Goal: Information Seeking & Learning: Check status

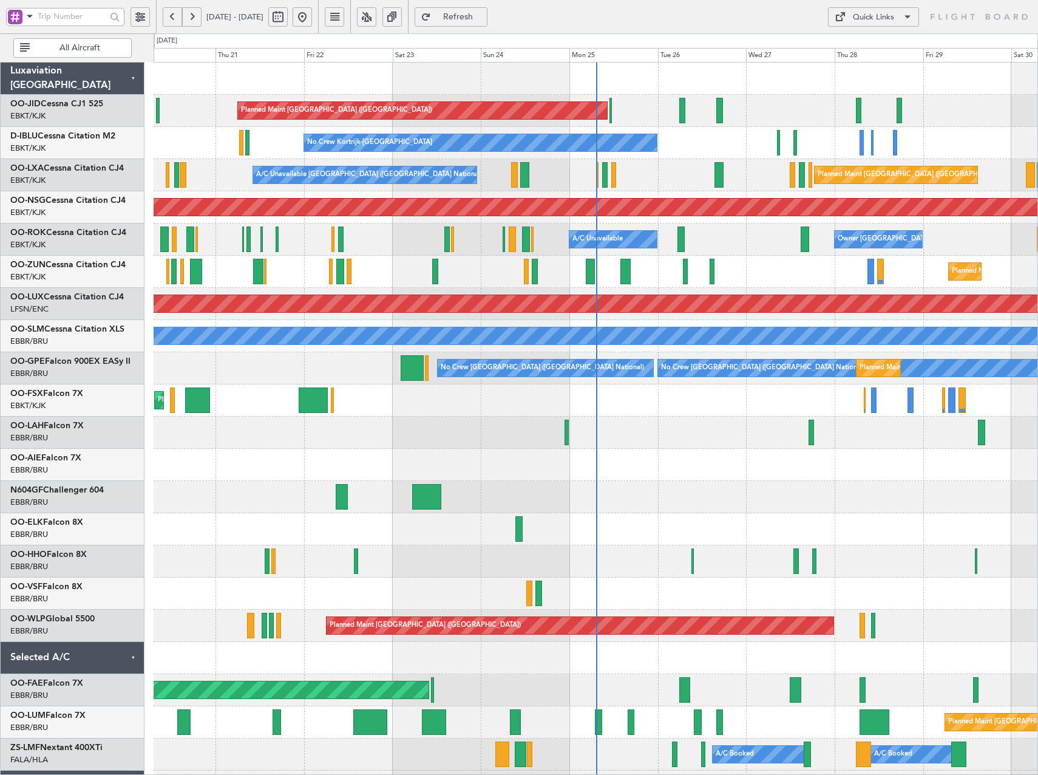
click at [376, 19] on button at bounding box center [366, 16] width 19 height 19
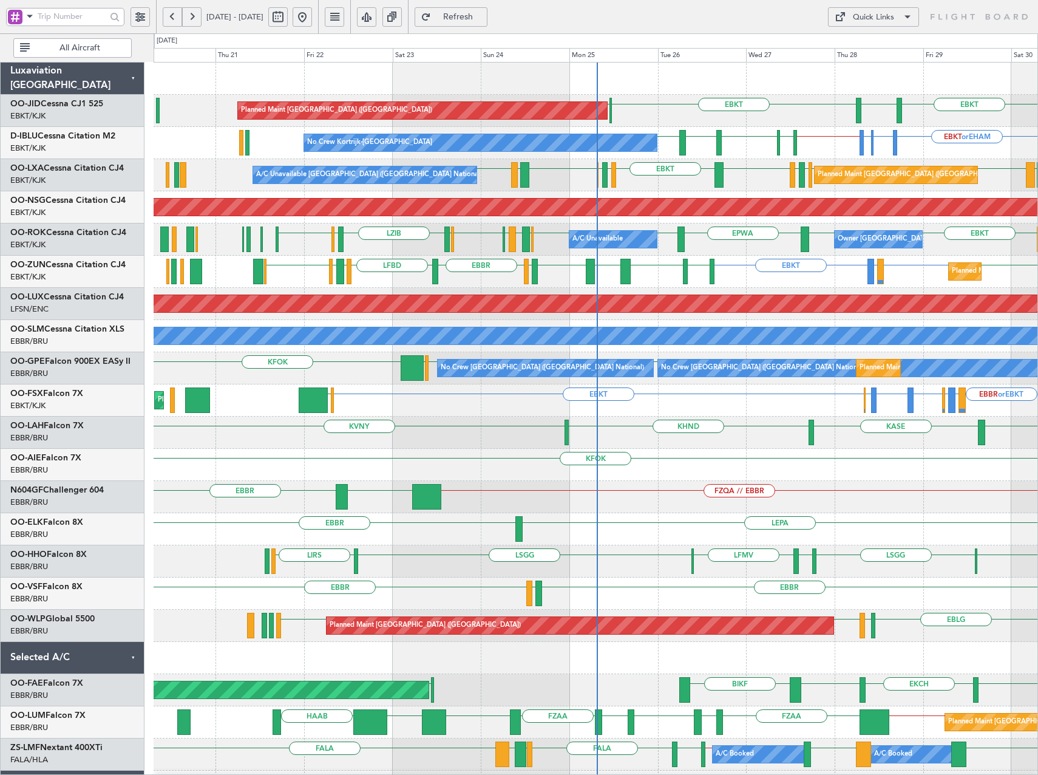
click at [391, 296] on div "EBKT LFPB EBKT EGNT Planned Maint Paris (Le Bourget) Planned Maint Kortrijk-Wev…" at bounding box center [596, 449] width 884 height 772
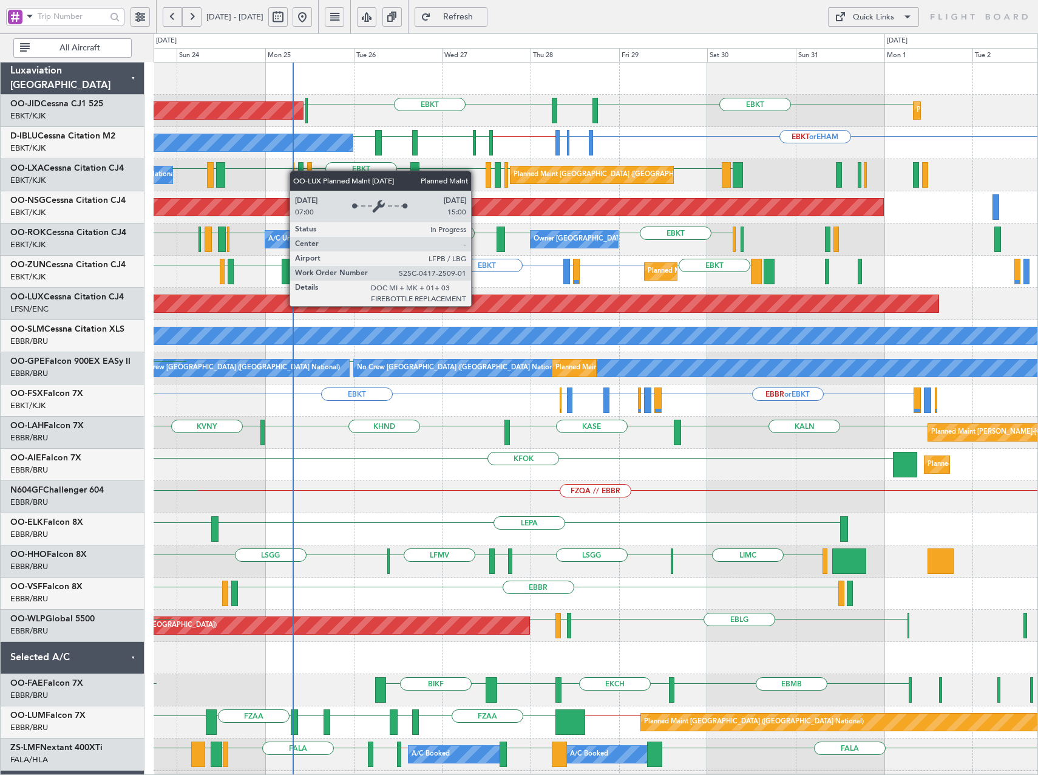
click at [259, 288] on div "Planned Maint [GEOGRAPHIC_DATA] ([GEOGRAPHIC_DATA])" at bounding box center [596, 304] width 884 height 32
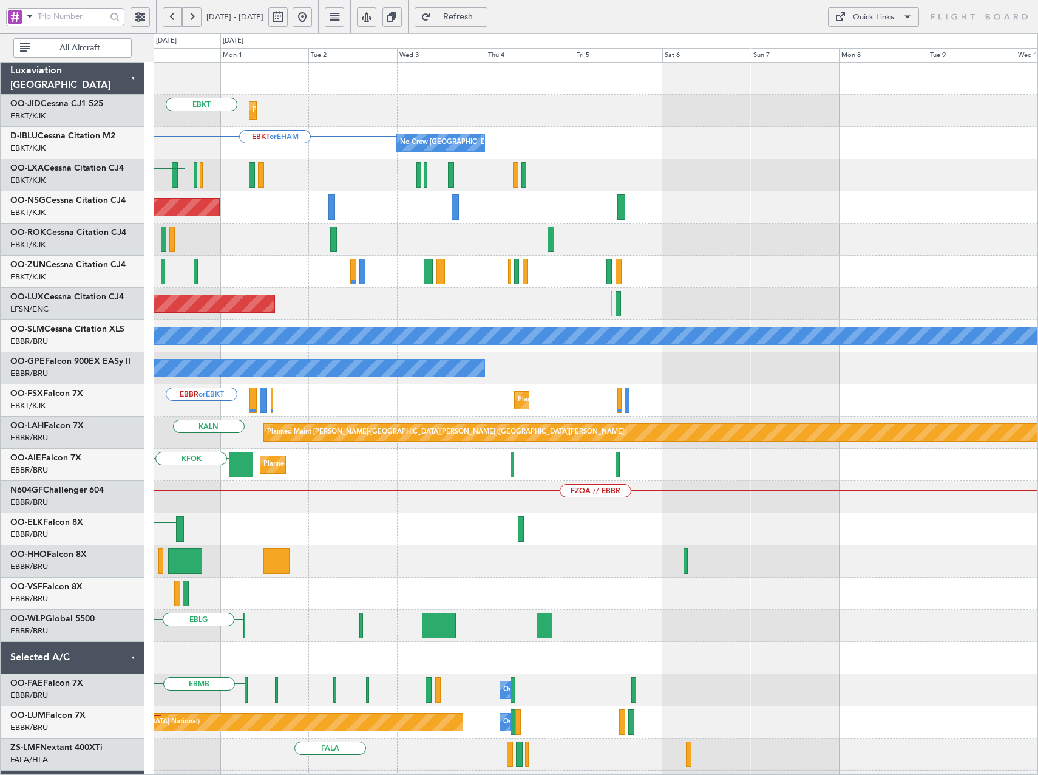
click at [541, 361] on div "EBKT Planned Maint Kortrijk-Wevelgem EBKT or EHAM No Crew Brussels (Brussels Na…" at bounding box center [596, 449] width 884 height 772
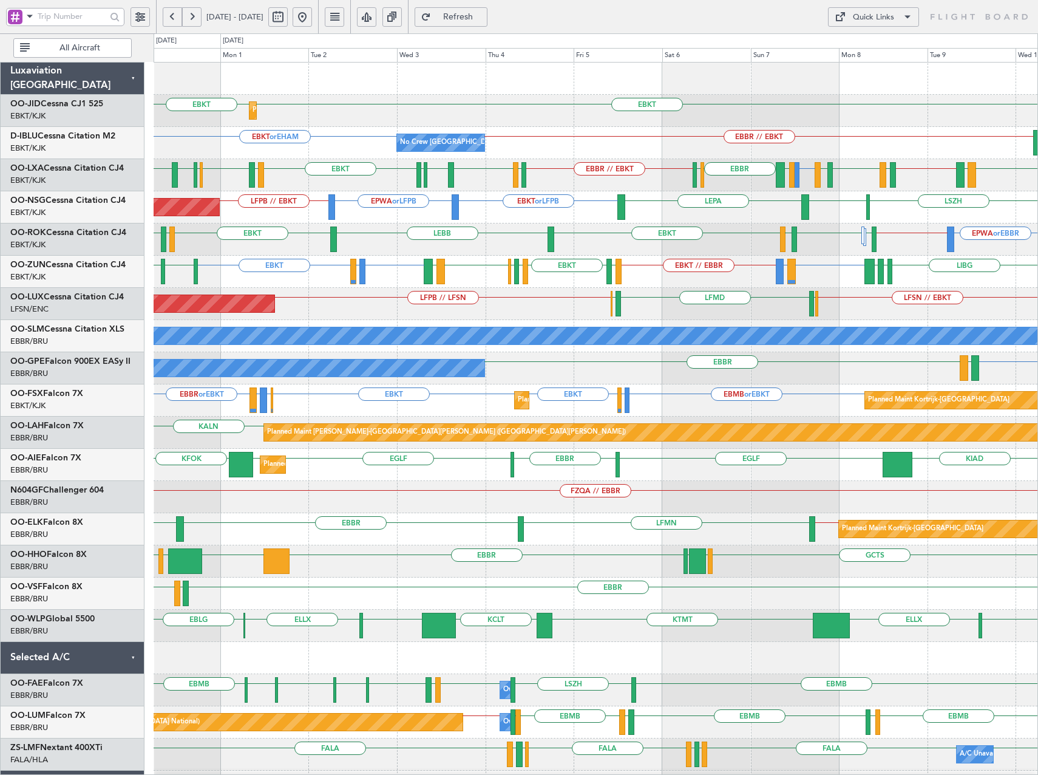
click at [24, 14] on span at bounding box center [29, 15] width 15 height 15
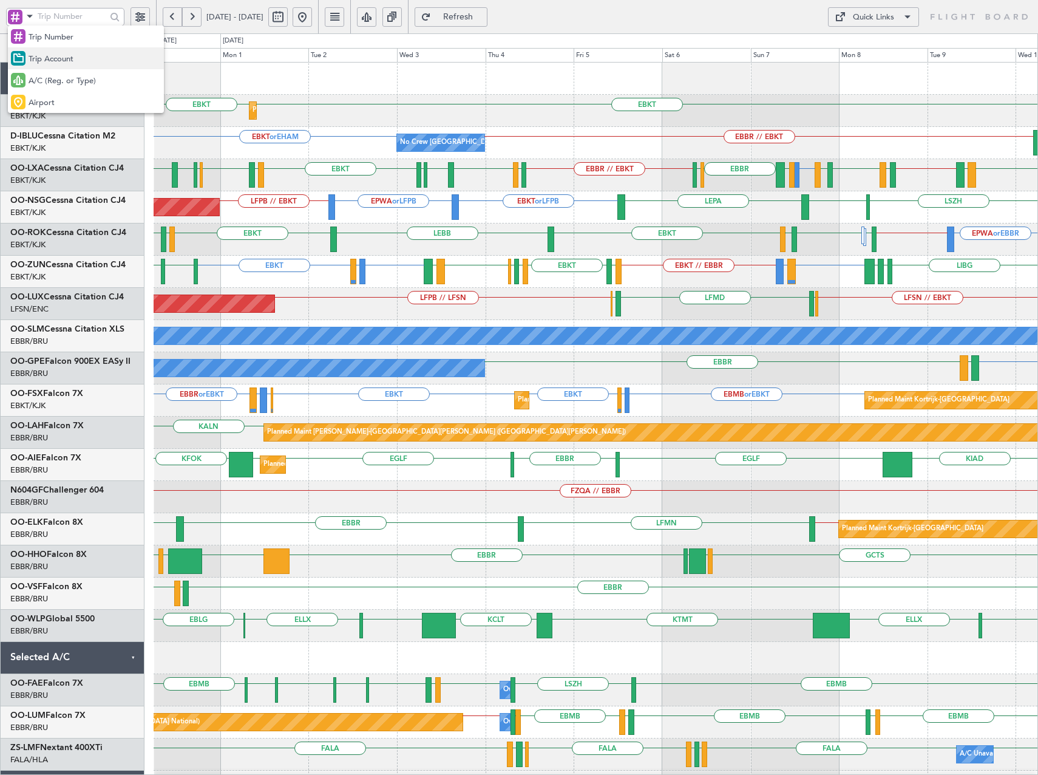
click at [62, 58] on span "Trip Account" at bounding box center [51, 59] width 45 height 12
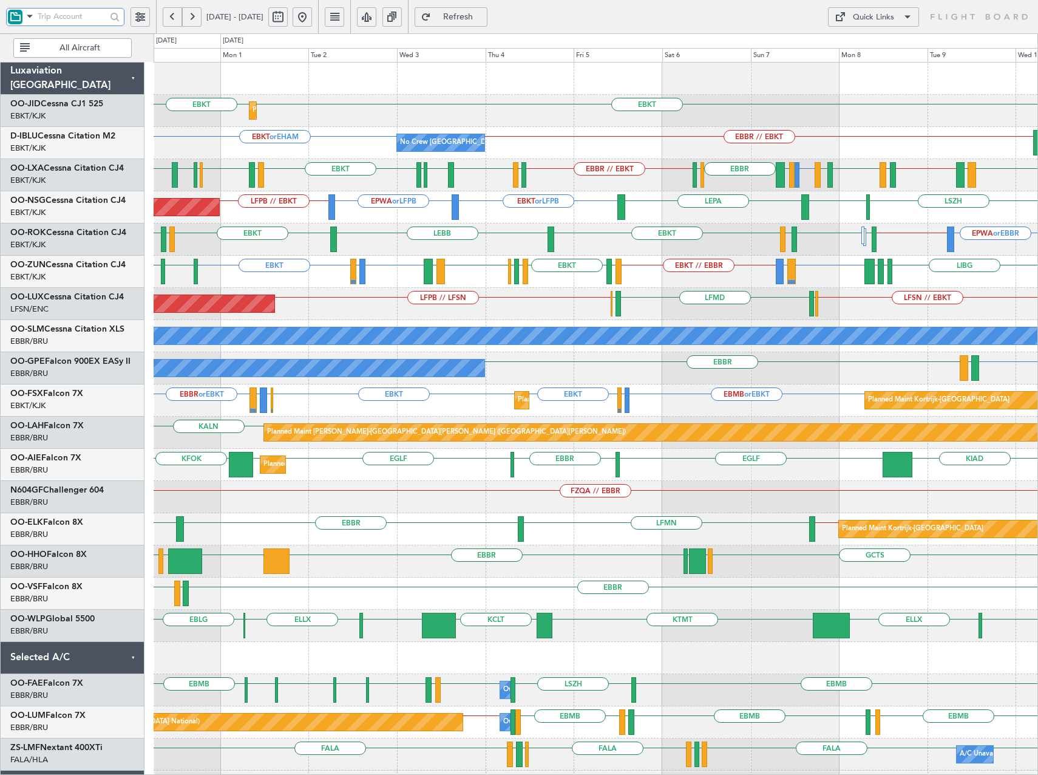
click at [73, 16] on input "text" at bounding box center [72, 16] width 69 height 18
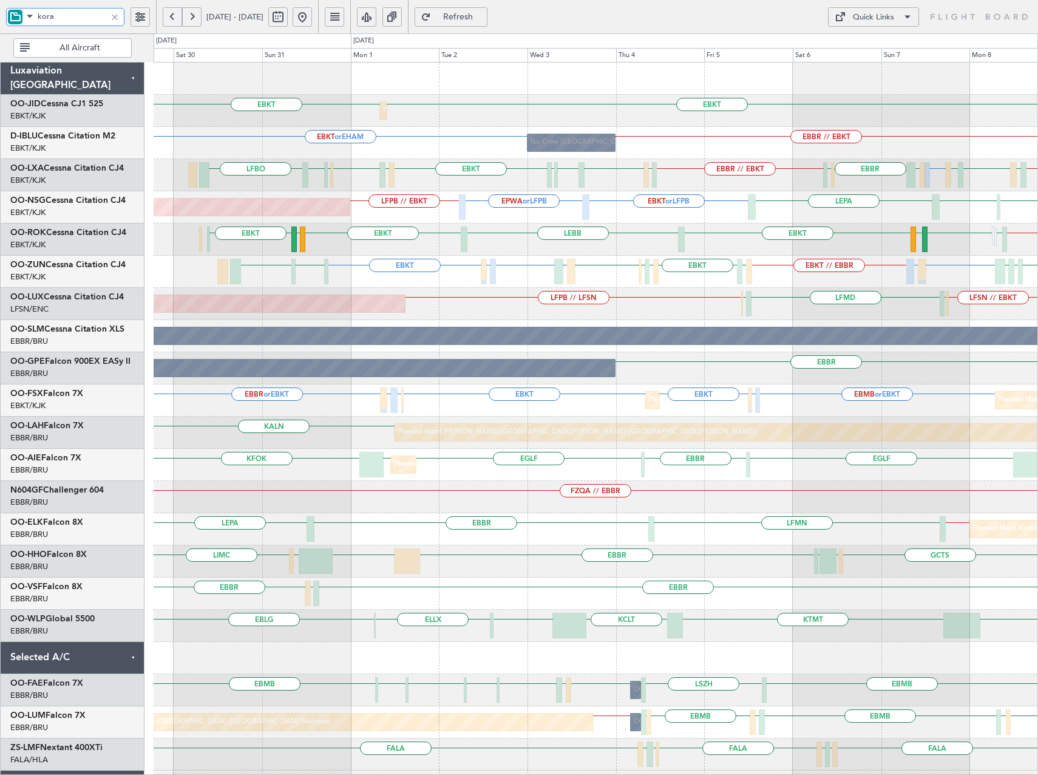
click at [430, 230] on div "EBKT EBKT Planned Maint Kortrijk-Wevelgem EBKT or EHAM EBBR // EBKT No Crew Bru…" at bounding box center [596, 449] width 884 height 772
type input "kora"
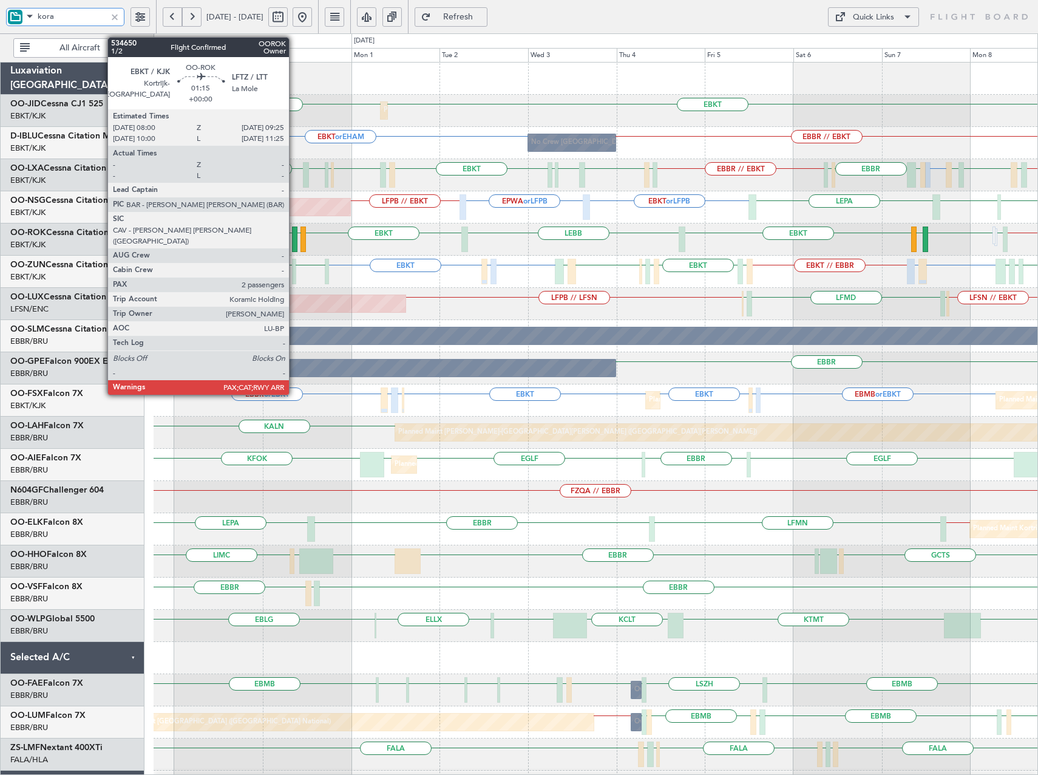
click at [295, 239] on div at bounding box center [294, 238] width 5 height 25
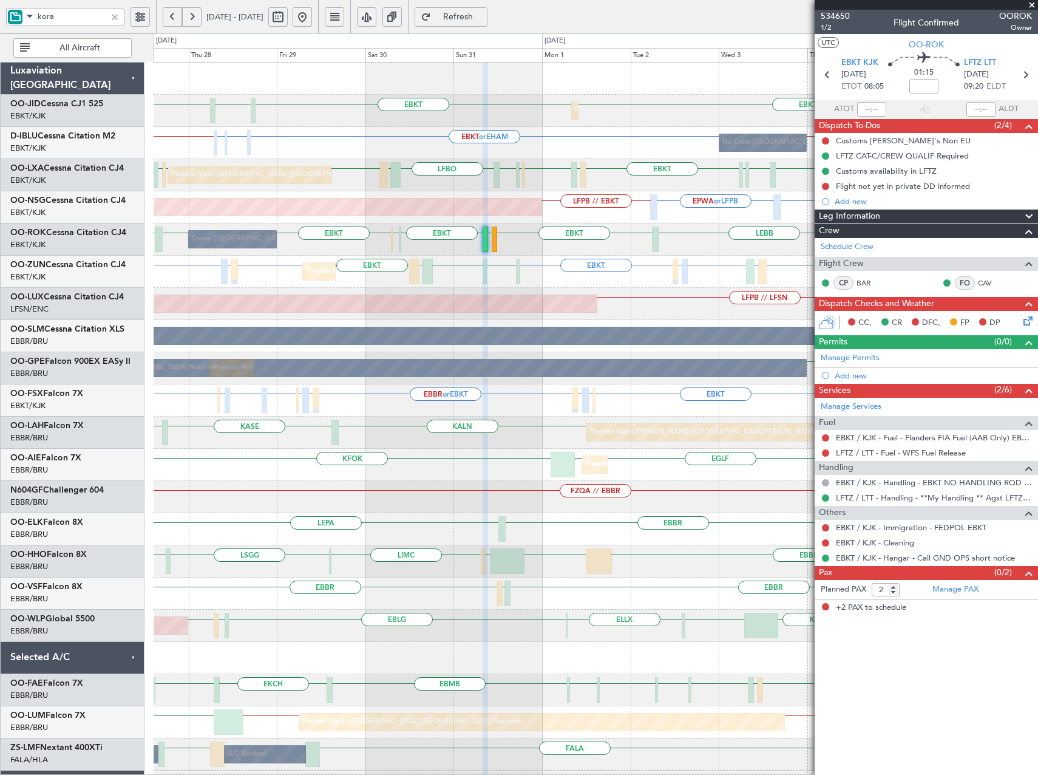
click at [1033, 1] on span at bounding box center [1032, 5] width 12 height 11
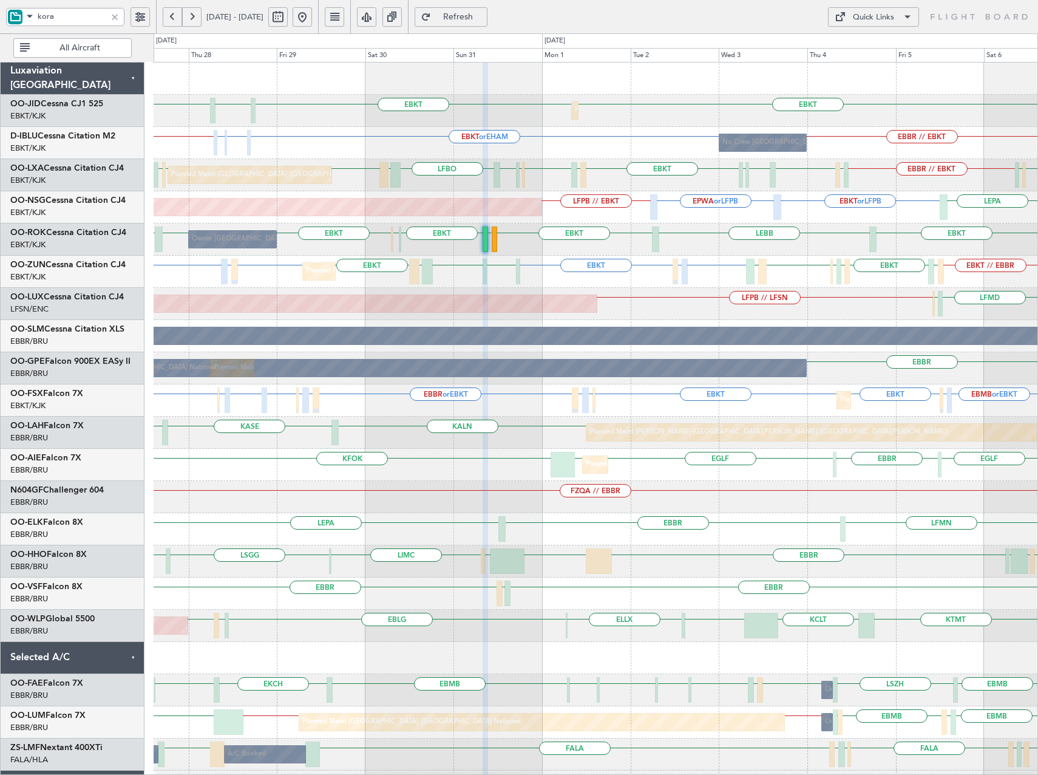
type input "0"
click at [114, 12] on div at bounding box center [114, 16] width 13 height 13
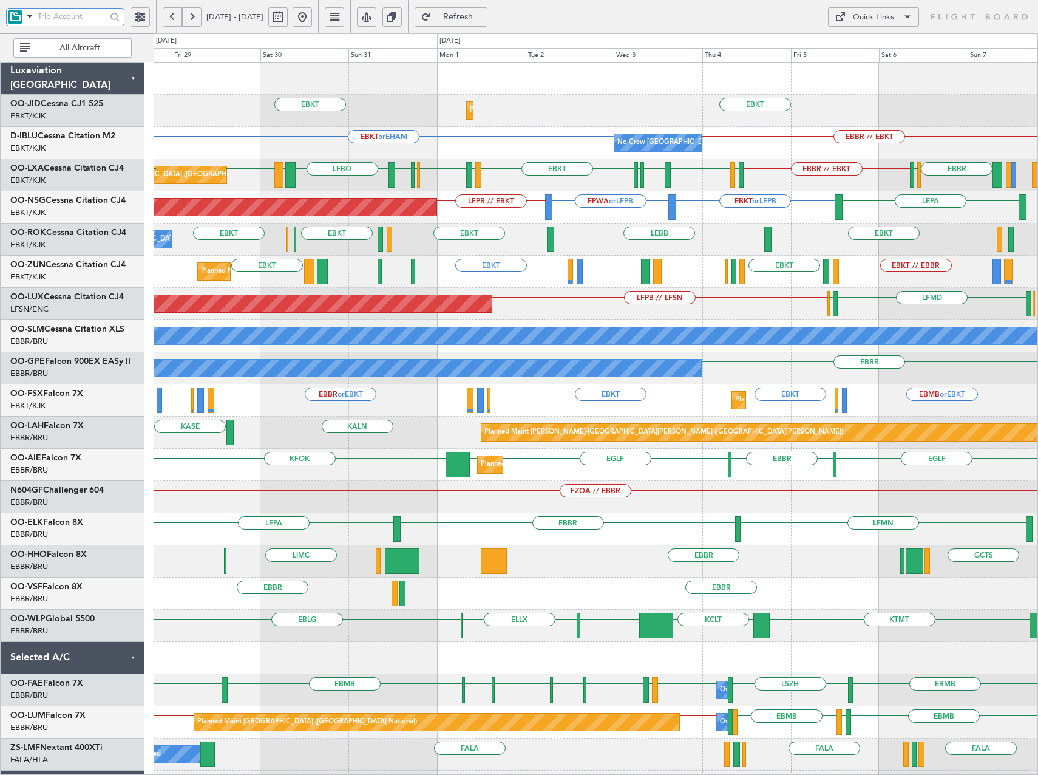
click at [739, 145] on div "EBKT EBKT Planned Maint Kortrijk-Wevelgem EGNT EBKT EBKT or EHAM EBBR // EBKT N…" at bounding box center [596, 465] width 884 height 804
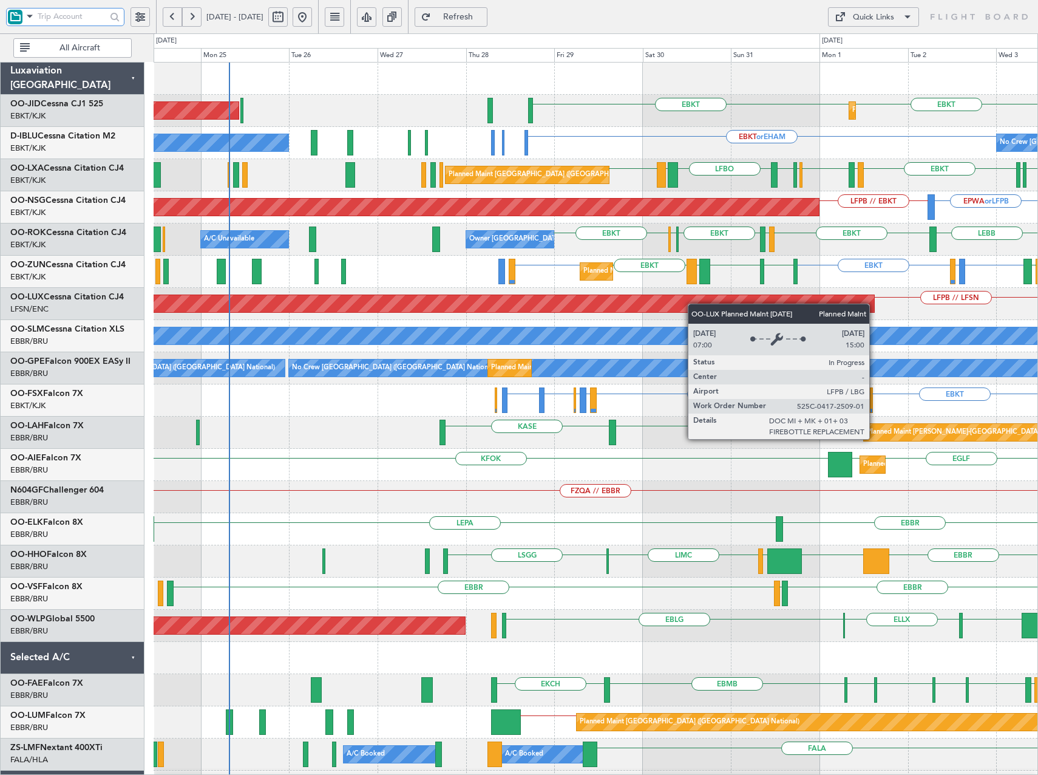
click at [702, 305] on div "EBKT EBKT Planned Maint Kortrijk-Wevelgem Planned Maint Paris (Le Bourget) EBKT…" at bounding box center [596, 465] width 884 height 804
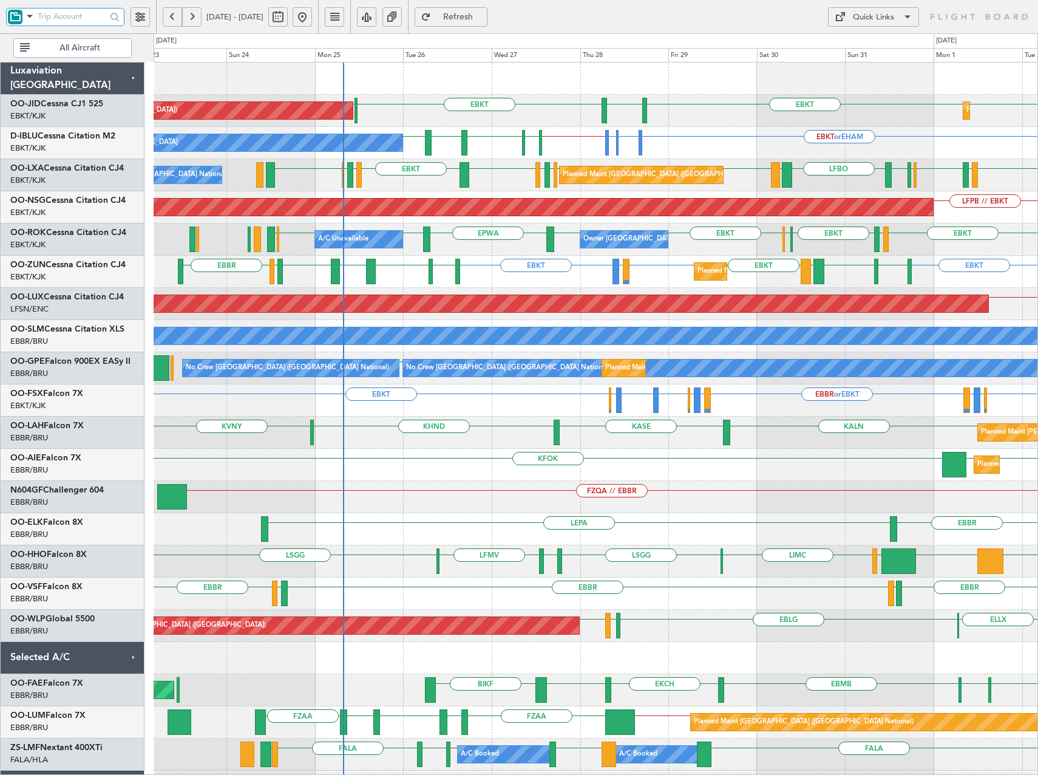
click at [381, 123] on div "Planned Maint Kortrijk-Wevelgem Planned Maint Paris (Le Bourget) EBKT EBKT EGNT…" at bounding box center [596, 111] width 884 height 32
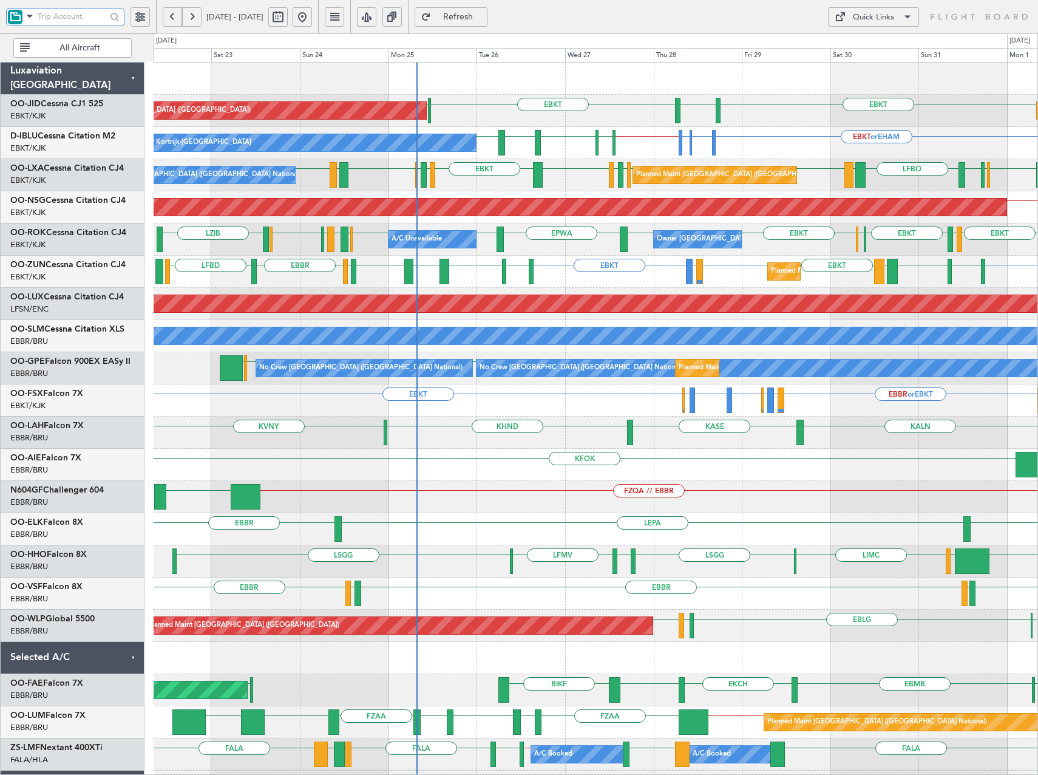
click at [450, 319] on div "Planned Maint Paris (Le Bourget) EBKT EGNT EBKT LFPB Planned Maint Kortrijk-Wev…" at bounding box center [596, 465] width 884 height 804
click at [898, 21] on button "Quick Links" at bounding box center [873, 16] width 91 height 19
click at [872, 50] on button "Trip Builder" at bounding box center [873, 46] width 91 height 29
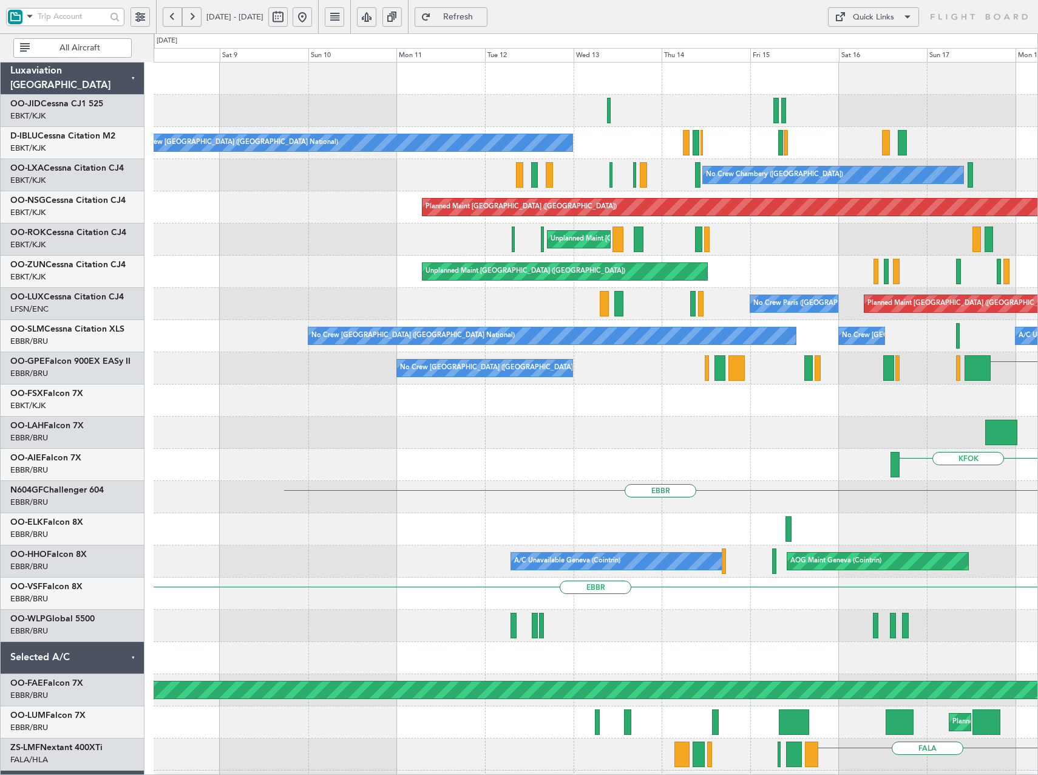
click at [1037, 415] on html "22 Aug 2025 - 01 Sep 2025 Refresh Quick Links All Aircraft No Crew Brussels (Br…" at bounding box center [519, 387] width 1038 height 775
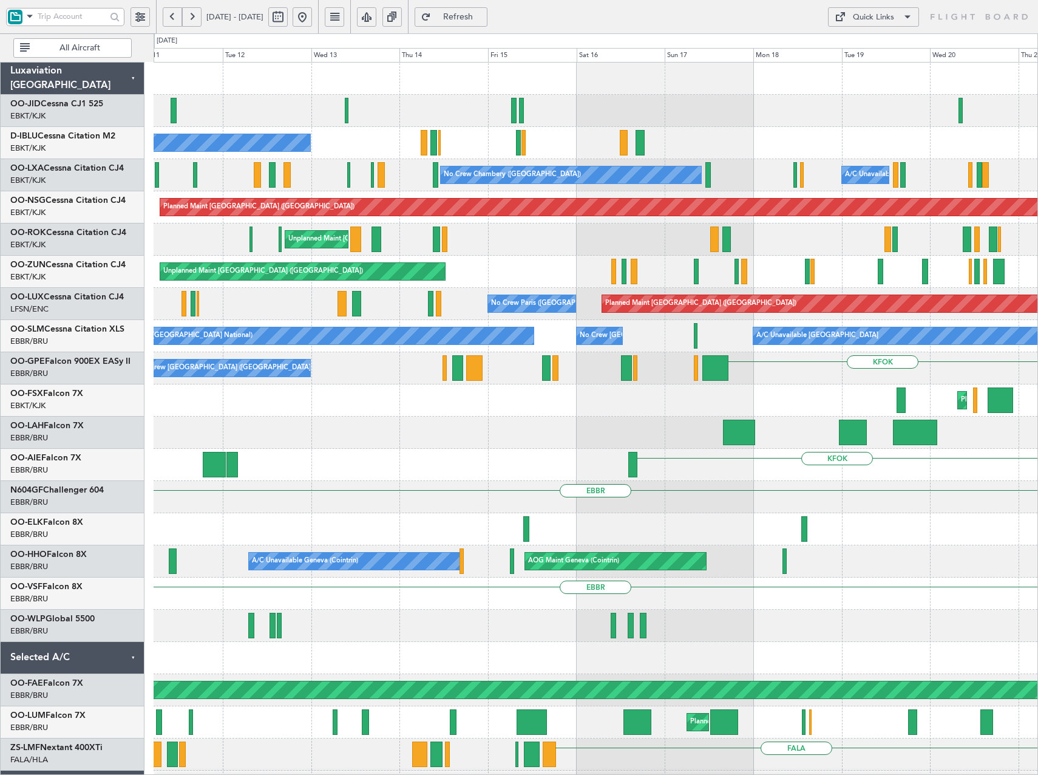
click at [558, 351] on div "No Crew Brussels (Brussels National) No Crew Brussels (Brussels National) A/C U…" at bounding box center [596, 336] width 884 height 32
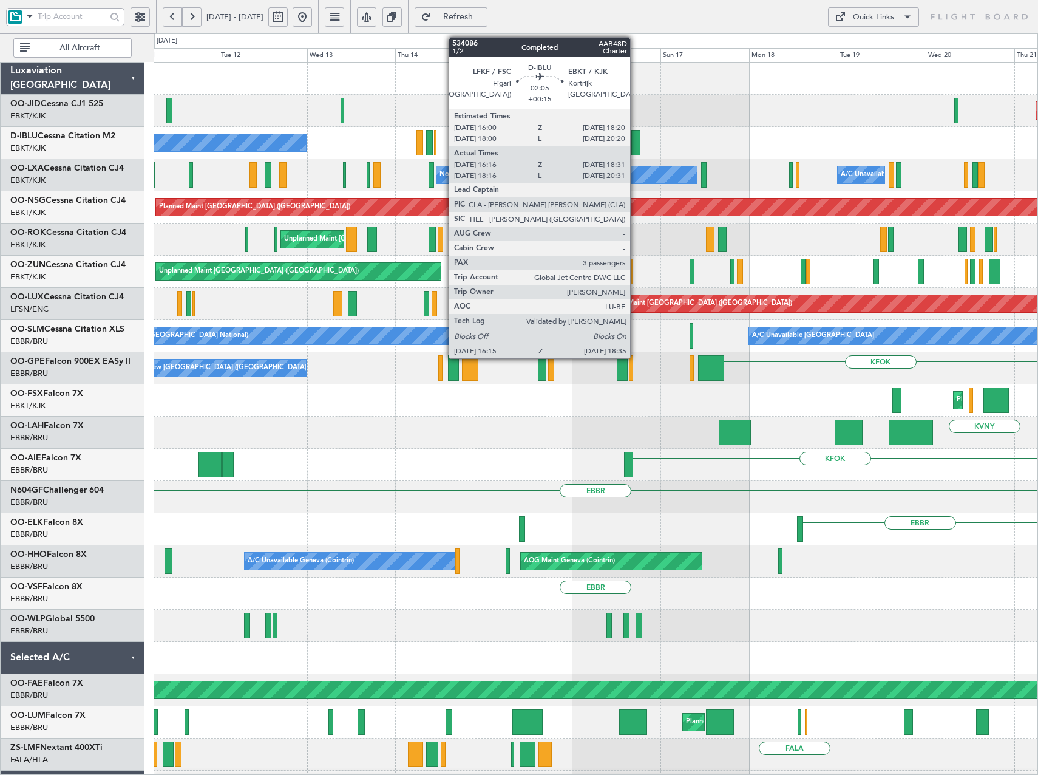
click at [636, 146] on div at bounding box center [635, 142] width 9 height 25
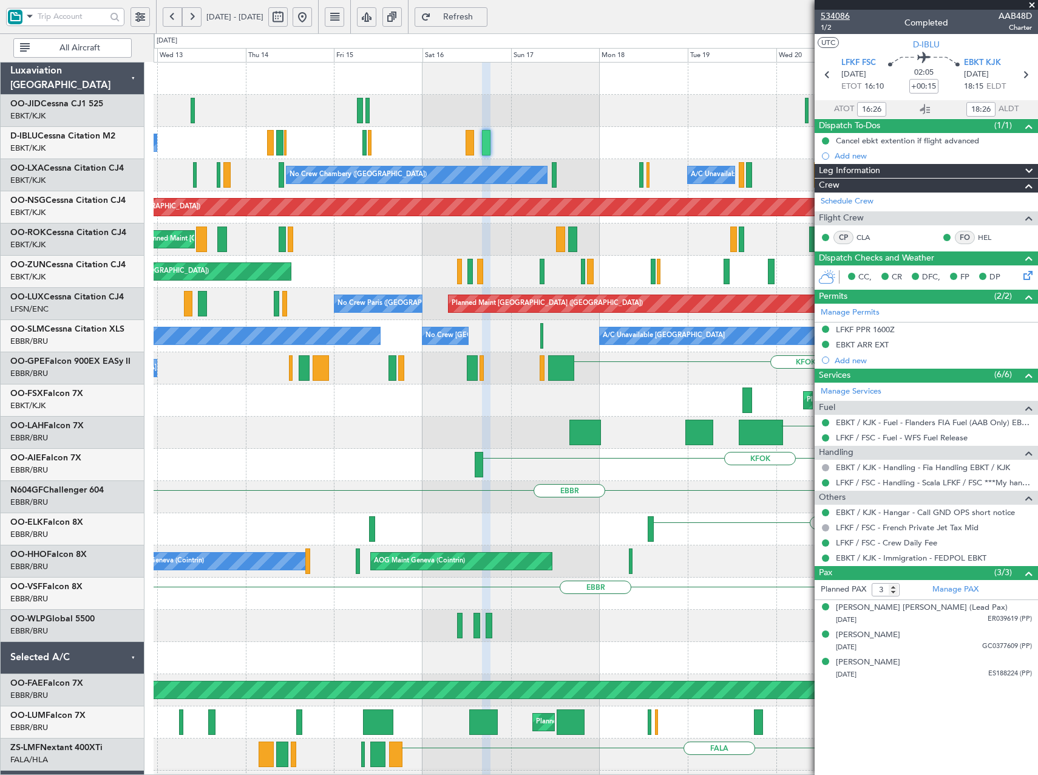
click at [838, 12] on span "534086" at bounding box center [835, 16] width 29 height 13
click at [277, 263] on div "Planned Maint Paris (Le Bourget) No Crew Brussels (Brussels National) No Crew K…" at bounding box center [596, 465] width 884 height 804
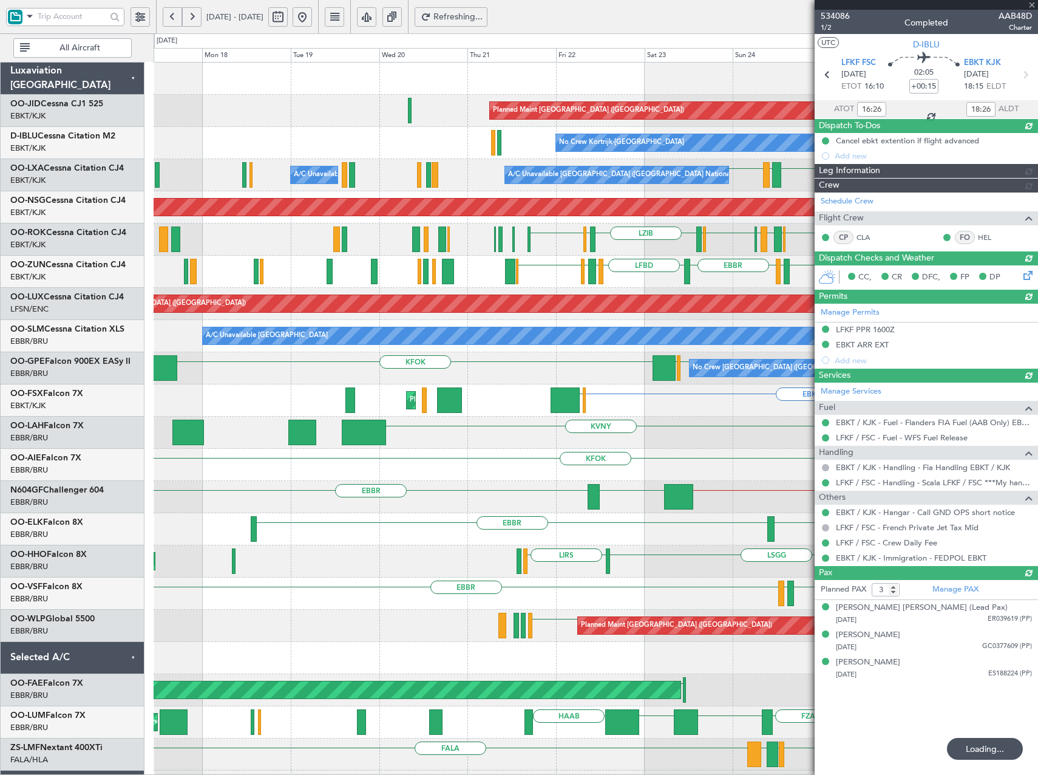
click at [1037, 7] on div at bounding box center [926, 5] width 223 height 10
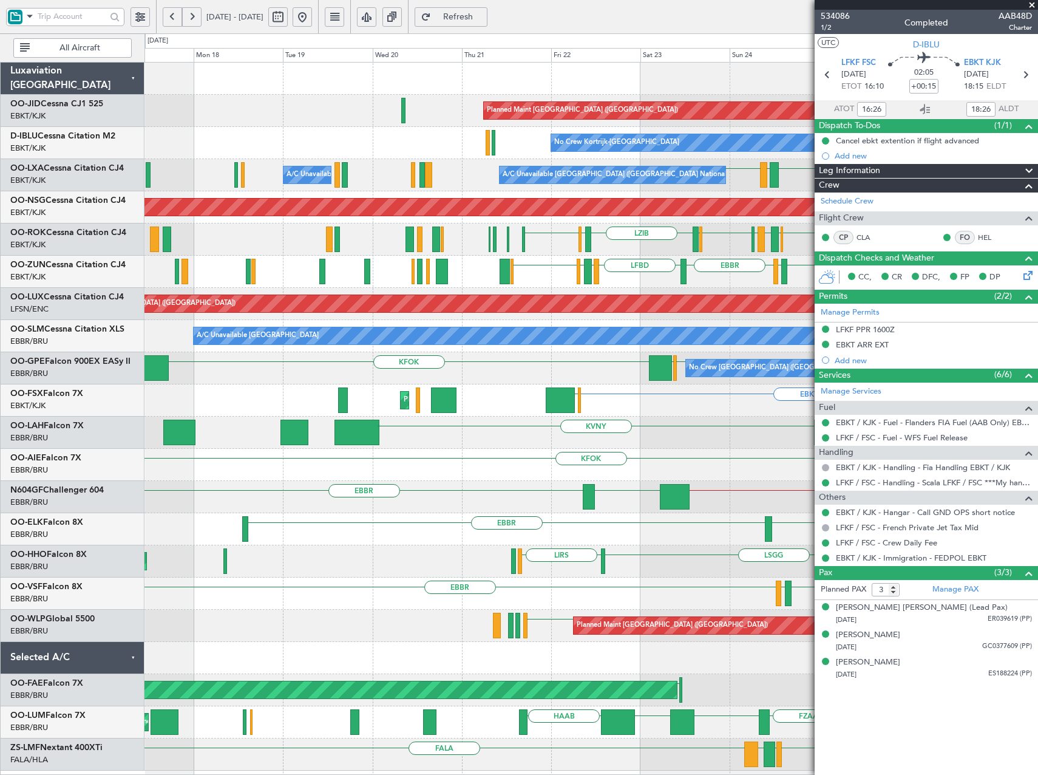
click at [1030, 2] on span at bounding box center [1032, 5] width 12 height 11
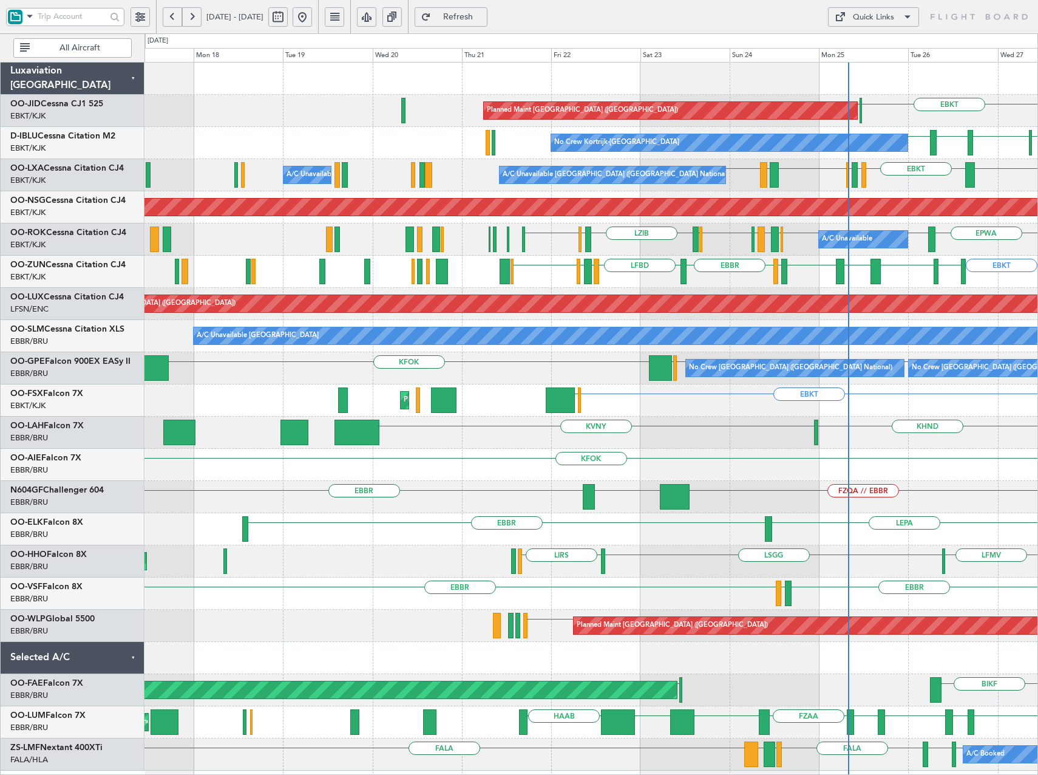
type input "0"
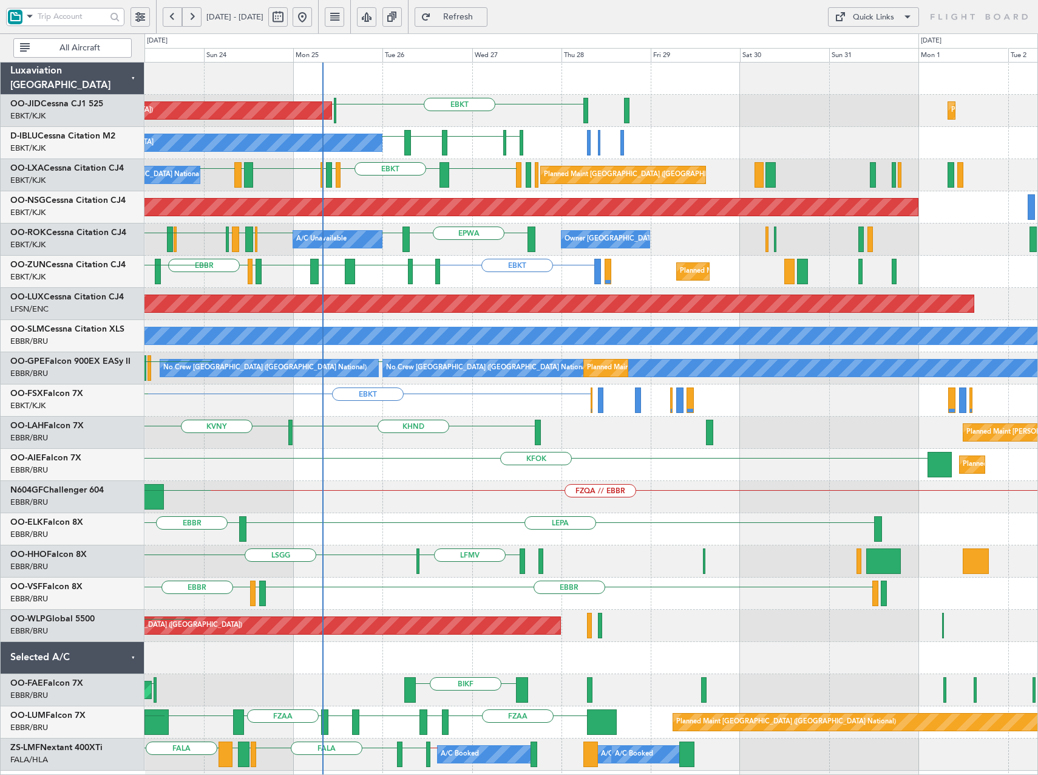
click at [350, 175] on div "LICA EBKT EIDW EBBR EBKT LDSB EBBR A/C Unavailable Brussels (Brussels National)…" at bounding box center [590, 175] width 893 height 32
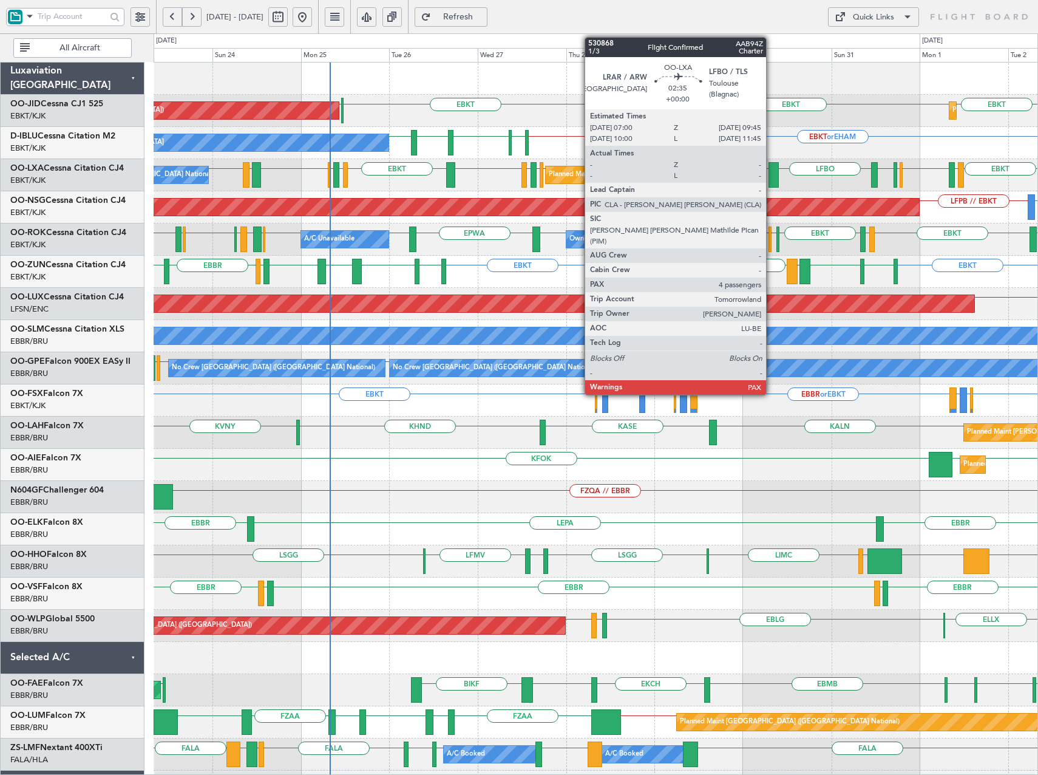
click at [771, 171] on div at bounding box center [773, 174] width 10 height 25
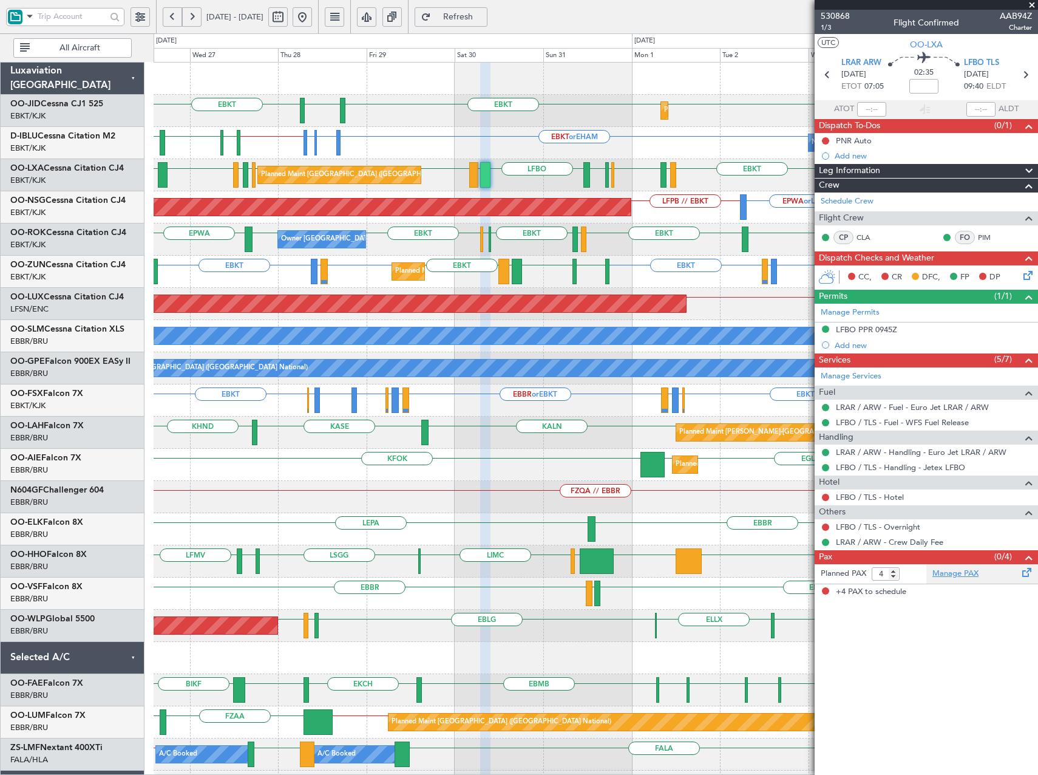
click at [966, 570] on link "Manage PAX" at bounding box center [955, 574] width 46 height 12
click at [481, 16] on span "Refresh" at bounding box center [458, 17] width 50 height 8
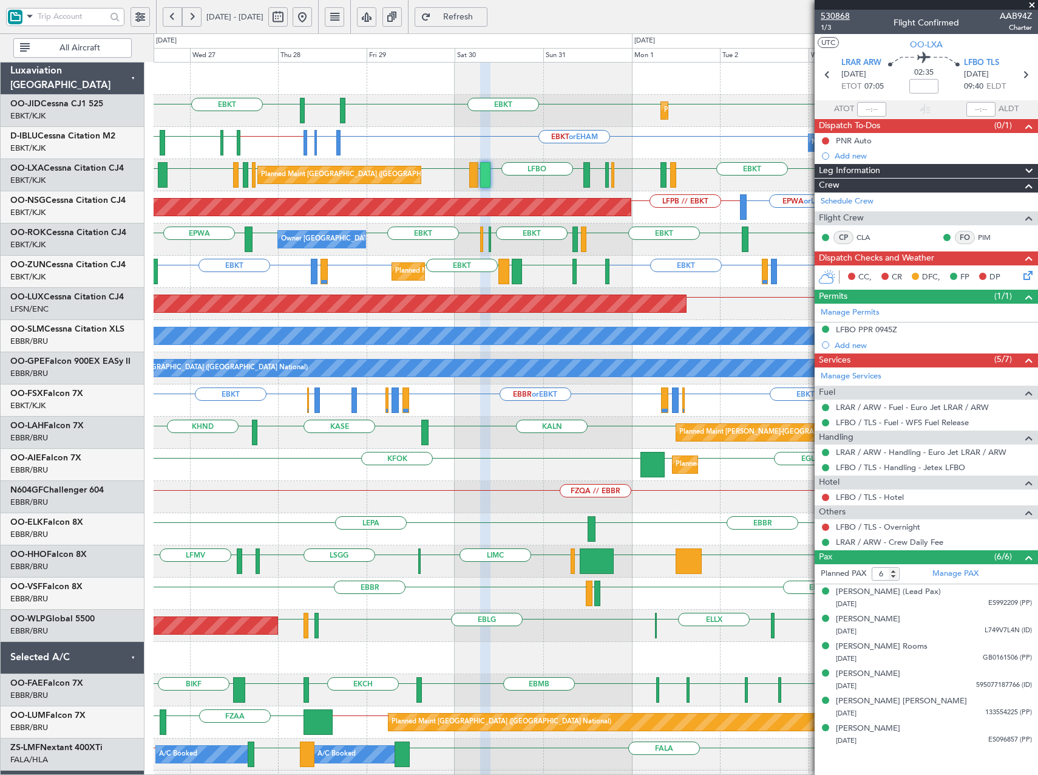
click at [844, 13] on span "530868" at bounding box center [835, 16] width 29 height 13
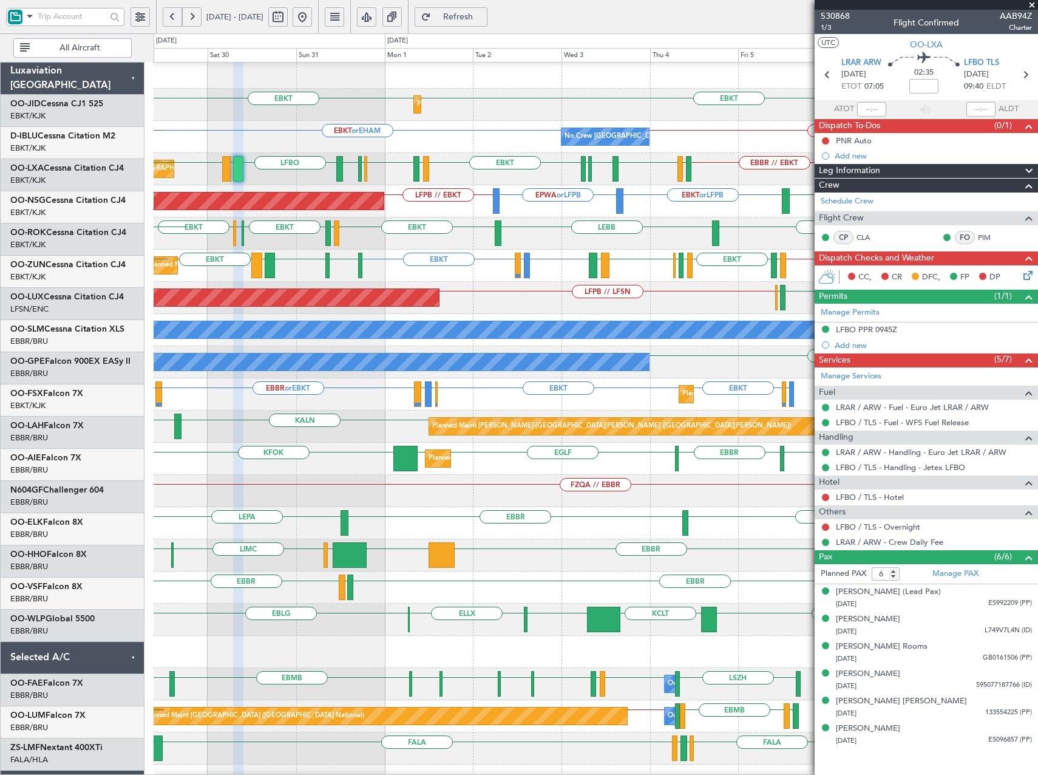
click at [386, 274] on div "EBKT // EBBR EBKT LFMD or EBKT EBKT LFMD EBKT LIML EBLG EBKT LIRA EGGD EBKT LIC…" at bounding box center [596, 265] width 884 height 32
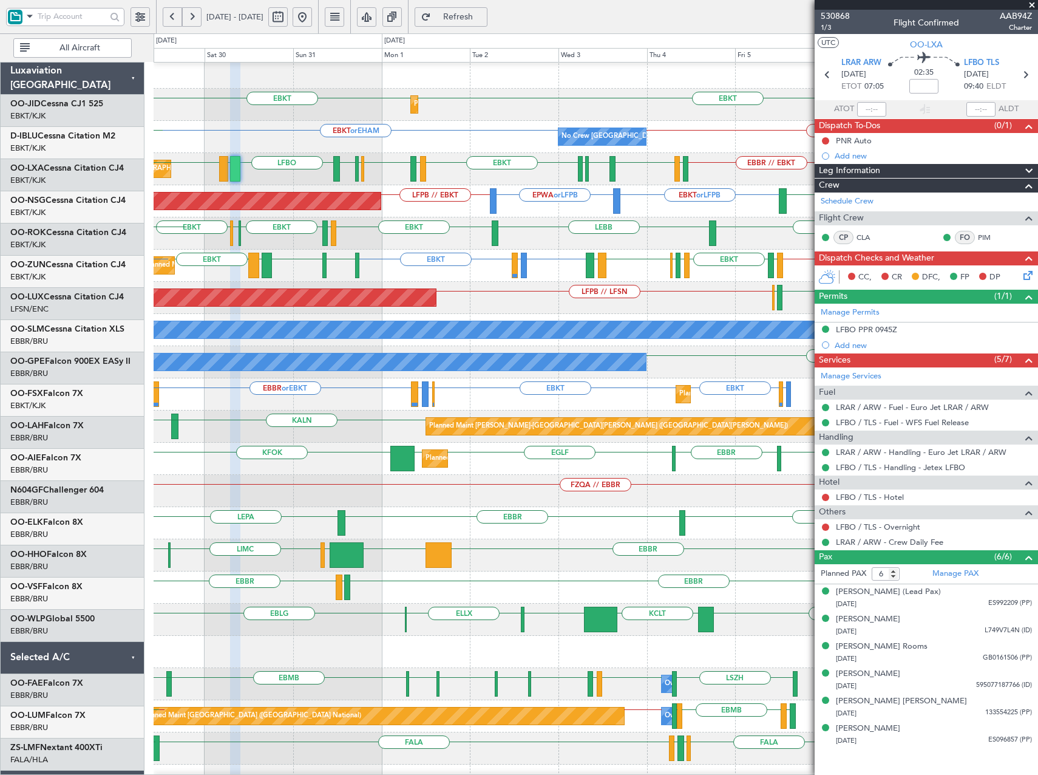
scroll to position [6, 0]
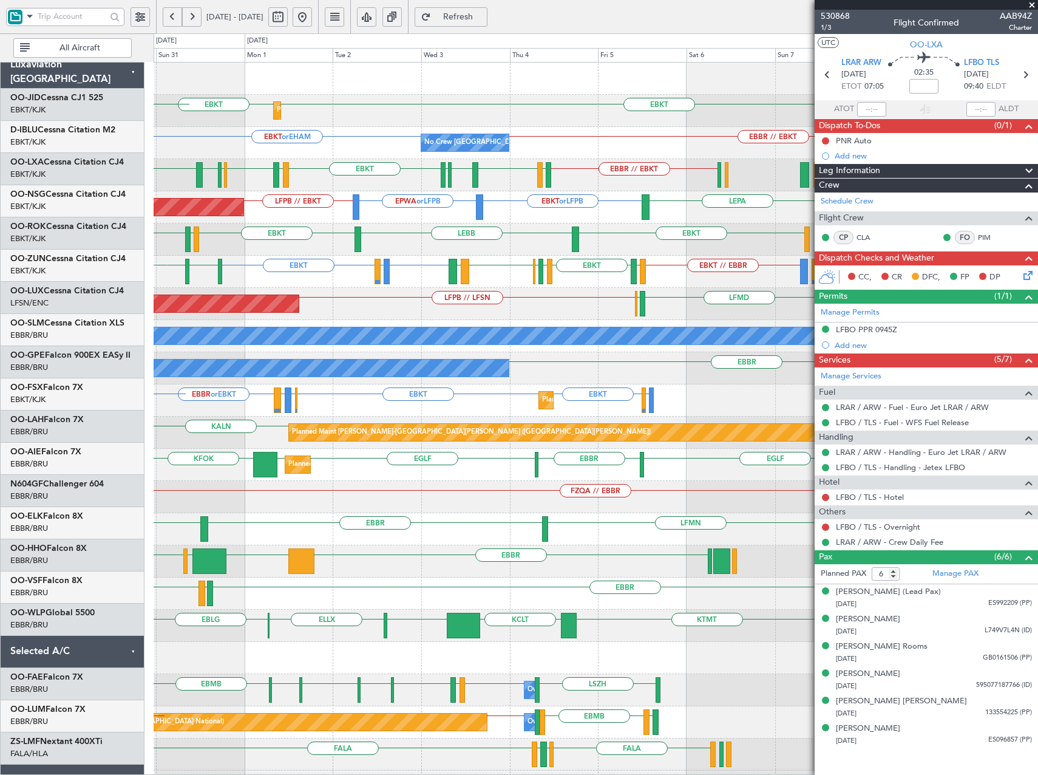
click at [484, 304] on div "LFMD ELLX LFPB // LFSN Planned Maint Paris (Le Bourget)" at bounding box center [596, 304] width 884 height 32
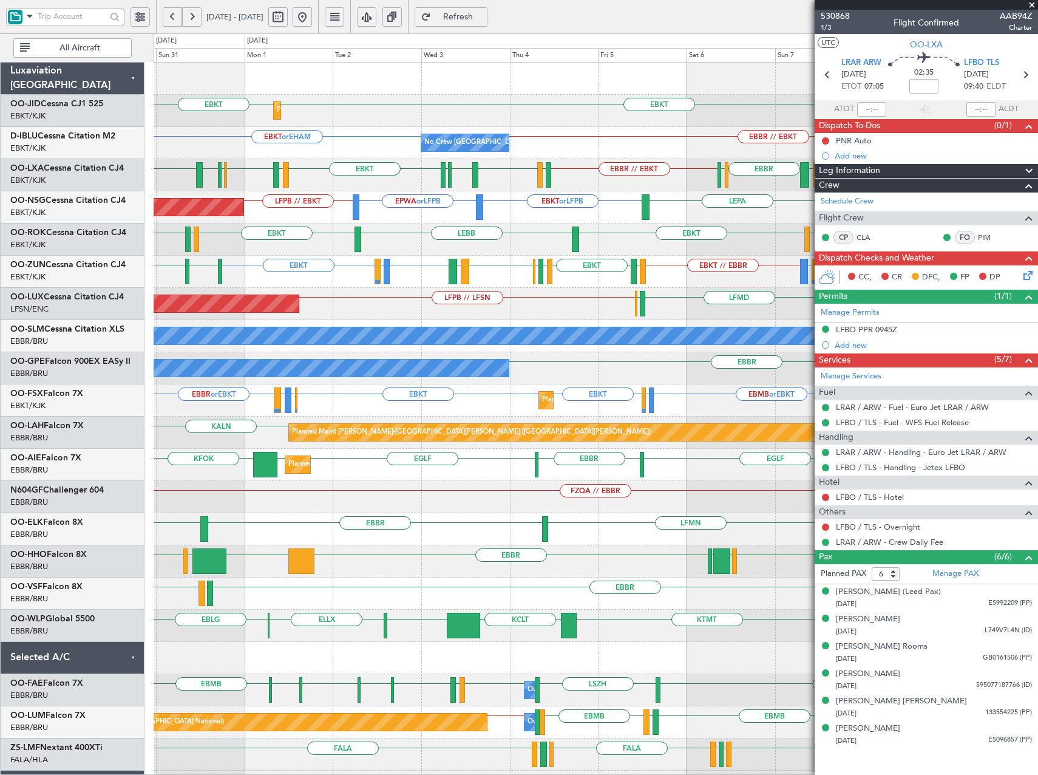
click at [1031, 5] on span at bounding box center [1032, 5] width 12 height 11
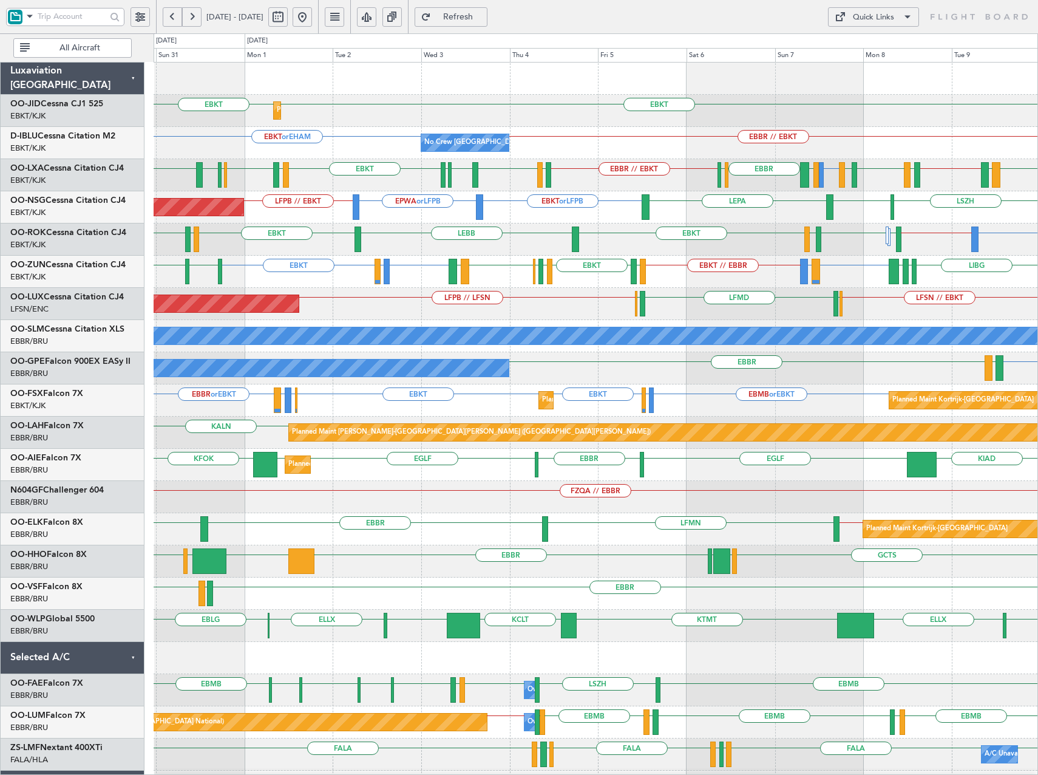
type input "0"
click at [886, 18] on div "Quick Links" at bounding box center [873, 18] width 41 height 12
click at [876, 41] on button "Trip Builder" at bounding box center [873, 46] width 91 height 29
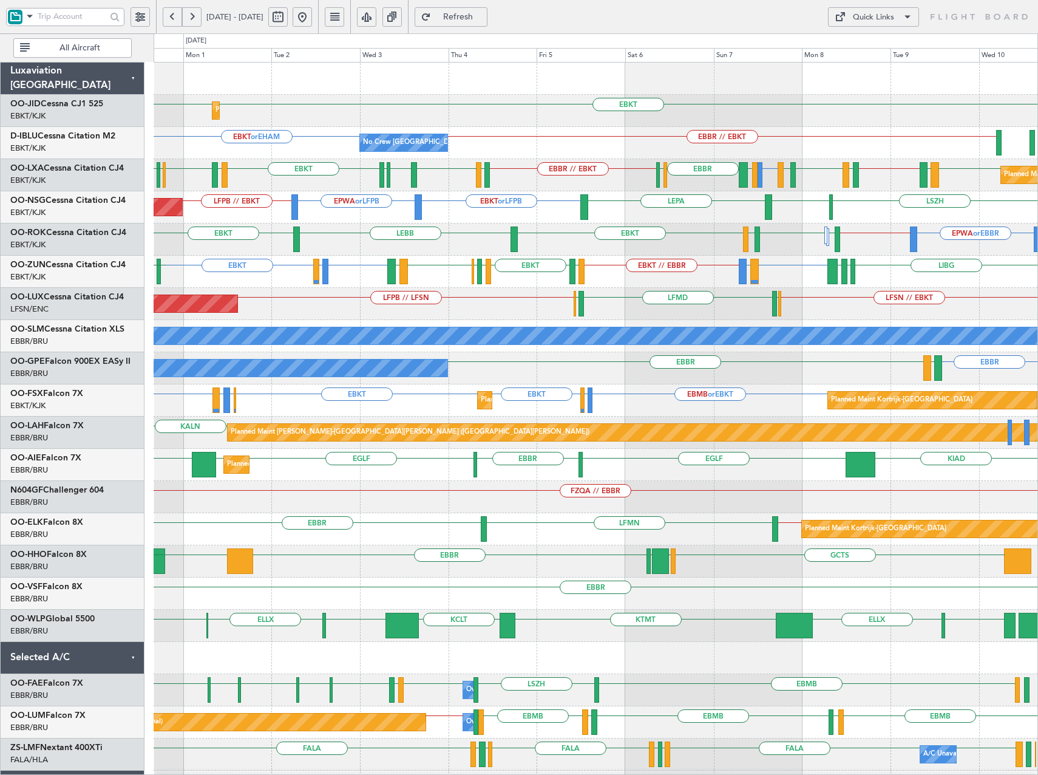
click at [517, 214] on div "EBKT or LFPB EPWA or LFPB LFPB // EBKT LEPA LSZH EBKT Planned Maint Paris (Le B…" at bounding box center [596, 207] width 884 height 32
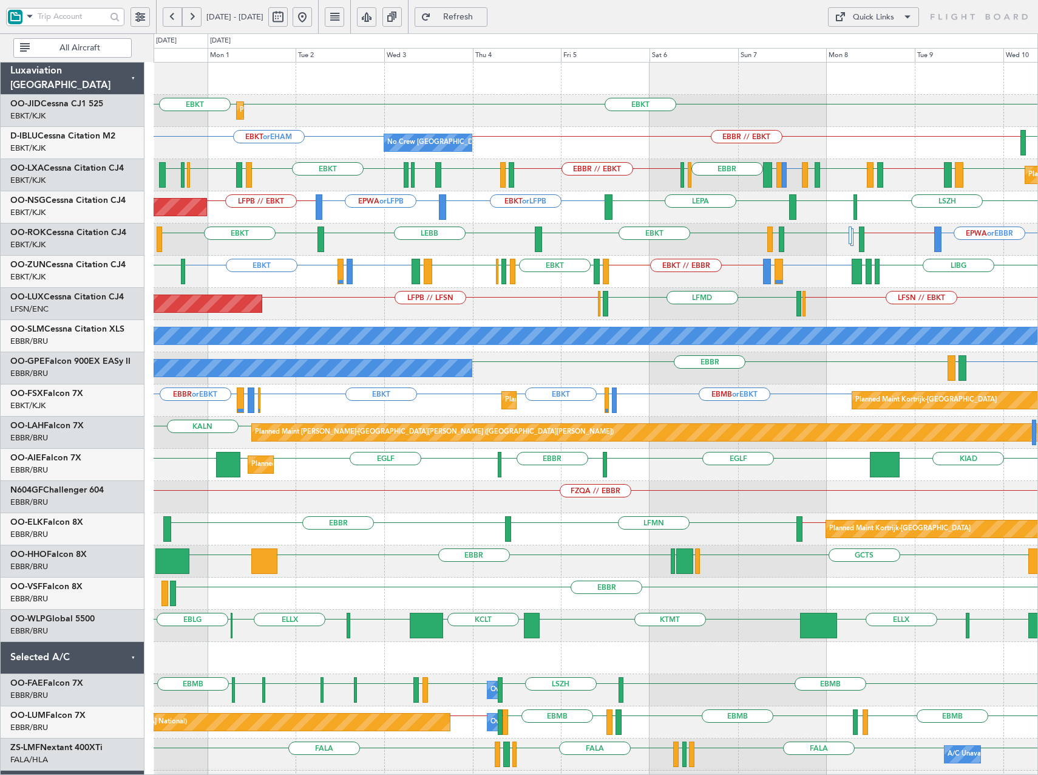
click at [387, 248] on div "EPWA or EBBR EBBR // EBKT EBKT LEBB EBKT LFMN EBKT LFTZ Owner Kortrijk-Wevelgem" at bounding box center [596, 239] width 884 height 32
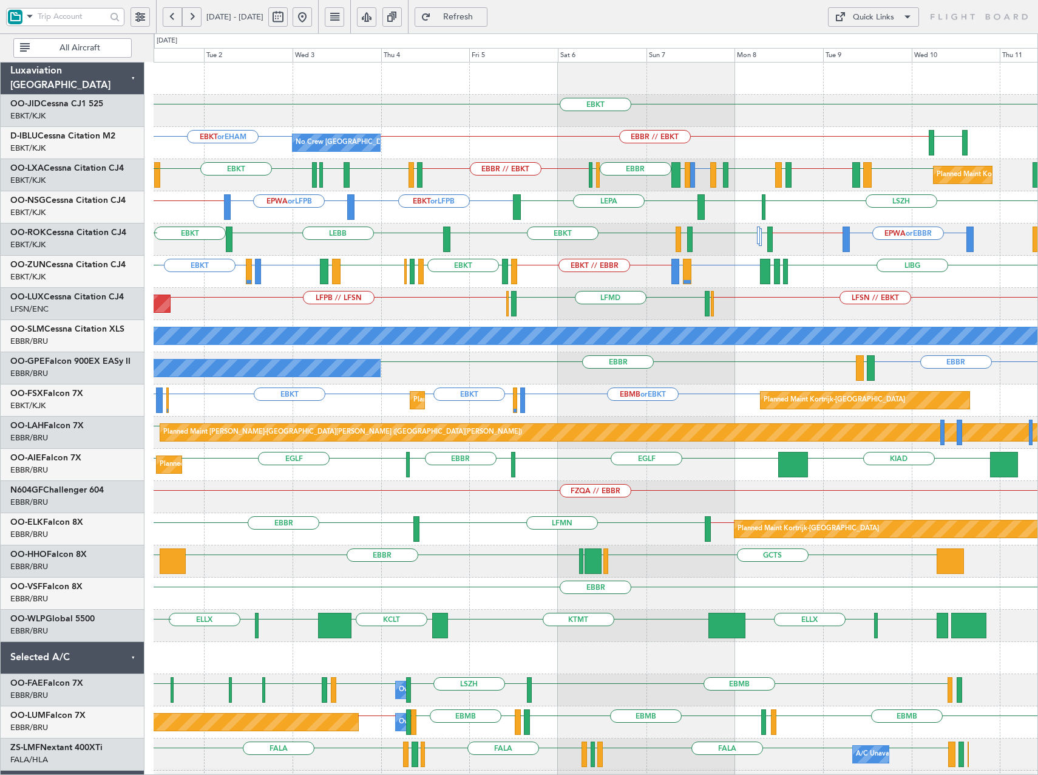
click at [540, 249] on div "EBKT Planned Maint Kortrijk-Wevelgem EBKT EBKT or EHAM LSZH EBBR // EBKT No Cre…" at bounding box center [596, 449] width 884 height 772
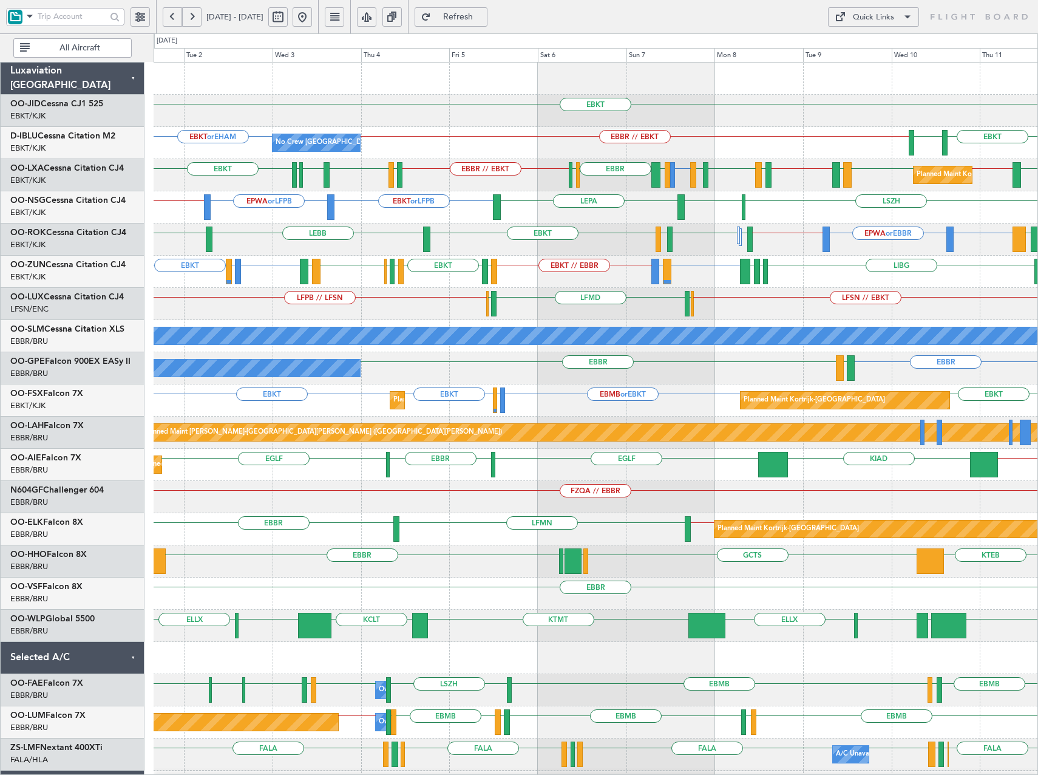
click at [705, 262] on div "EBOS or EBKT LIRN or EBKT EBKT // EBBR EBKT EBKT LFMD or EBKT LIBG LGMK LIBG LF…" at bounding box center [596, 272] width 884 height 32
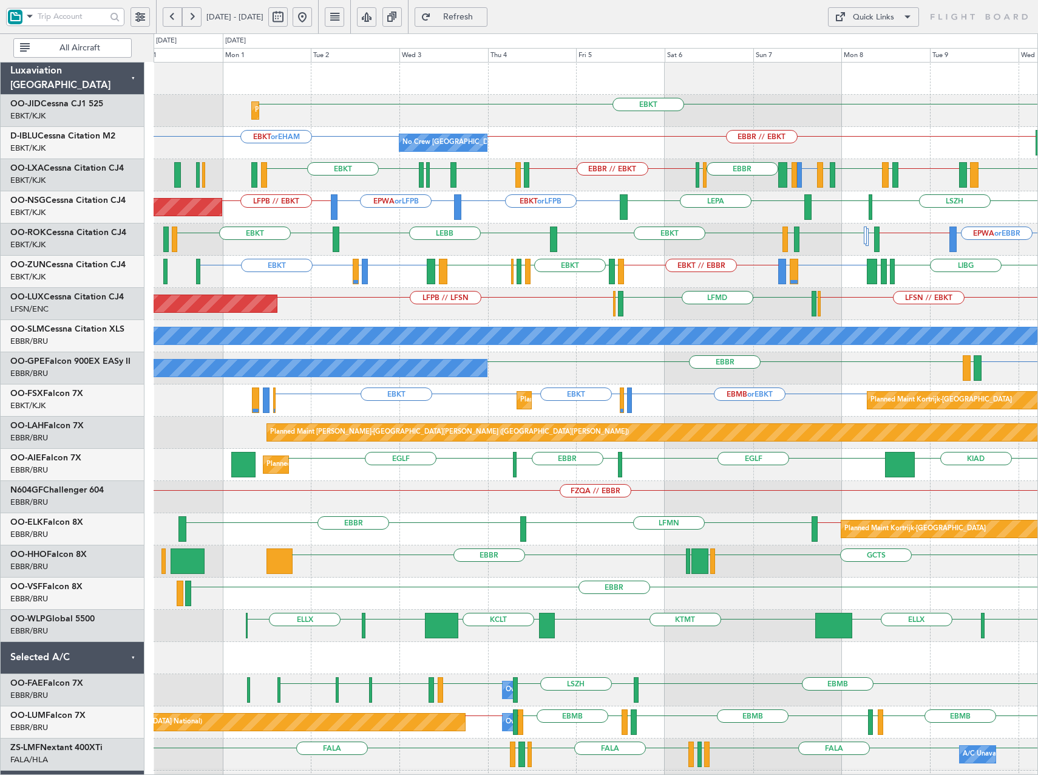
click at [830, 276] on div "EBOS or EBKT LIRN or EBKT EBKT // EBBR EBKT EBKT LFMD or EBKT LIBG LGMK LIBG LF…" at bounding box center [596, 272] width 884 height 32
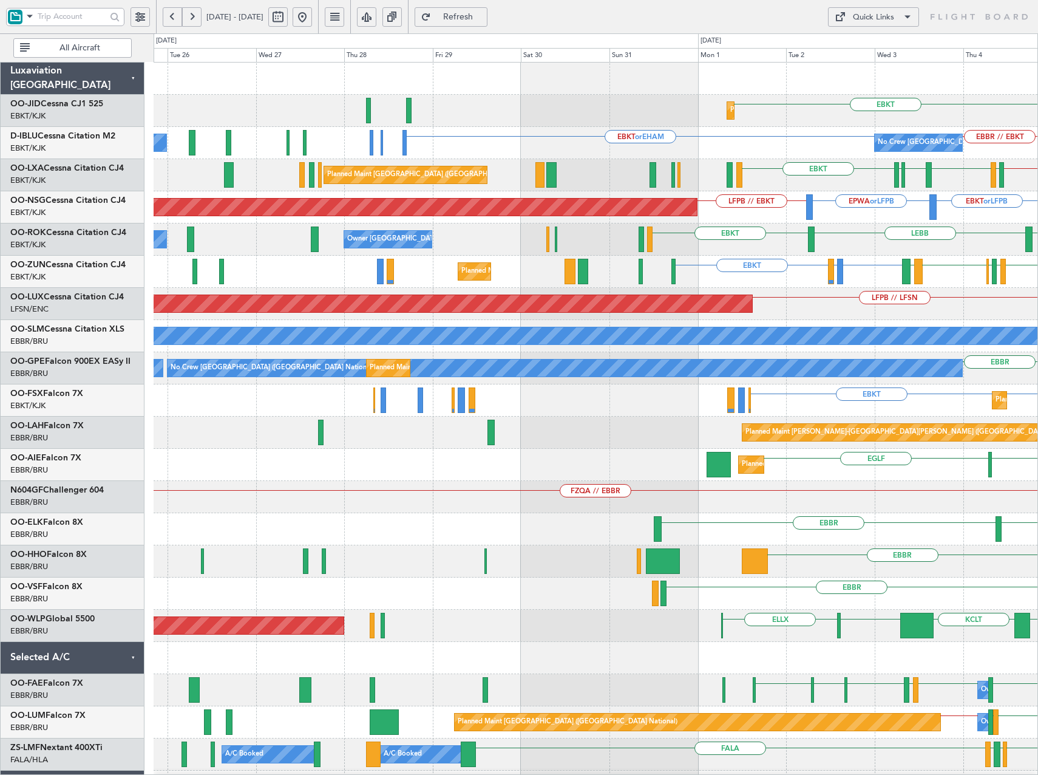
click at [1037, 329] on html "01 Sep 2025 - 11 Sep 2025 Refresh Quick Links All Aircraft EBKT Planned Maint K…" at bounding box center [519, 387] width 1038 height 775
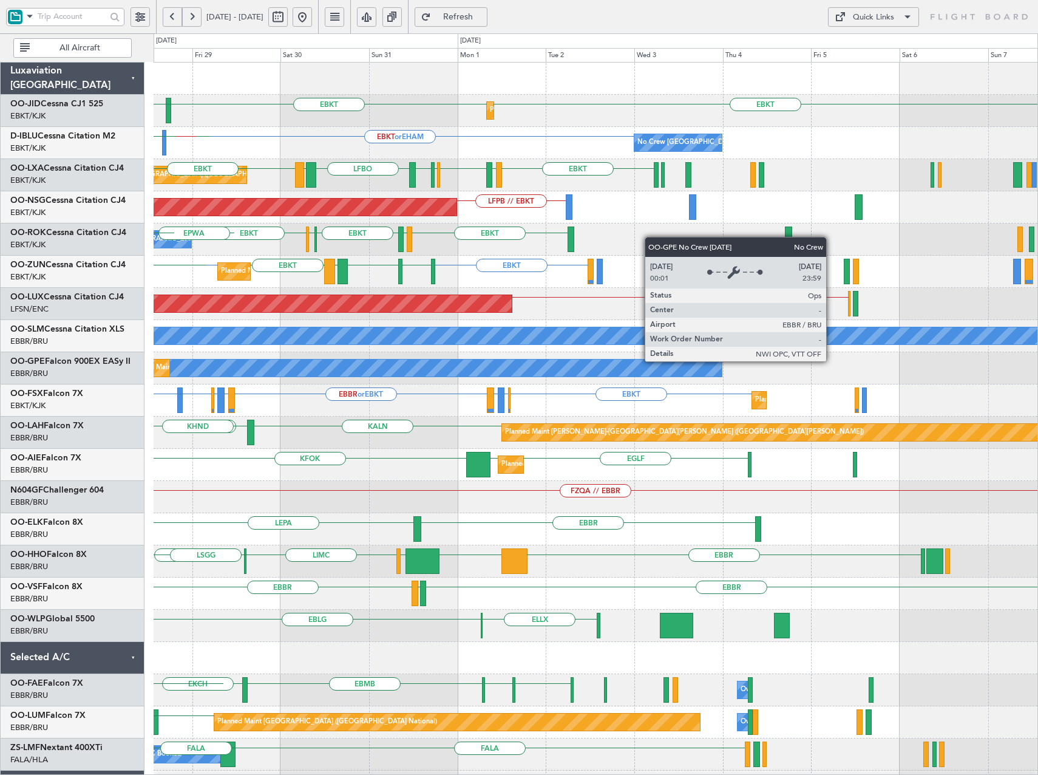
click at [302, 365] on div "No Crew [GEOGRAPHIC_DATA] ([GEOGRAPHIC_DATA] National)" at bounding box center [324, 367] width 795 height 17
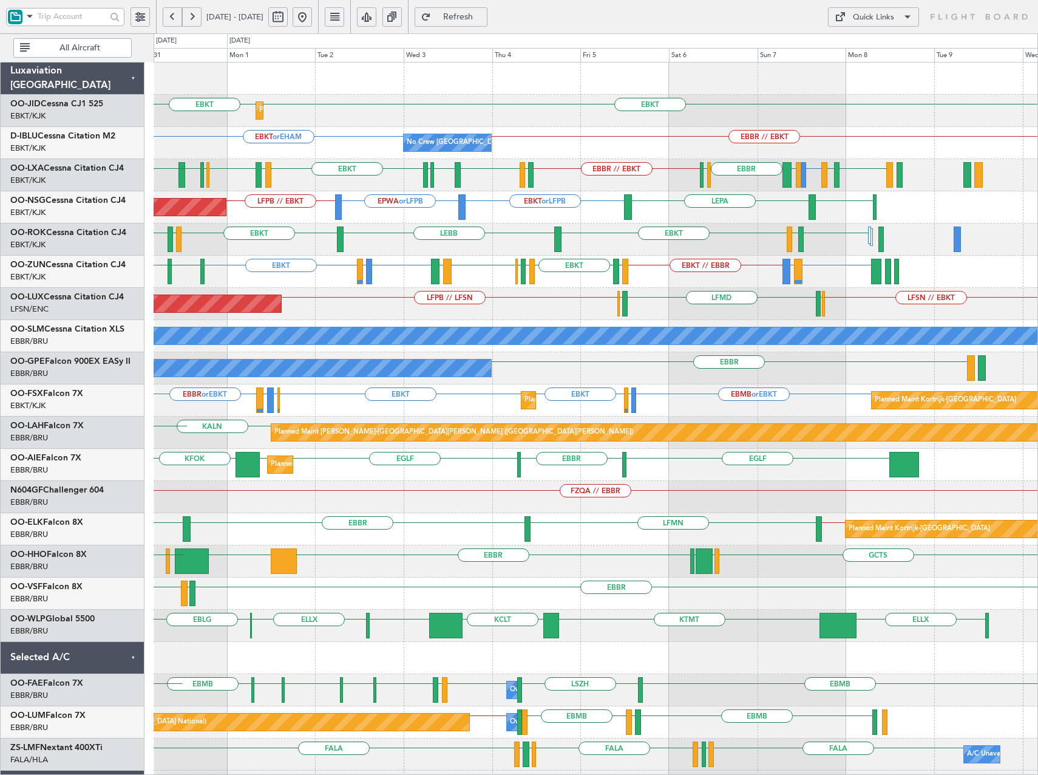
click at [688, 319] on div "Planned Maint [GEOGRAPHIC_DATA] ([GEOGRAPHIC_DATA]) LFSN // EBKT ELLX LFMD ELLX…" at bounding box center [596, 304] width 884 height 32
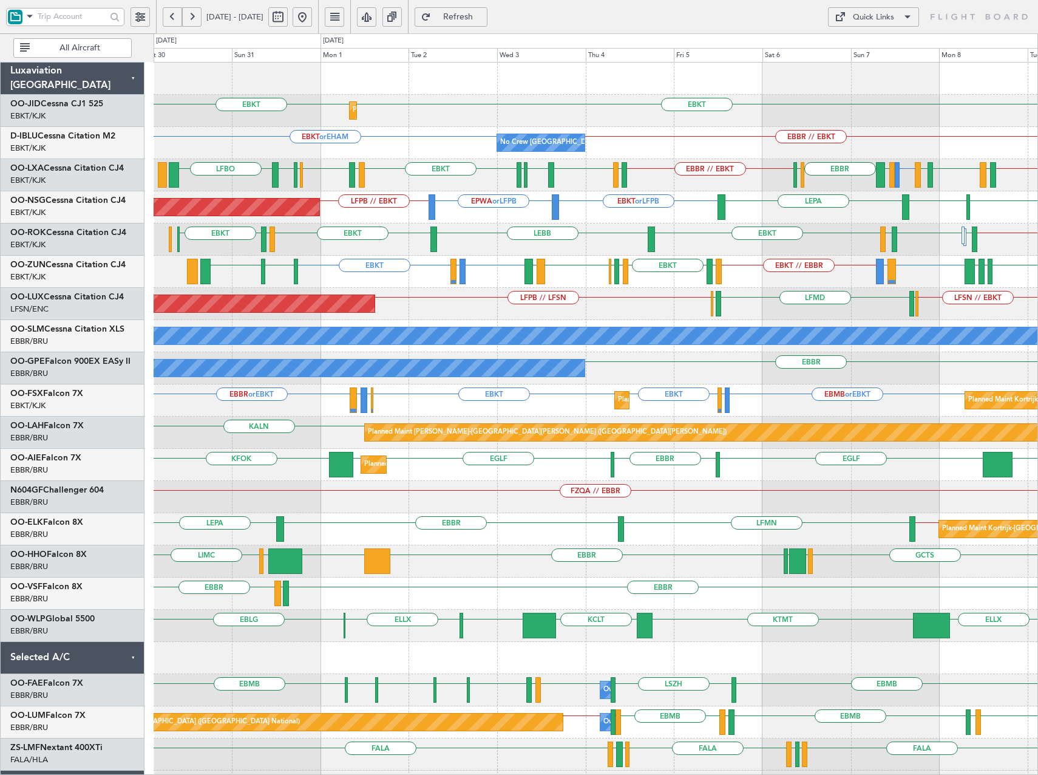
click at [614, 317] on div "Planned Maint Kortrijk-Wevelgem EBKT EBKT No Crew Brussels (Brussels National) …" at bounding box center [596, 449] width 884 height 772
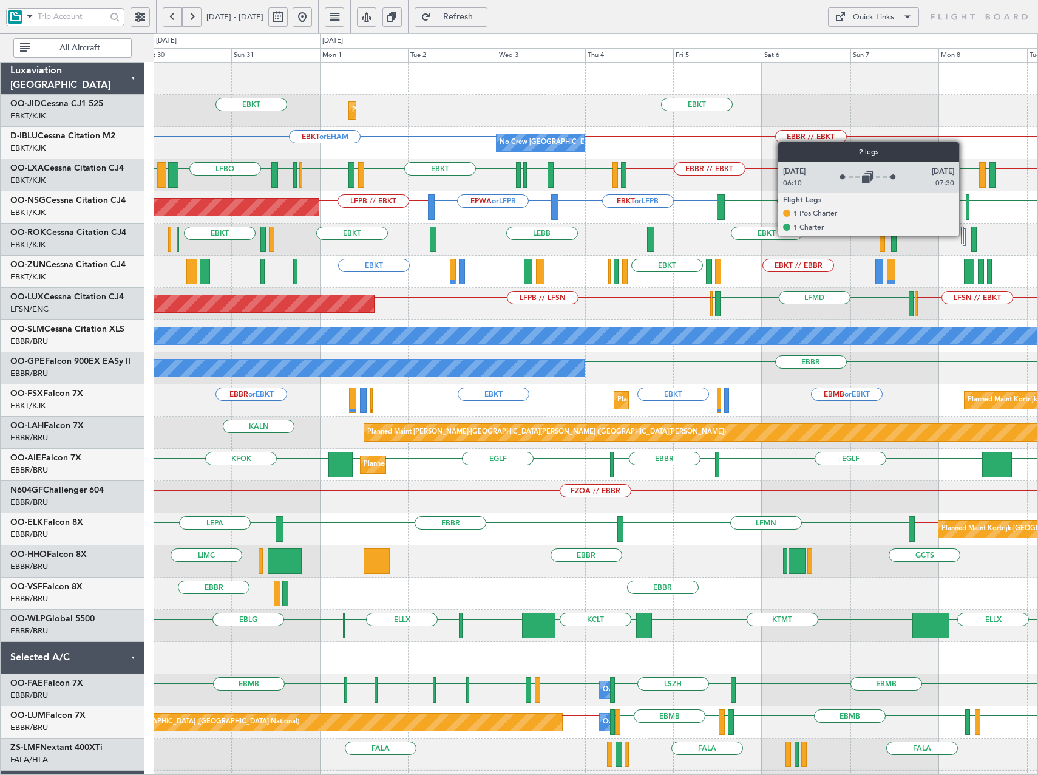
click at [965, 235] on div at bounding box center [965, 237] width 4 height 18
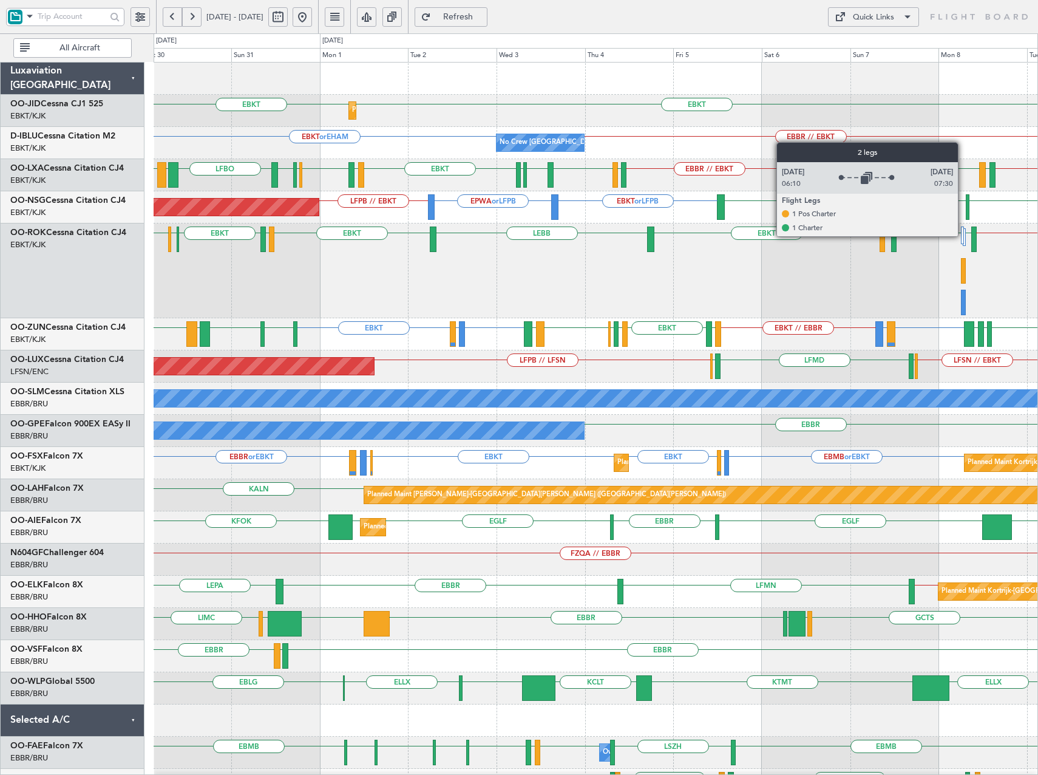
click at [964, 235] on div at bounding box center [963, 235] width 4 height 18
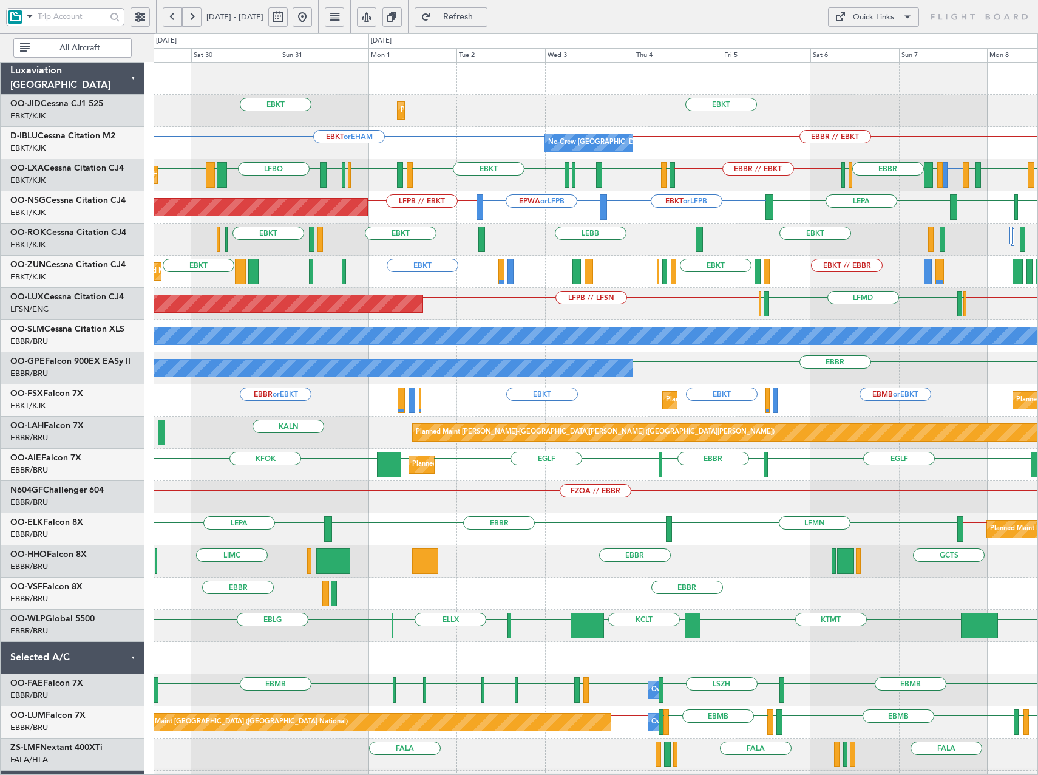
click at [395, 280] on div "EBKT Planned Maint [GEOGRAPHIC_DATA]-[GEOGRAPHIC_DATA] EBKT EBKT or EHAM No Cre…" at bounding box center [596, 449] width 884 height 772
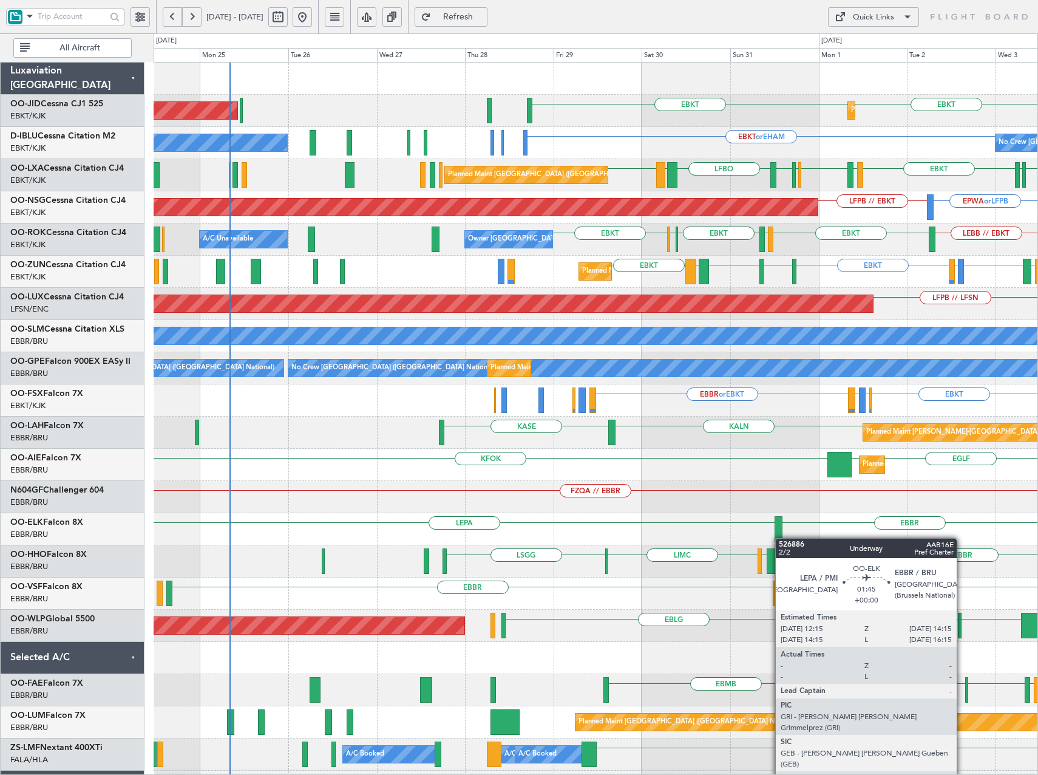
click at [781, 538] on div "EBKT EBKT Planned Maint [GEOGRAPHIC_DATA]-[GEOGRAPHIC_DATA] Planned Maint [GEOG…" at bounding box center [596, 465] width 884 height 804
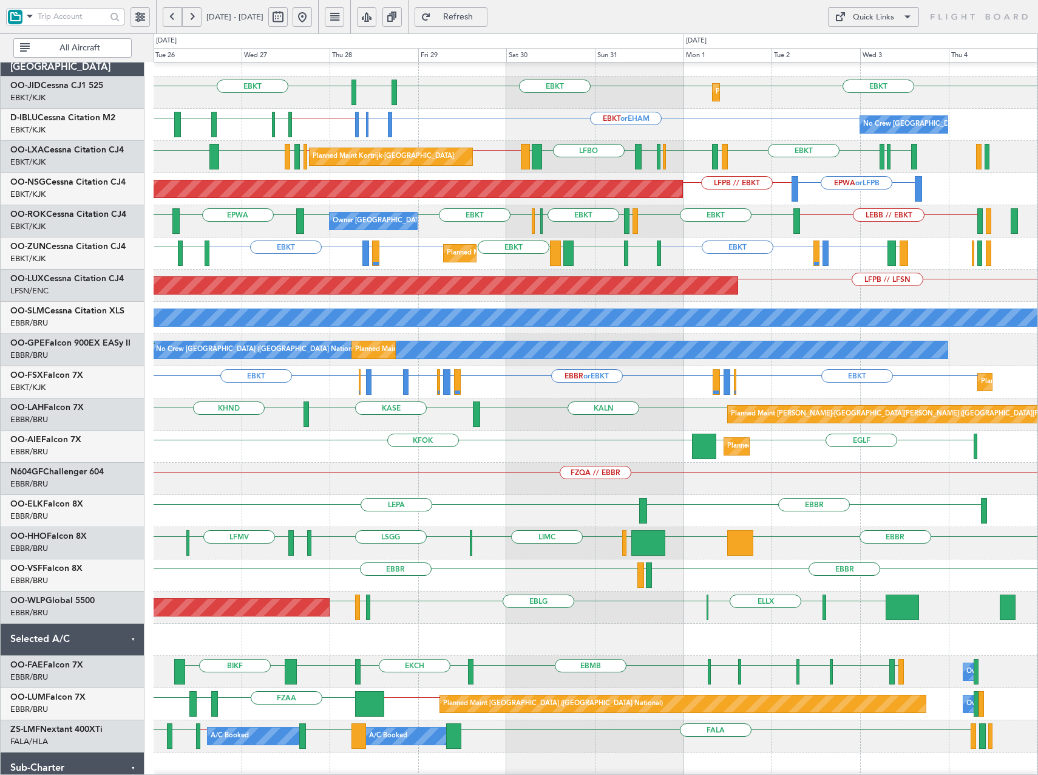
scroll to position [19, 0]
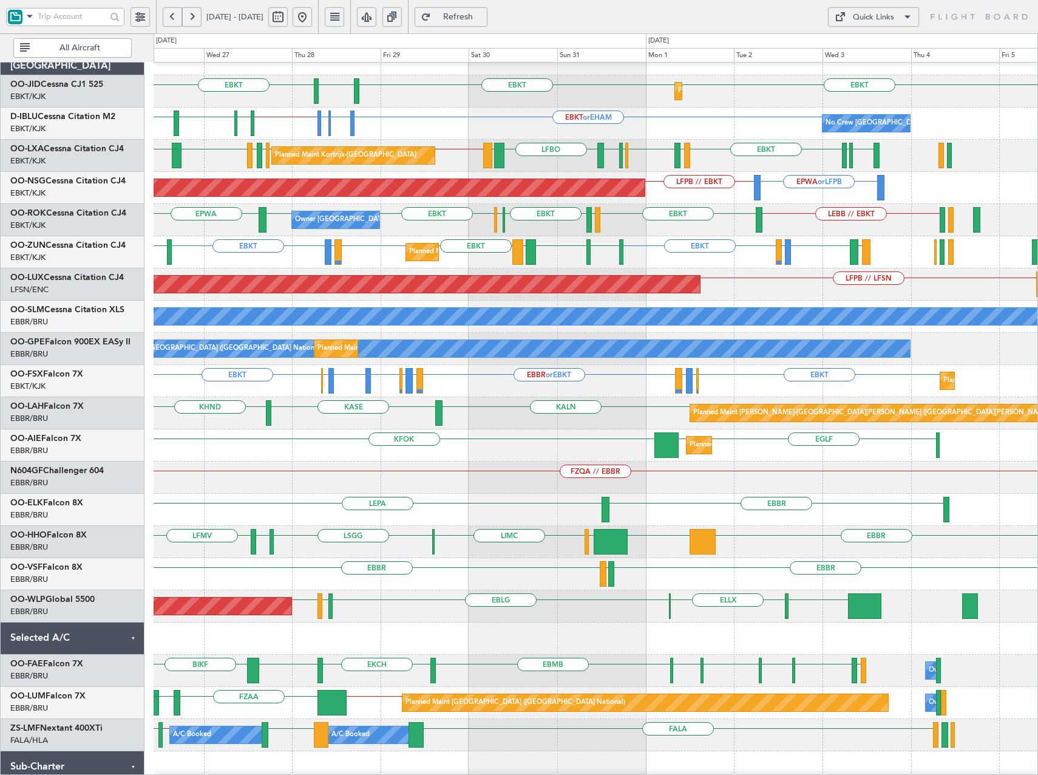
click at [439, 616] on div "LIML ELLX EBLG LIML EDDB Planned Maint [GEOGRAPHIC_DATA] ([GEOGRAPHIC_DATA])" at bounding box center [596, 606] width 884 height 32
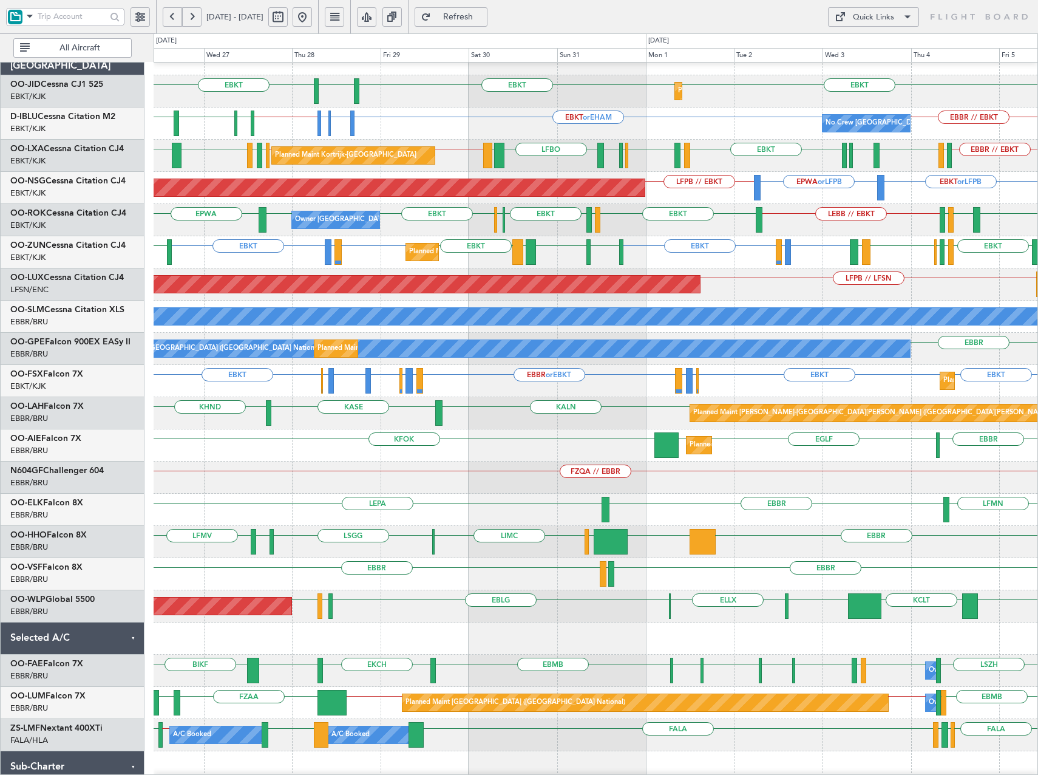
click at [883, 7] on button "Quick Links" at bounding box center [873, 16] width 91 height 19
click at [875, 38] on button "Trip Builder" at bounding box center [873, 46] width 91 height 29
click at [880, 18] on div "Quick Links" at bounding box center [873, 18] width 41 height 12
click at [850, 42] on button "Trip Builder" at bounding box center [873, 46] width 91 height 29
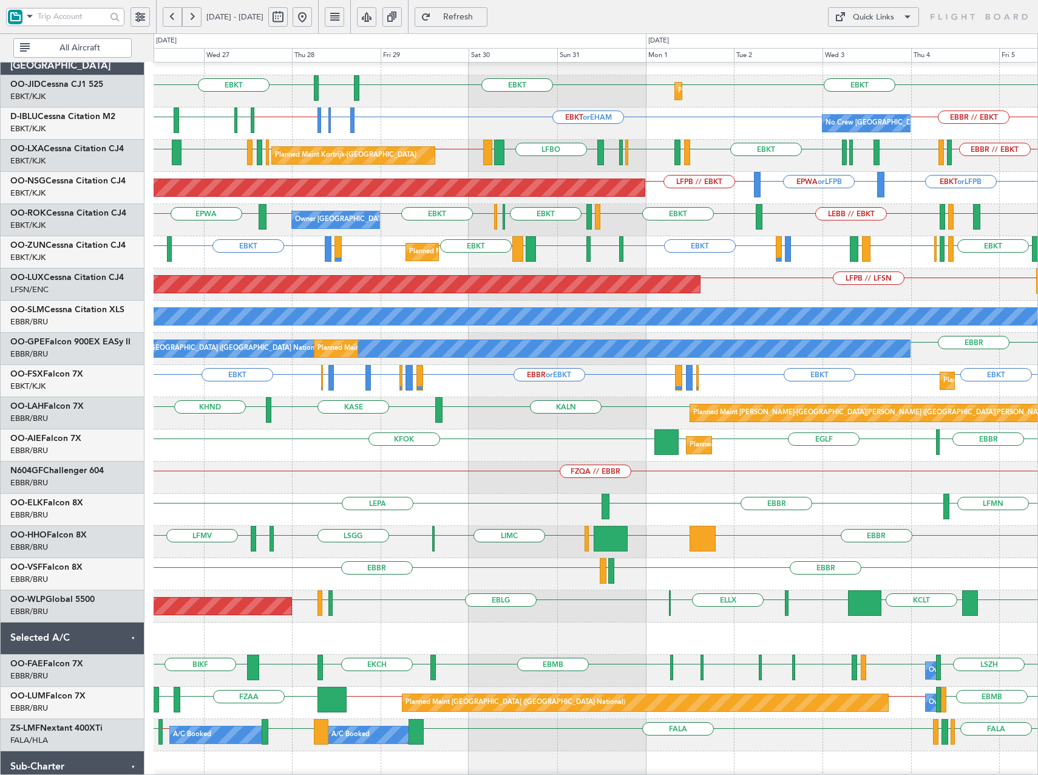
click at [483, 18] on span "Refresh" at bounding box center [458, 17] width 50 height 8
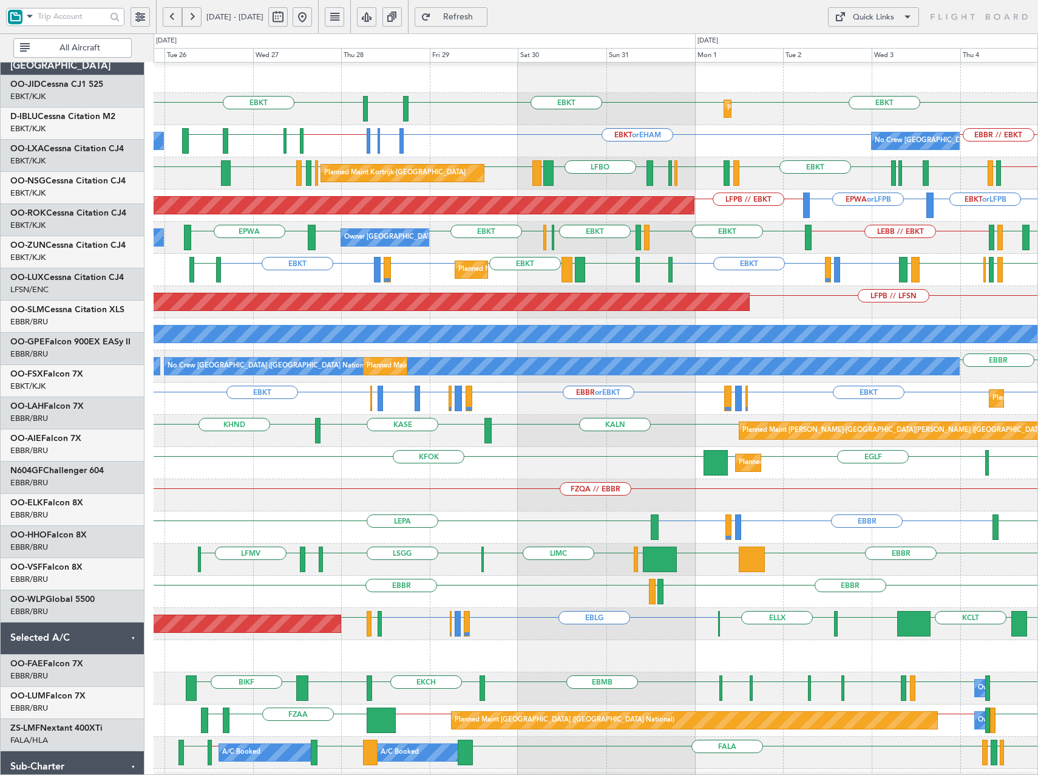
scroll to position [0, 0]
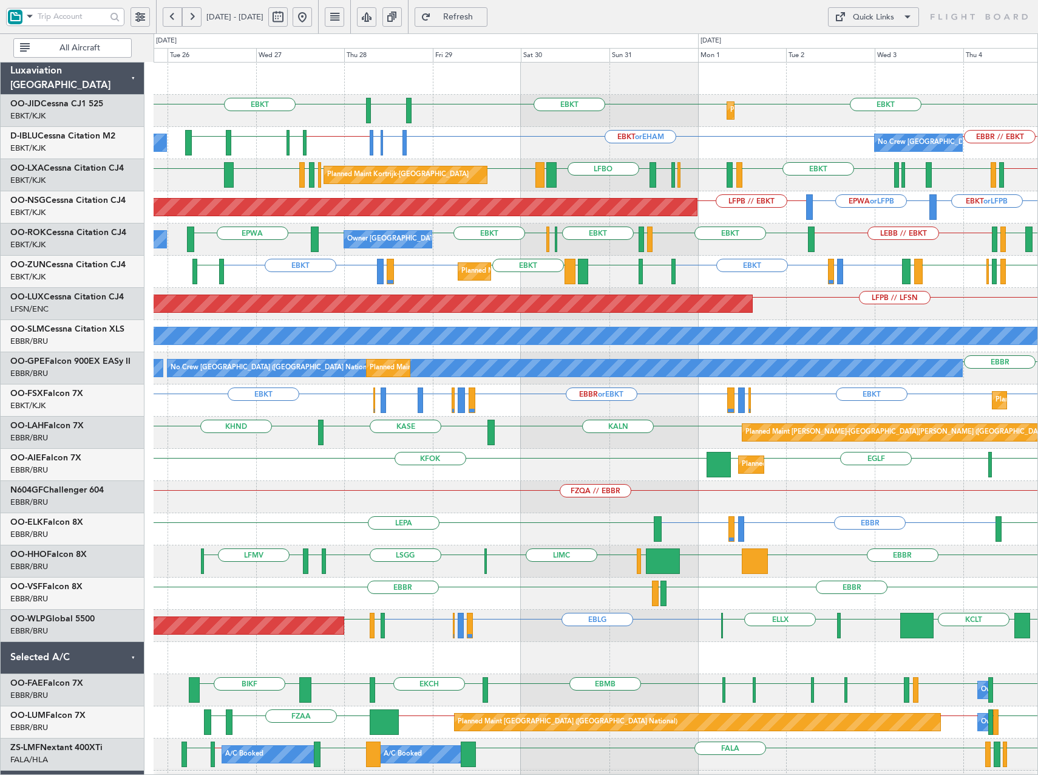
click at [512, 551] on div "EBBR KTEB LFMV [GEOGRAPHIC_DATA] LIMC [GEOGRAPHIC_DATA] [GEOGRAPHIC_DATA]" at bounding box center [596, 561] width 884 height 32
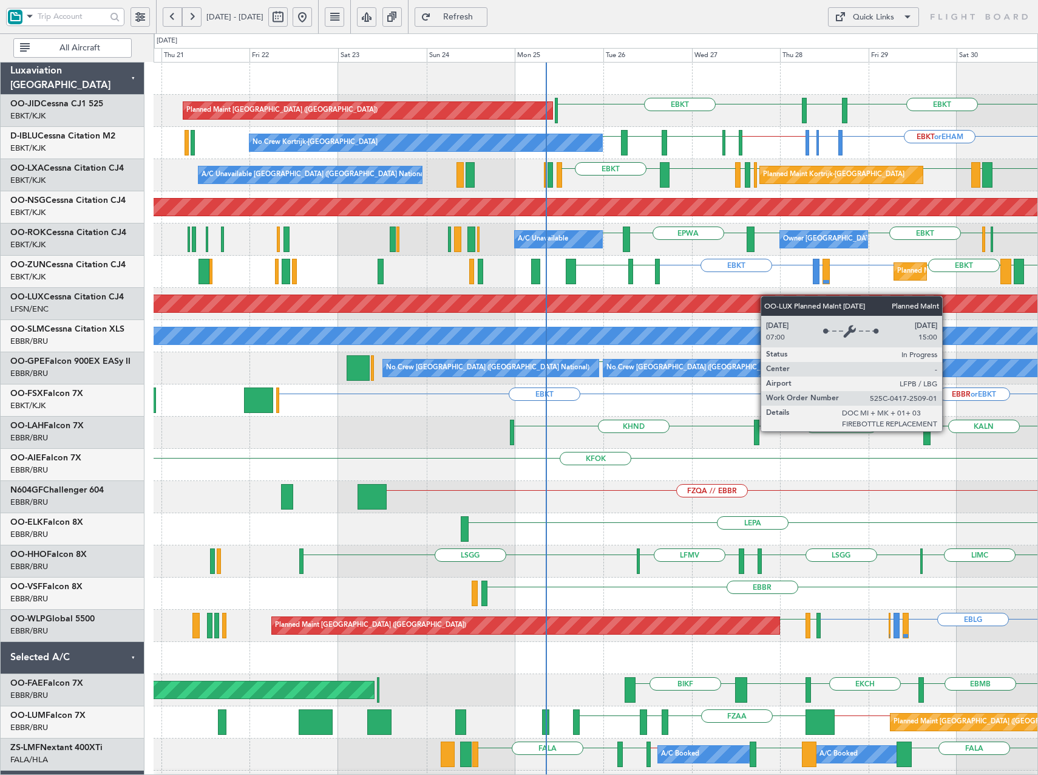
click at [826, 320] on div "EBKT EBKT [GEOGRAPHIC_DATA] Planned Maint [GEOGRAPHIC_DATA] ([GEOGRAPHIC_DATA])…" at bounding box center [596, 465] width 884 height 804
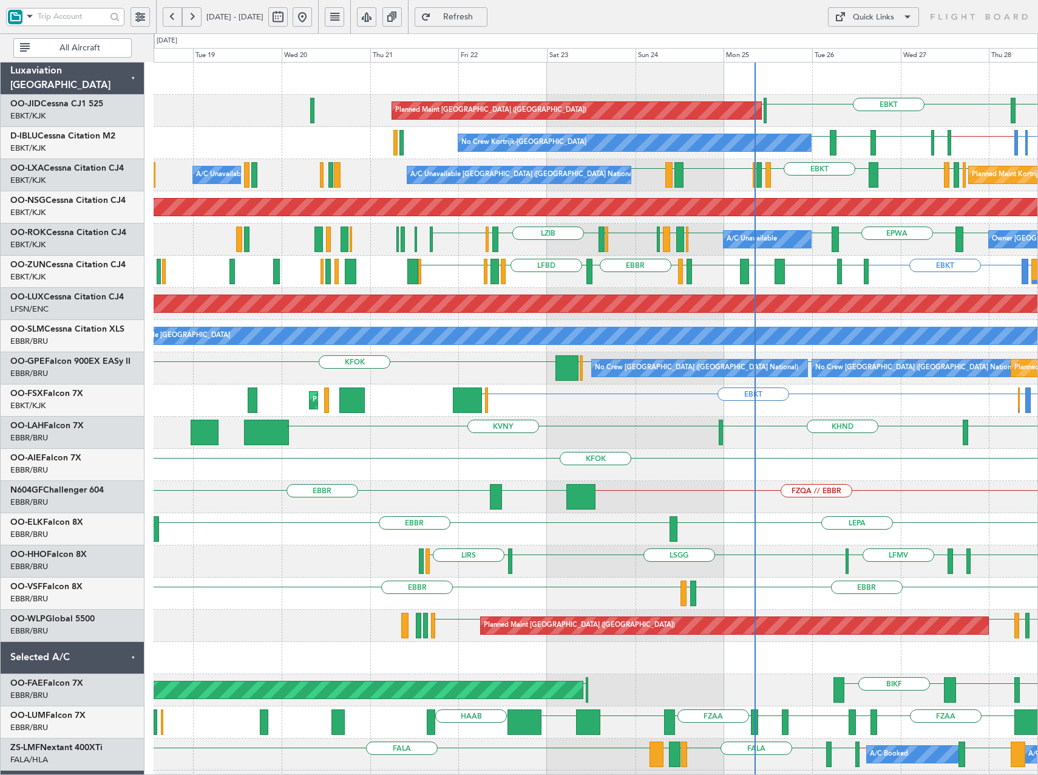
click at [402, 249] on div "Planned Maint [GEOGRAPHIC_DATA] ([GEOGRAPHIC_DATA]) EBKT LFPB [GEOGRAPHIC_DATA]…" at bounding box center [596, 449] width 884 height 772
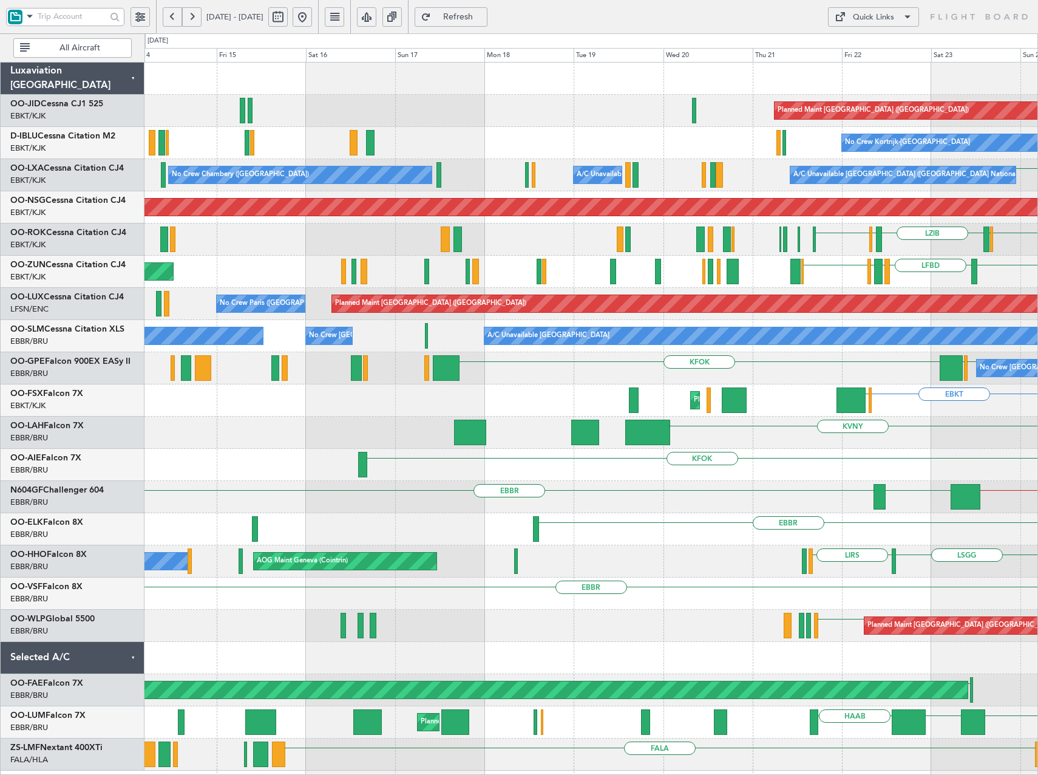
click at [730, 456] on div "Planned Maint [GEOGRAPHIC_DATA] ([GEOGRAPHIC_DATA]) LFPB EBKT No Crew Kortrijk-…" at bounding box center [590, 417] width 893 height 708
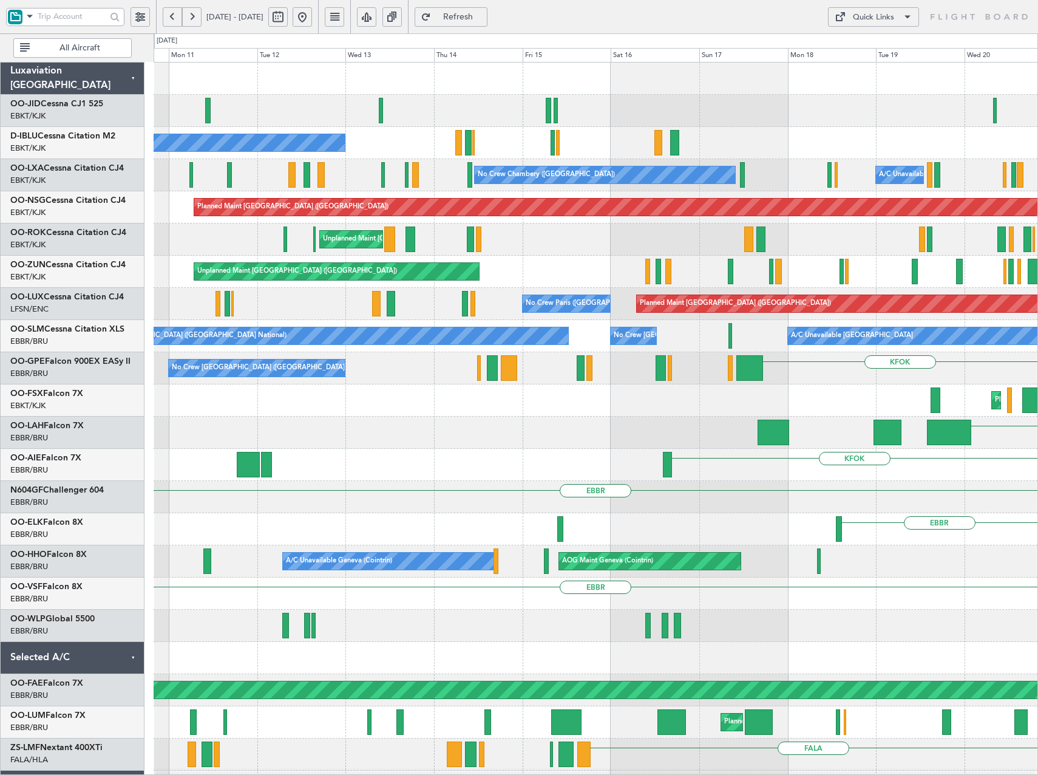
click at [625, 277] on div "Planned Maint [GEOGRAPHIC_DATA] ([GEOGRAPHIC_DATA]) No Crew [GEOGRAPHIC_DATA] (…" at bounding box center [596, 449] width 884 height 772
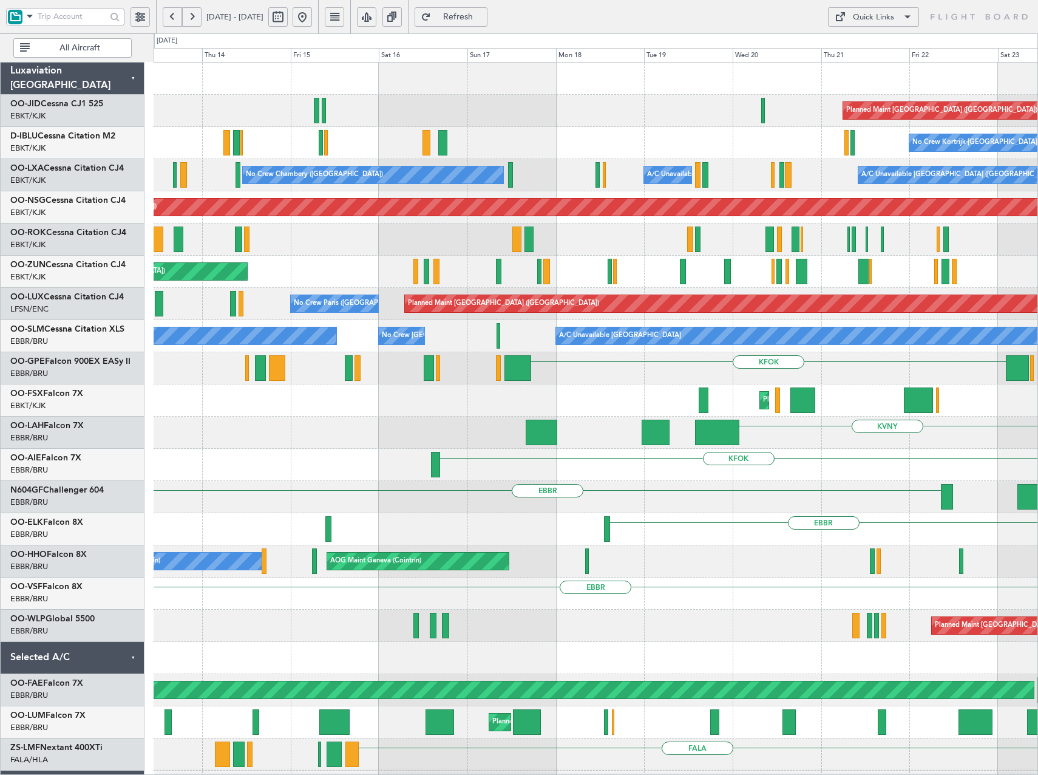
click at [573, 254] on div "Unplanned Maint [GEOGRAPHIC_DATA]-[GEOGRAPHIC_DATA] A/C Unavailable" at bounding box center [596, 239] width 884 height 32
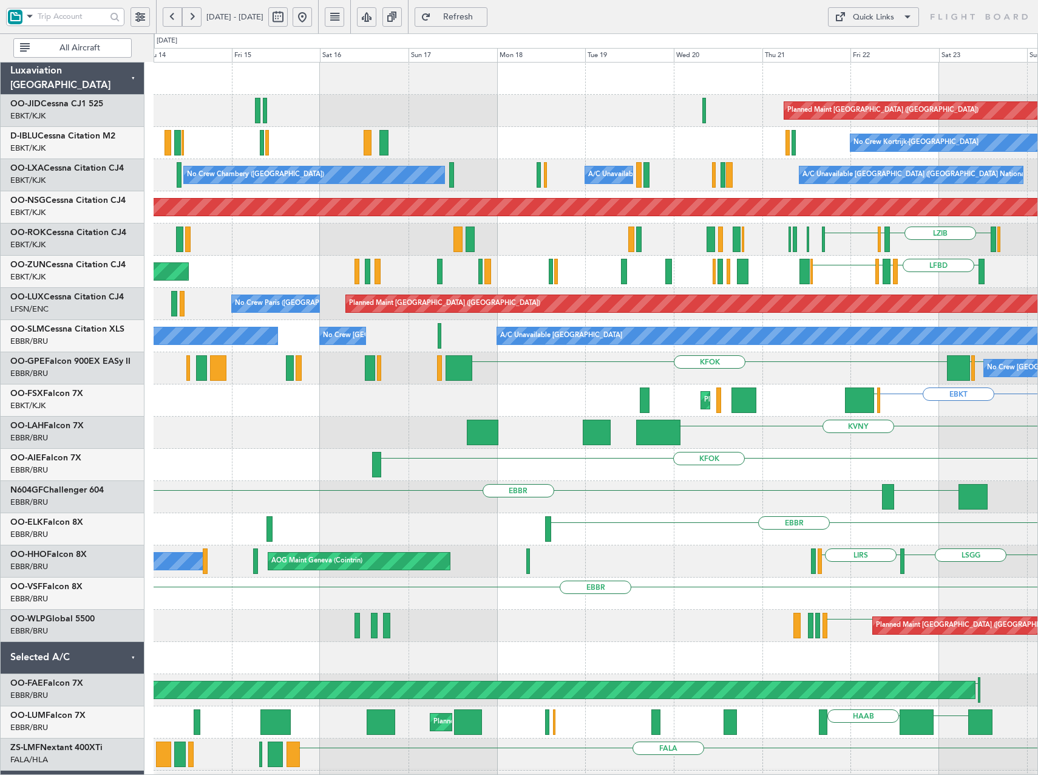
click at [686, 247] on div "EBKT LZIB ELLX Unplanned Maint [GEOGRAPHIC_DATA]-[GEOGRAPHIC_DATA] A/C Unavaila…" at bounding box center [596, 239] width 884 height 32
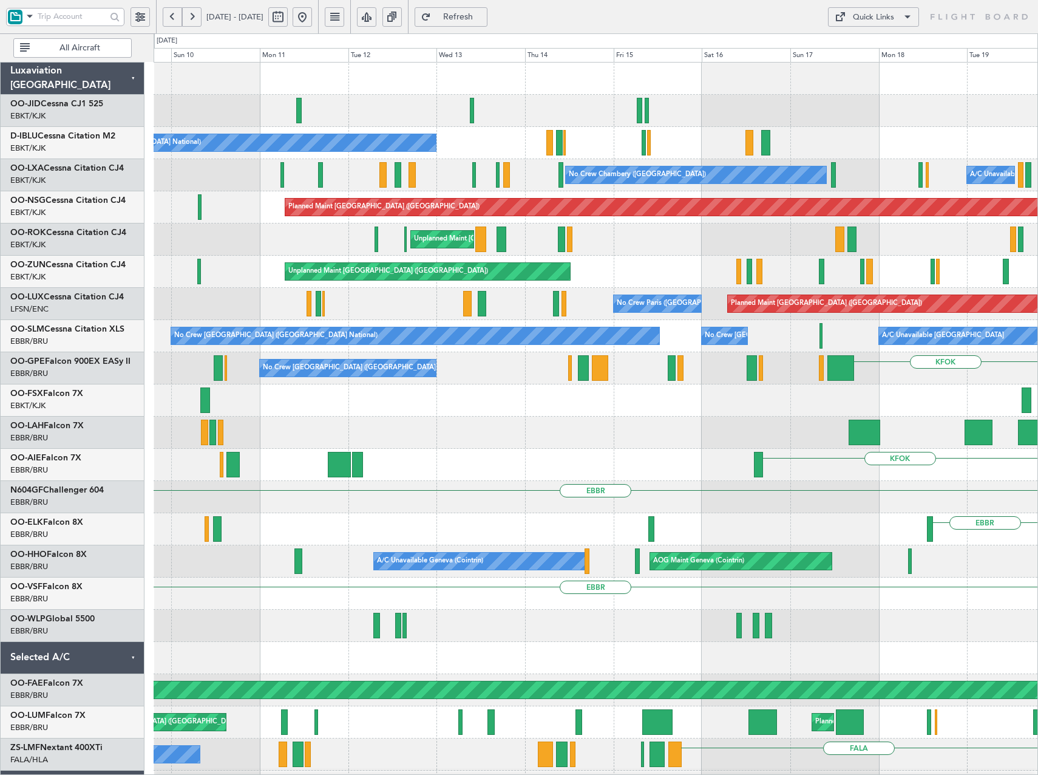
click at [648, 432] on div "Planned Maint [GEOGRAPHIC_DATA] ([GEOGRAPHIC_DATA]) No Crew [GEOGRAPHIC_DATA] (…" at bounding box center [596, 449] width 884 height 772
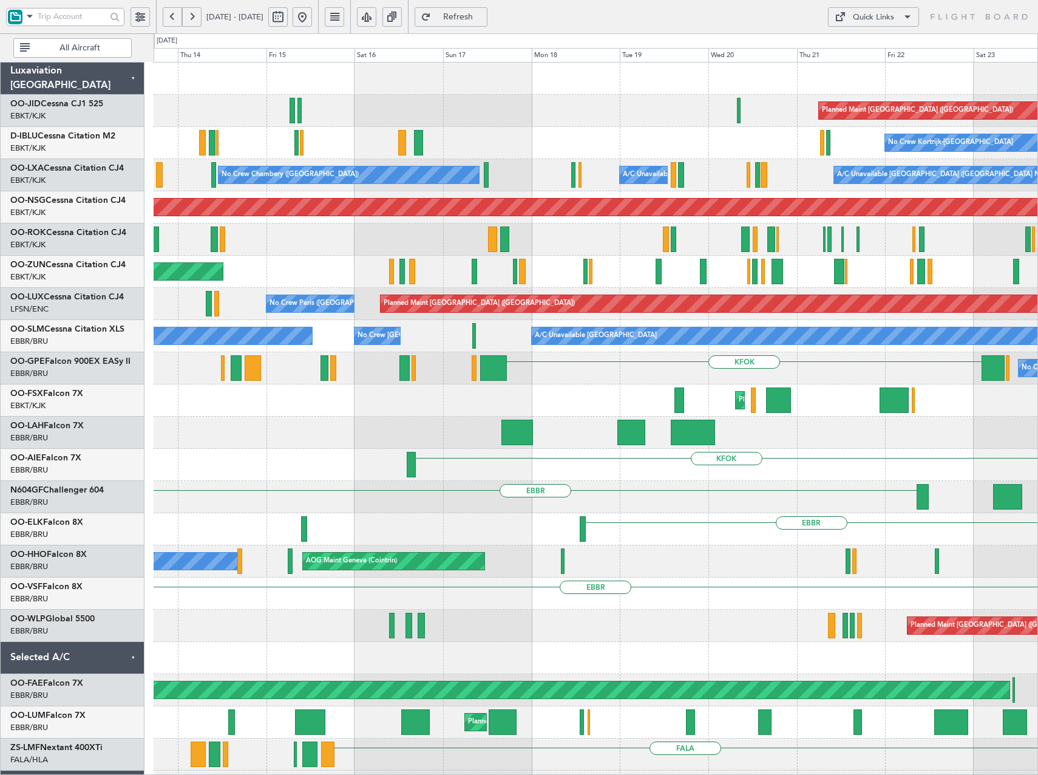
click at [444, 409] on div "Planned Maint [GEOGRAPHIC_DATA] ([GEOGRAPHIC_DATA]) No Crew Kortrijk-[GEOGRAPHI…" at bounding box center [596, 465] width 884 height 804
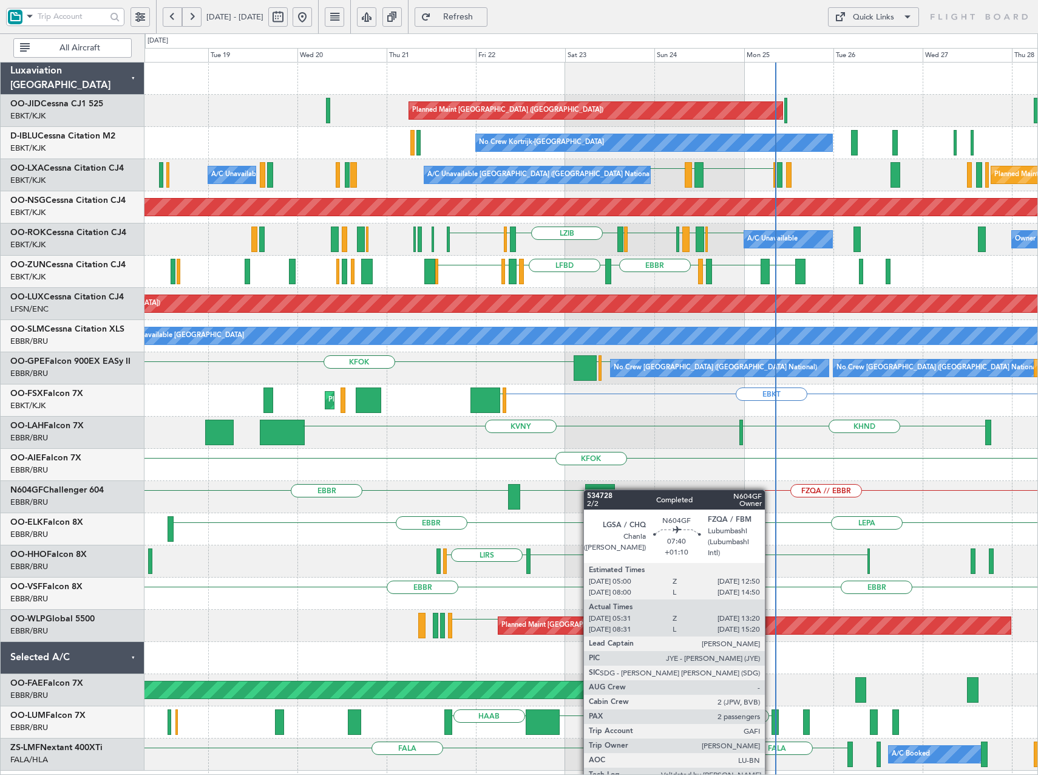
click at [562, 493] on div "Planned Maint [GEOGRAPHIC_DATA] ([GEOGRAPHIC_DATA]) No Crew Kortrijk-[GEOGRAPHI…" at bounding box center [590, 417] width 893 height 708
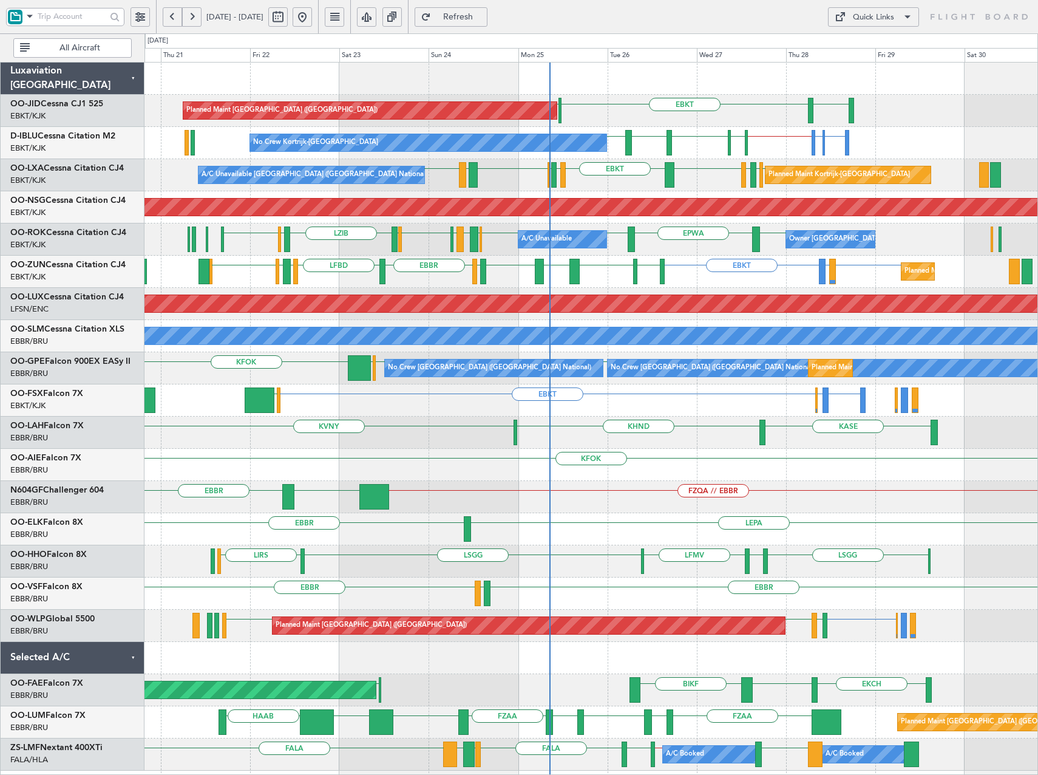
click at [664, 443] on div "EBKT LFPB [GEOGRAPHIC_DATA] Planned Maint [GEOGRAPHIC_DATA] ([GEOGRAPHIC_DATA])…" at bounding box center [590, 417] width 893 height 708
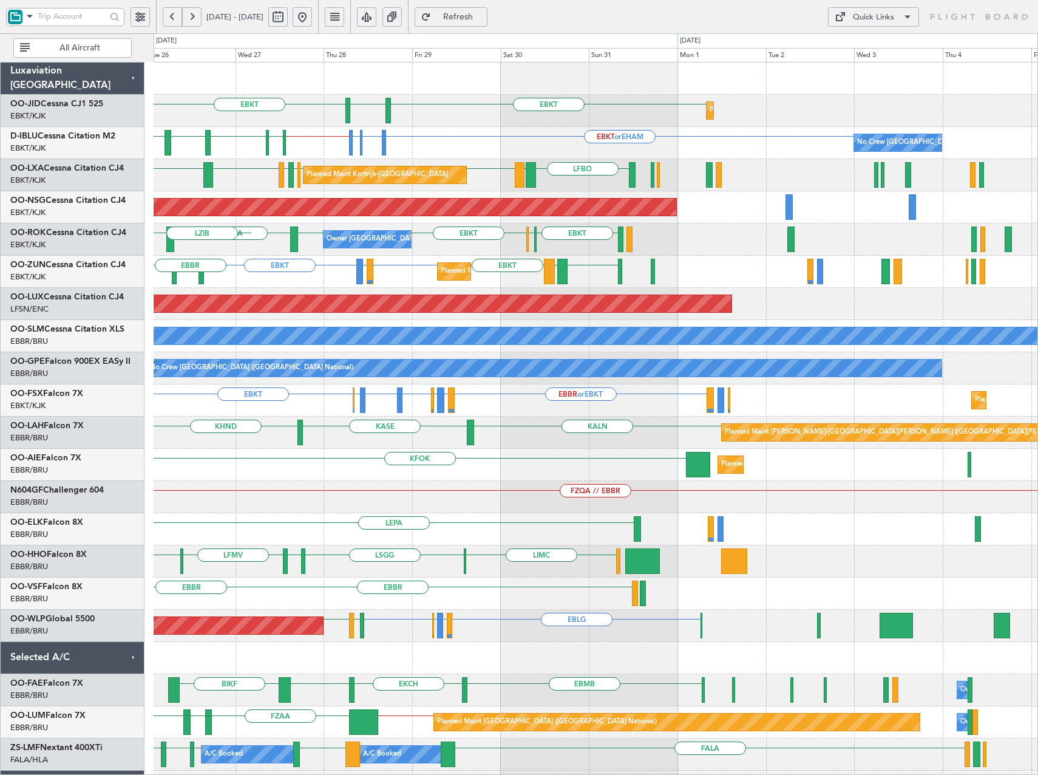
click at [456, 457] on div "KFOK Planned Maint [GEOGRAPHIC_DATA] ([GEOGRAPHIC_DATA])" at bounding box center [596, 465] width 884 height 32
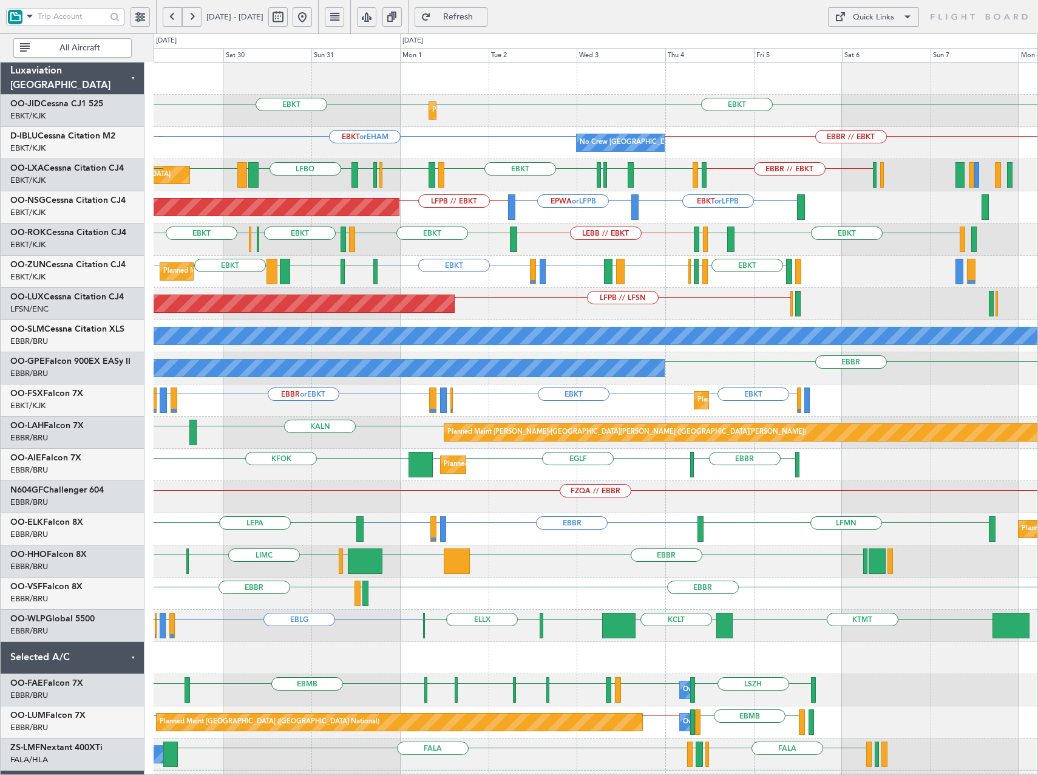
click at [600, 507] on div "FZQA // EBBR" at bounding box center [596, 497] width 884 height 32
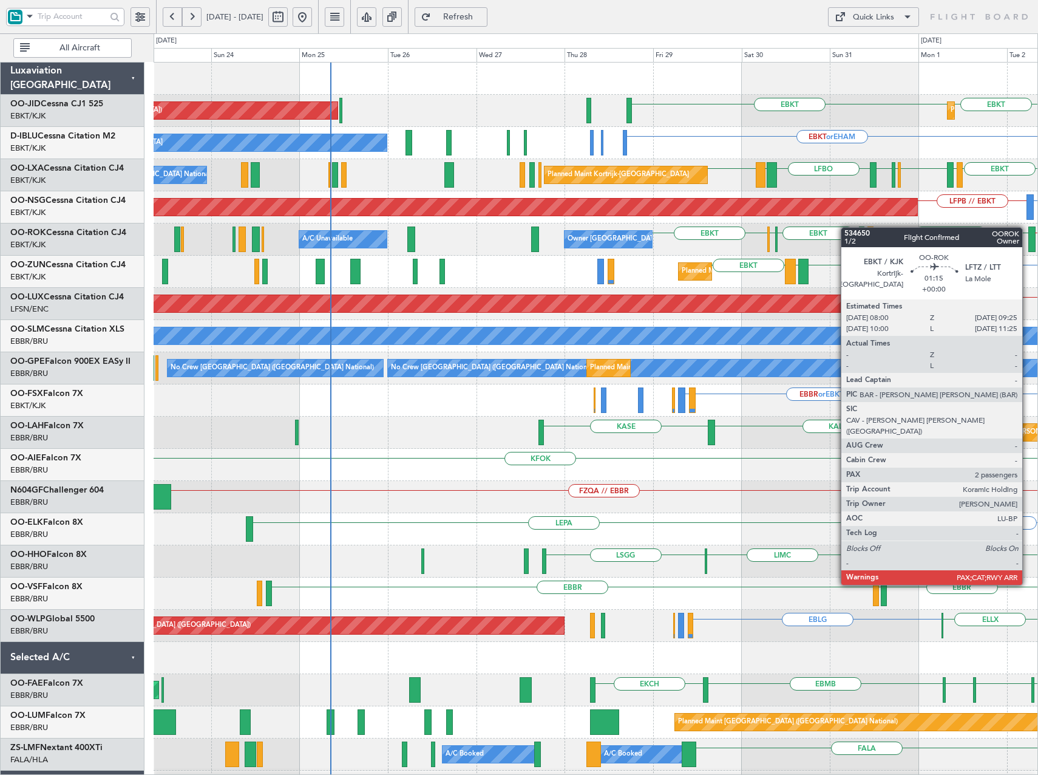
click at [847, 227] on div "EBKT EBKT Planned Maint Kortrijk-Wevelgem Planned Maint Paris (Le Bourget) EBKT…" at bounding box center [596, 465] width 884 height 804
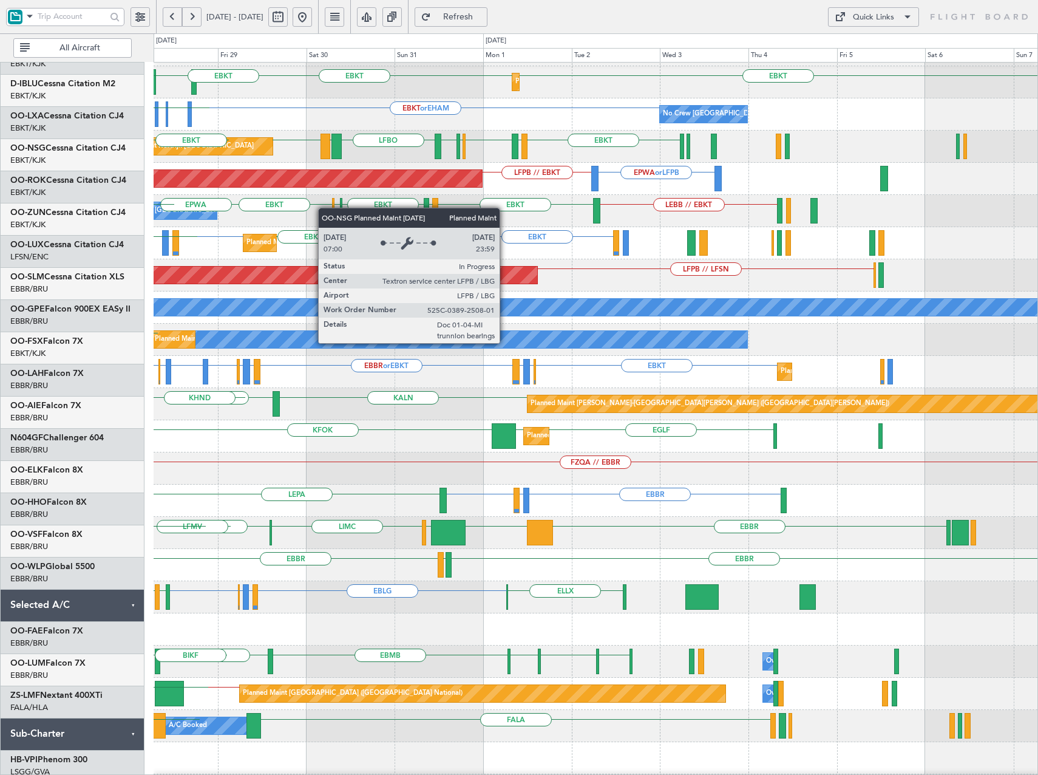
click at [174, 195] on div "Owner Kortrijk-Wevelgem EBKT LFTZ EBKT EHAM EBKT LEBB // EBKT EBKT EPWA EBKT A/…" at bounding box center [596, 211] width 884 height 32
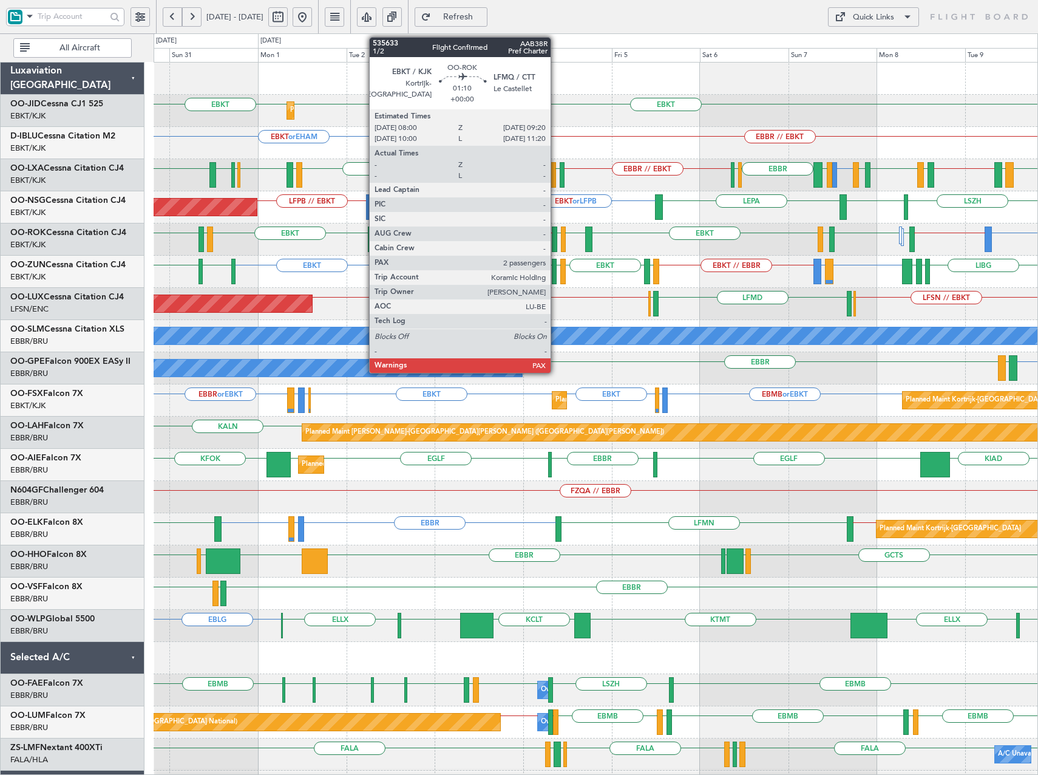
click at [556, 239] on div at bounding box center [554, 238] width 5 height 25
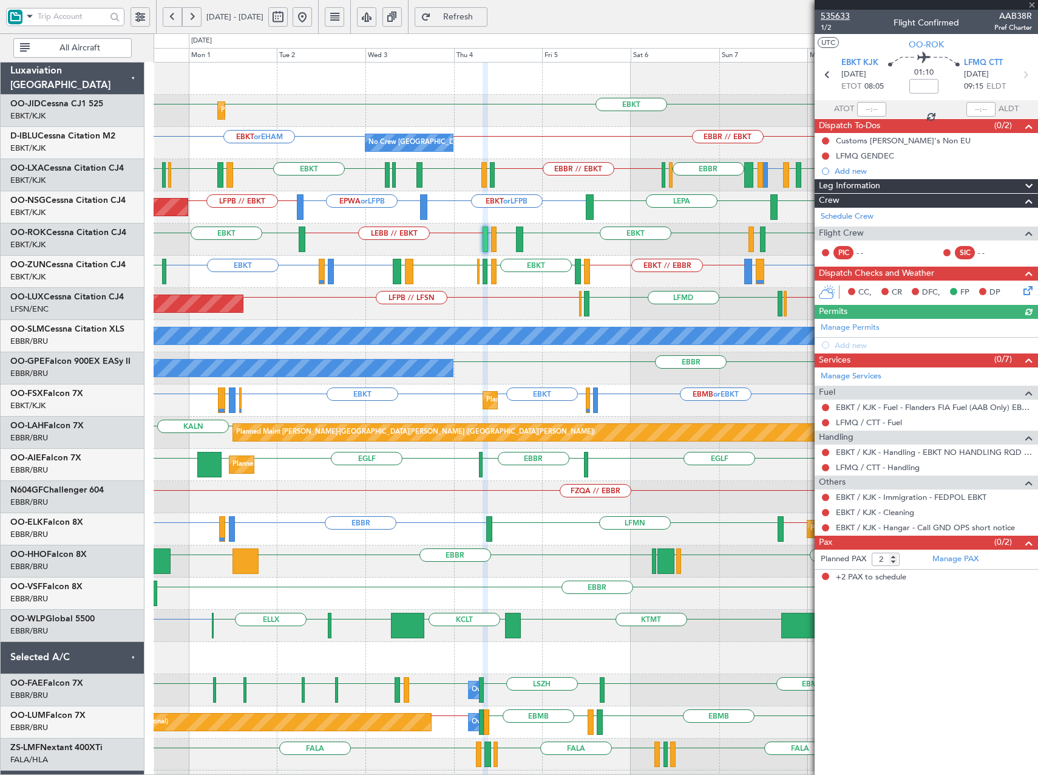
click at [847, 15] on span "535633" at bounding box center [835, 16] width 29 height 13
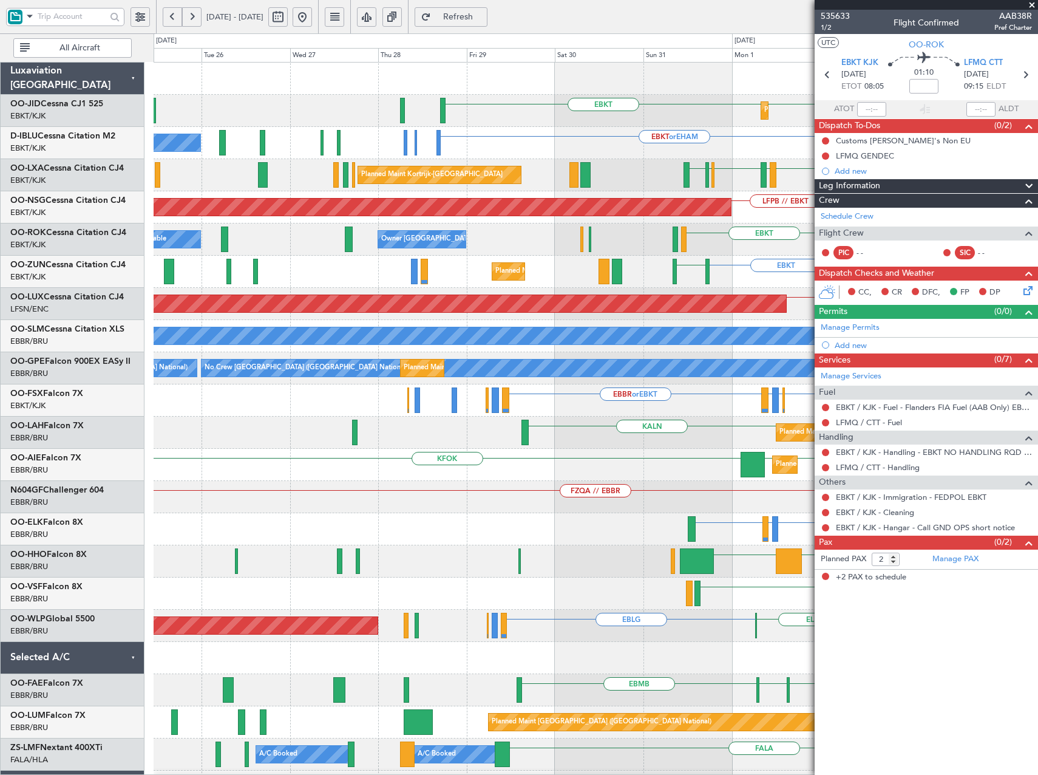
click at [905, 575] on fb-app "31 Aug 2025 - 10 Sep 2025 Refresh Quick Links All Aircraft Planned Maint Kortri…" at bounding box center [519, 395] width 1038 height 760
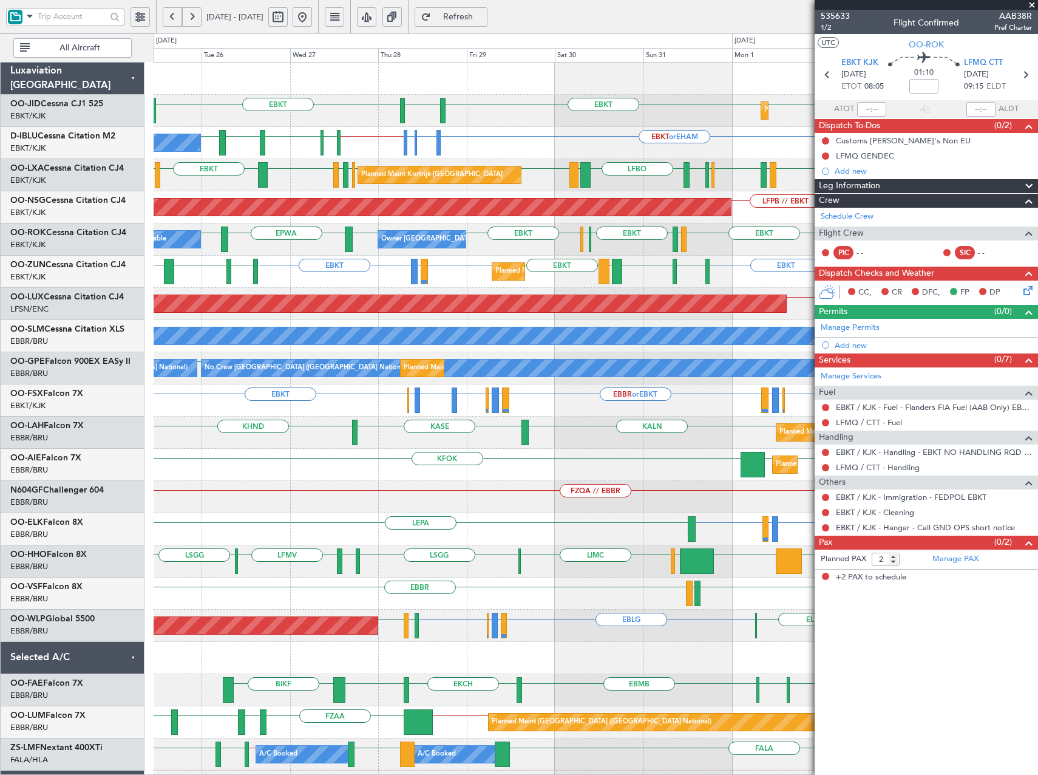
click at [135, 16] on button at bounding box center [140, 16] width 19 height 19
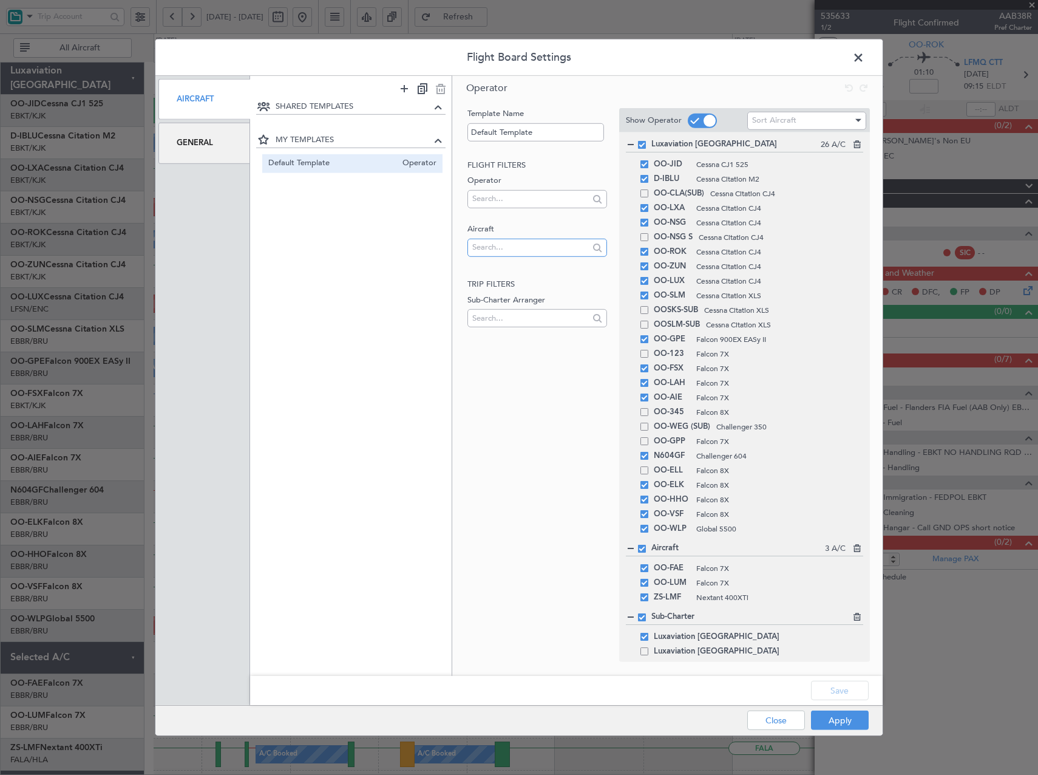
click at [495, 248] on input "text" at bounding box center [530, 247] width 116 height 18
type input "9h-lpz"
click at [521, 266] on span "9H-LPZ" at bounding box center [537, 266] width 120 height 18
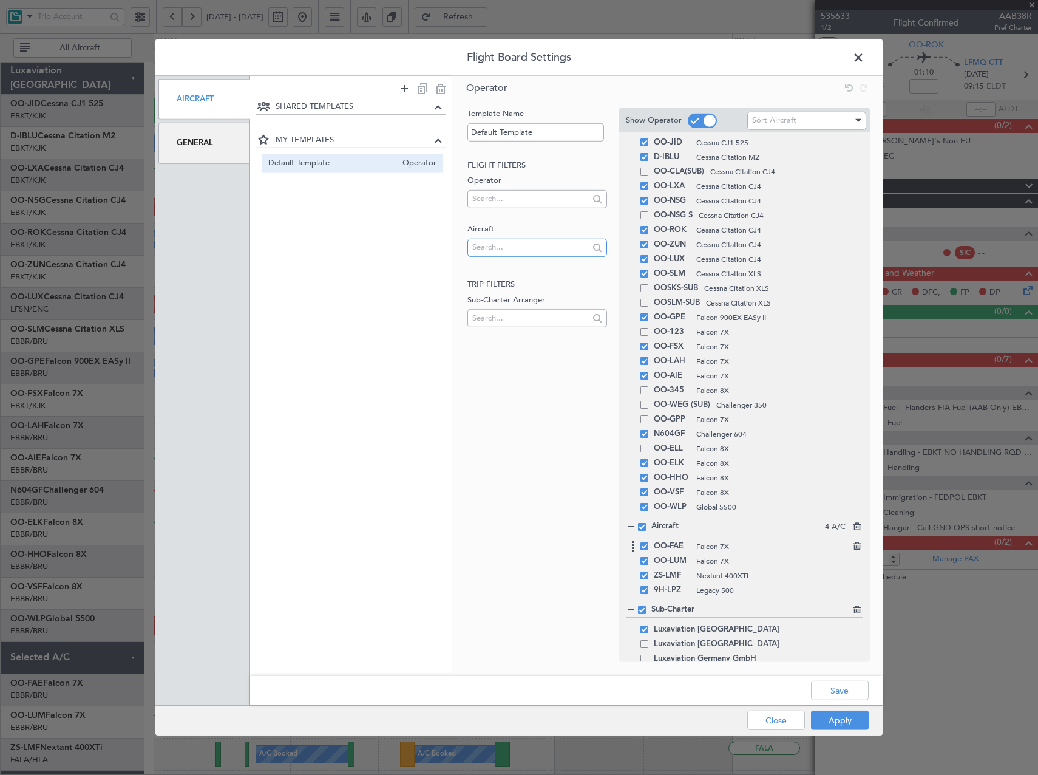
scroll to position [33, 0]
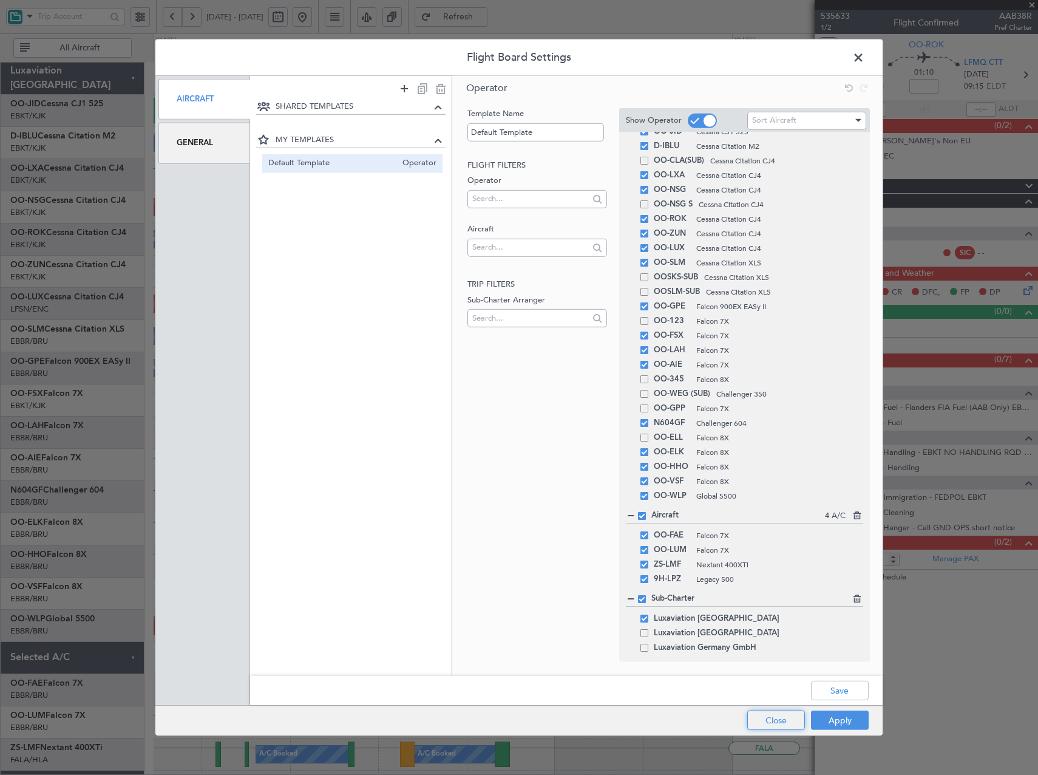
click at [781, 723] on button "Close" at bounding box center [776, 719] width 58 height 19
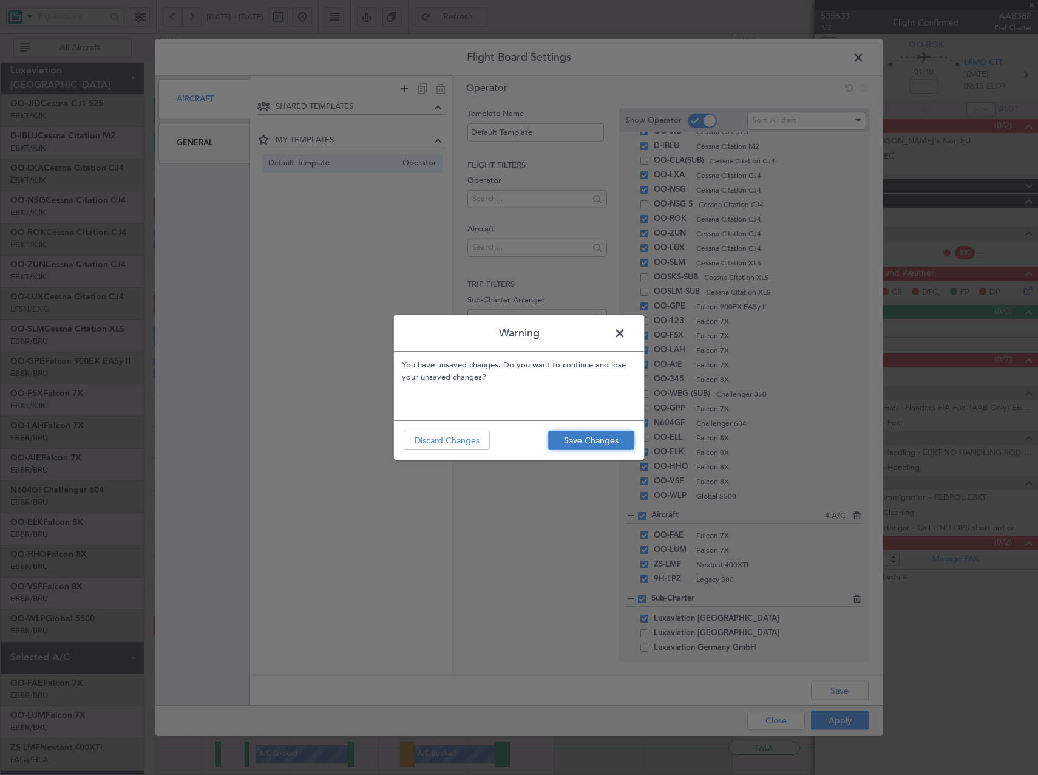
click at [574, 438] on button "Save Changes" at bounding box center [591, 439] width 86 height 19
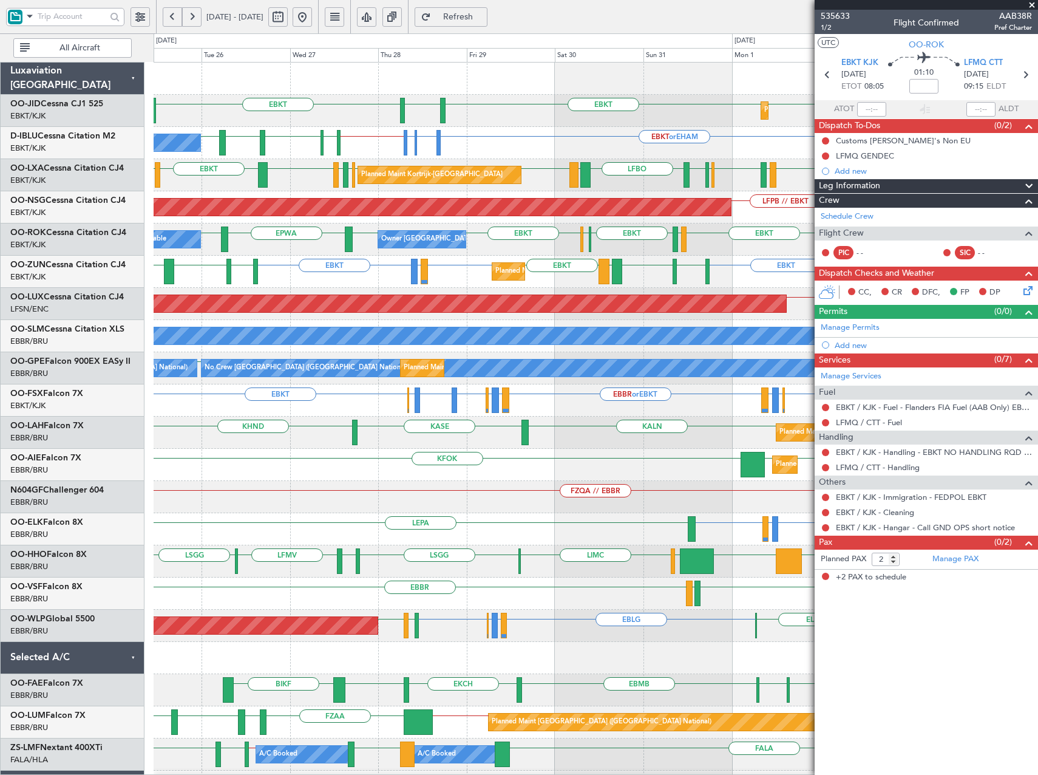
scroll to position [92, 0]
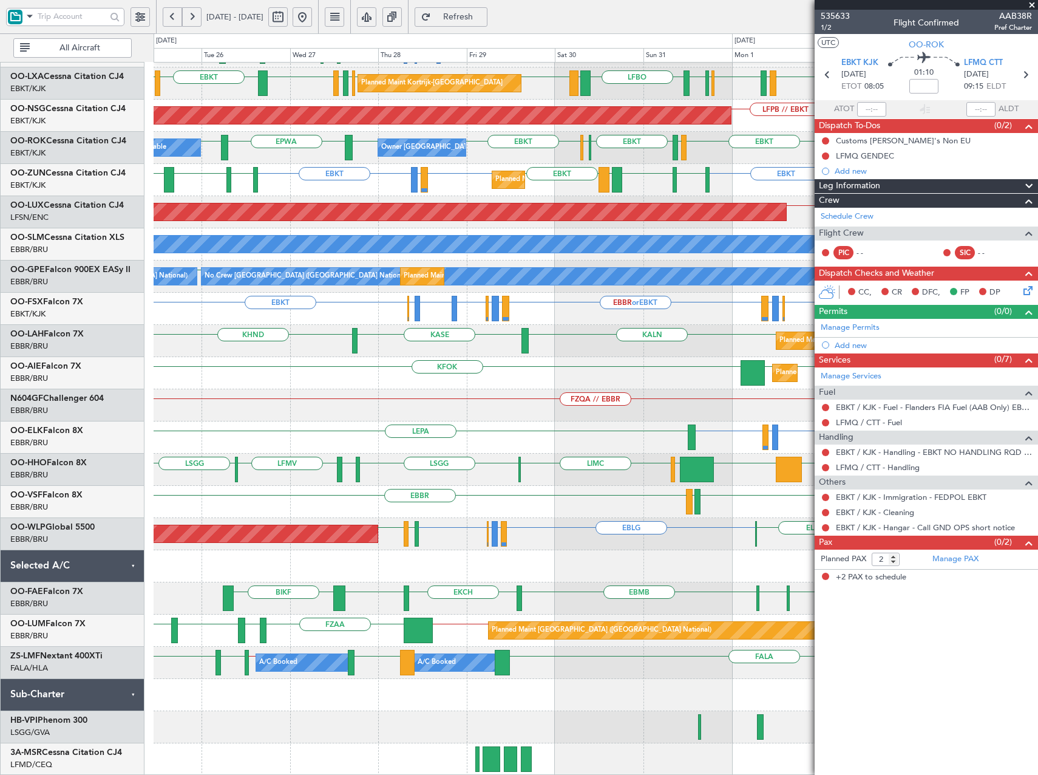
click at [138, 13] on button at bounding box center [140, 16] width 19 height 19
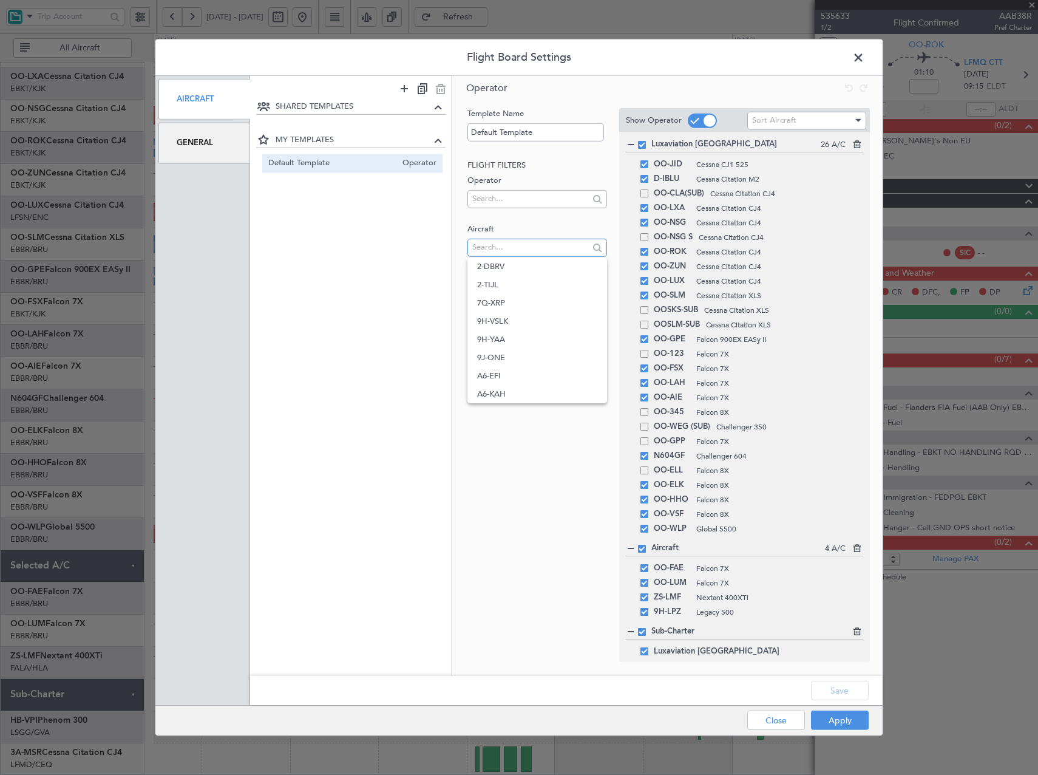
click at [518, 250] on input "text" at bounding box center [530, 247] width 116 height 18
type input "9h-"
click at [646, 612] on span at bounding box center [644, 612] width 8 height 8
click at [649, 608] on input "checkbox" at bounding box center [649, 608] width 0 height 0
click at [646, 613] on span at bounding box center [644, 612] width 8 height 8
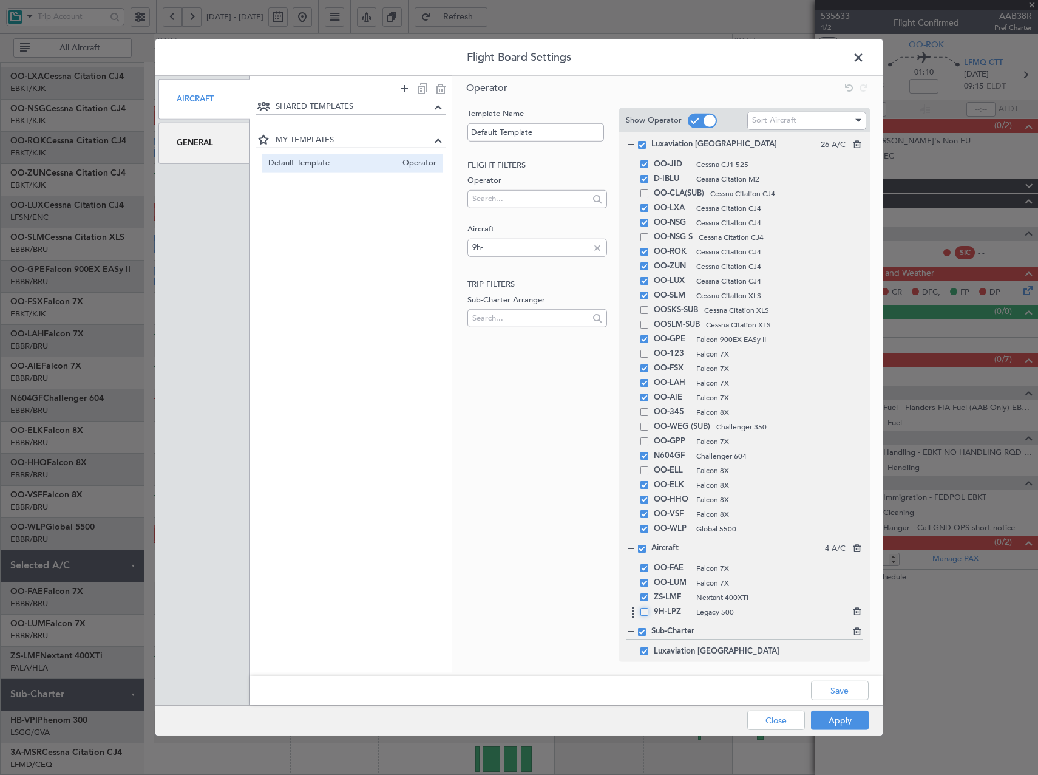
click at [649, 608] on input "checkbox" at bounding box center [649, 608] width 0 height 0
click at [852, 690] on div "Save" at bounding box center [566, 690] width 632 height 29
click at [401, 243] on div "SHARED TEMPLATES MY TEMPLATES Default Template Operator Operator Template Name …" at bounding box center [566, 376] width 632 height 600
drag, startPoint x: 397, startPoint y: 246, endPoint x: 405, endPoint y: 254, distance: 11.6
click at [404, 254] on div "SHARED TEMPLATES MY TEMPLATES Default Template Operator" at bounding box center [351, 379] width 202 height 559
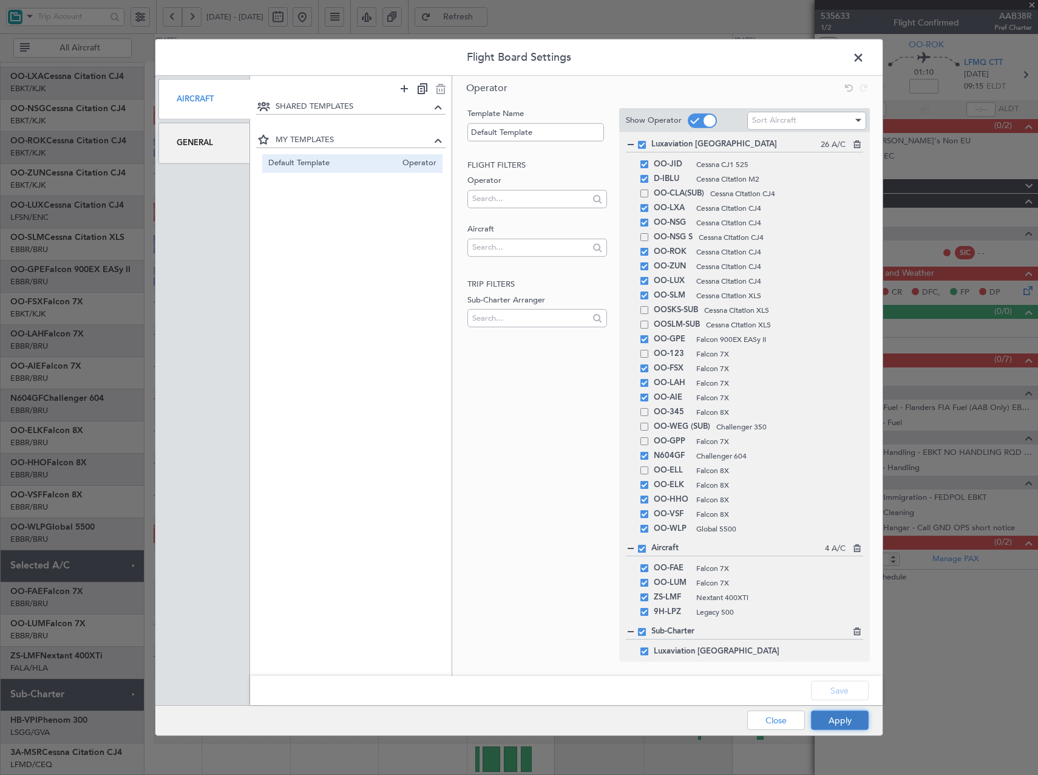
click at [840, 717] on button "Apply" at bounding box center [840, 719] width 58 height 19
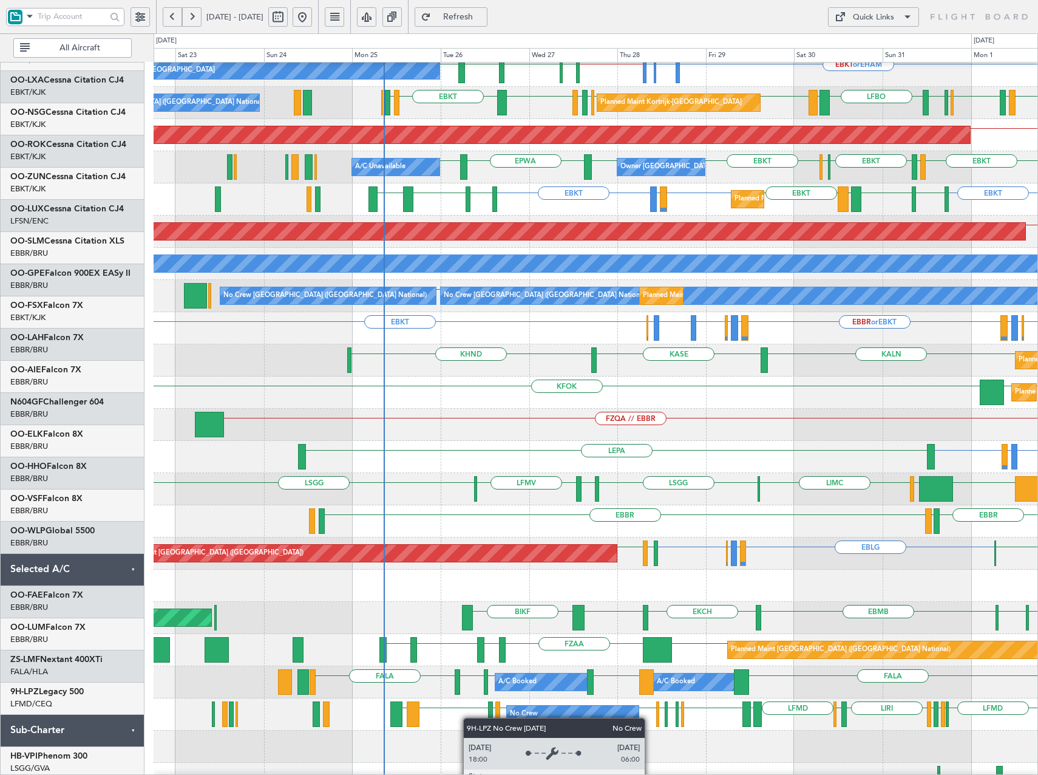
scroll to position [72, 0]
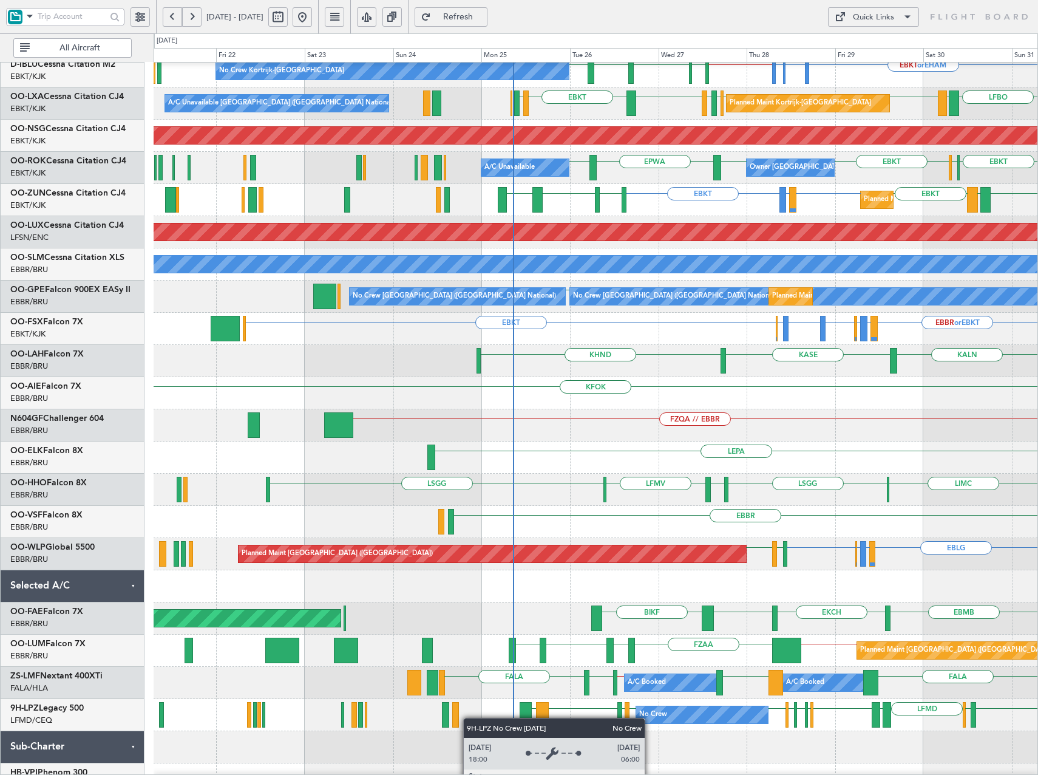
click at [648, 721] on div "No Crew" at bounding box center [653, 714] width 28 height 18
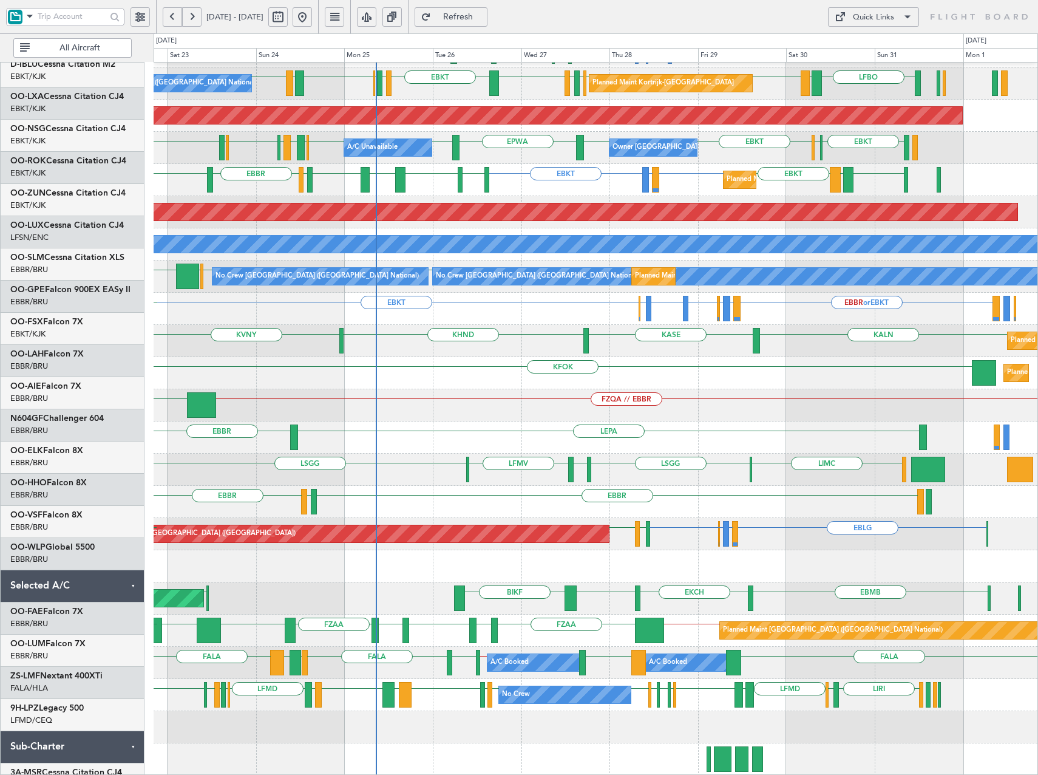
scroll to position [92, 0]
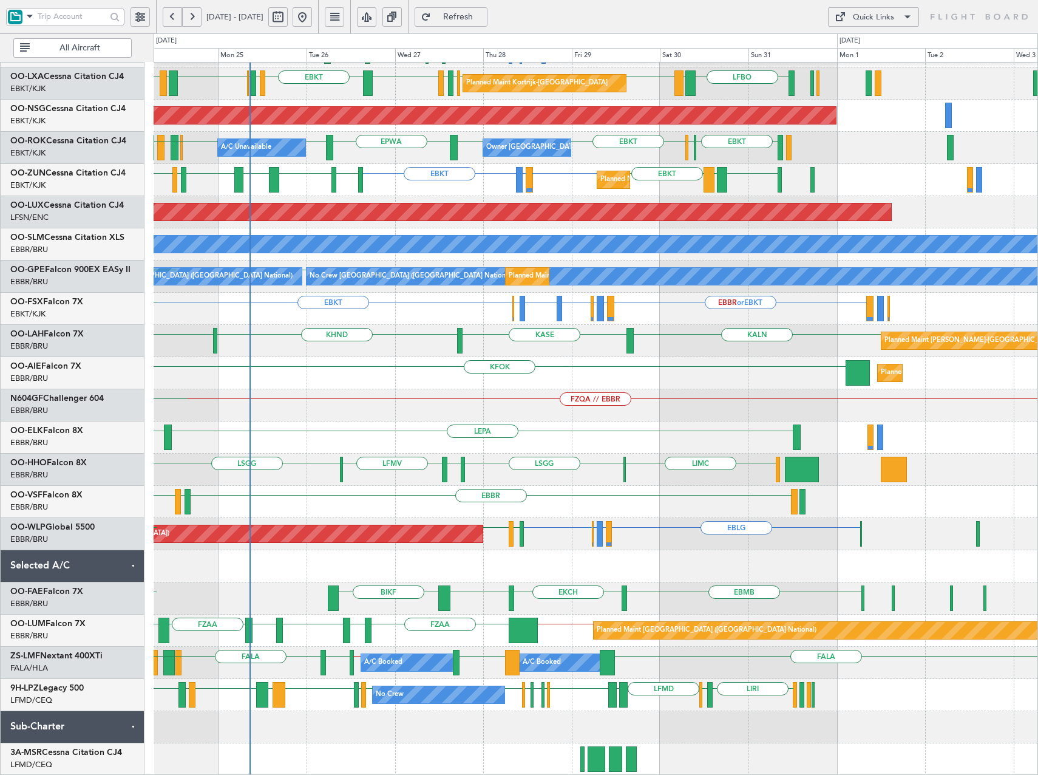
click at [308, 351] on div "EBKT or EHAM EDVK or EHAM EDDF or EHAM EHAM // EBKT ELLX EBKT LFBE EBKT No Crew…" at bounding box center [596, 373] width 884 height 804
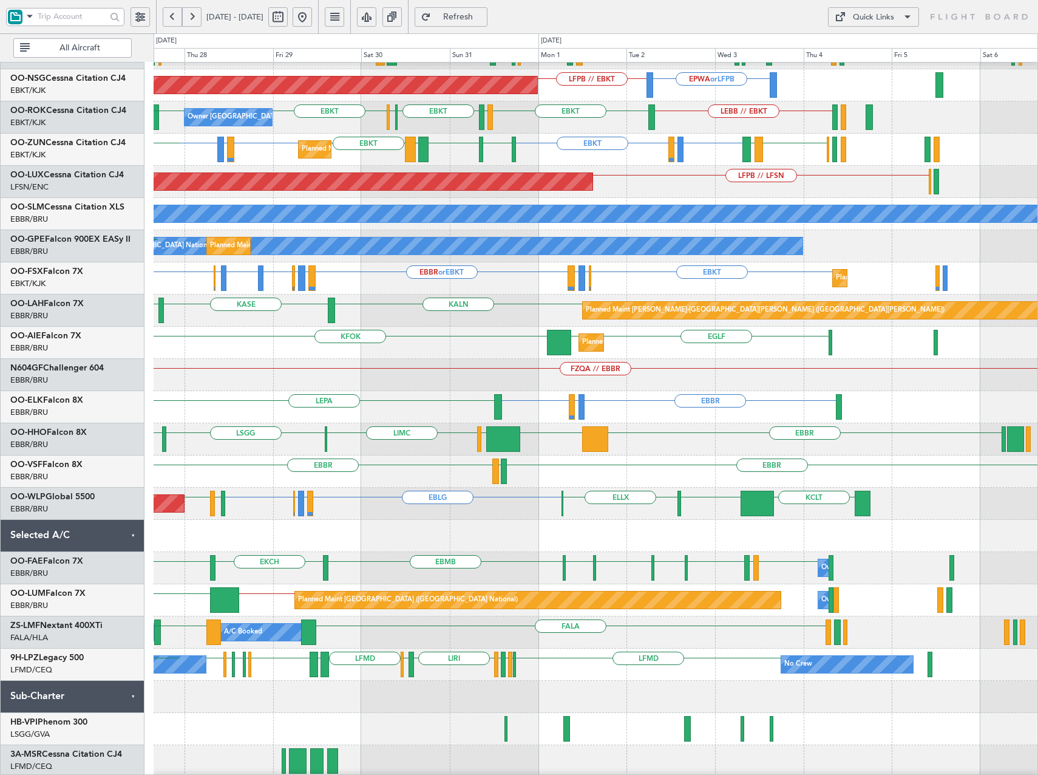
click at [563, 648] on div "No Crew LFMD LIEO LIRP LYTV LIRI LSZA LFMD ESGG LFMD LSGG LFMD LSZA LFMD No Cre…" at bounding box center [596, 664] width 884 height 32
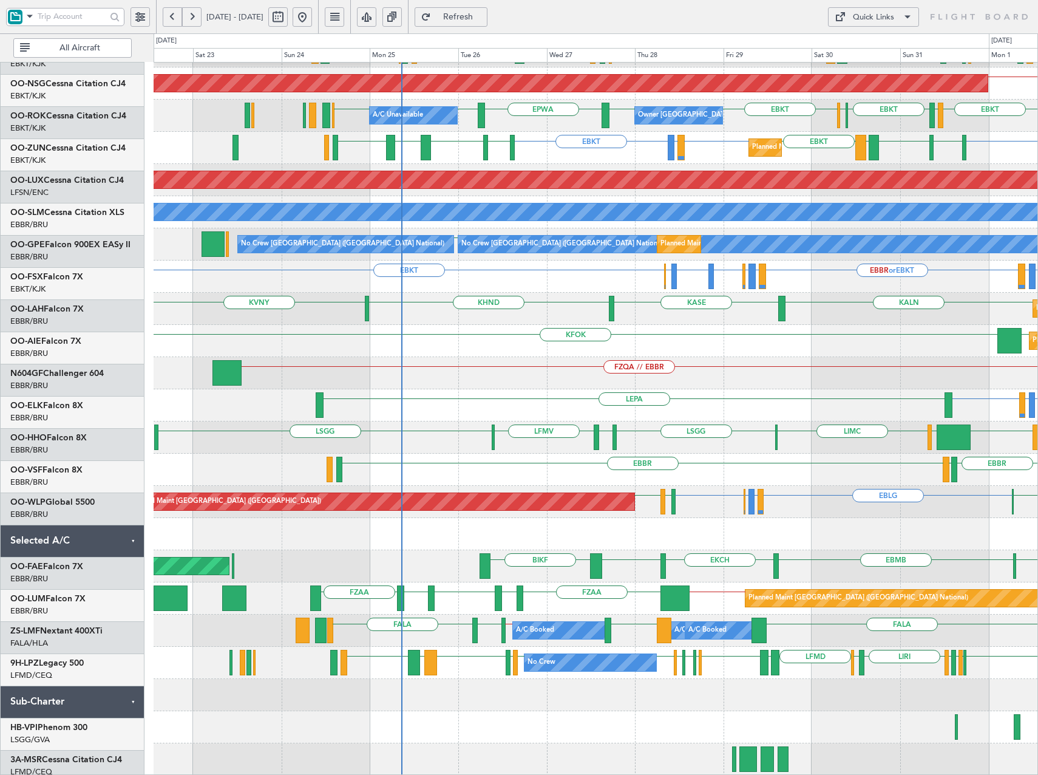
scroll to position [124, 0]
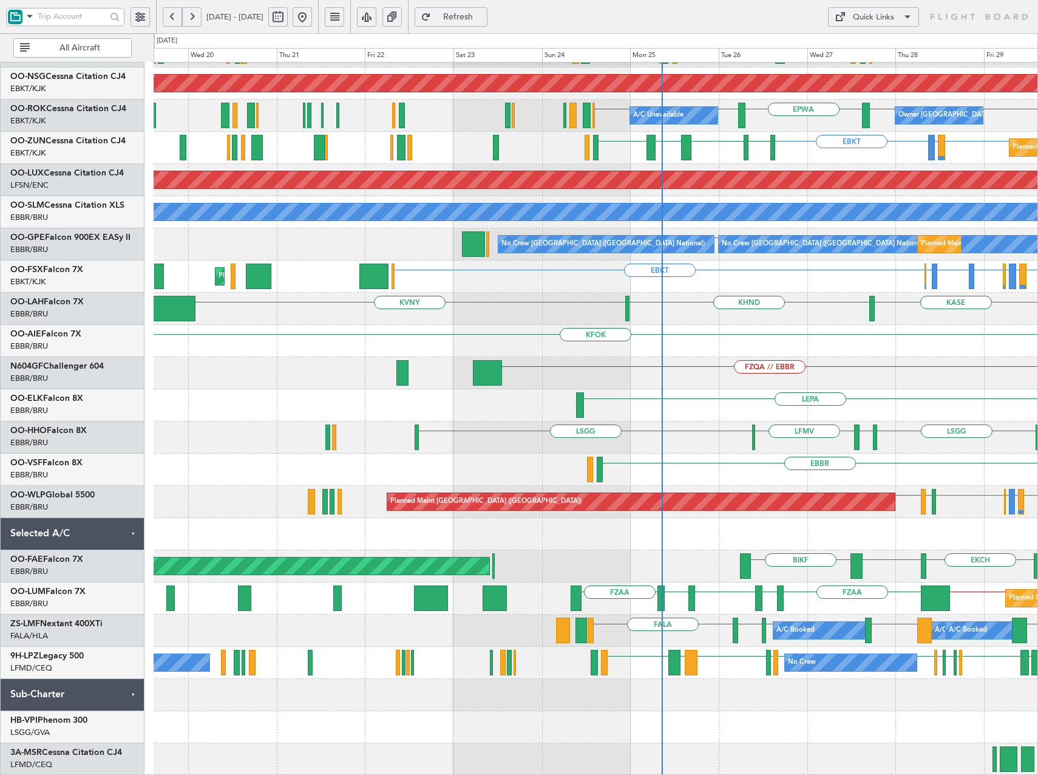
click at [1037, 640] on html "24 Aug 2025 - 03 Sep 2025 Refresh Quick Links All Aircraft Planned Maint Kortri…" at bounding box center [519, 387] width 1038 height 775
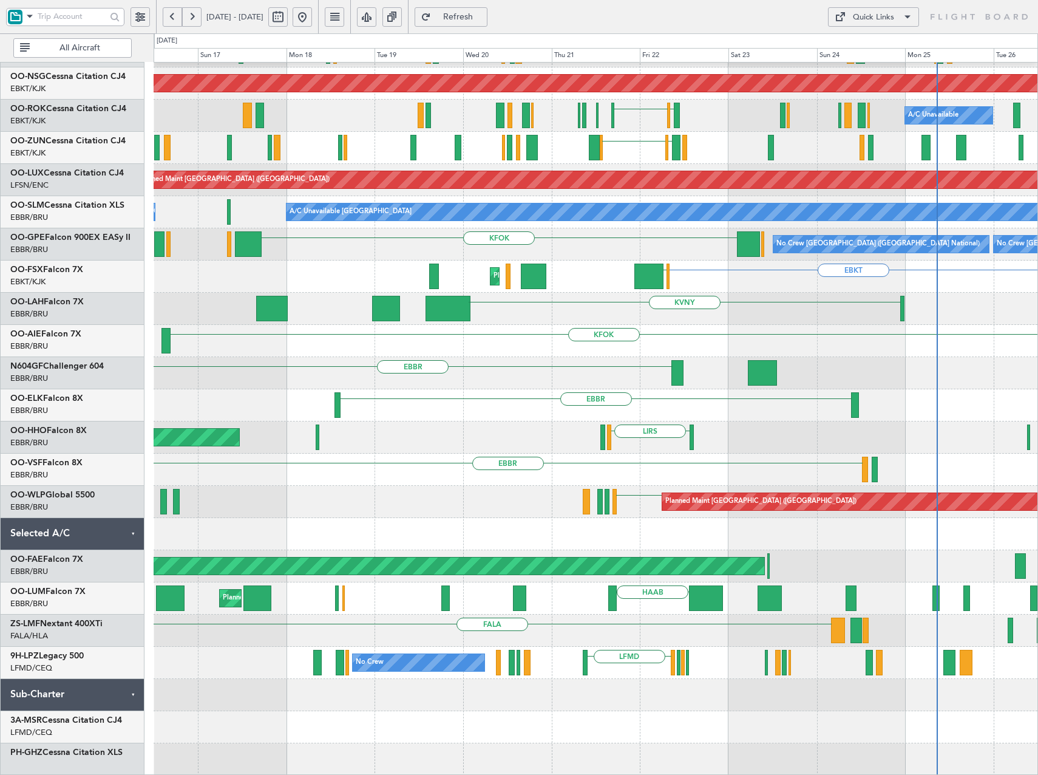
click at [409, 602] on div "No Crew Chambery (Aix-les-bains) A/C Unavailable Brussels (Brussels National) A…" at bounding box center [596, 357] width 884 height 836
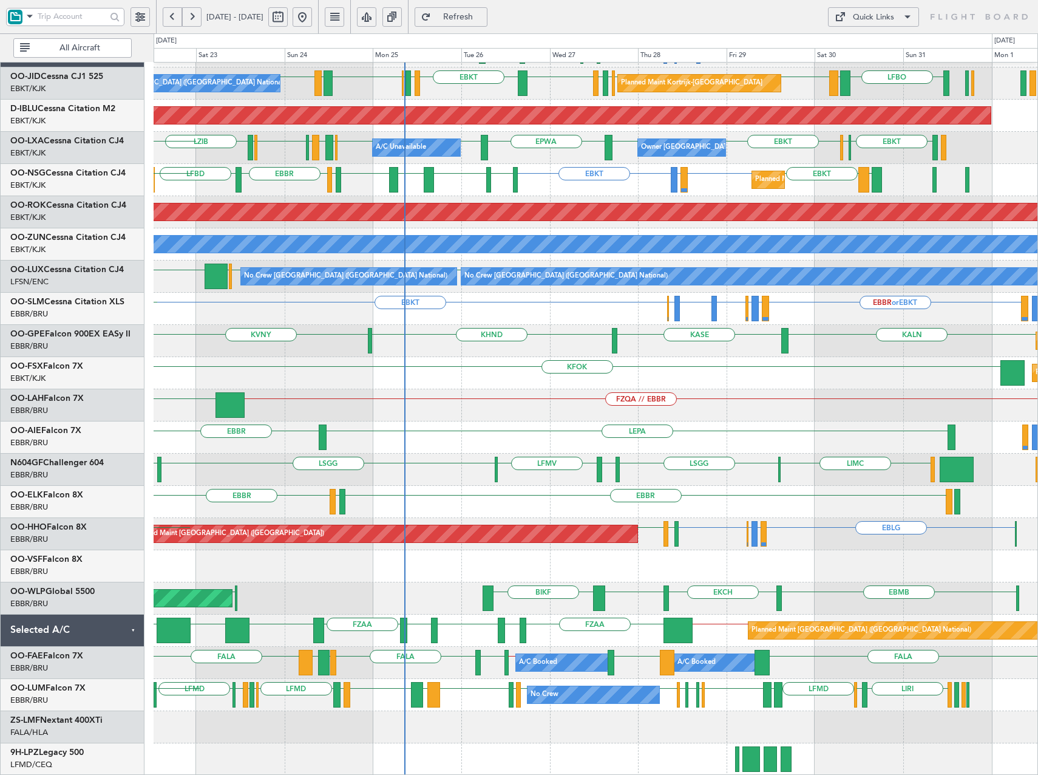
scroll to position [92, 0]
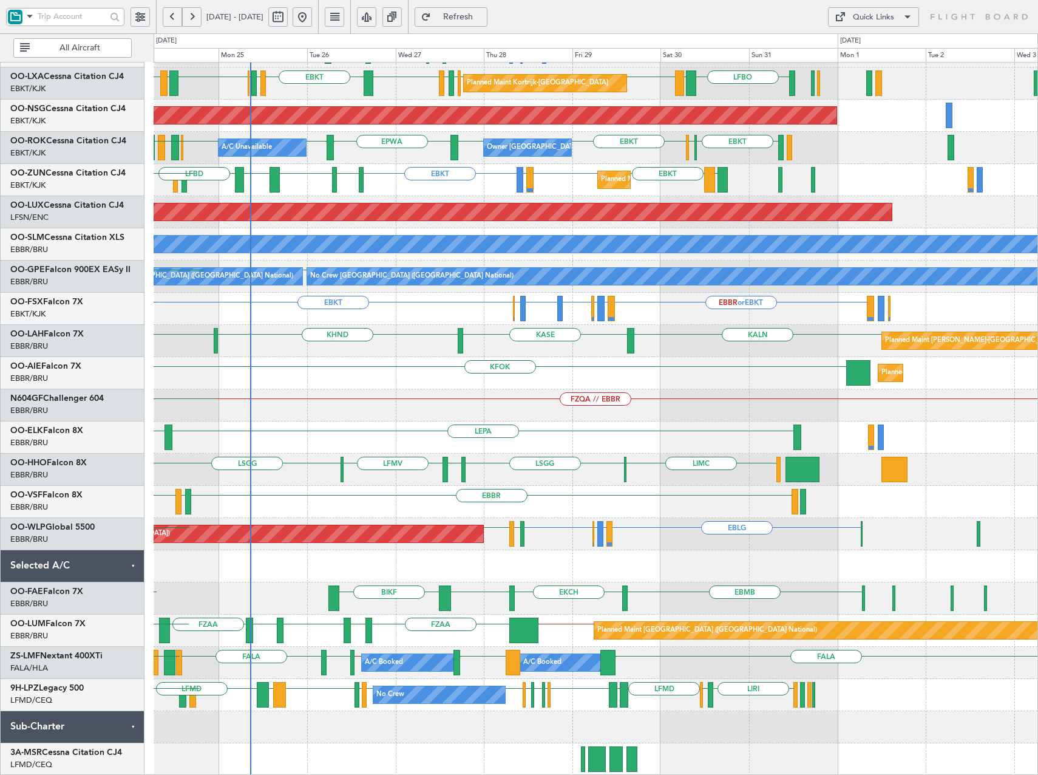
click at [513, 416] on div "EBKT or EHAM EDVK or EHAM EDDF or EHAM EHAM // EBKT ELLX EBKT LFBE EBKT No Crew…" at bounding box center [596, 373] width 884 height 804
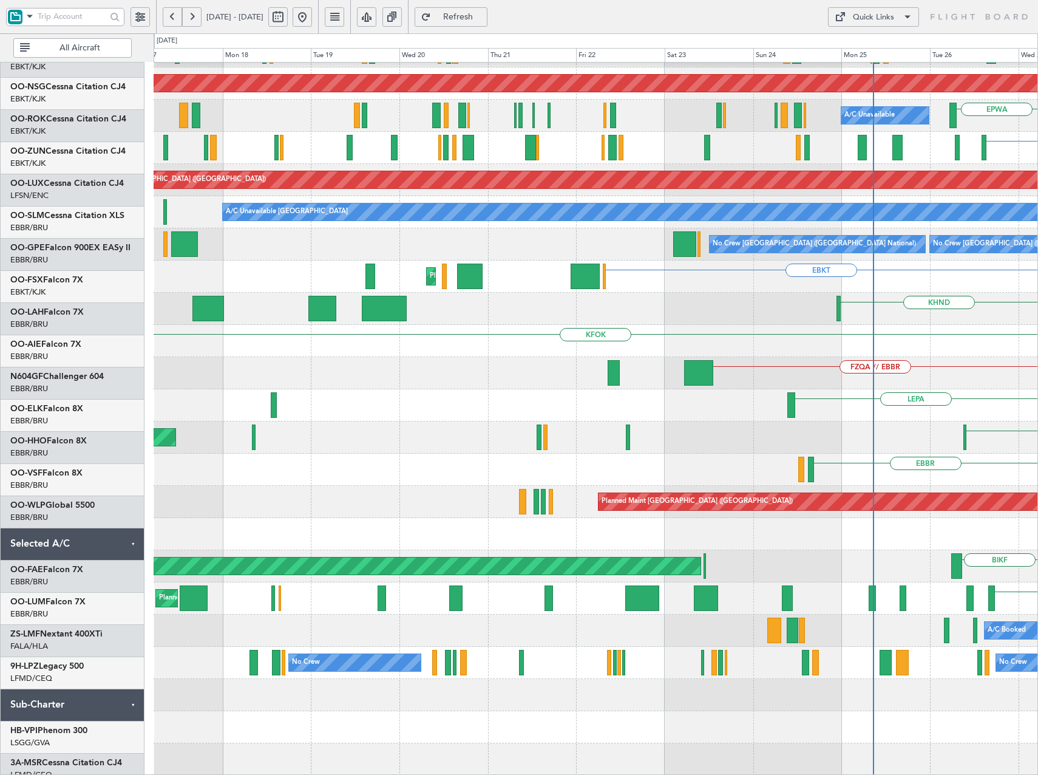
scroll to position [124, 0]
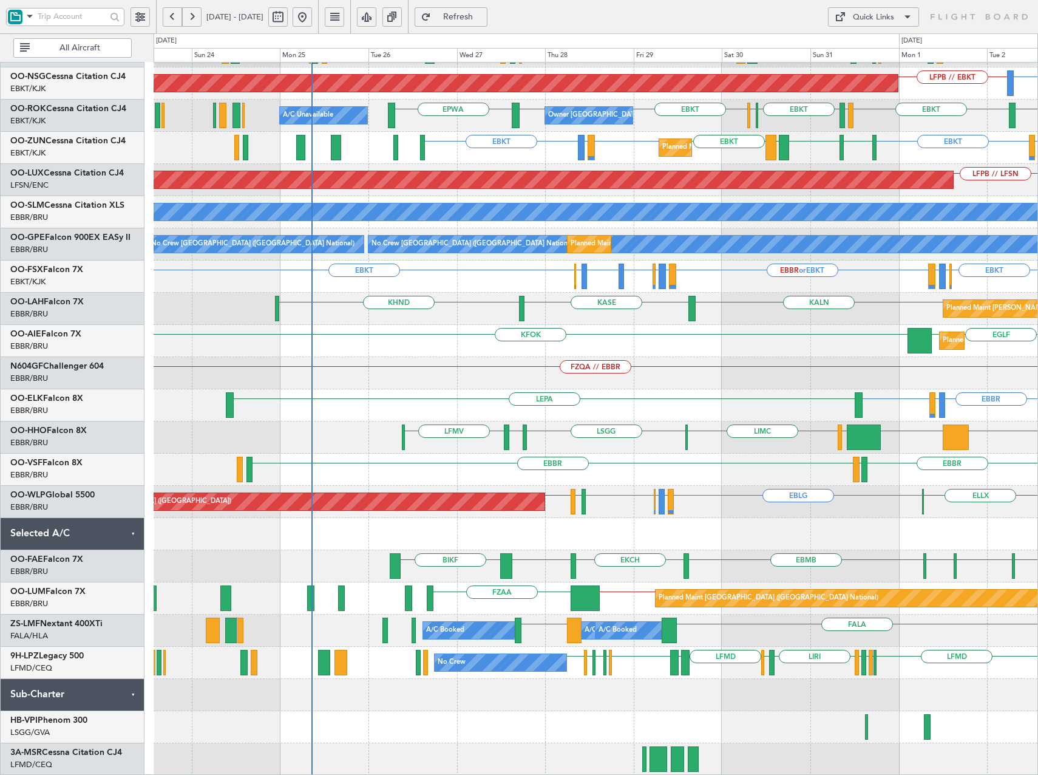
click at [686, 552] on div "A/C Unavailable Brussels (Brussels National) LICA LIRS LFPB Planned Maint Kortr…" at bounding box center [596, 357] width 884 height 836
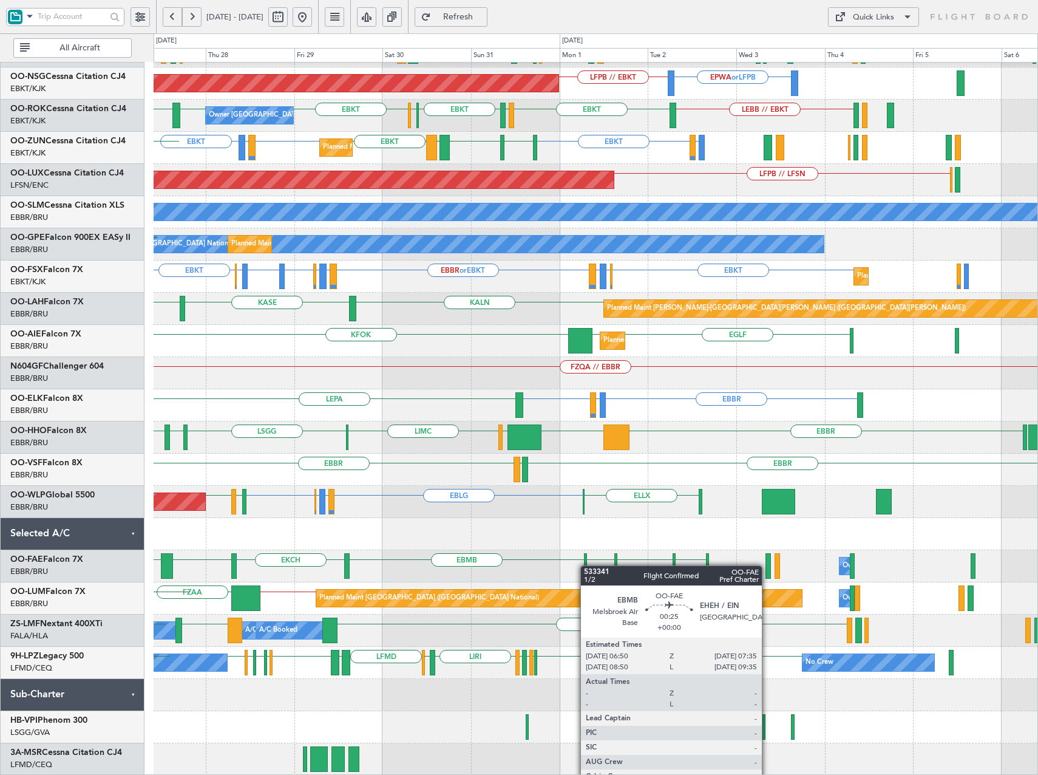
click at [582, 563] on div "Planned Maint Kortrijk-Wevelgem EBBR EGGW EBBR LFBO LRAR EBKT EBKT LFPB LIRS LI…" at bounding box center [596, 357] width 884 height 836
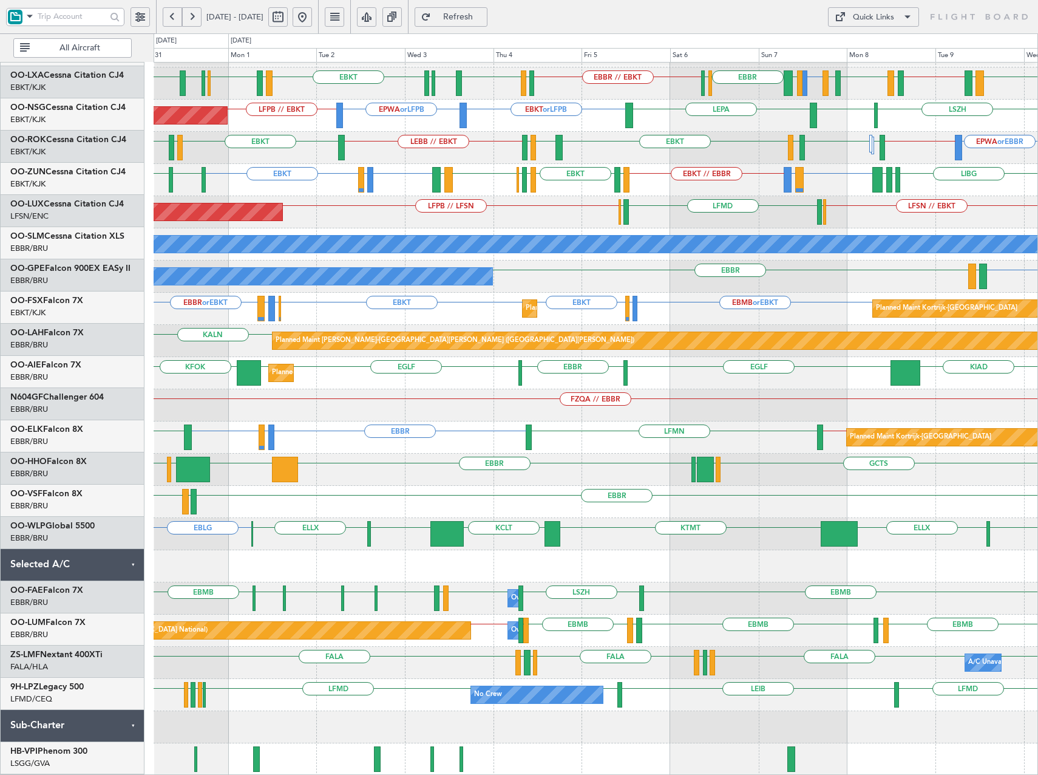
scroll to position [92, 0]
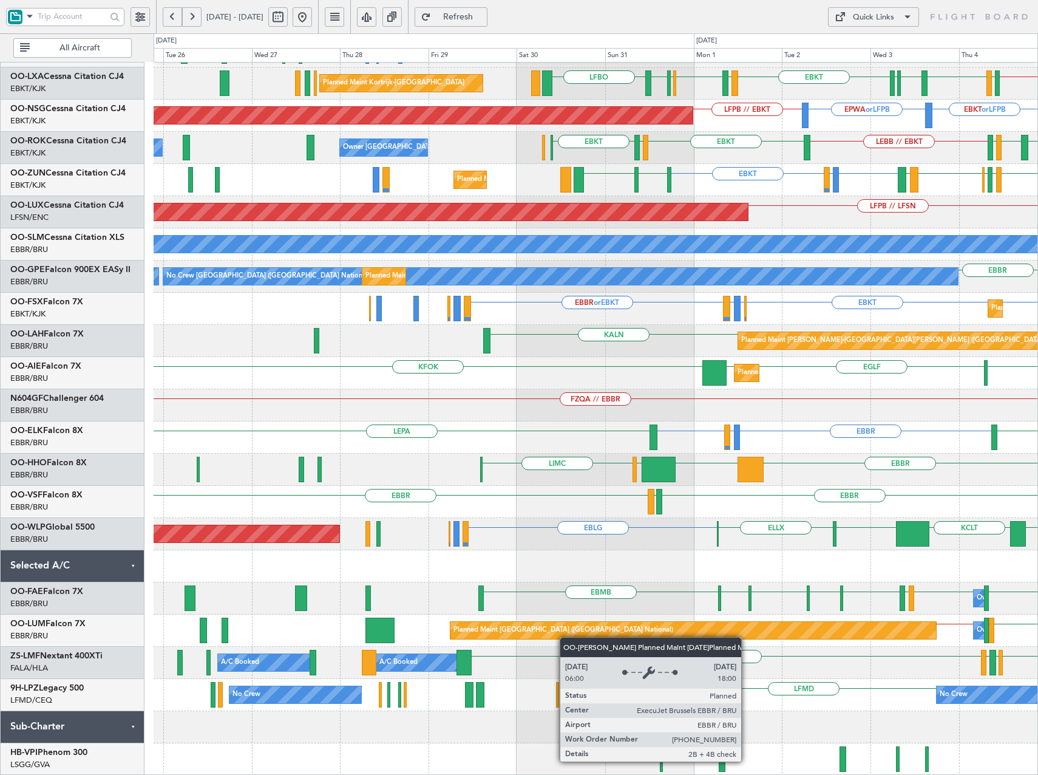
click at [839, 629] on div "No Crew Brussels (Brussels National) EBKT or EHAM EBBR // EBKT No Crew Kortrijk…" at bounding box center [596, 373] width 884 height 804
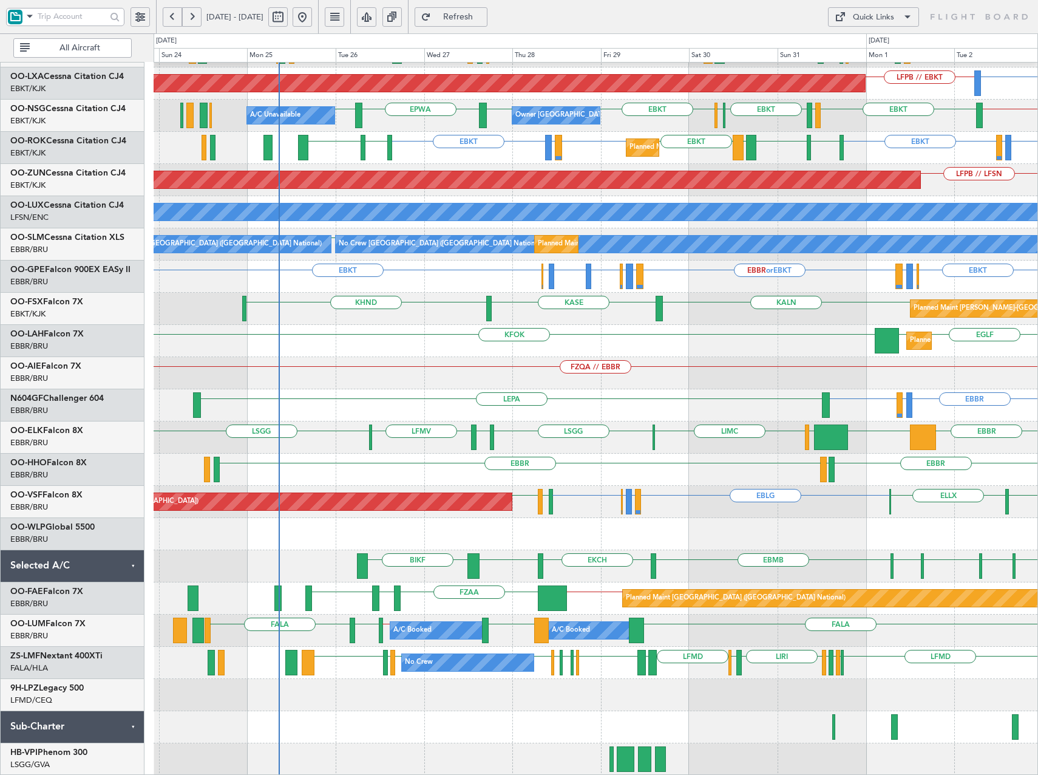
scroll to position [124, 0]
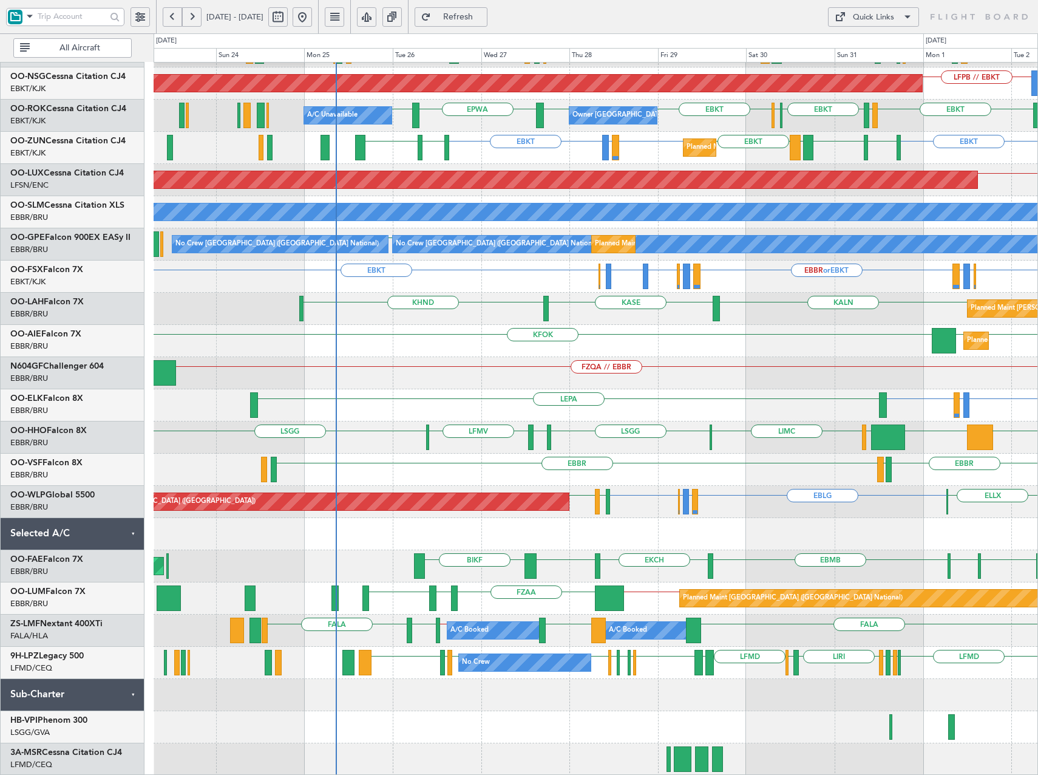
click at [585, 336] on div "Planned Maint Kortrijk-Wevelgem EBBR EGGW EBBR LFBO LRAR EBKT EBKT LFPB LIRS LI…" at bounding box center [596, 357] width 884 height 836
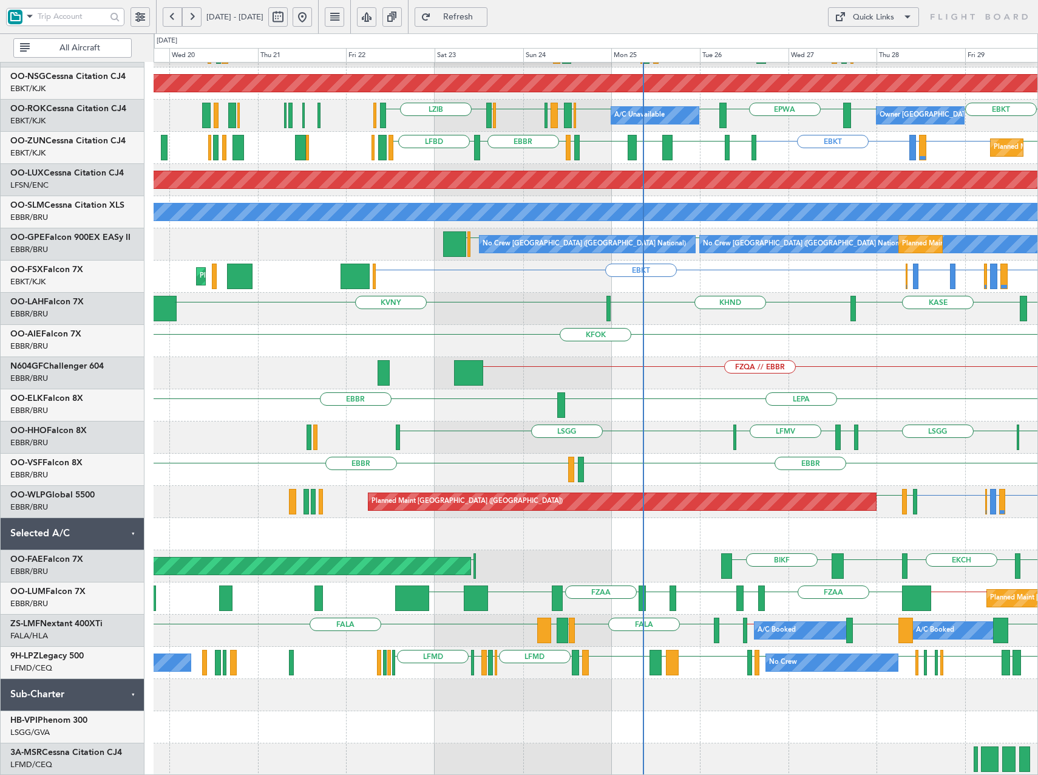
click at [761, 686] on div at bounding box center [596, 695] width 884 height 32
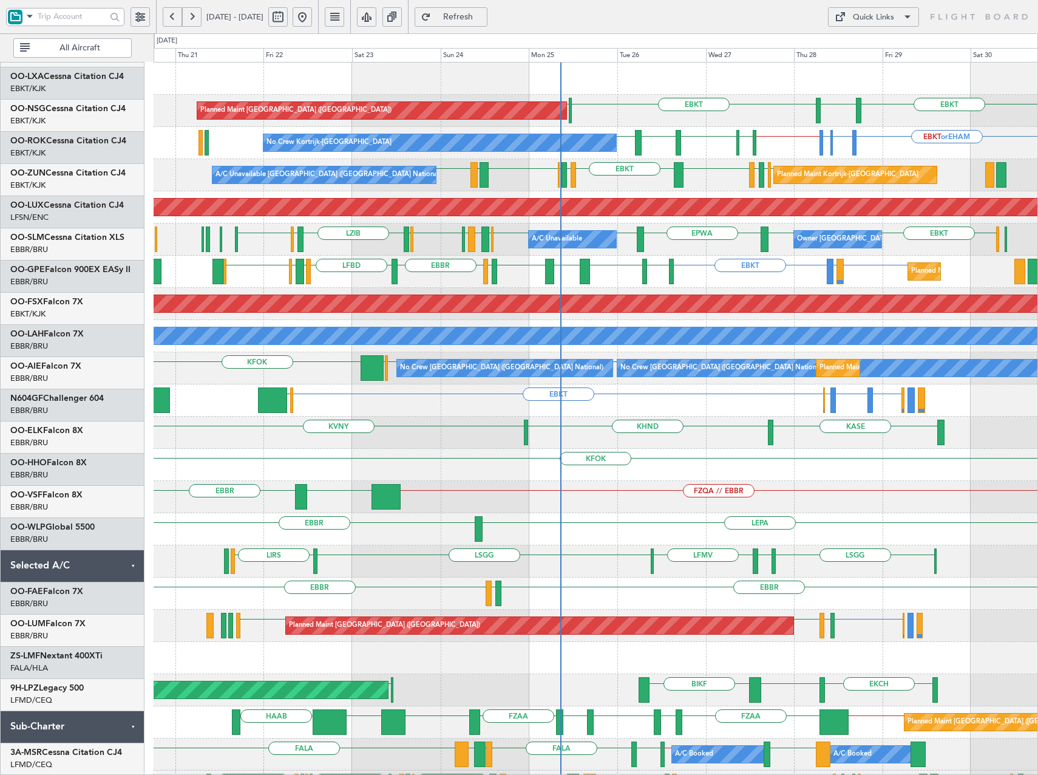
scroll to position [0, 0]
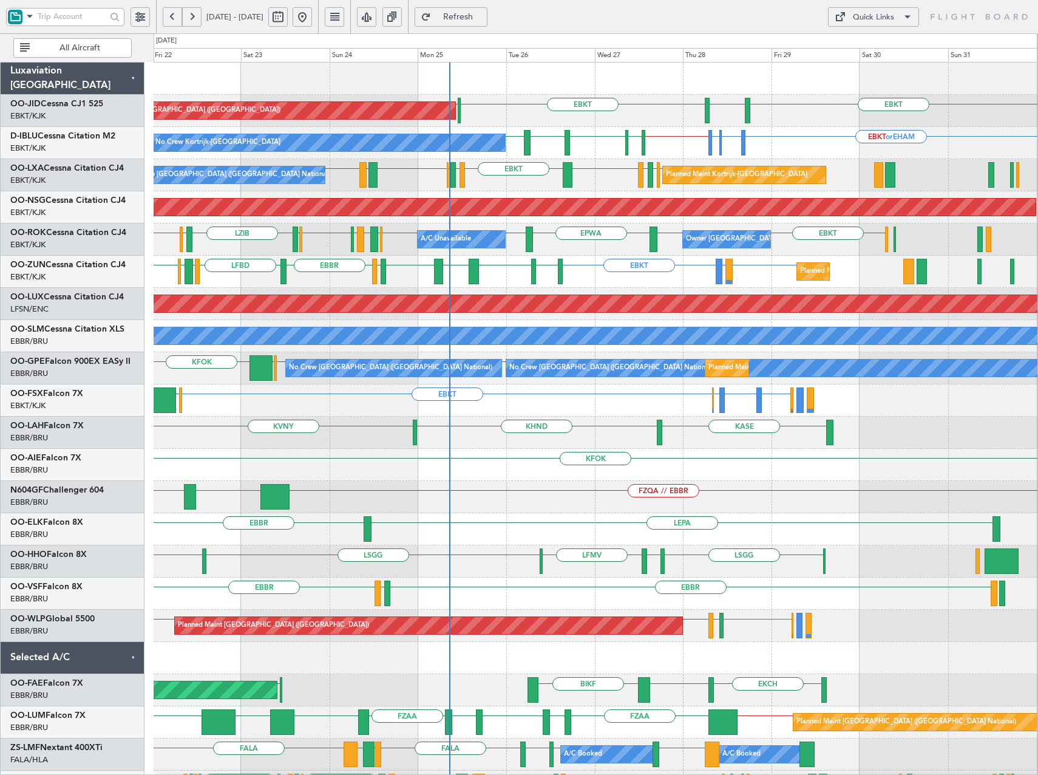
click at [689, 557] on div "EBKT EGNT EBKT LFPB Planned Maint Paris (Le Bourget) Planned Maint Kortrijk-Wev…" at bounding box center [596, 465] width 884 height 804
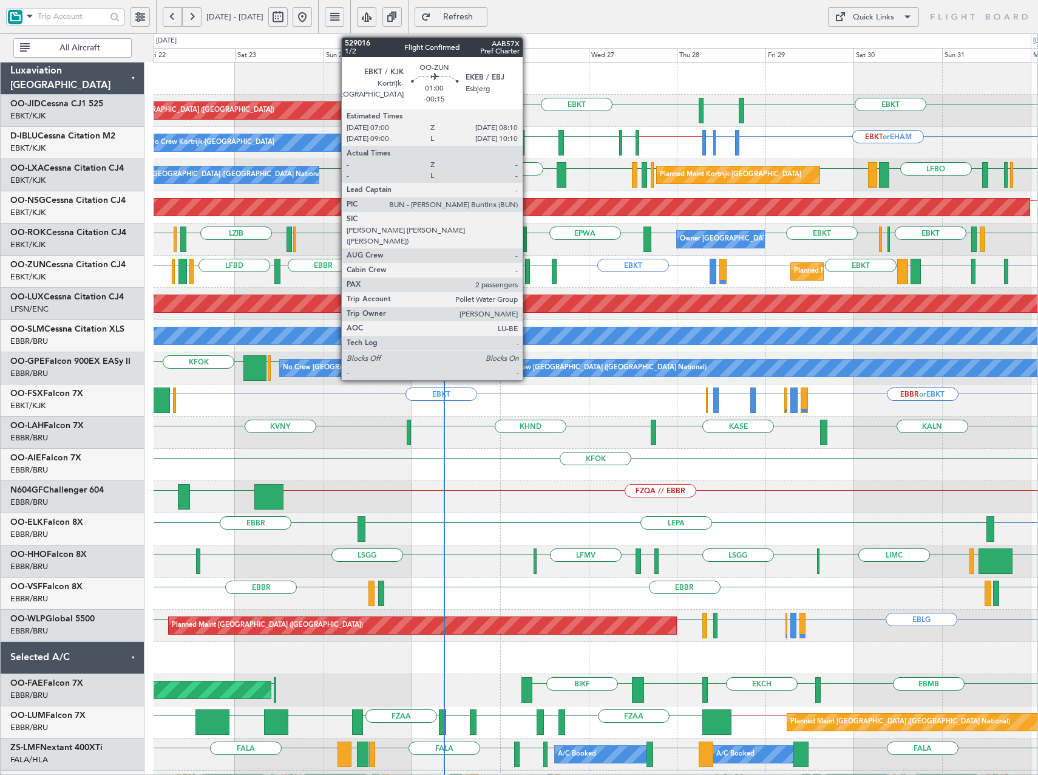
click at [528, 273] on div at bounding box center [527, 271] width 5 height 25
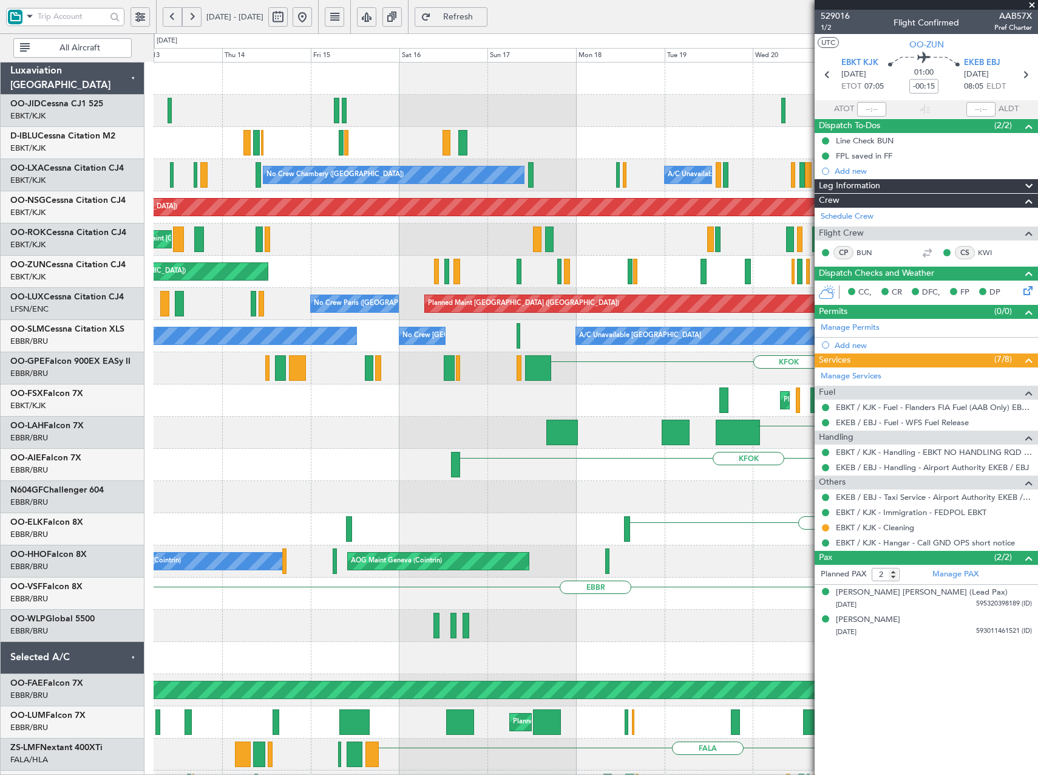
click at [1037, 358] on html "22 Aug 2025 - 01 Sep 2025 Refresh Quick Links All Aircraft Planned Maint Paris …" at bounding box center [519, 387] width 1038 height 775
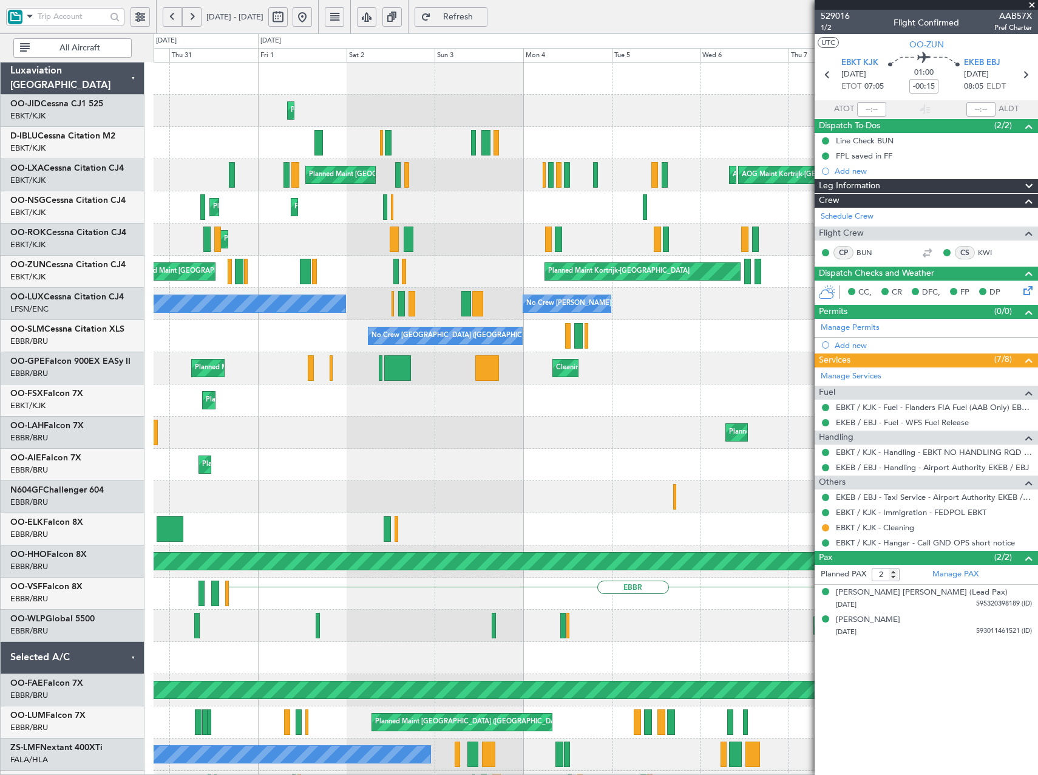
click at [965, 329] on fb-app "06 Aug 2025 - 16 Aug 2025 Refresh Quick Links All Aircraft Planned Maint Kortri…" at bounding box center [519, 395] width 1038 height 760
click at [197, 16] on button at bounding box center [191, 16] width 19 height 19
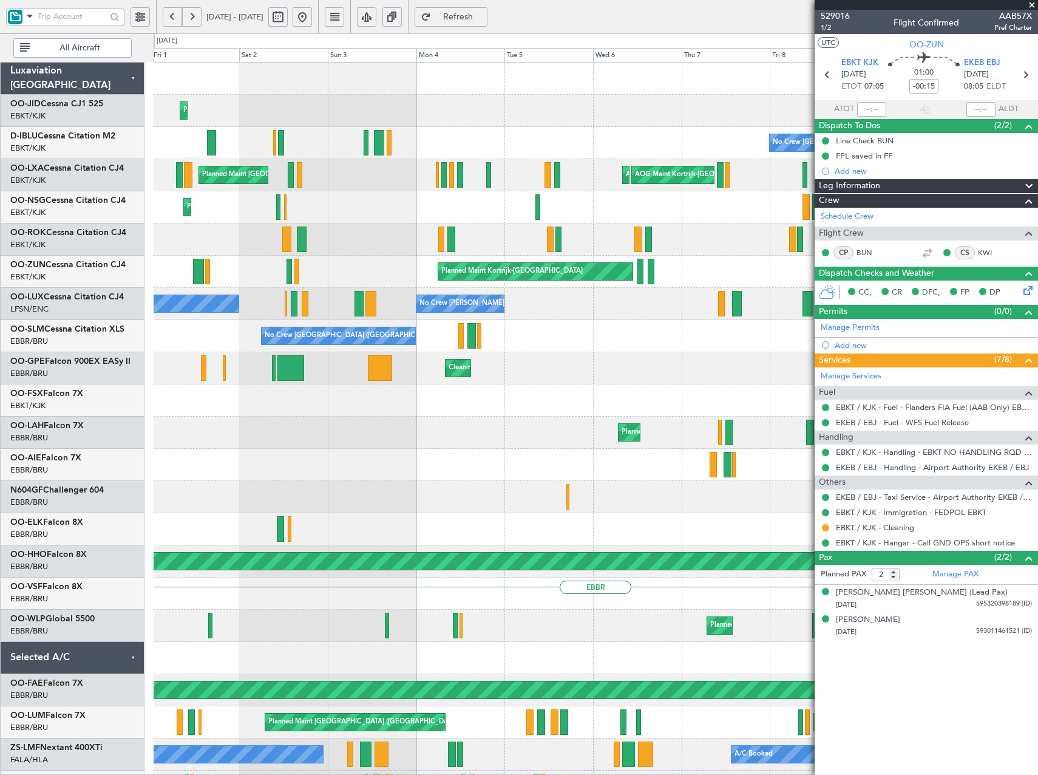
click at [197, 16] on button at bounding box center [191, 16] width 19 height 19
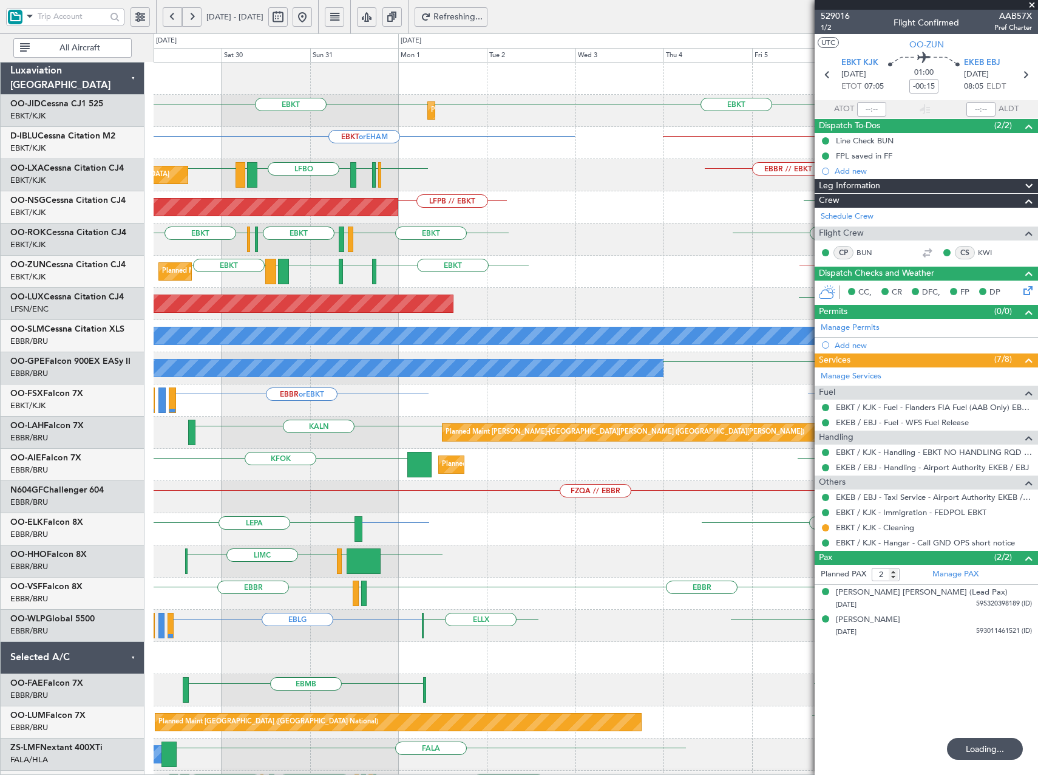
click at [197, 16] on button at bounding box center [191, 16] width 19 height 19
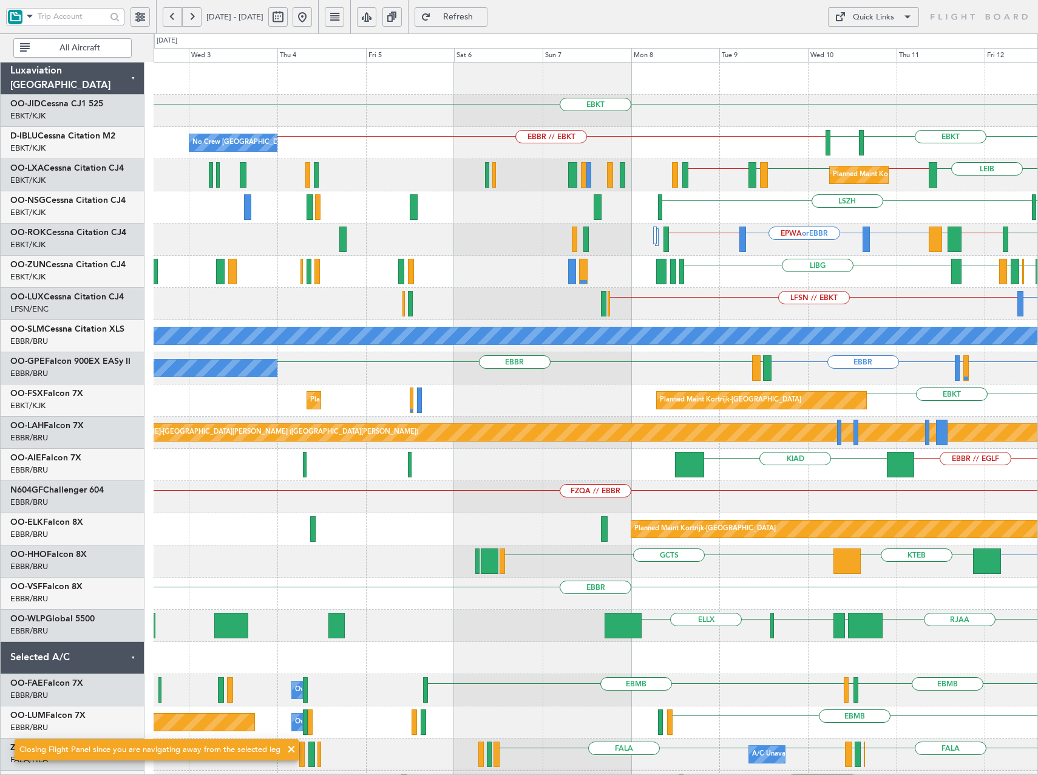
click at [562, 256] on div "EBKT Planned Maint Kortrijk-Wevelgem EBKT EBBR // EBKT LSZH No Crew Brussels (B…" at bounding box center [596, 481] width 884 height 836
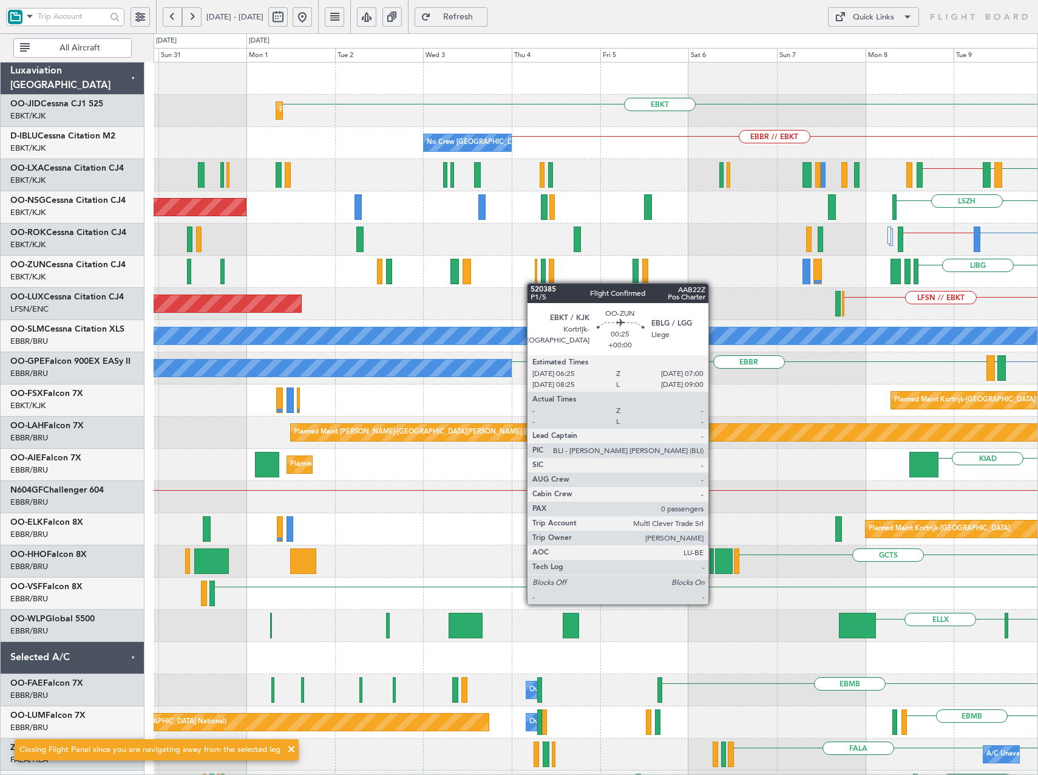
click at [533, 283] on div "LIBG Planned Maint Kortrijk-Wevelgem EBKT LIRN EBBR EBKT" at bounding box center [596, 272] width 884 height 32
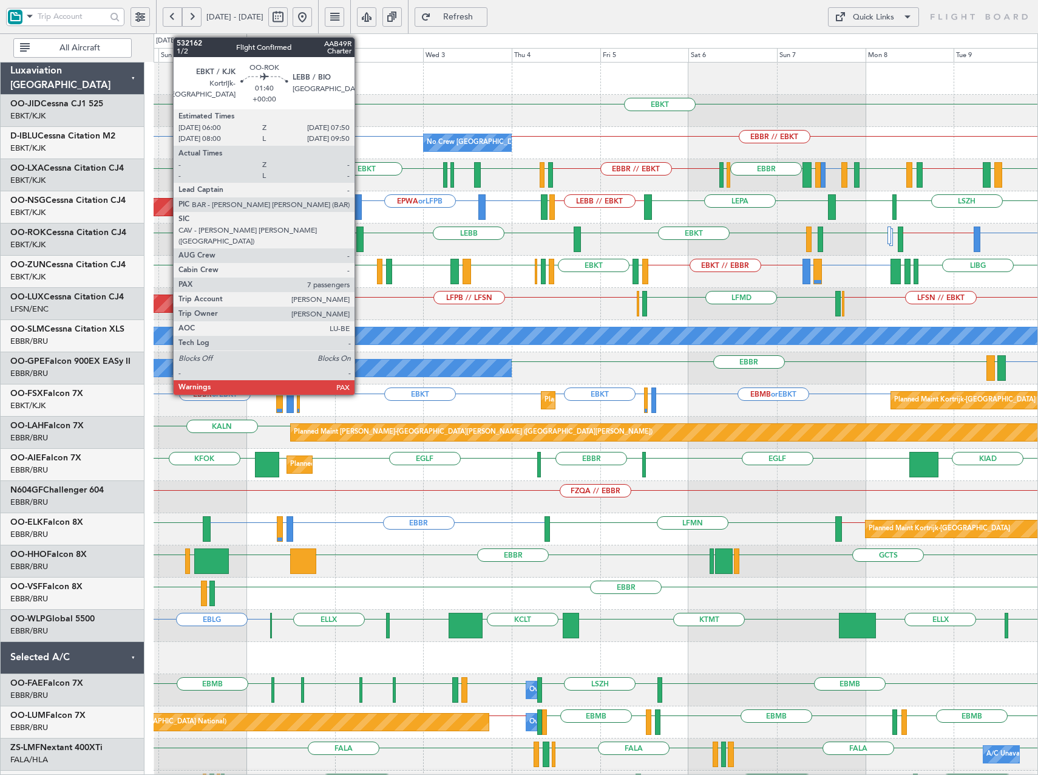
click at [360, 242] on div at bounding box center [359, 238] width 7 height 25
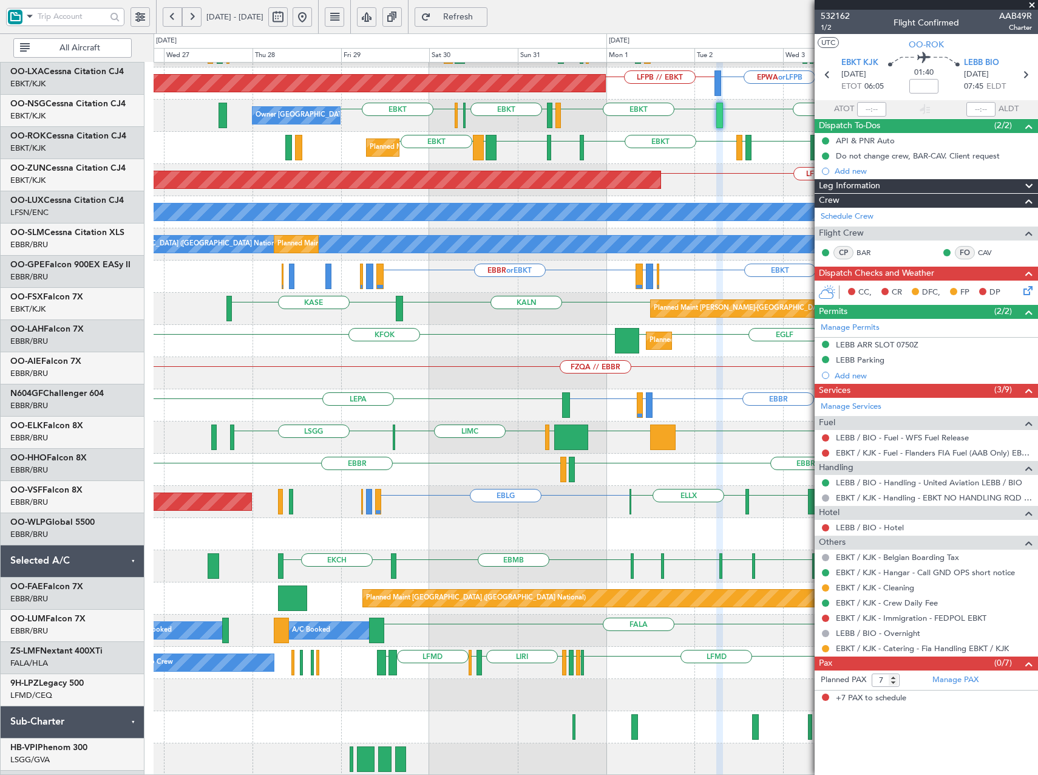
scroll to position [124, 0]
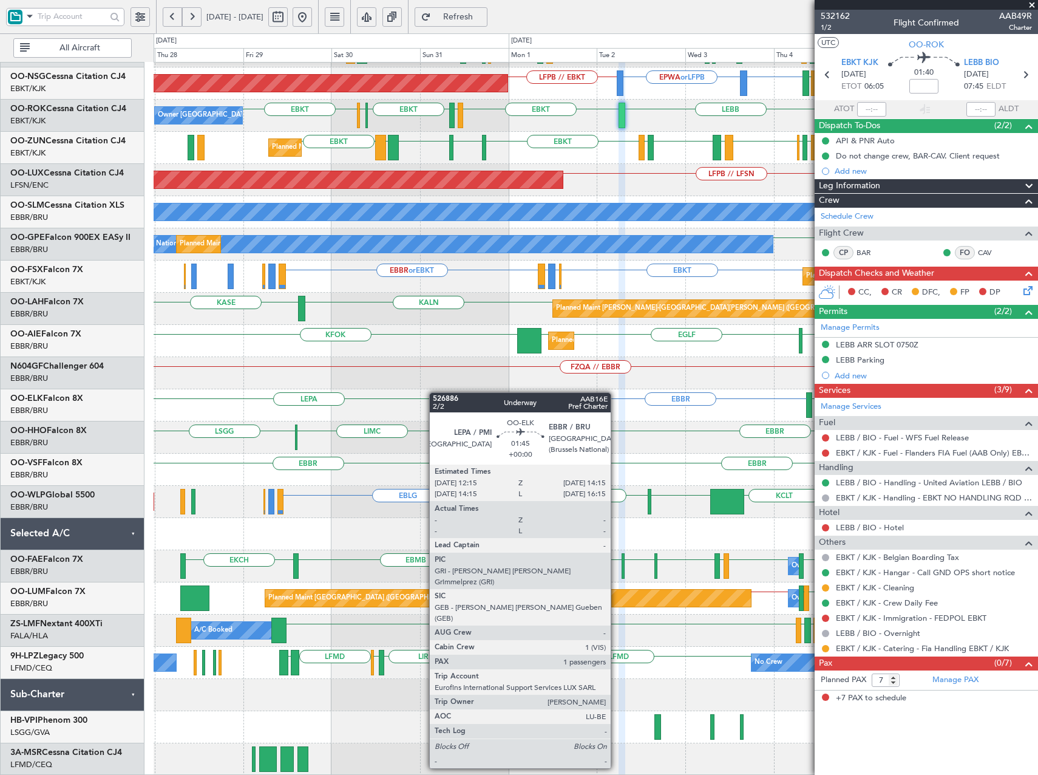
click at [465, 412] on div "EBBR EGGW EBBR LFBO LRAR EBKT EBBR // EBKT EIDW EBKT LFMQ LFLC EBKT LFTH Planne…" at bounding box center [596, 357] width 884 height 836
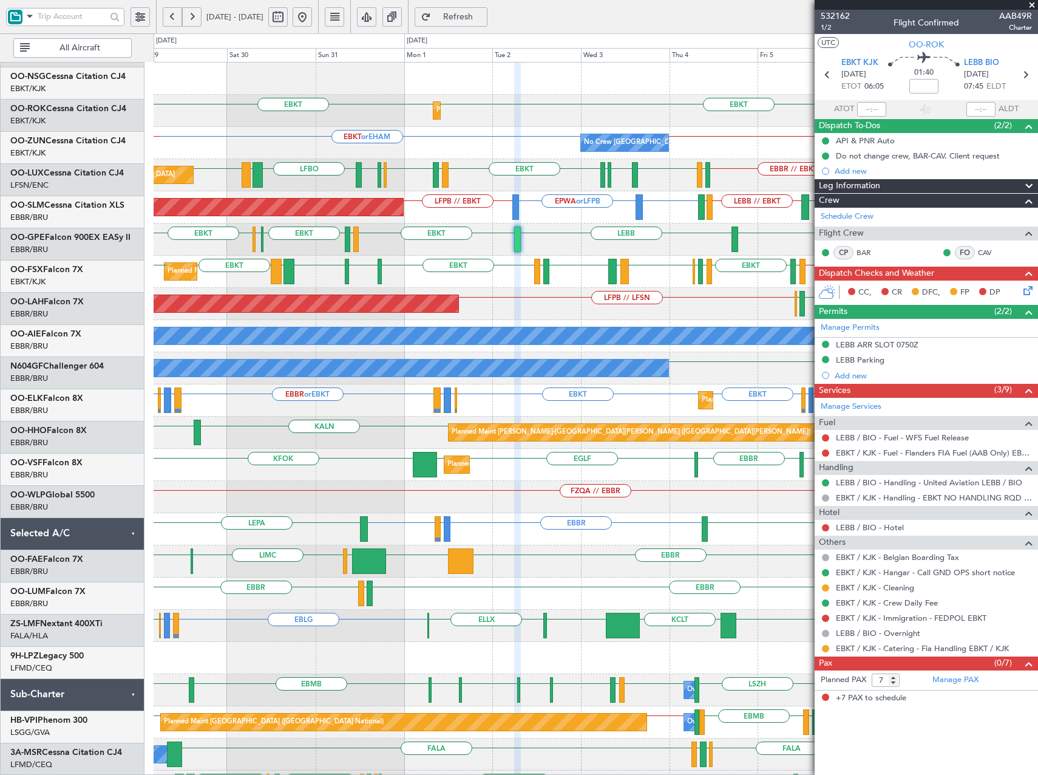
scroll to position [0, 0]
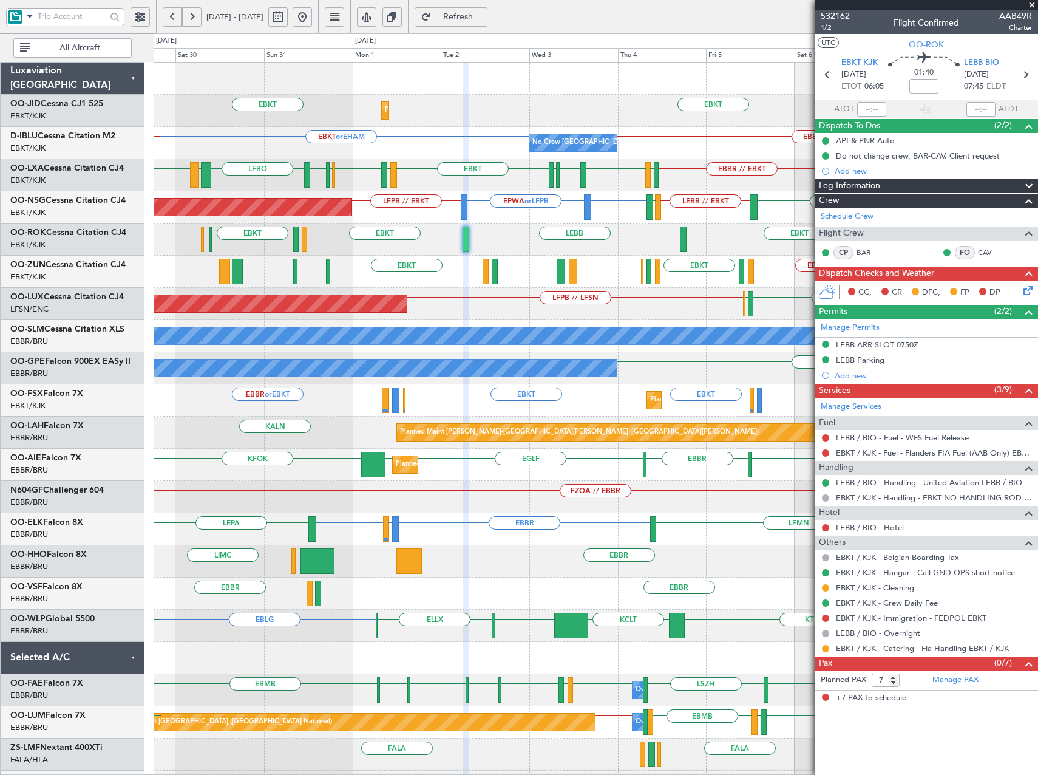
click at [405, 582] on div "Planned Maint Kortrijk-Wevelgem EBKT EBKT EGNT EBKT No Crew Brussels (Brussels …" at bounding box center [596, 481] width 884 height 836
click at [971, 682] on mat-tooltip-component "EBKT / KJK - Catering - Fia Handling EBKT / KJK" at bounding box center [922, 669] width 168 height 32
click at [960, 679] on link "Manage PAX" at bounding box center [955, 680] width 46 height 12
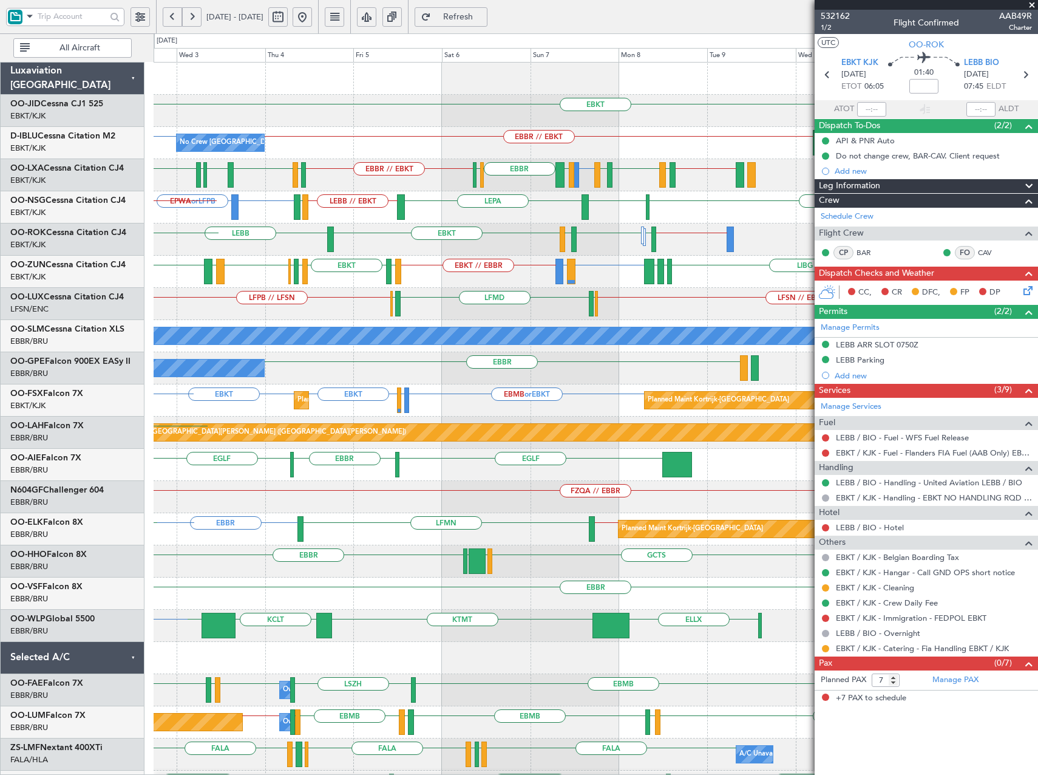
click at [413, 267] on div "EBKT Planned Maint Kortrijk-Wevelgem EBKT EBKT or EHAM EBBR // EBKT No Crew Bru…" at bounding box center [596, 465] width 884 height 804
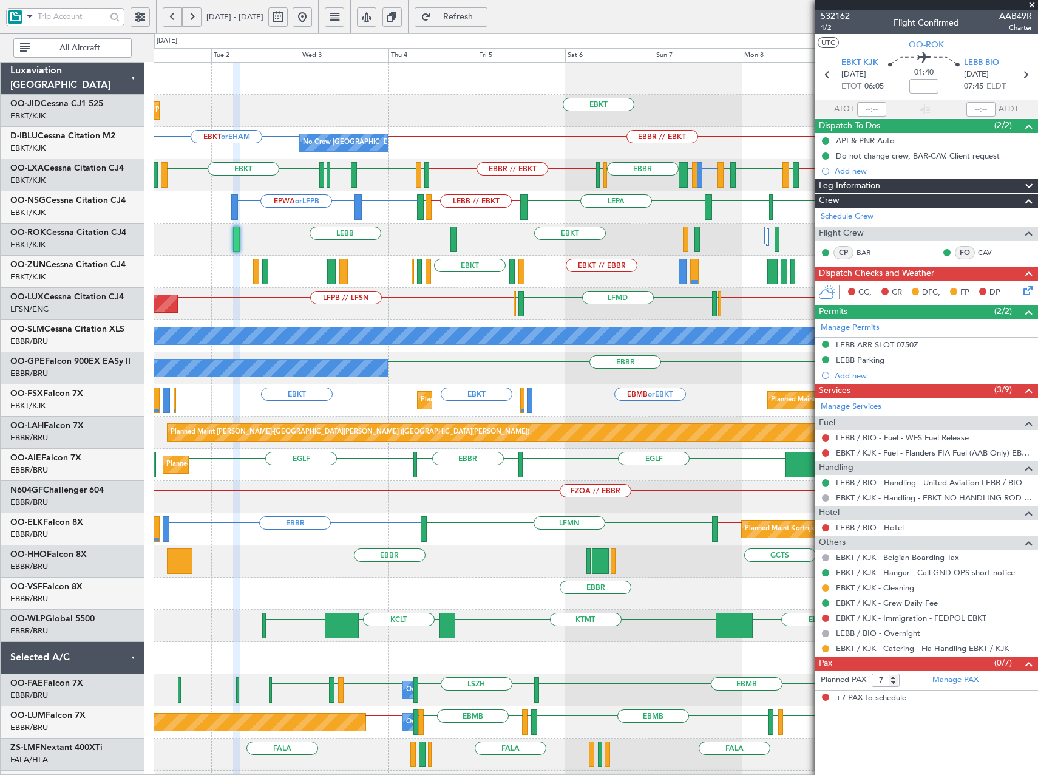
click at [541, 267] on div "EBKT Planned Maint Kortrijk-Wevelgem No Crew Brussels (Brussels National) EBKT …" at bounding box center [596, 465] width 884 height 804
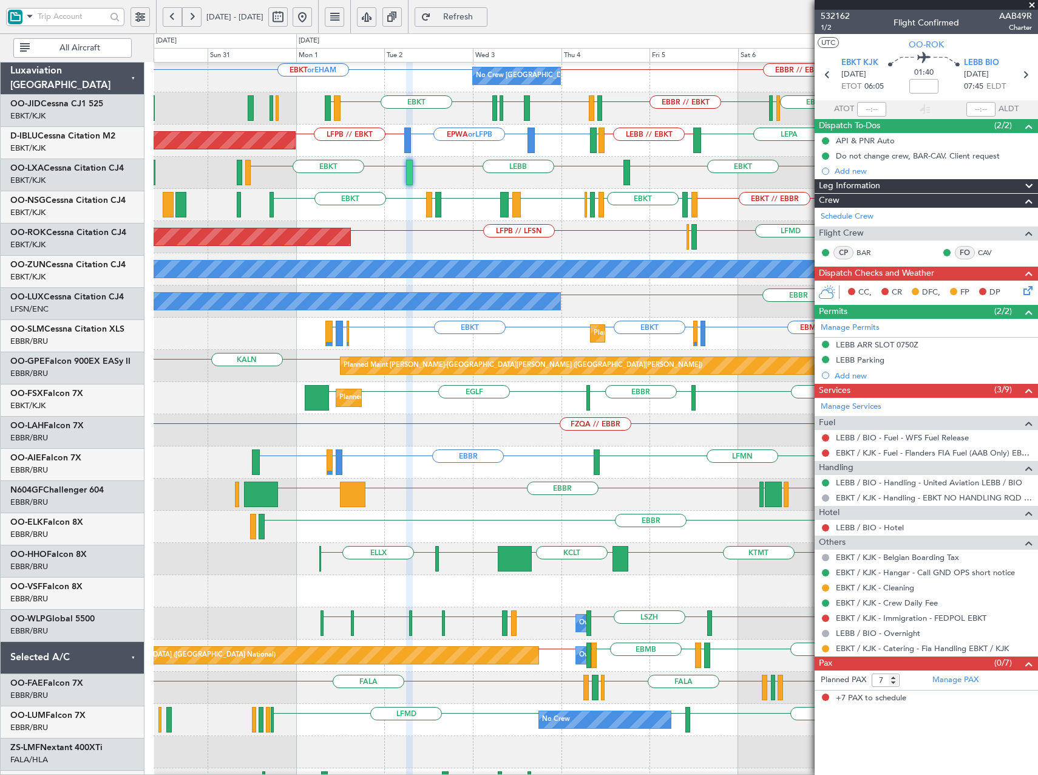
scroll to position [92, 0]
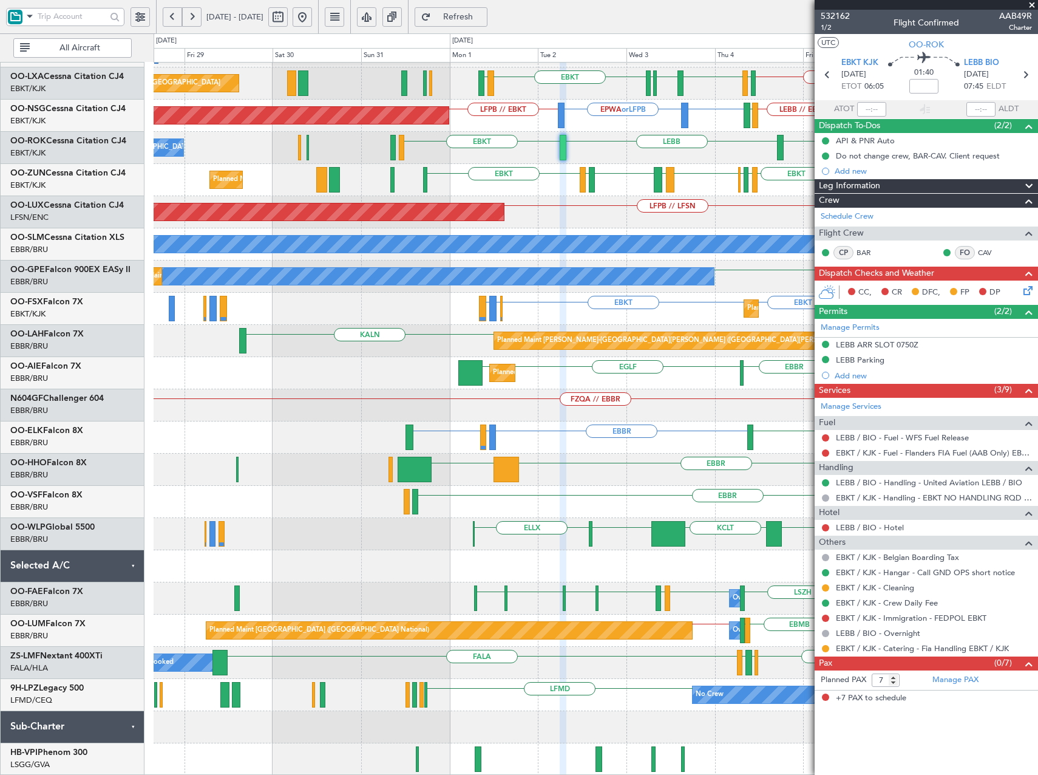
click at [658, 290] on div "No Crew Brussels (Brussels National) EBKT or EHAM EBBR // EBKT LFMN or LIML EBB…" at bounding box center [596, 373] width 884 height 804
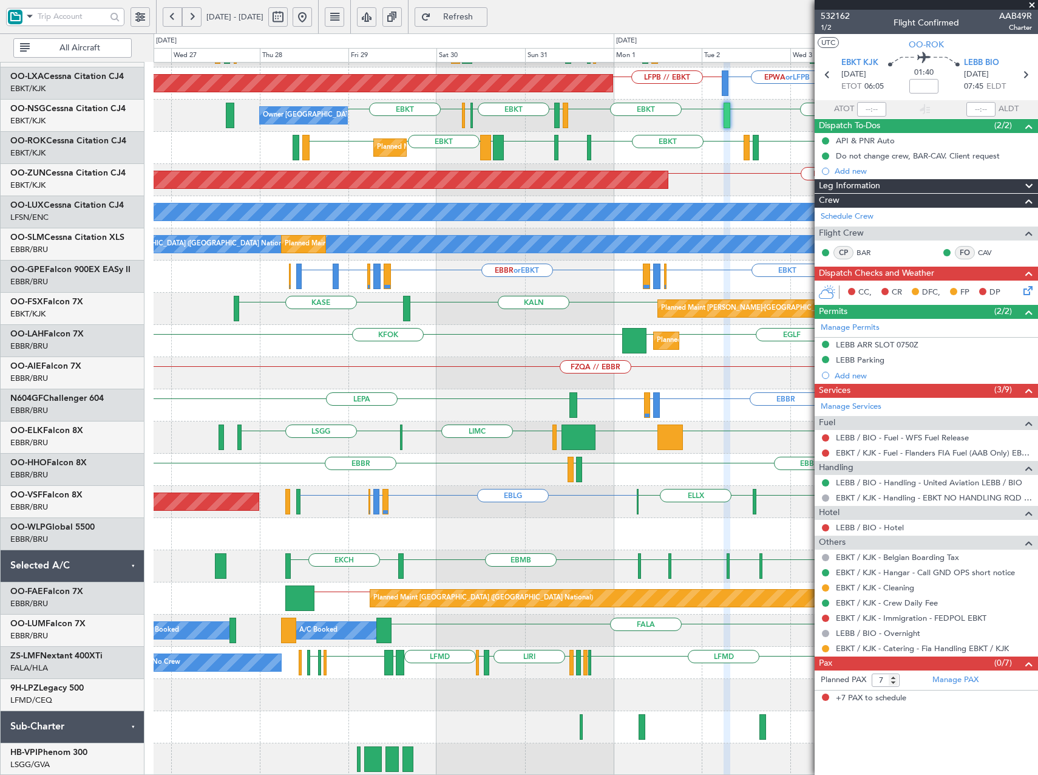
scroll to position [124, 0]
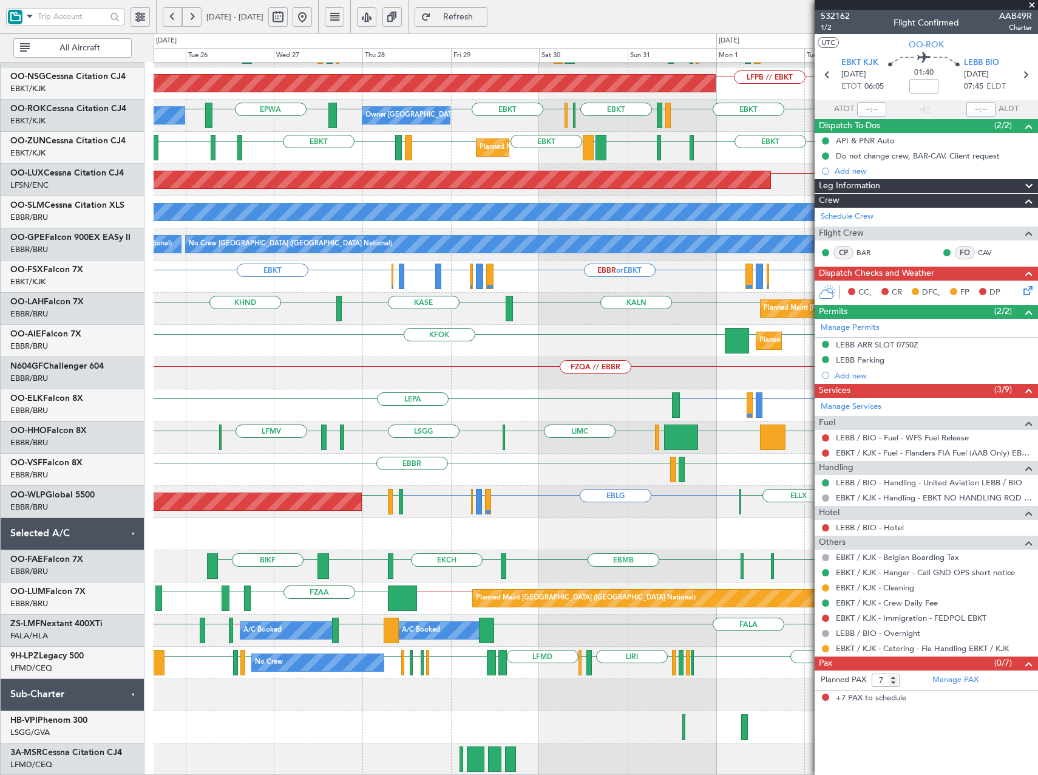
click at [483, 393] on div "EBBR EGGW EBBR LFBO LRAR EBKT EBKT LFPB LIRS LICA EBBR // EBKT EIDW EBKT LFMQ L…" at bounding box center [596, 357] width 884 height 836
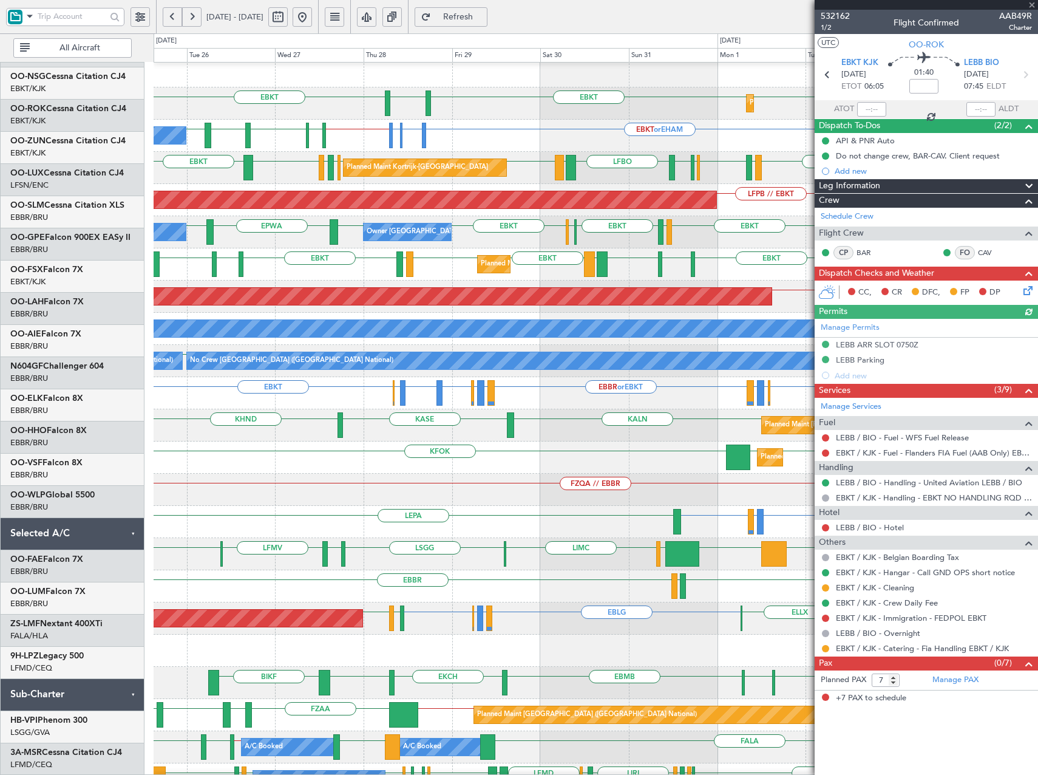
scroll to position [0, 0]
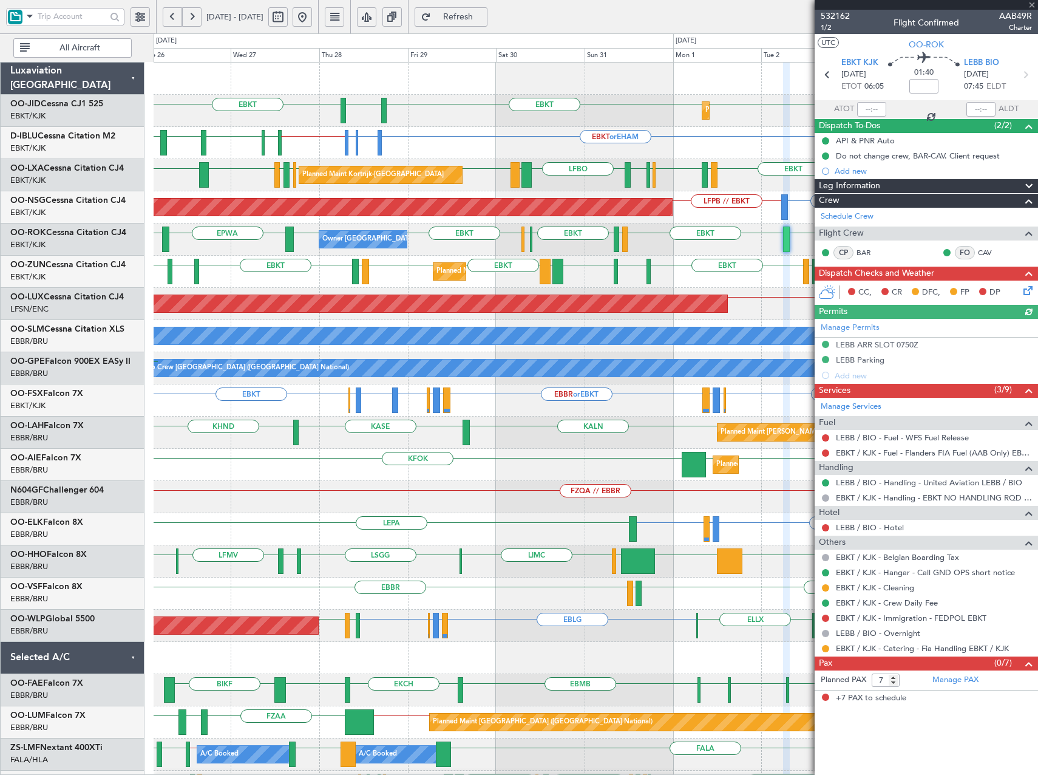
click at [546, 535] on div "EBKT EGNT EBKT EBKT Planned Maint Kortrijk-Wevelgem Planned Maint Paris (Le Bou…" at bounding box center [596, 481] width 884 height 836
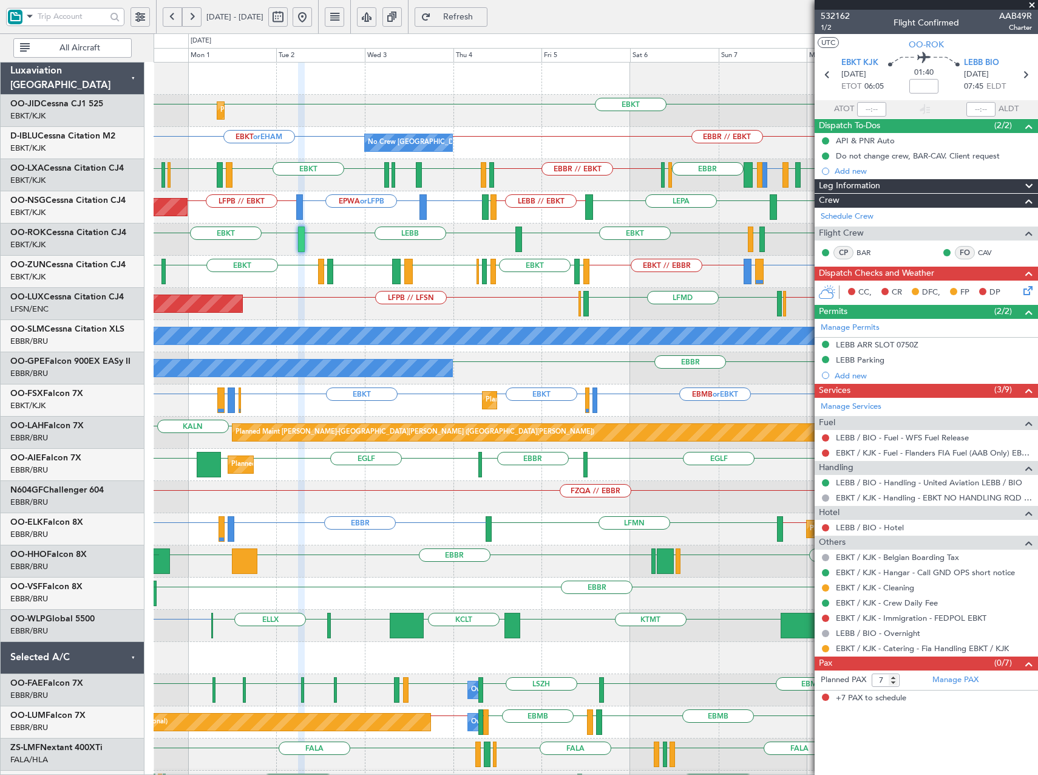
click at [480, 264] on div "EBKT // EBBR EBOS or EBKT LIRN or EBKT EBKT EGGD LFMD EBKT LIML EBLG EBKT LIRA …" at bounding box center [596, 272] width 884 height 32
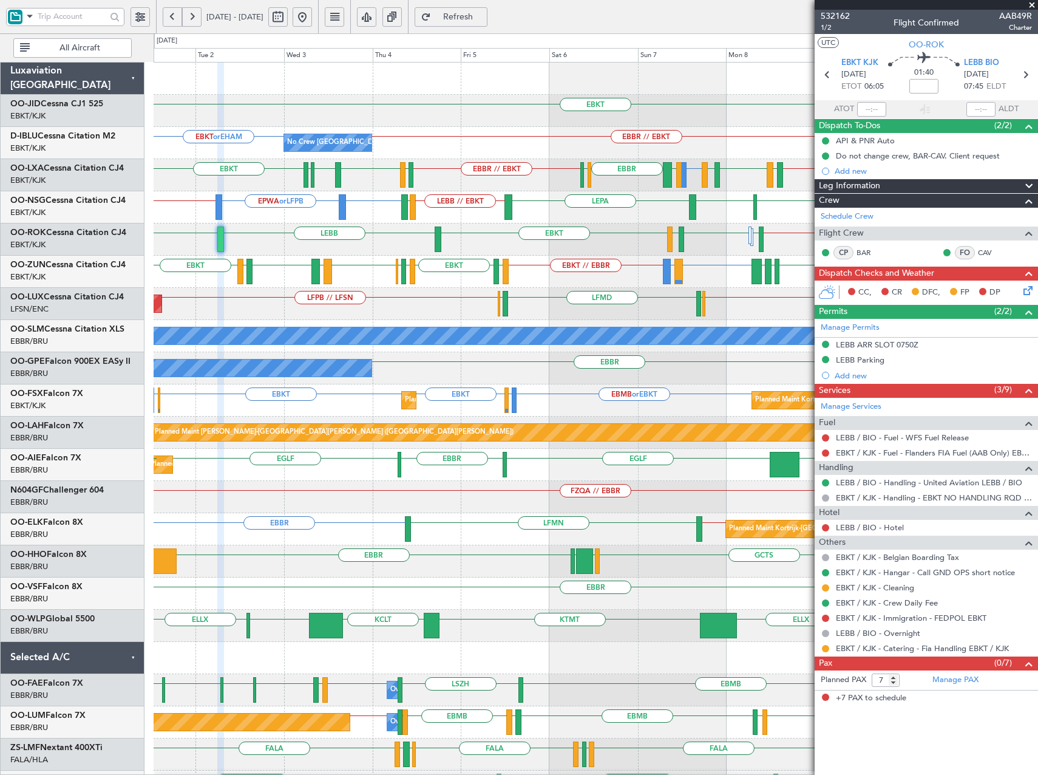
click at [555, 286] on div "EBKT Planned Maint Kortrijk-Wevelgem EBKT No Crew Brussels (Brussels National) …" at bounding box center [596, 465] width 884 height 804
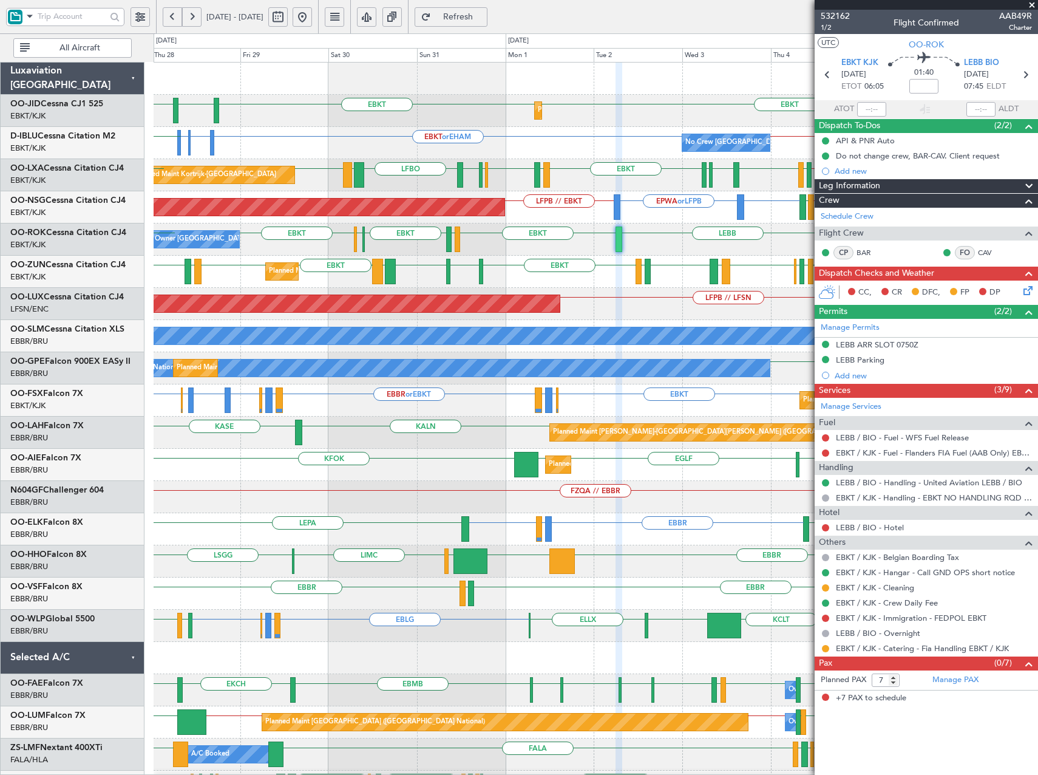
click at [572, 583] on div "Planned Maint Kortrijk-Wevelgem EBKT EGNT EBKT EBKT No Crew Brussels (Brussels …" at bounding box center [596, 481] width 884 height 836
click at [483, 13] on span "Refresh" at bounding box center [458, 17] width 50 height 8
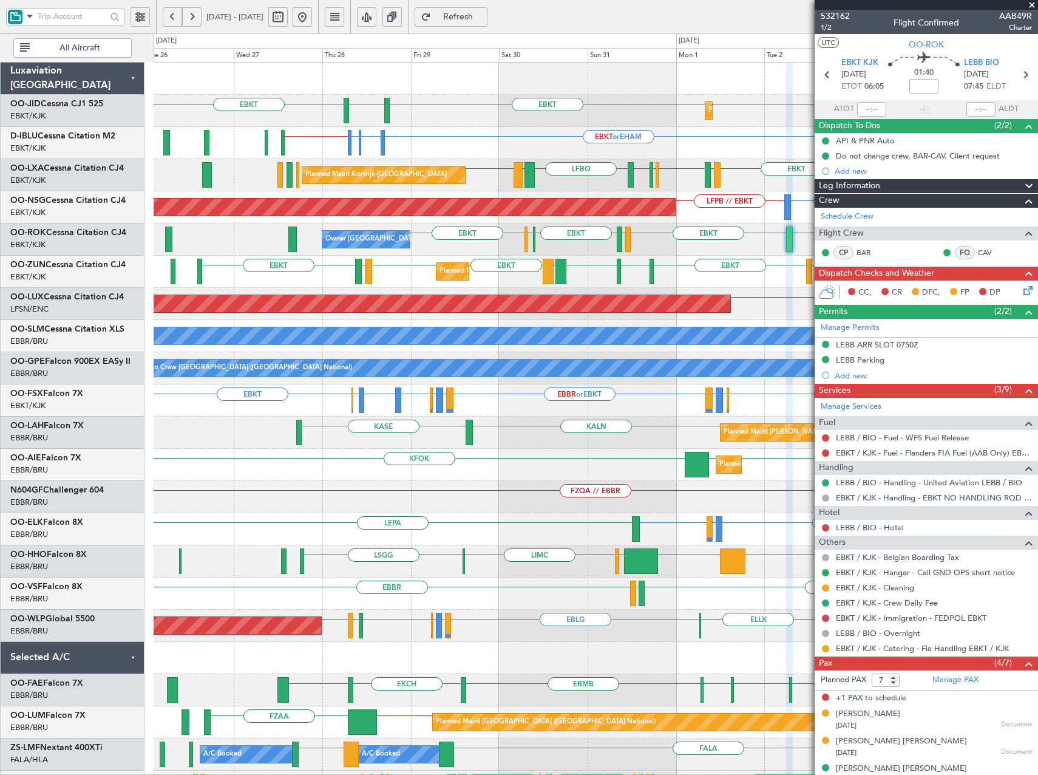
click at [799, 688] on div "Planned Maint Kortrijk-Wevelgem EBKT EGNT EBKT EBKT Planned Maint Paris (Le Bou…" at bounding box center [596, 481] width 884 height 836
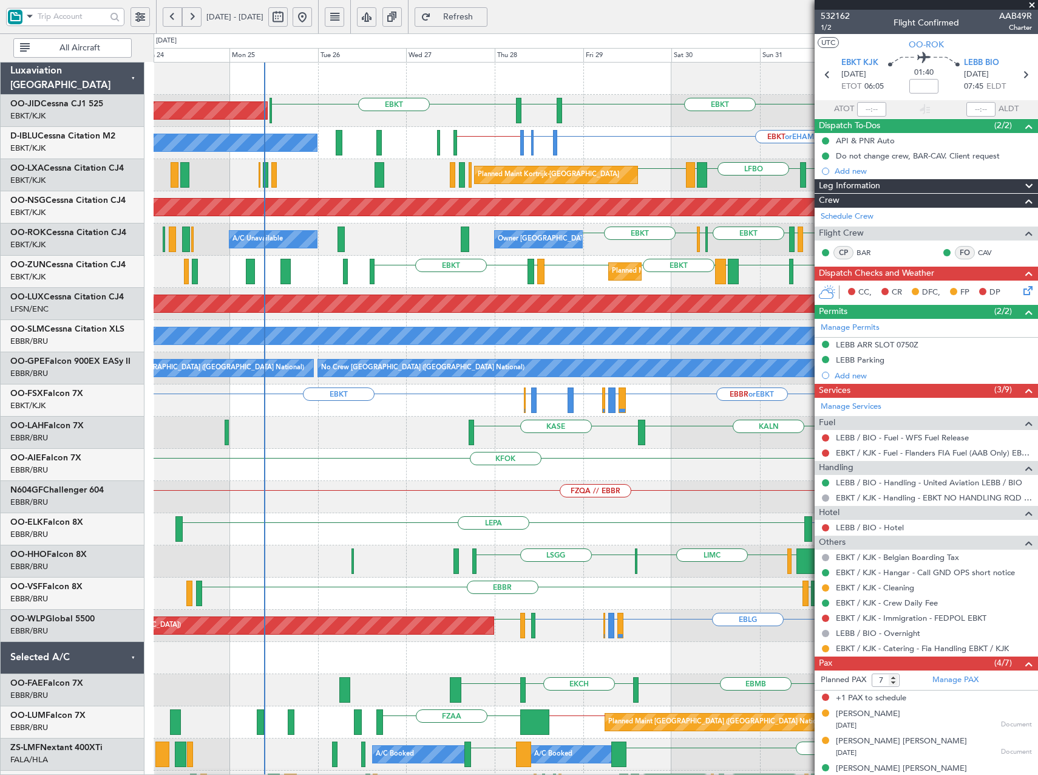
click at [584, 642] on div "Planned Maint Kortrijk-Wevelgem EBKT EGNT EBKT EBKT Planned Maint Paris (Le Bou…" at bounding box center [596, 481] width 884 height 836
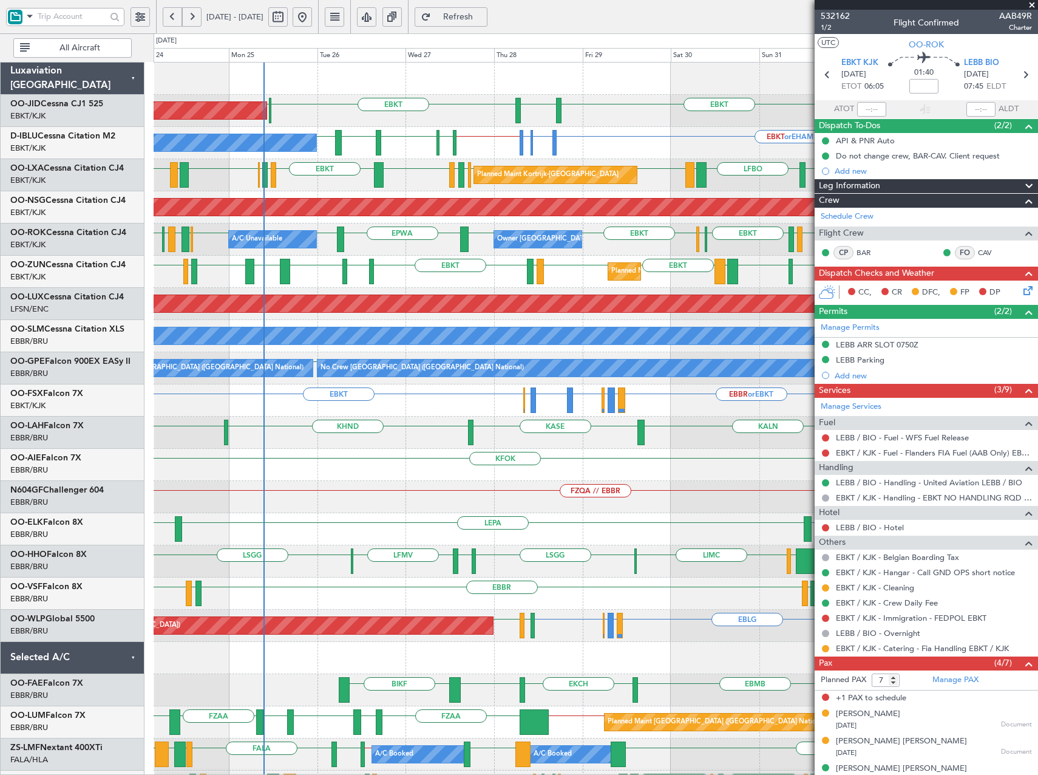
click at [1028, 5] on span at bounding box center [1032, 5] width 12 height 11
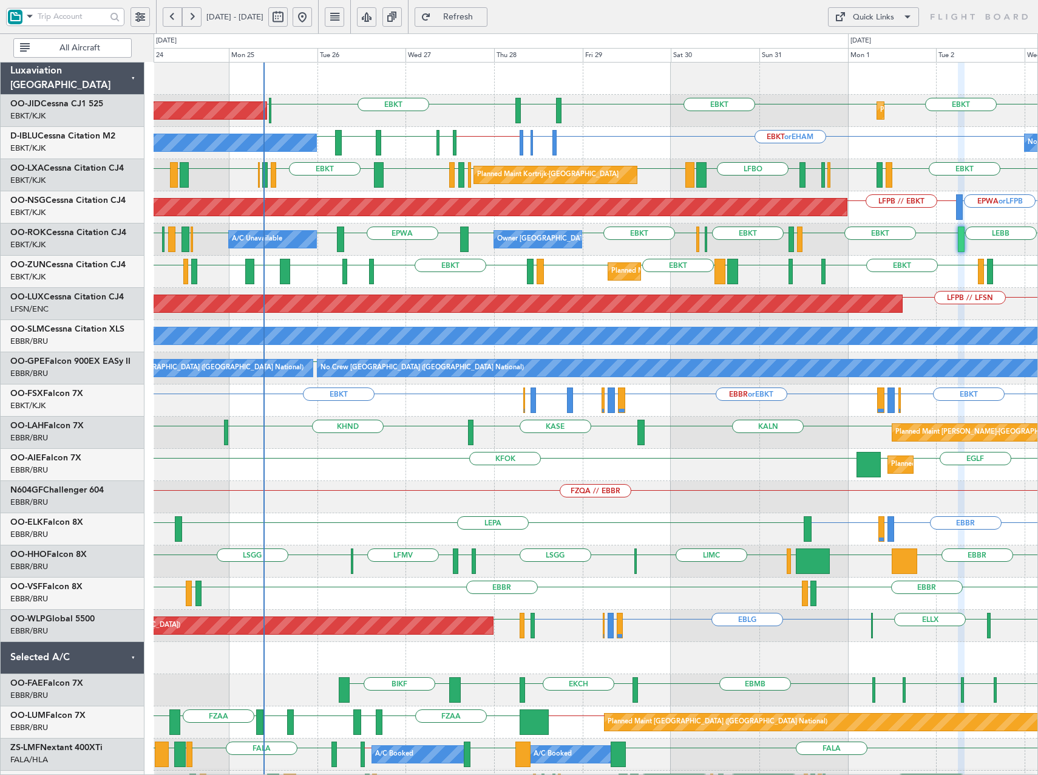
type input "0"
click at [483, 17] on span "Refresh" at bounding box center [458, 17] width 50 height 8
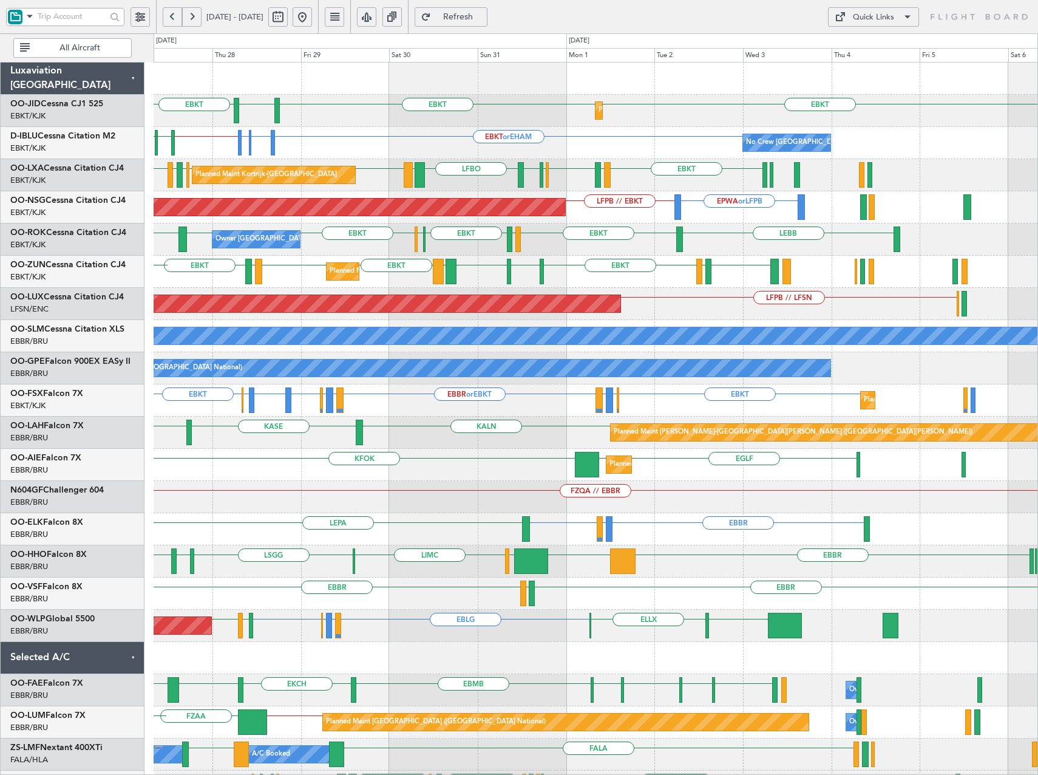
click at [258, 277] on div "EBKT EGGD EBKT LICA EBKT EBKT LFMD EBKT EBKT LFMD Planned Maint Kortrijk-Wevelg…" at bounding box center [596, 272] width 884 height 32
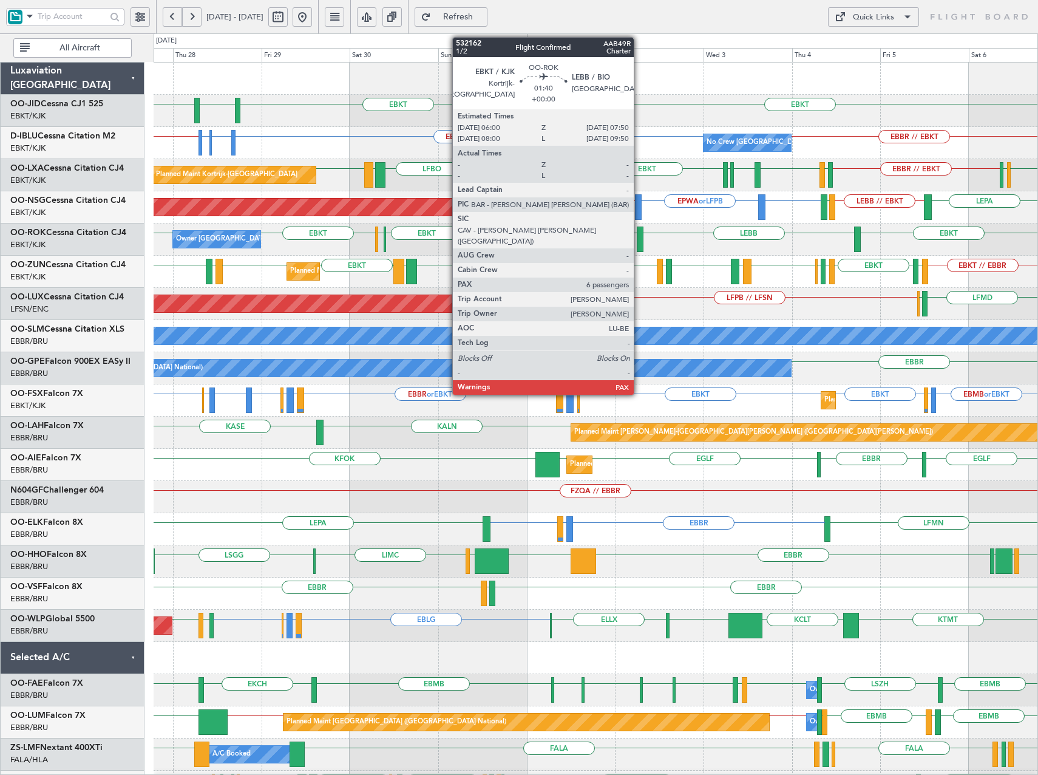
click at [639, 234] on div at bounding box center [640, 238] width 7 height 25
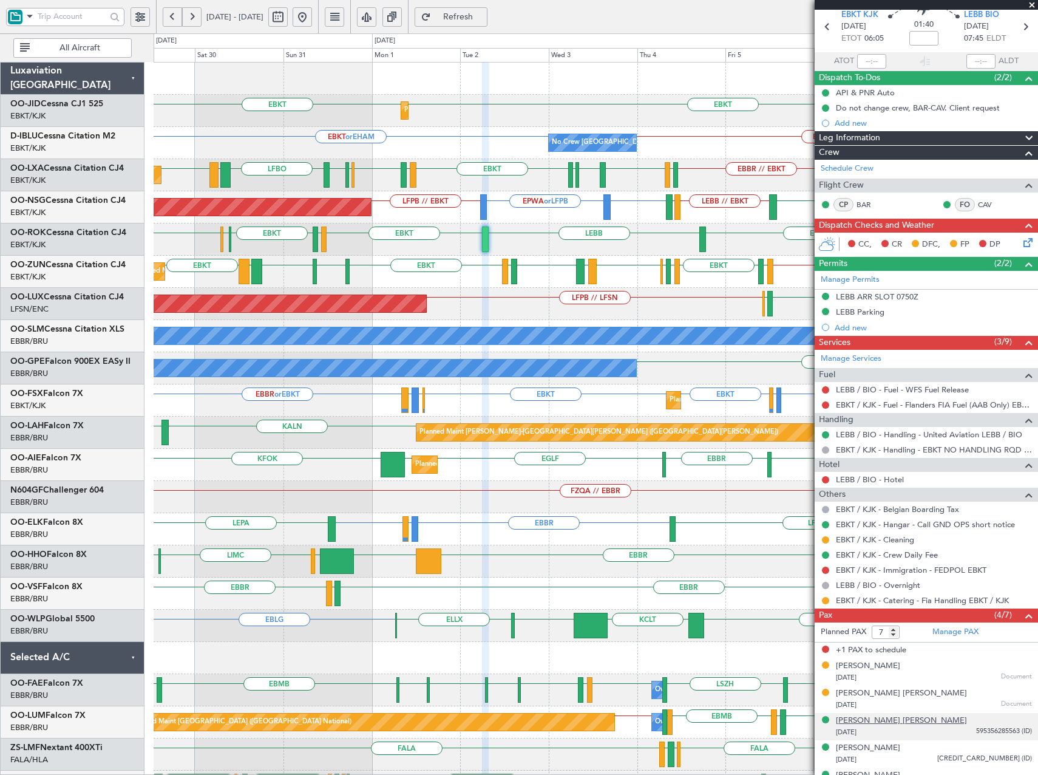
scroll to position [95, 0]
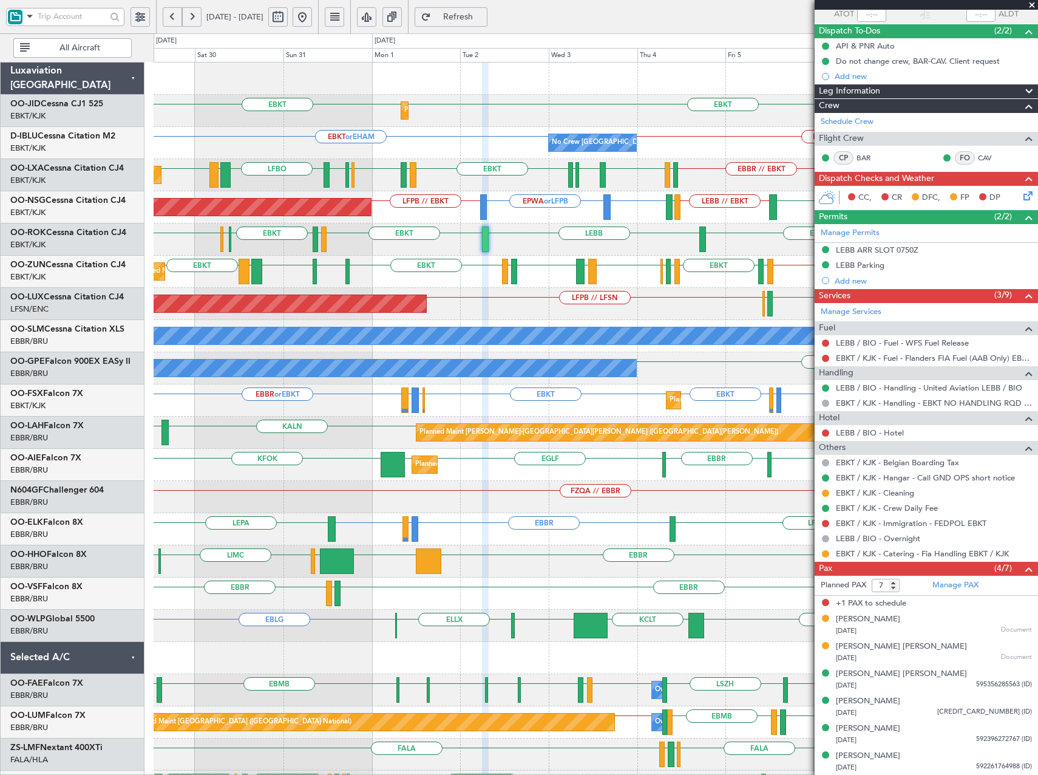
click at [948, 580] on mat-tooltip-component "Incomplete" at bounding box center [922, 591] width 56 height 32
click at [950, 586] on link "Manage PAX" at bounding box center [955, 585] width 46 height 12
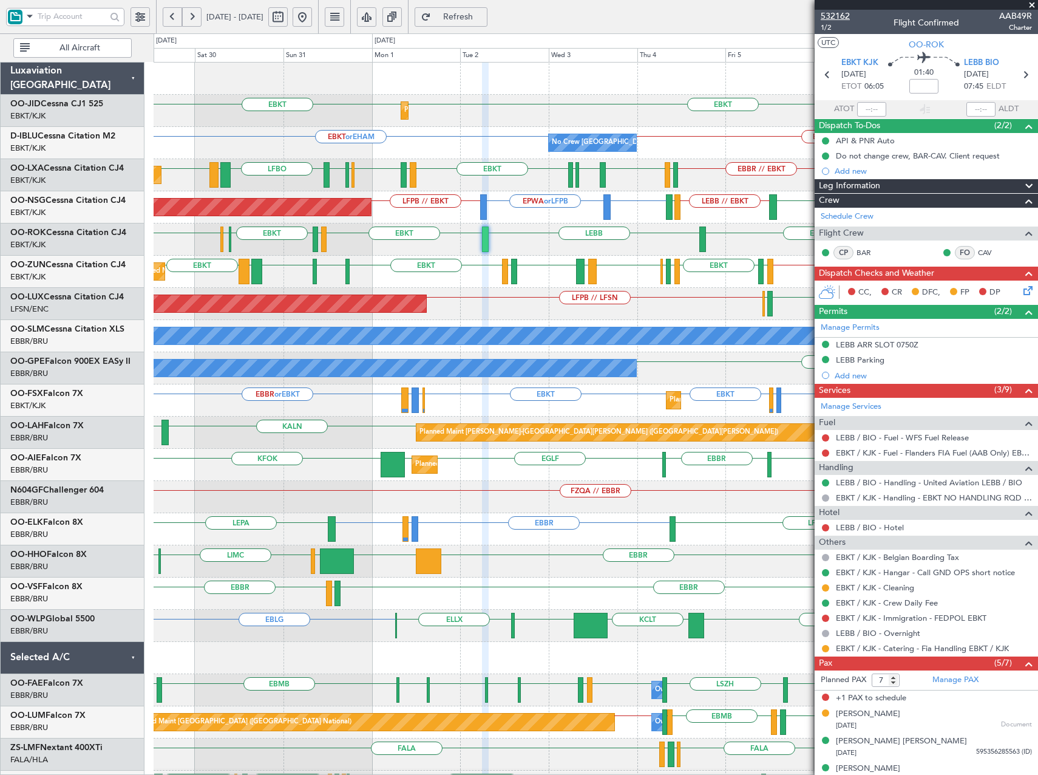
click at [841, 13] on span "532162" at bounding box center [835, 16] width 29 height 13
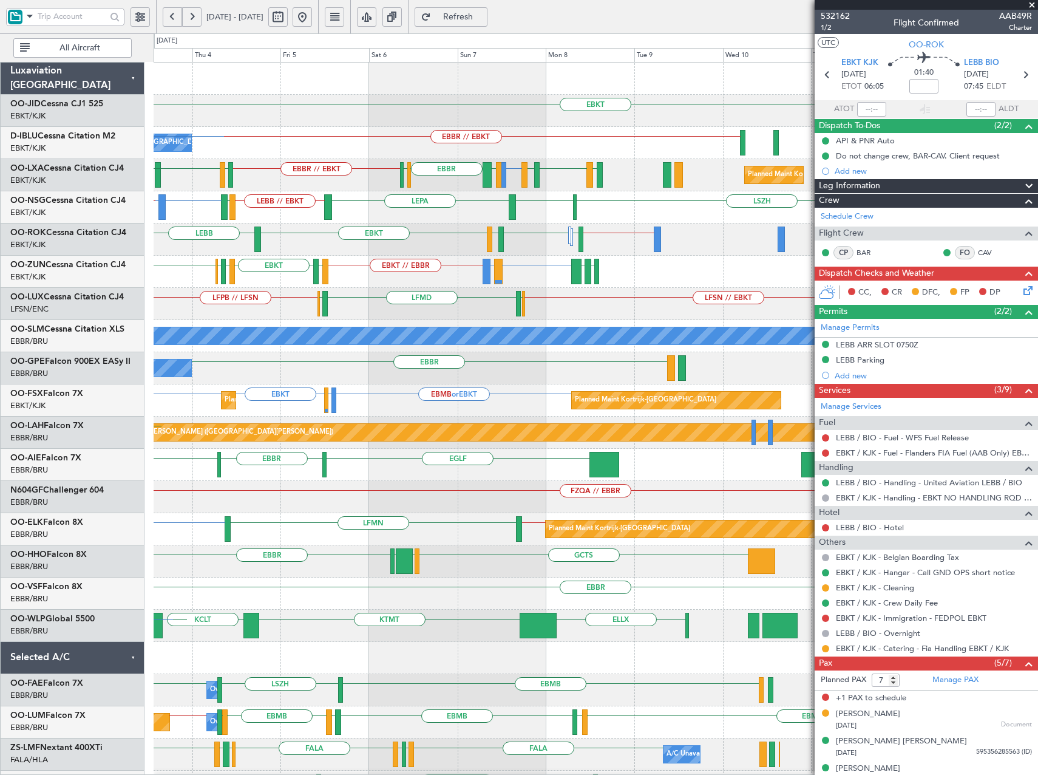
click at [218, 284] on div "EBKT // EBBR EBOS or EBKT LIRN or EBKT LFMD EBKT LIML EBLG EBKT LGMK LIBG LIRA …" at bounding box center [596, 272] width 884 height 32
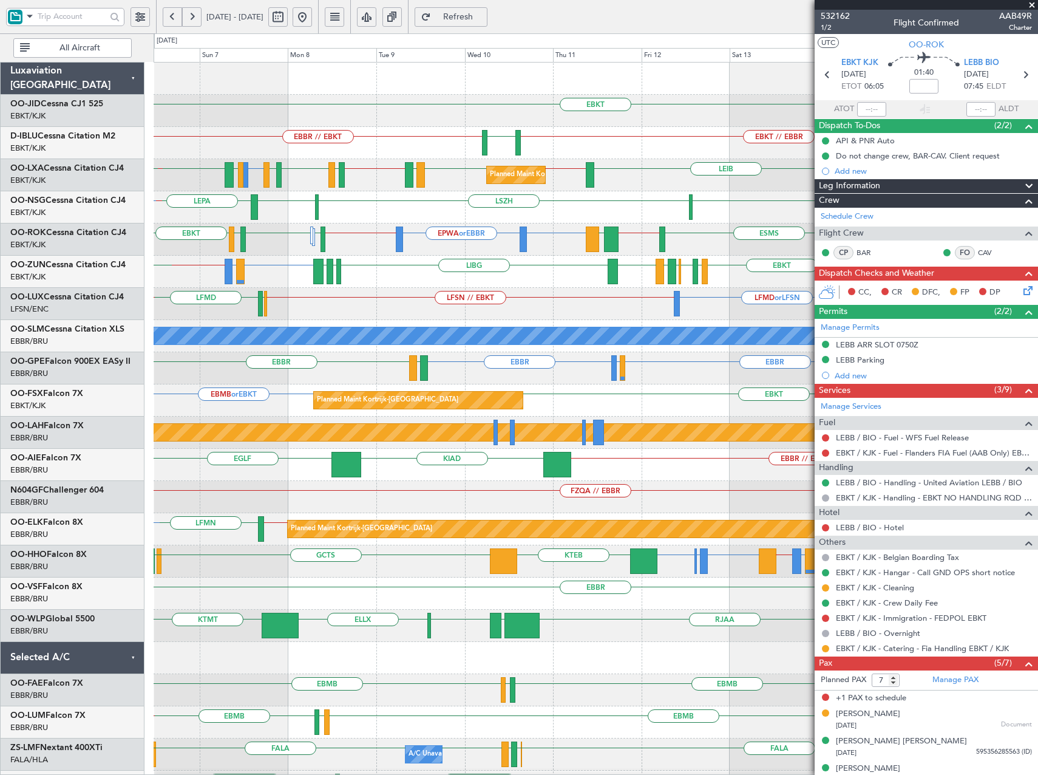
click at [447, 219] on div "EBKT LEPA LSZH EBKT LEBB // EBKT LFMQ EBKT or LFPB" at bounding box center [596, 207] width 884 height 32
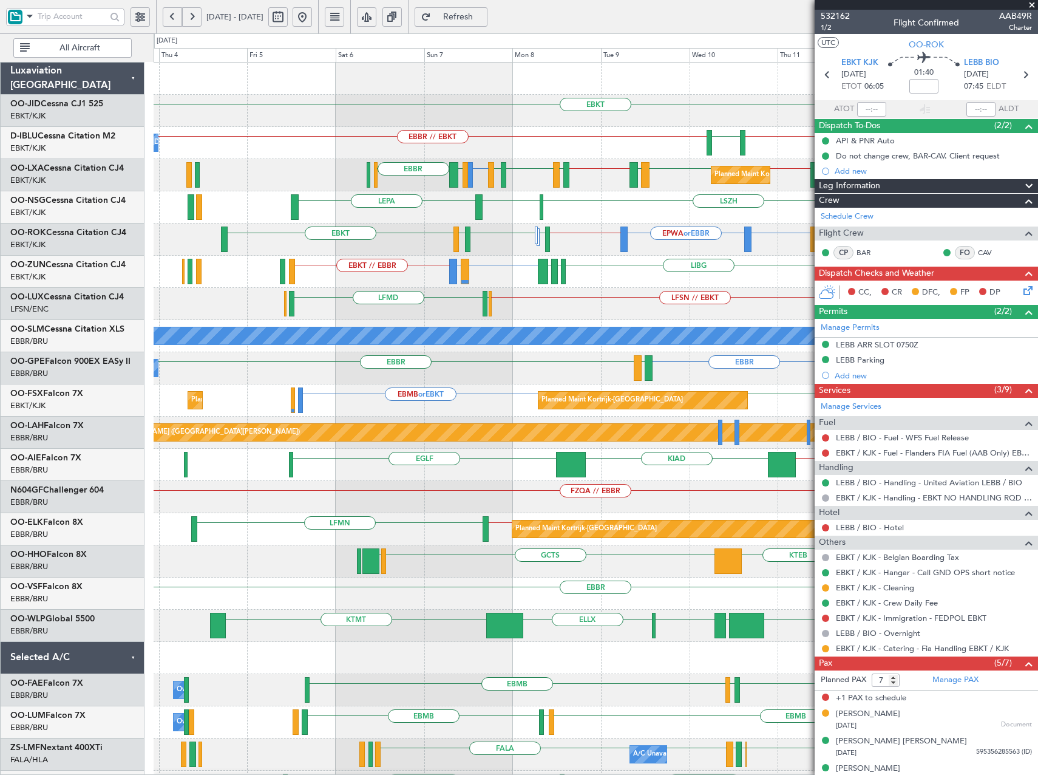
click at [525, 234] on div "EBKT EBKT // EBBR EBBR // EBKT LSZH No Crew Brussels (Brussels National) LFMN o…" at bounding box center [596, 465] width 884 height 804
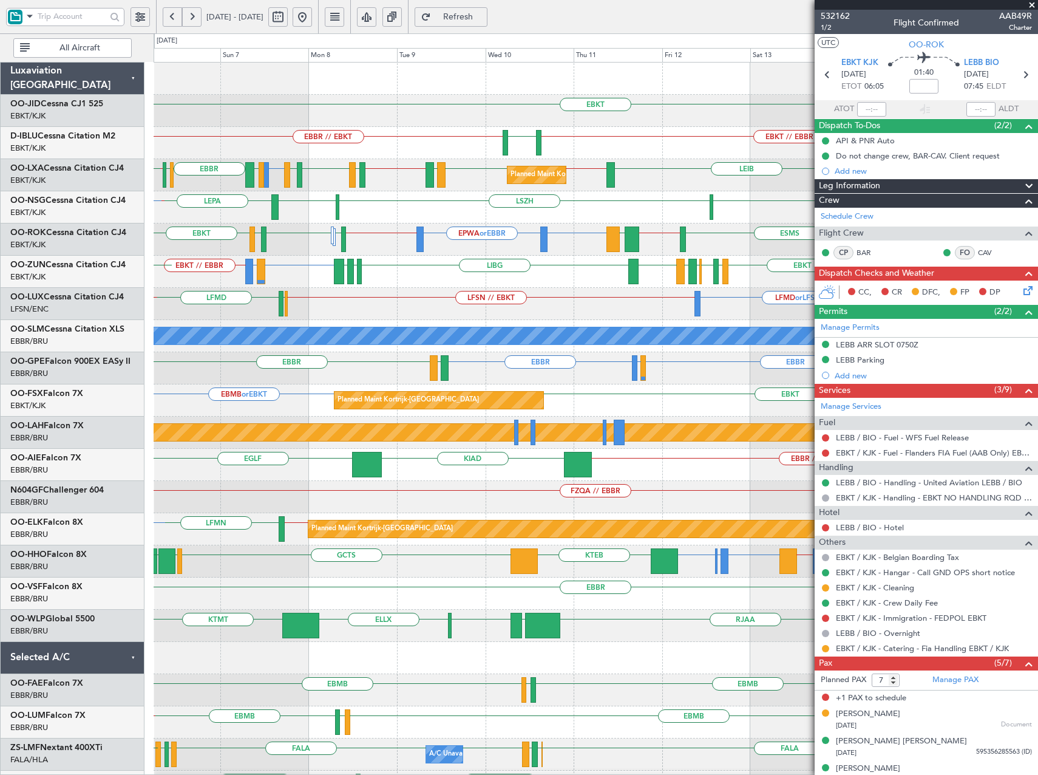
click at [515, 232] on div "EBKT or EBBR EPWA or EBBR EBBR // EBKT EBKT LFMN EBKT LFTZ ESMS EBKT // EBOS LG…" at bounding box center [596, 239] width 884 height 32
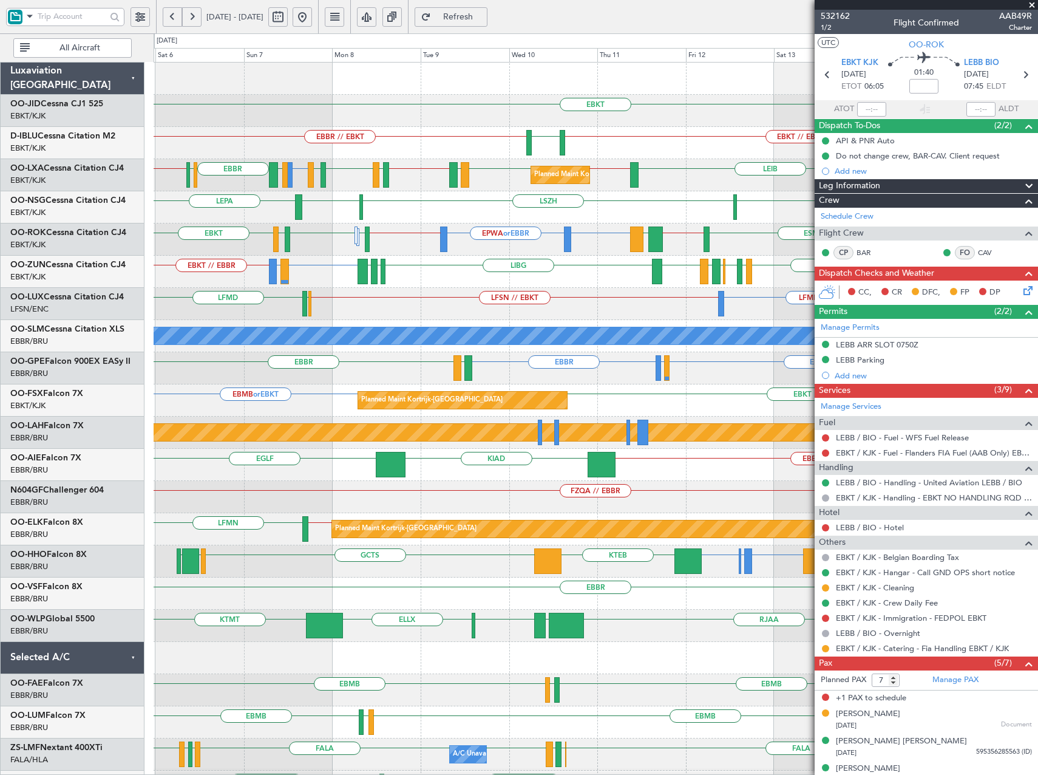
click at [659, 211] on div "LEPA LSZH EBKT EBKT" at bounding box center [596, 207] width 884 height 32
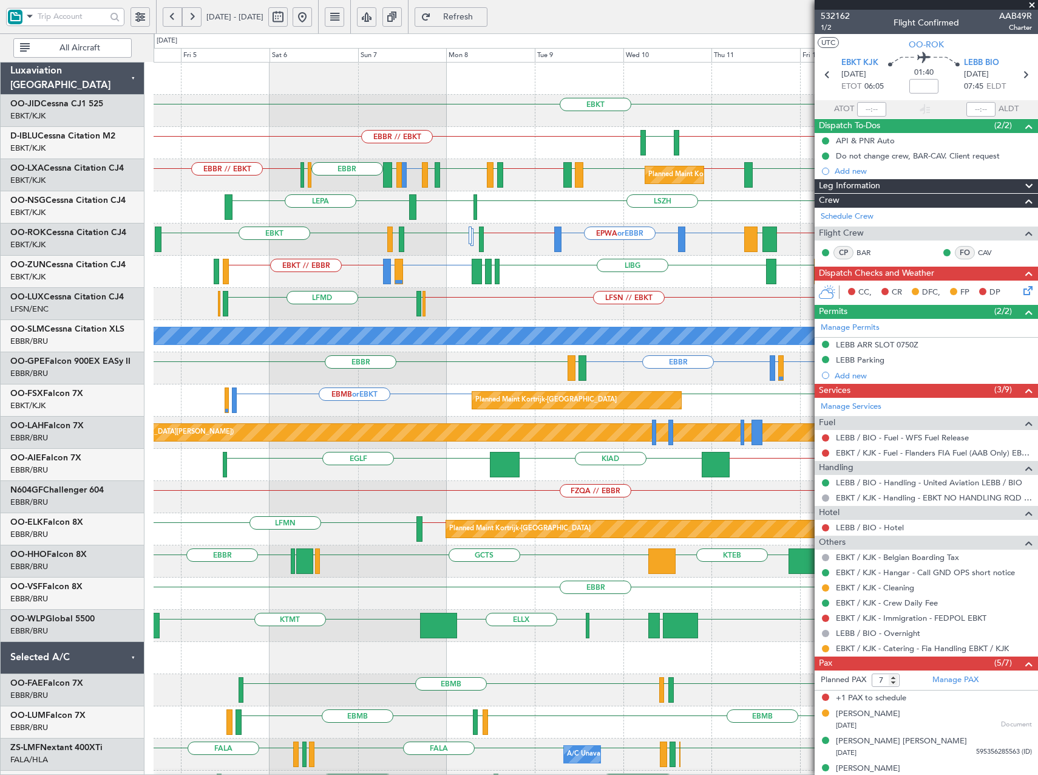
click at [307, 216] on div "LEPA LSZH EBKT EBKT" at bounding box center [596, 207] width 884 height 32
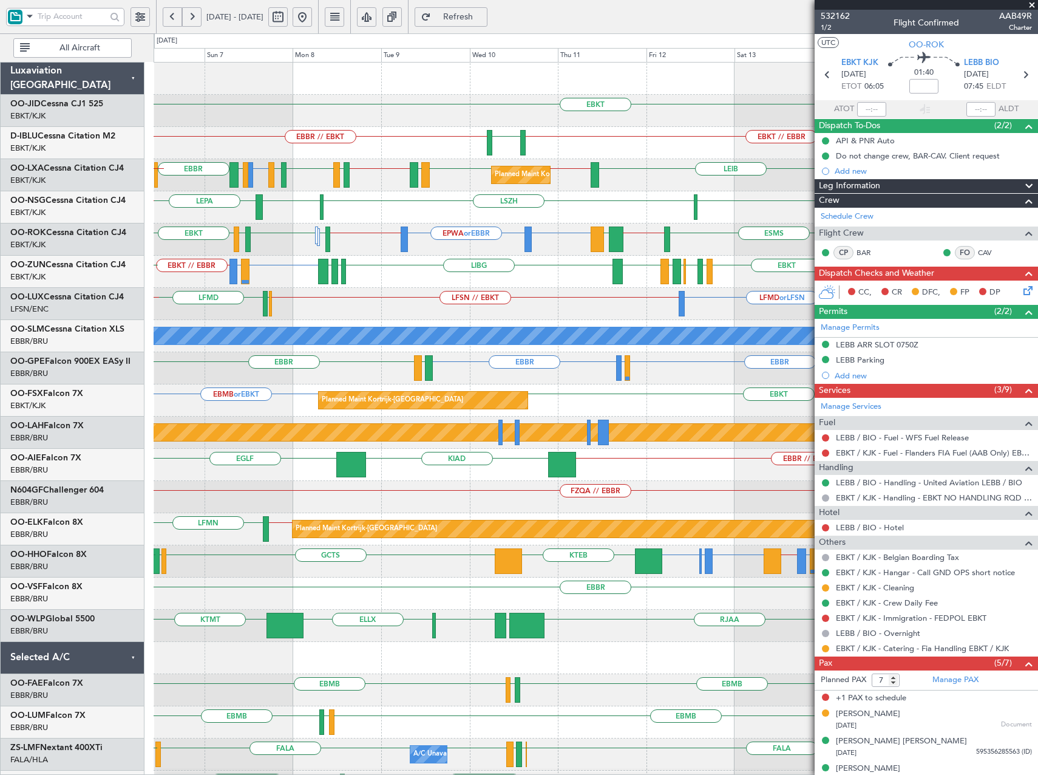
click at [623, 222] on div "LEPA LSZH EBKT EBKT LEBB // EBKT" at bounding box center [596, 207] width 884 height 32
click at [832, 12] on span "532162" at bounding box center [835, 16] width 29 height 13
click at [1034, 7] on span at bounding box center [1032, 5] width 12 height 11
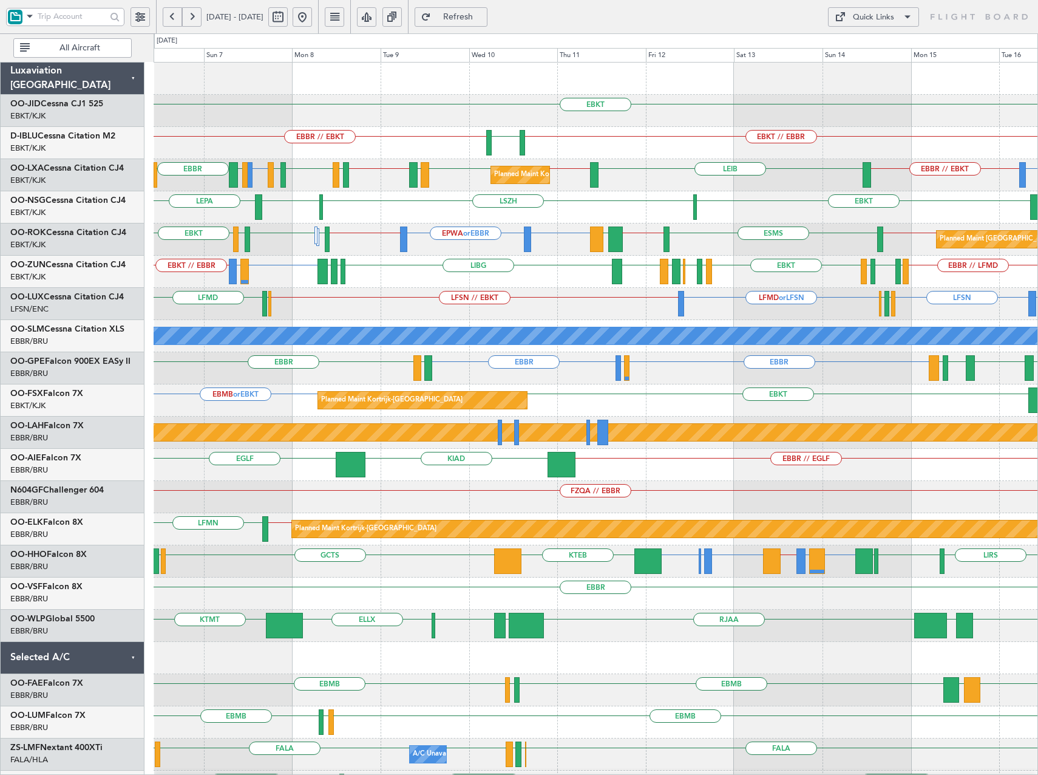
type input "0"
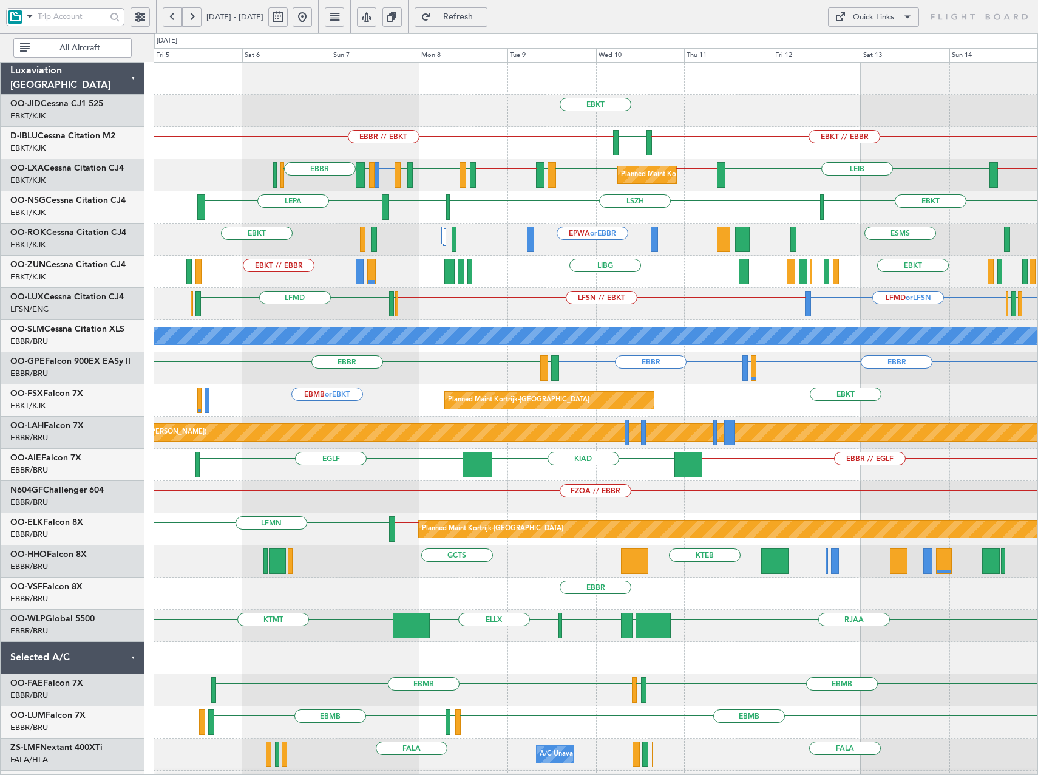
click at [454, 222] on div "LEPA LSZH EBKT EBKT" at bounding box center [596, 207] width 884 height 32
click at [893, 15] on div "Quick Links" at bounding box center [873, 18] width 41 height 12
click at [869, 49] on button "Trip Builder" at bounding box center [873, 46] width 91 height 29
click at [864, 16] on div "Quick Links" at bounding box center [873, 18] width 41 height 12
click at [881, 50] on button "Trip Builder" at bounding box center [873, 46] width 91 height 29
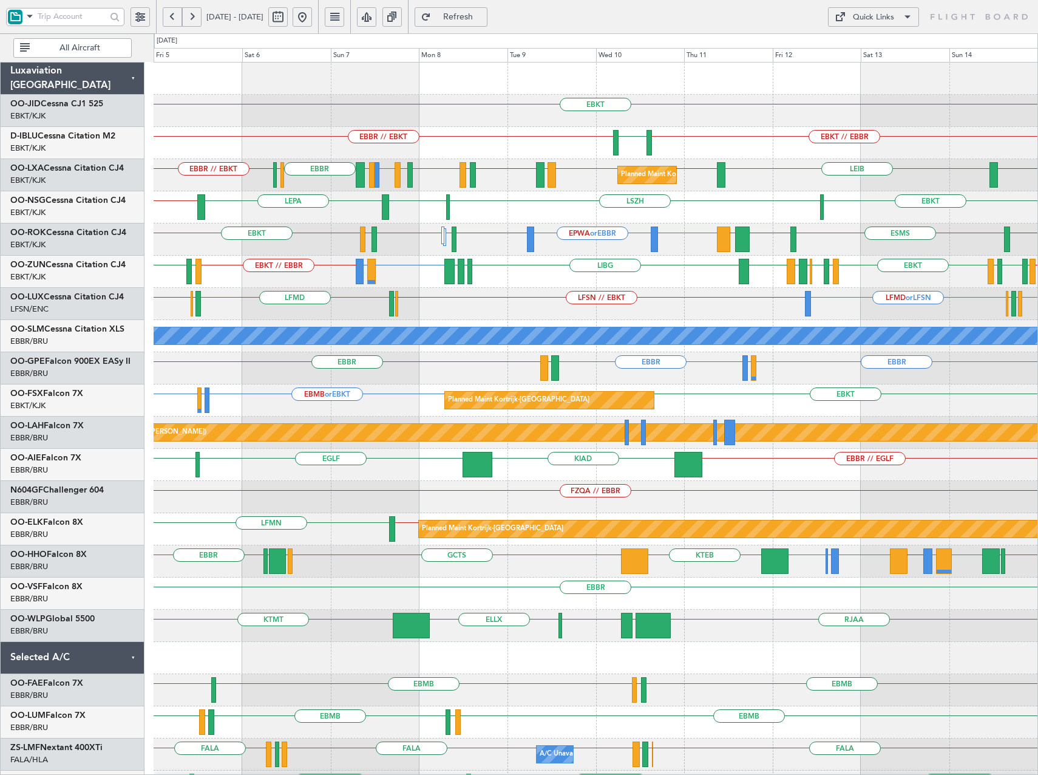
click at [471, 10] on button "Refresh" at bounding box center [451, 16] width 73 height 19
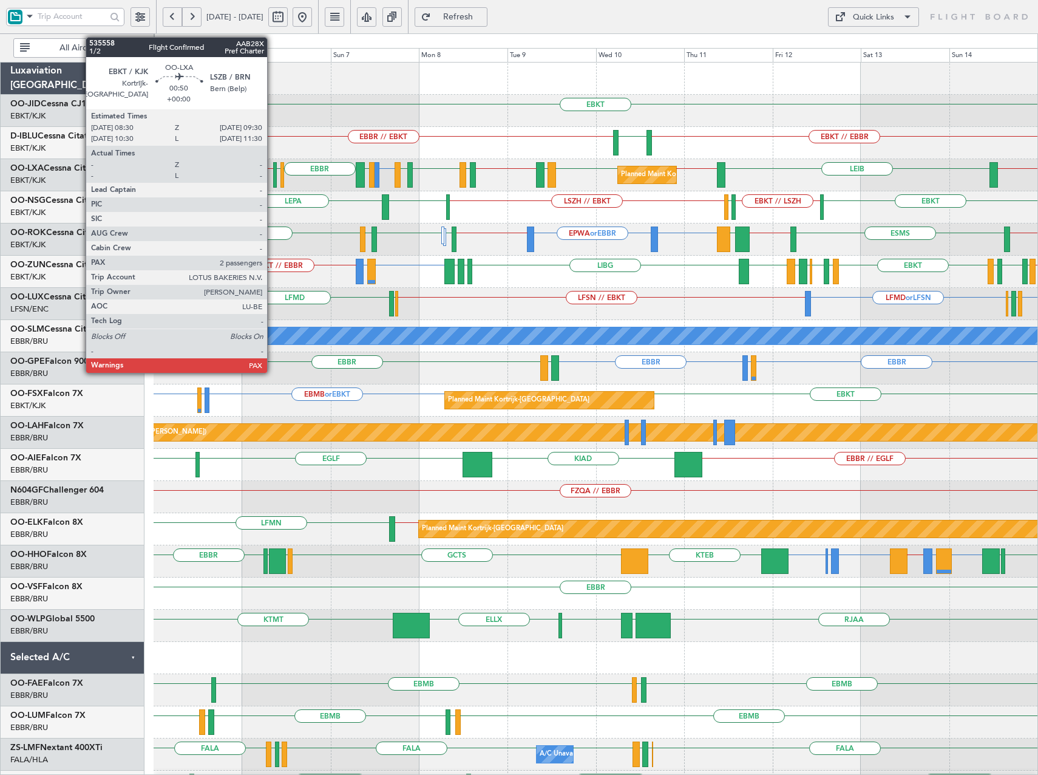
click at [273, 169] on div at bounding box center [275, 174] width 4 height 25
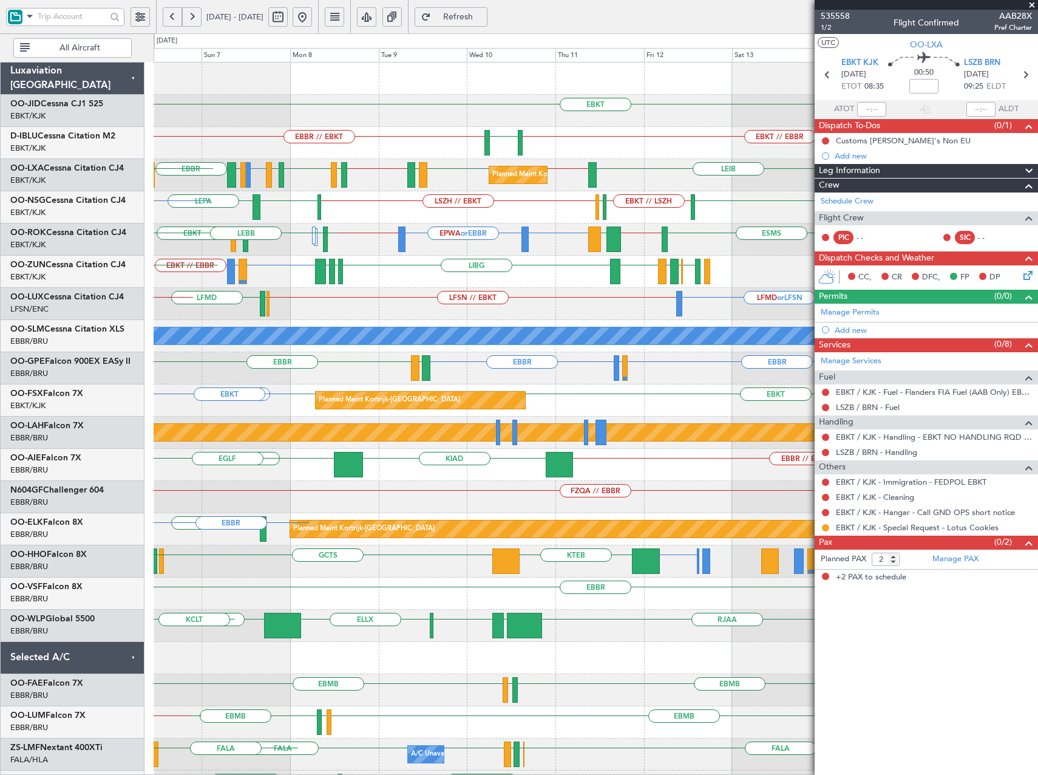
click at [368, 286] on div "EBOS or EBKT LIRN or EBKT EBKT // EBBR LIBG LGMK LIBG EBKT EBBR LIRN EBKT LFMD …" at bounding box center [596, 272] width 884 height 32
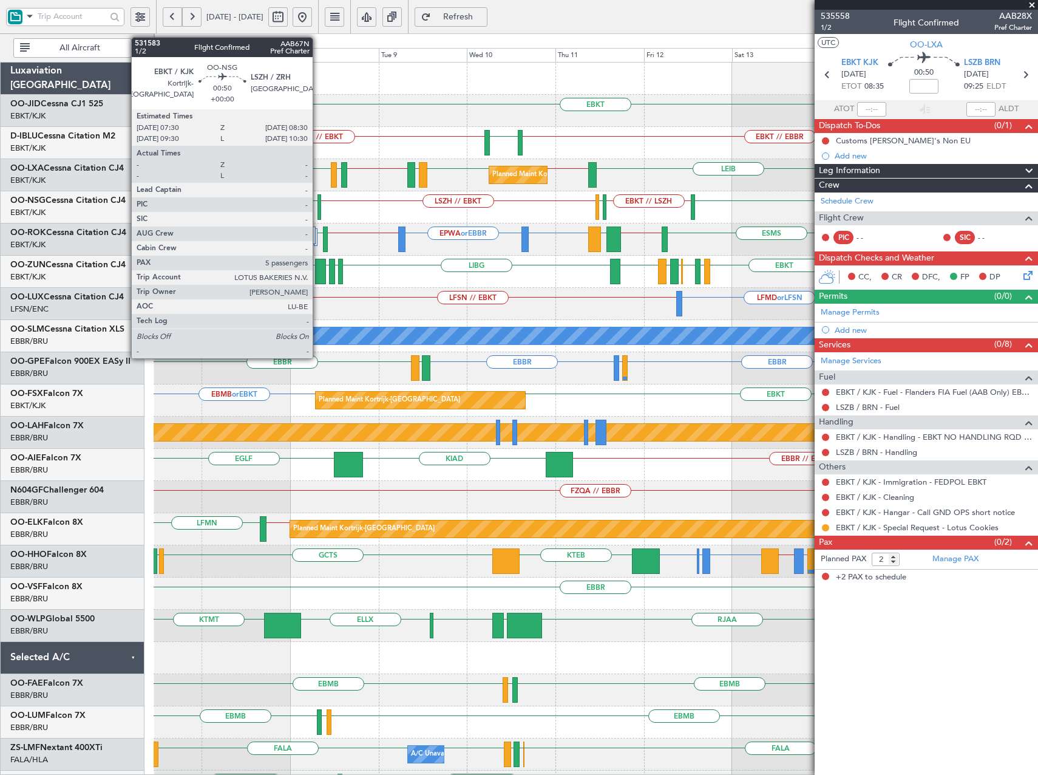
click at [318, 203] on div at bounding box center [319, 206] width 4 height 25
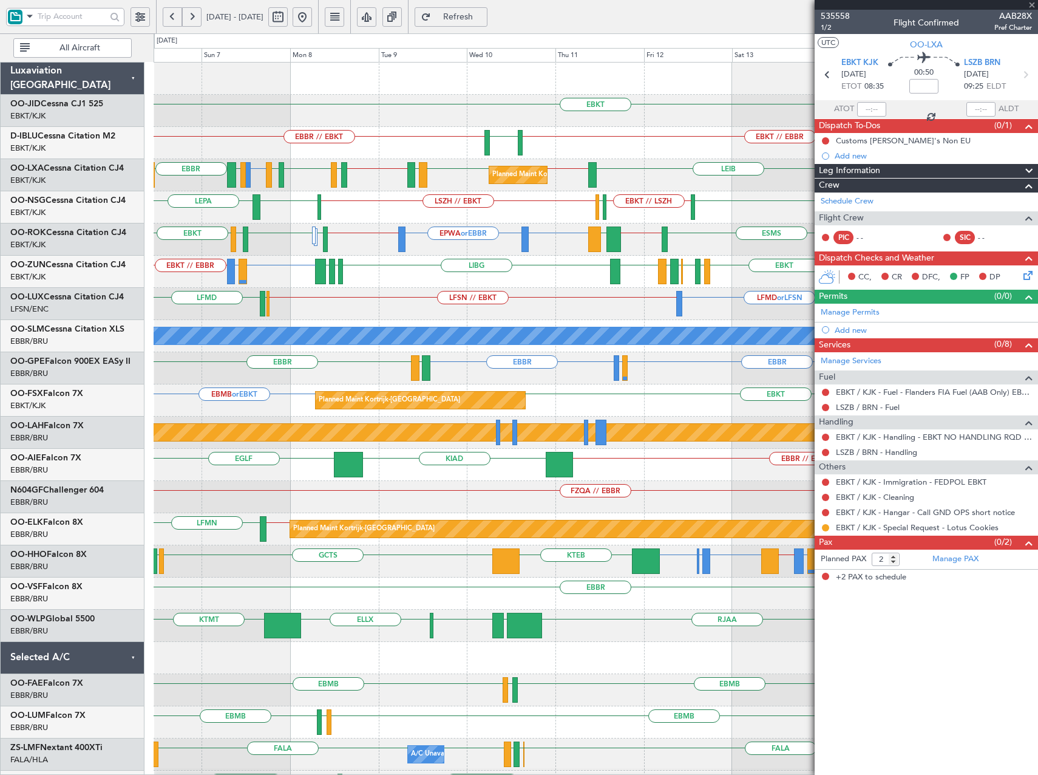
type input "5"
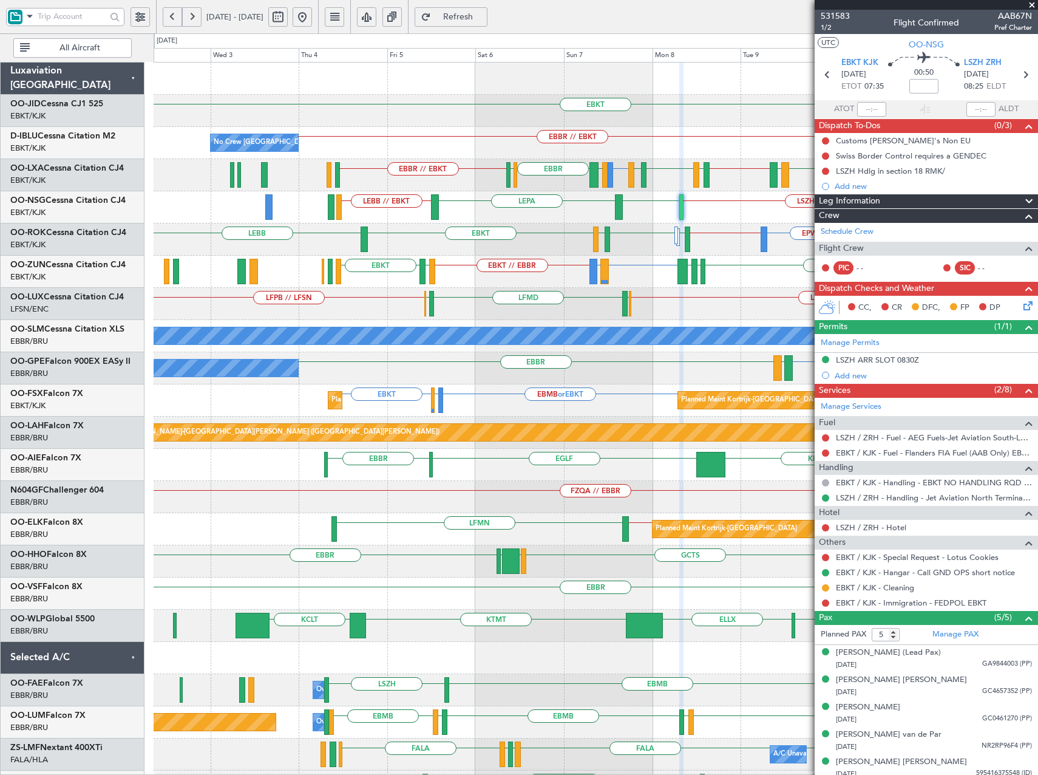
click at [410, 206] on div "EBKT Planned Maint Kortrijk-Wevelgem EBBR // EBKT No Crew Brussels (Brussels Na…" at bounding box center [596, 465] width 884 height 804
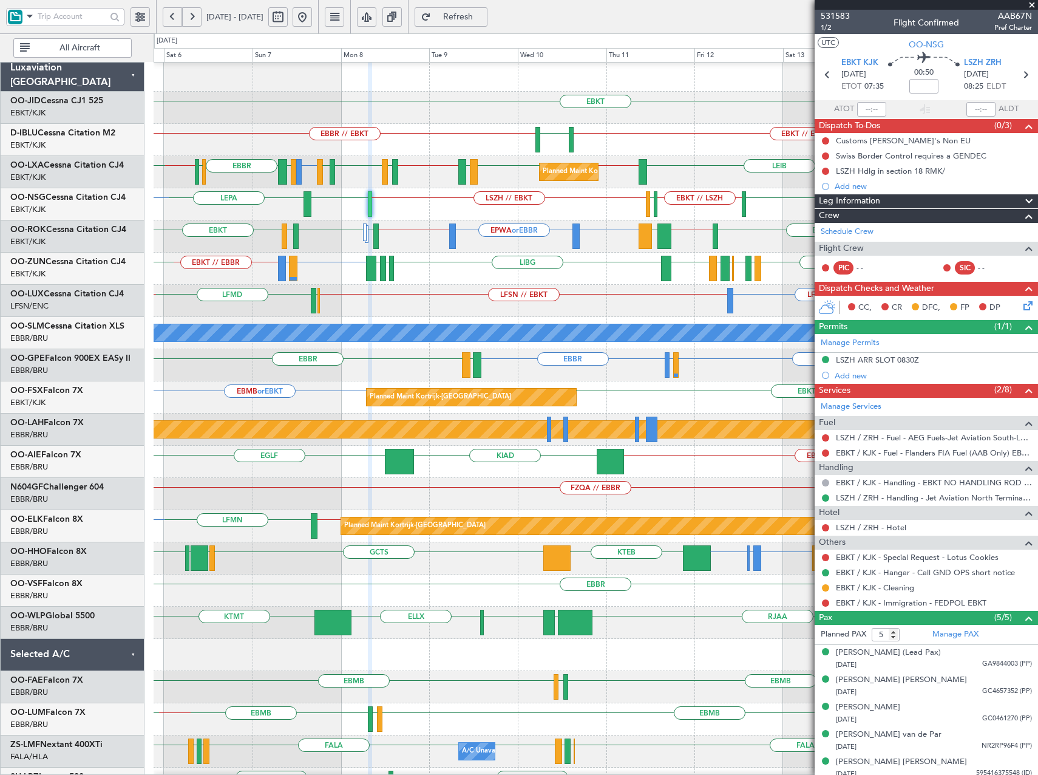
scroll to position [2, 0]
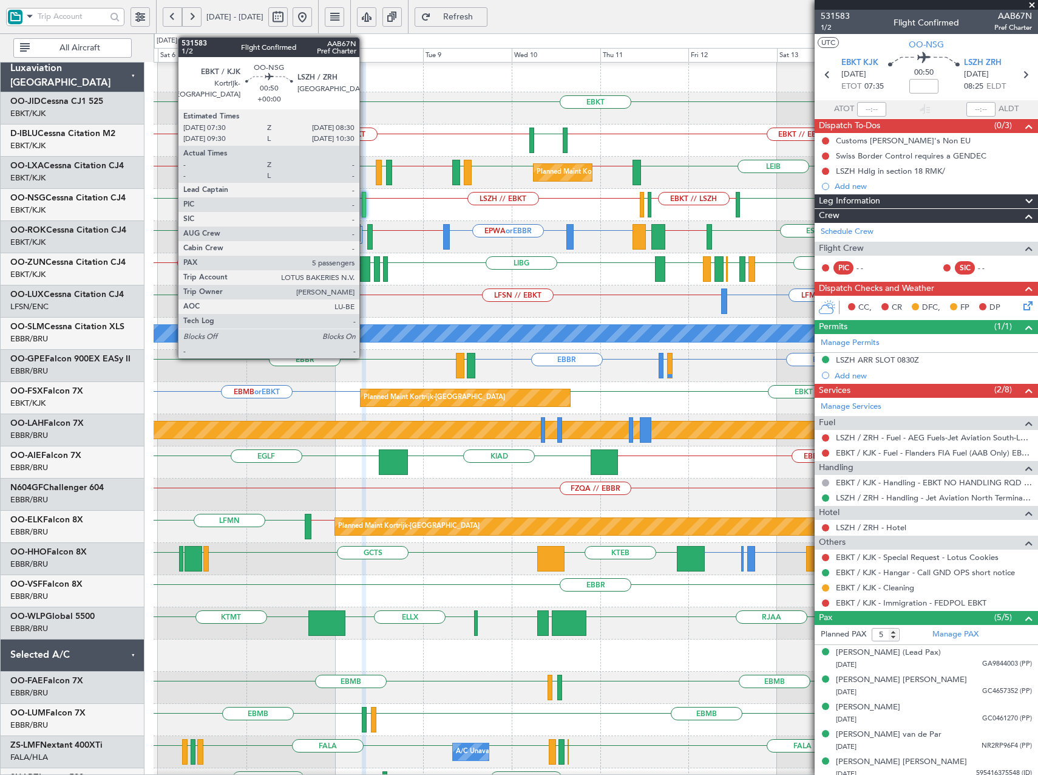
click at [365, 206] on div at bounding box center [364, 204] width 4 height 25
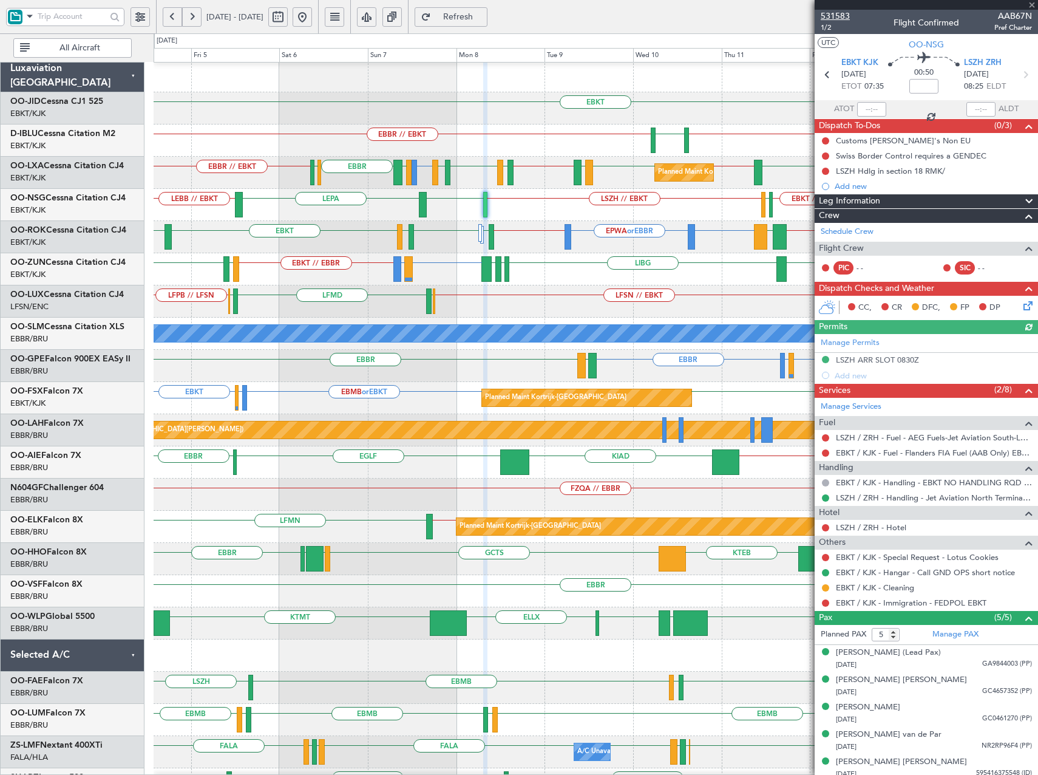
click at [843, 15] on span "531583" at bounding box center [835, 16] width 29 height 13
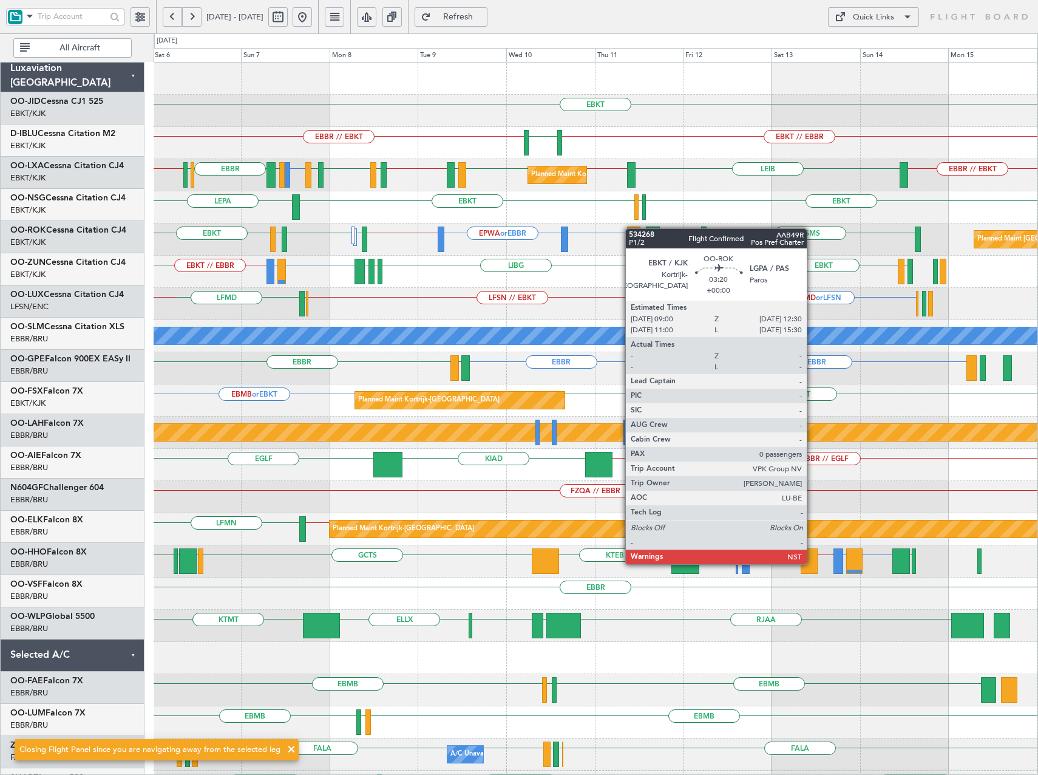
scroll to position [0, 0]
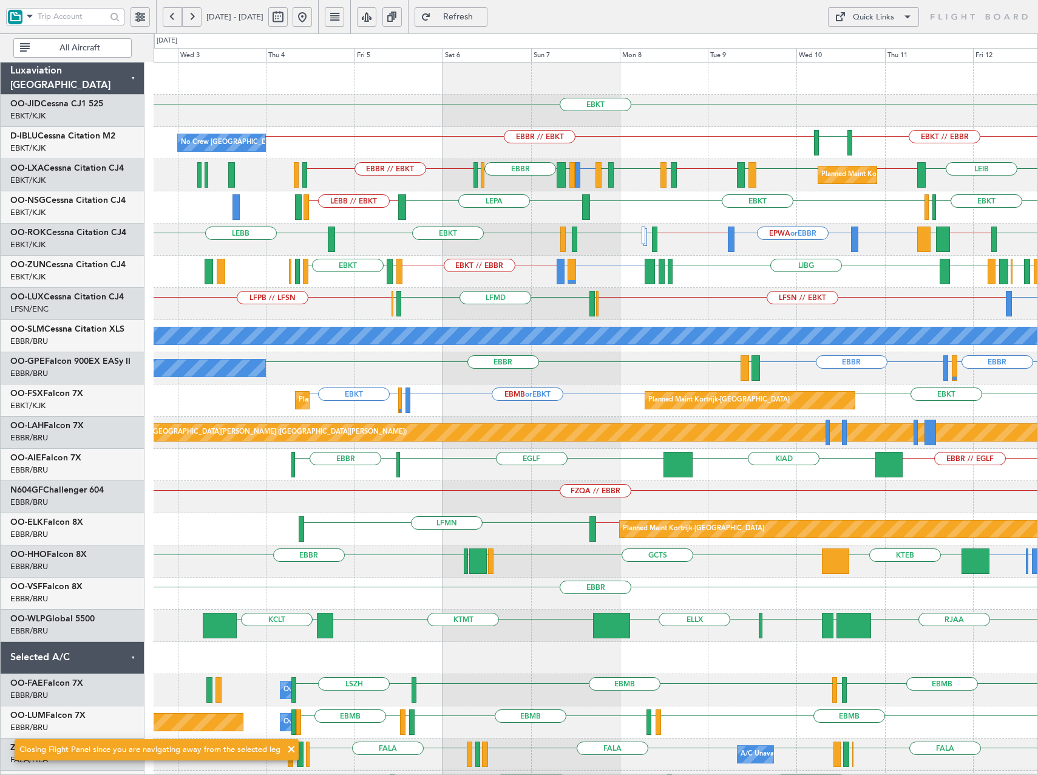
click at [920, 291] on div "EBKT Planned Maint Kortrijk-Wevelgem EBKT // EBBR EBBR // EBKT LSZH No Crew Bru…" at bounding box center [596, 465] width 884 height 804
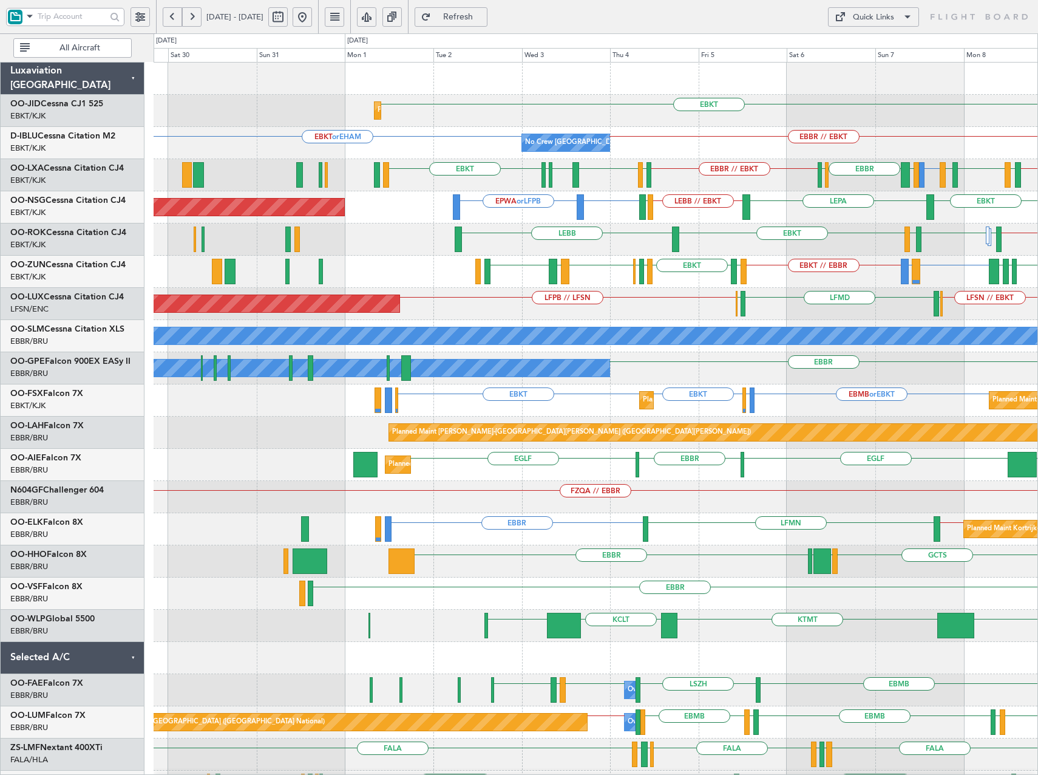
click at [679, 354] on div "EBKT Planned Maint [GEOGRAPHIC_DATA]-[GEOGRAPHIC_DATA] No Crew [GEOGRAPHIC_DATA…" at bounding box center [596, 465] width 884 height 804
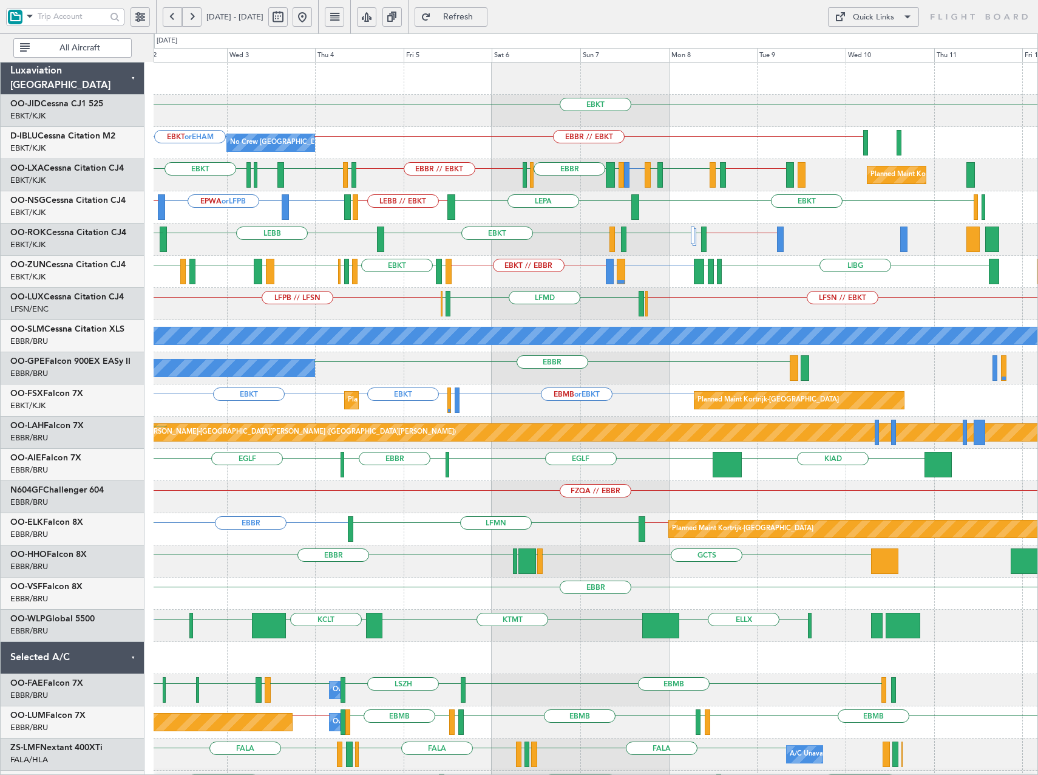
click at [388, 314] on div "LFSN // EBKT LFMD ELLX LFPB // LFSN ELLX Planned Maint [GEOGRAPHIC_DATA] ([GEOG…" at bounding box center [596, 304] width 884 height 32
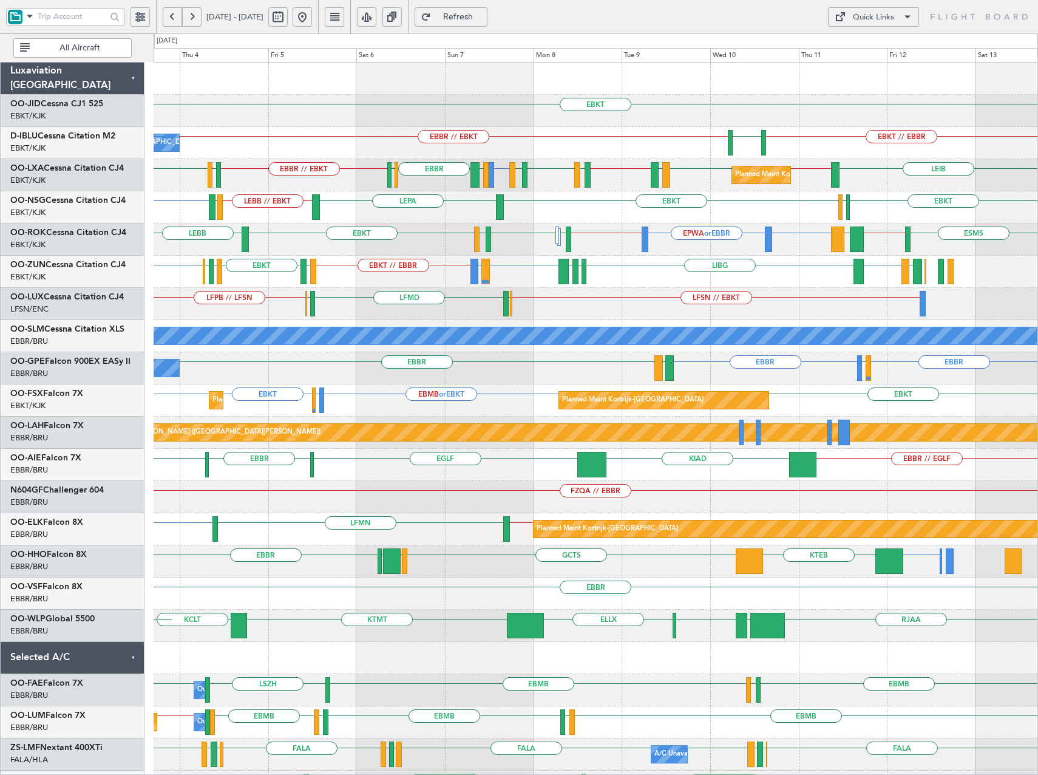
click at [674, 296] on div "LFSN // EBKT LFMD ELLX LFPB // LFSN ELLX Planned Maint [GEOGRAPHIC_DATA] ([GEOG…" at bounding box center [596, 304] width 884 height 32
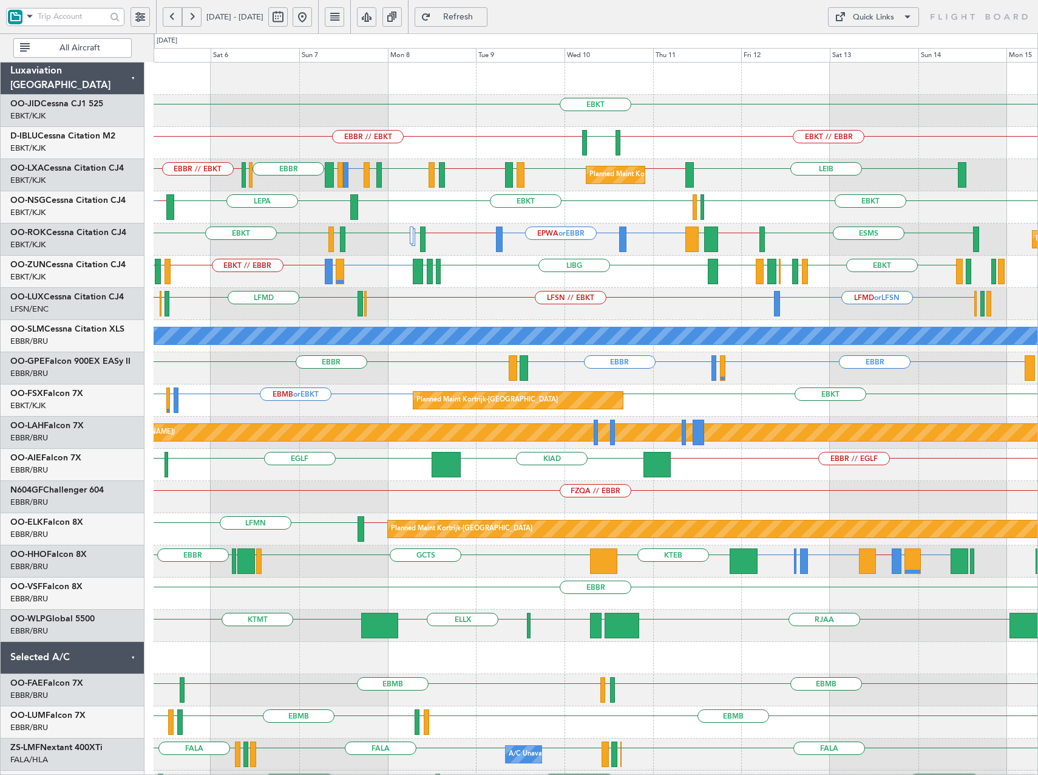
click at [681, 277] on div "EBKT // EBBR EBOS or EBKT LIRN or EBKT LFMD EBKT LIBG LGMK LIBG EBKT LFMD EBKT …" at bounding box center [596, 272] width 884 height 32
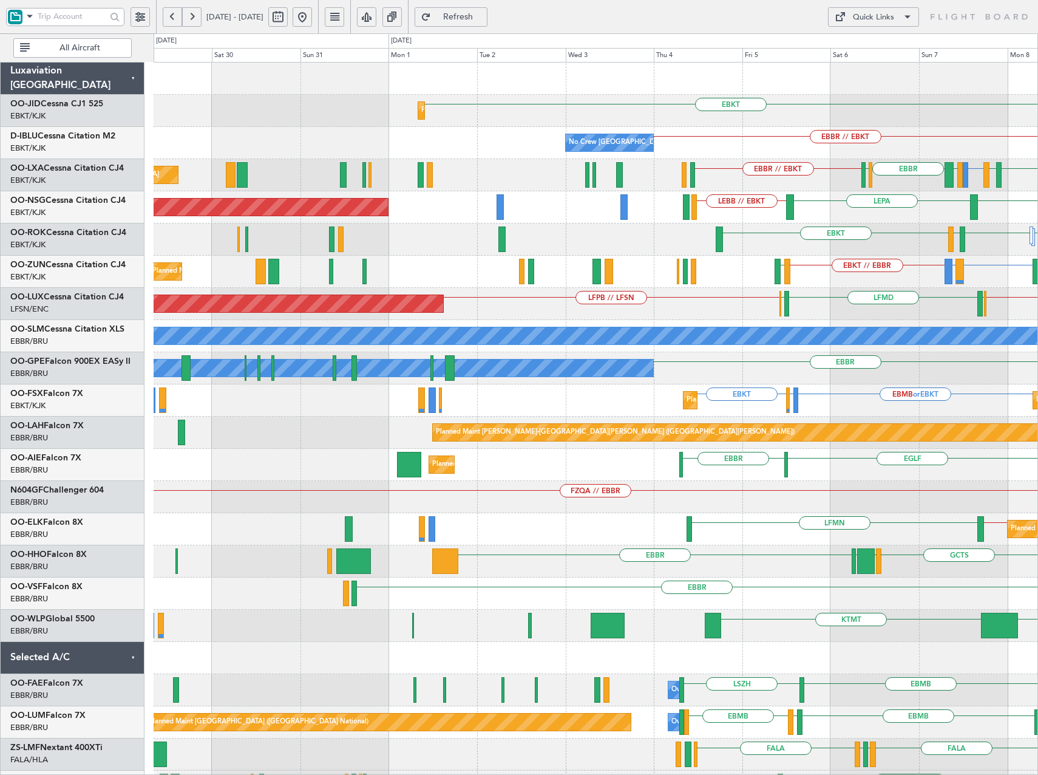
click at [1037, 324] on html "[DATE] - [DATE] Refresh Quick Links All Aircraft EBKT Planned Maint [GEOGRAPHIC…" at bounding box center [519, 387] width 1038 height 775
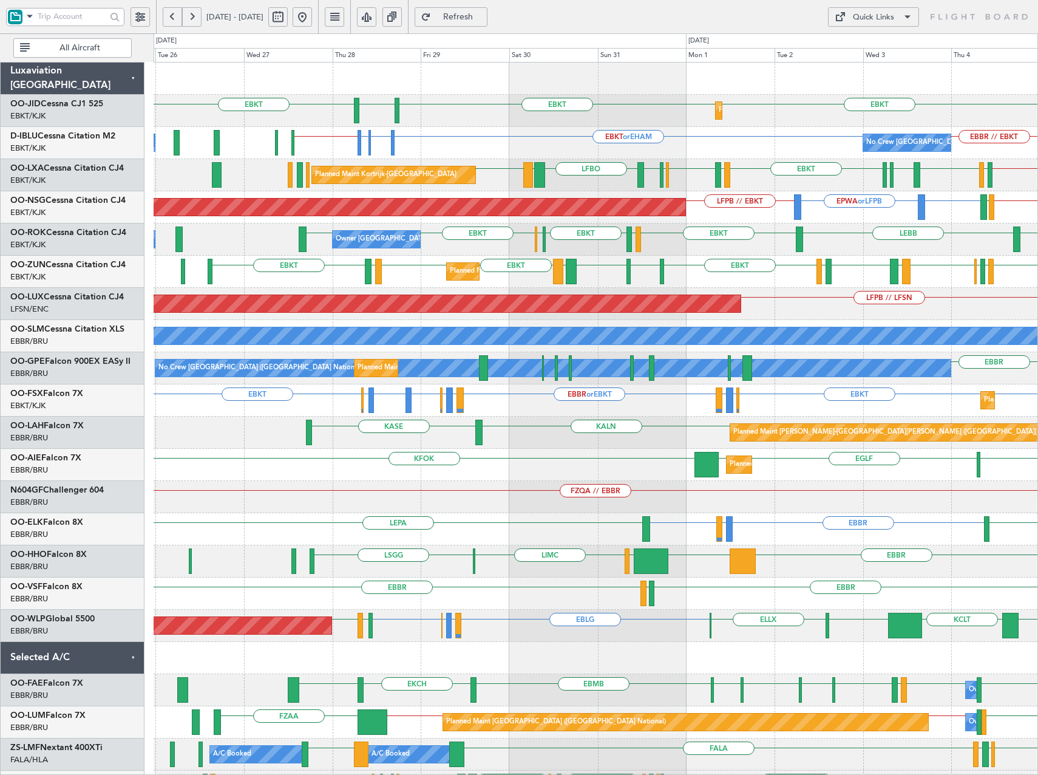
click at [707, 504] on div "FZQA // EBBR" at bounding box center [596, 497] width 884 height 32
click at [481, 17] on span "Refresh" at bounding box center [458, 17] width 50 height 8
click at [483, 19] on span "Refresh" at bounding box center [458, 17] width 50 height 8
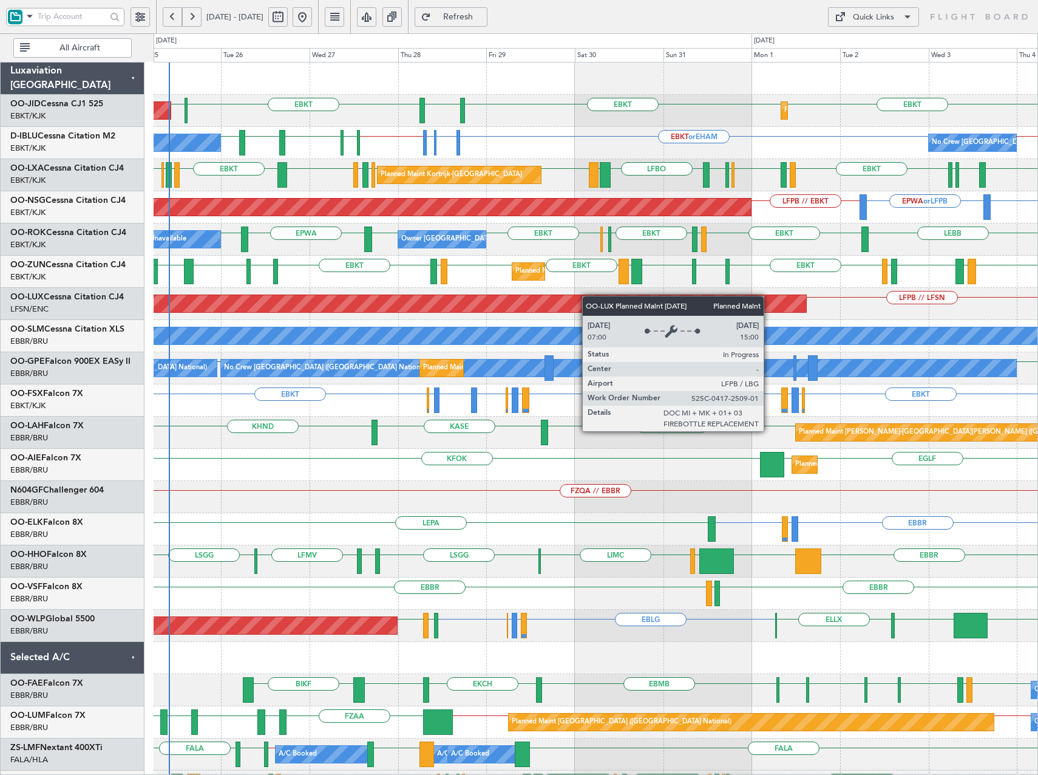
click at [768, 311] on div "Planned Maint Kortrijk-[GEOGRAPHIC_DATA] EBKT EBKT [GEOGRAPHIC_DATA] EBKT LFPB …" at bounding box center [596, 481] width 884 height 836
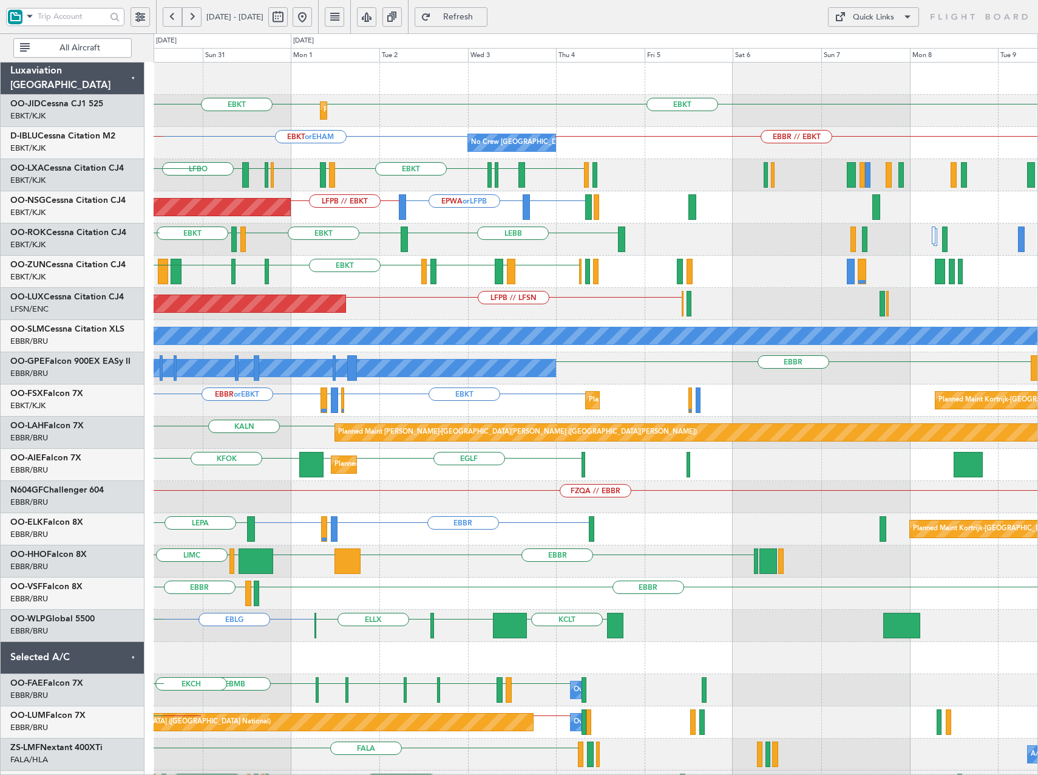
click at [309, 261] on div "Planned Maint Kortrijk-[GEOGRAPHIC_DATA] EBKT EBKT [GEOGRAPHIC_DATA] EBKT No Cr…" at bounding box center [596, 481] width 884 height 836
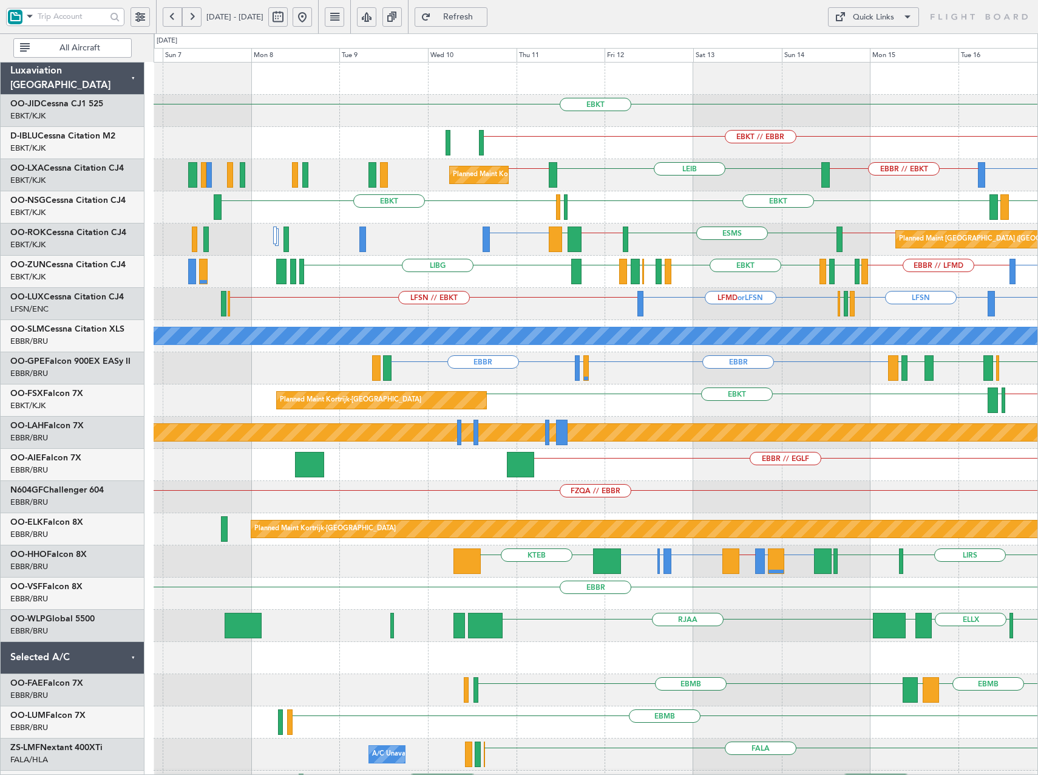
click at [728, 345] on div "EBKT EBKT // EBBR LIRQ or EBKT EBKT EPWA or EBBR EBBR // EBKT EBKT // EBBR [PER…" at bounding box center [596, 465] width 884 height 804
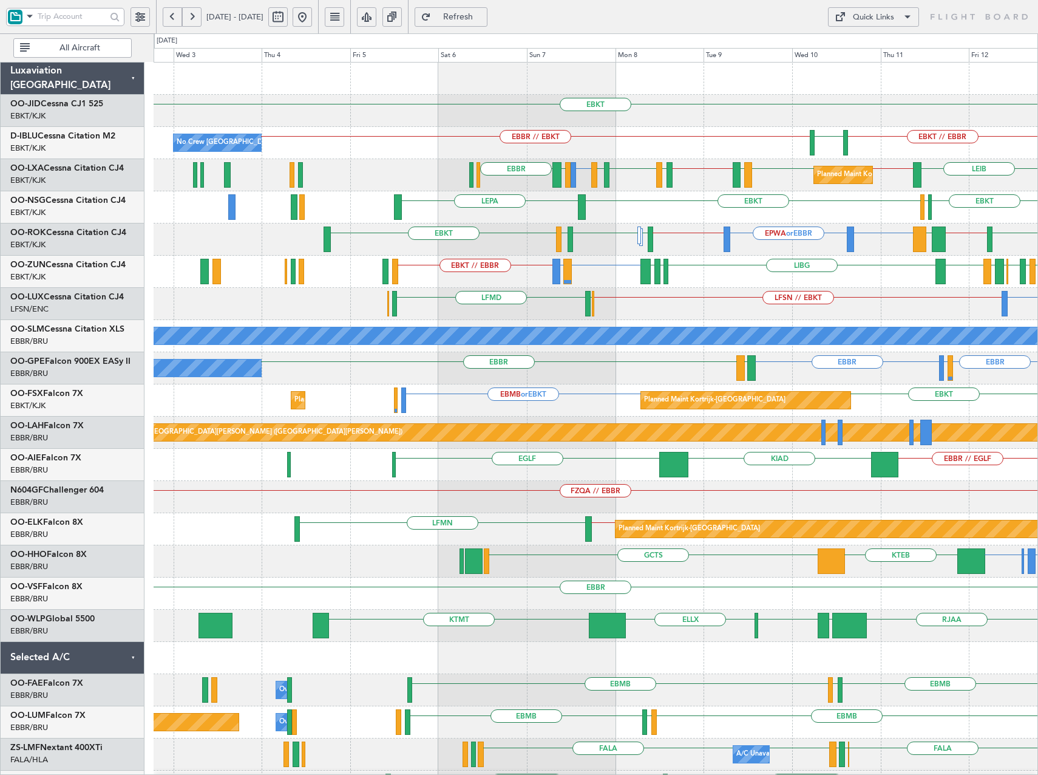
click at [793, 270] on div "EBKT Planned Maint [GEOGRAPHIC_DATA]-[GEOGRAPHIC_DATA] EBKT // EBBR EBBR // EBK…" at bounding box center [596, 465] width 884 height 804
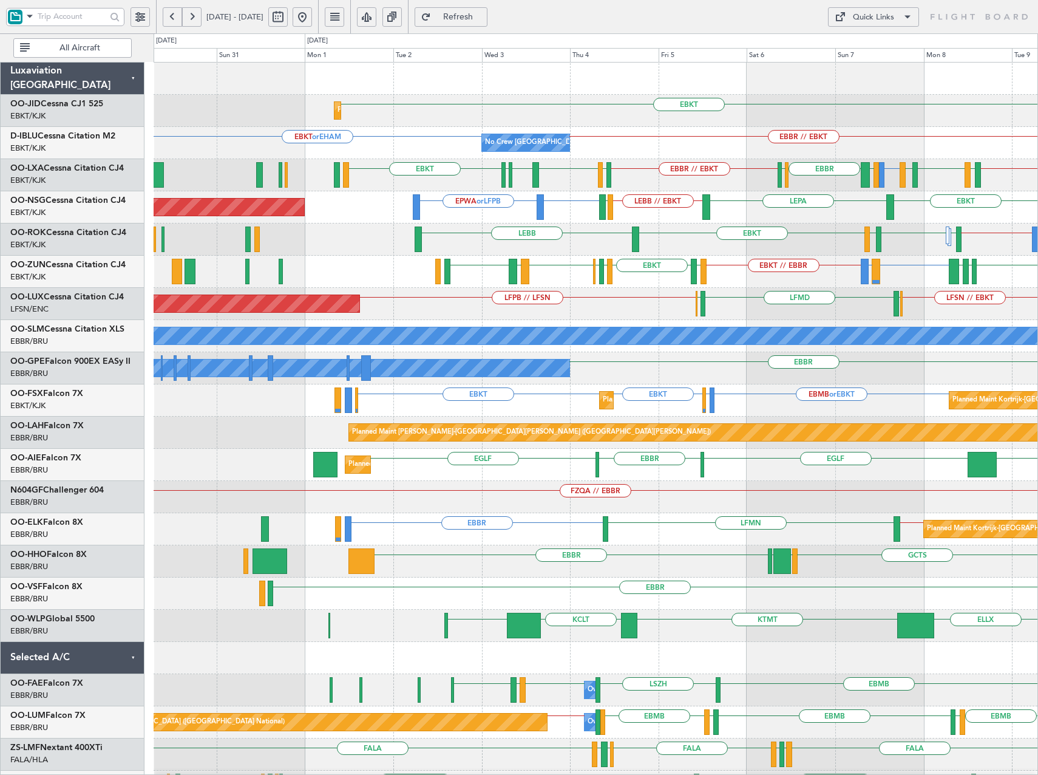
click at [739, 237] on div "EBKT Planned Maint [GEOGRAPHIC_DATA]-[GEOGRAPHIC_DATA] No Crew [GEOGRAPHIC_DATA…" at bounding box center [596, 465] width 884 height 804
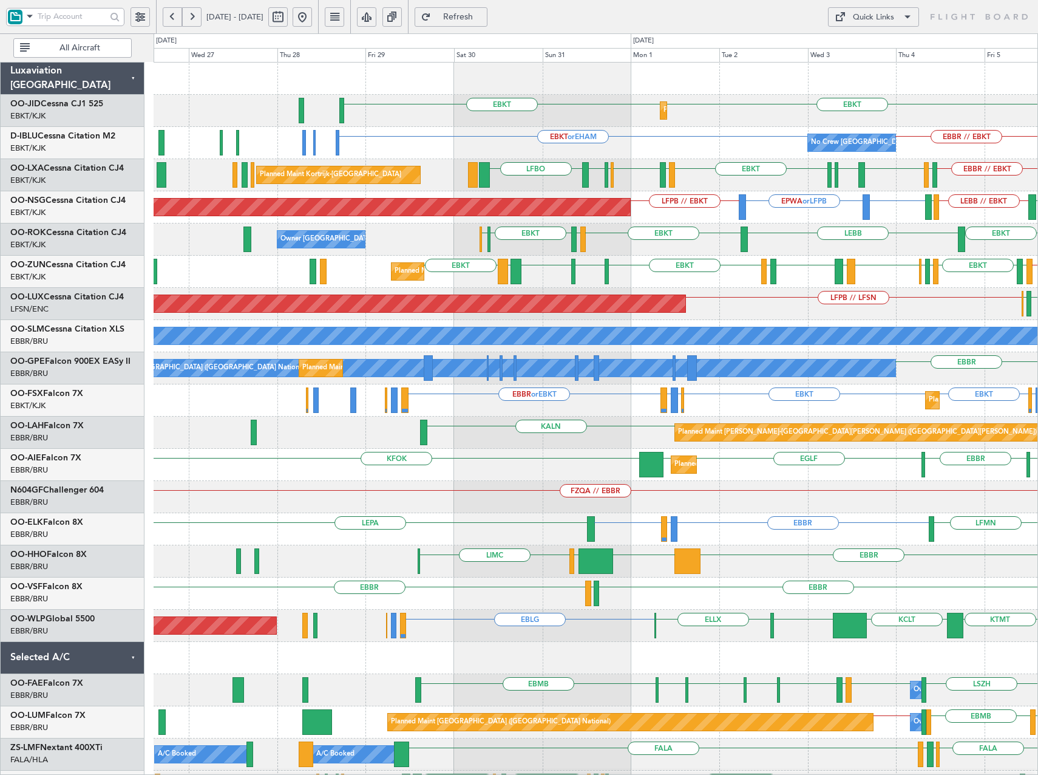
click at [679, 229] on div "EBKT EBKT Planned Maint [GEOGRAPHIC_DATA]-[GEOGRAPHIC_DATA] Planned Maint [GEOG…" at bounding box center [596, 465] width 884 height 804
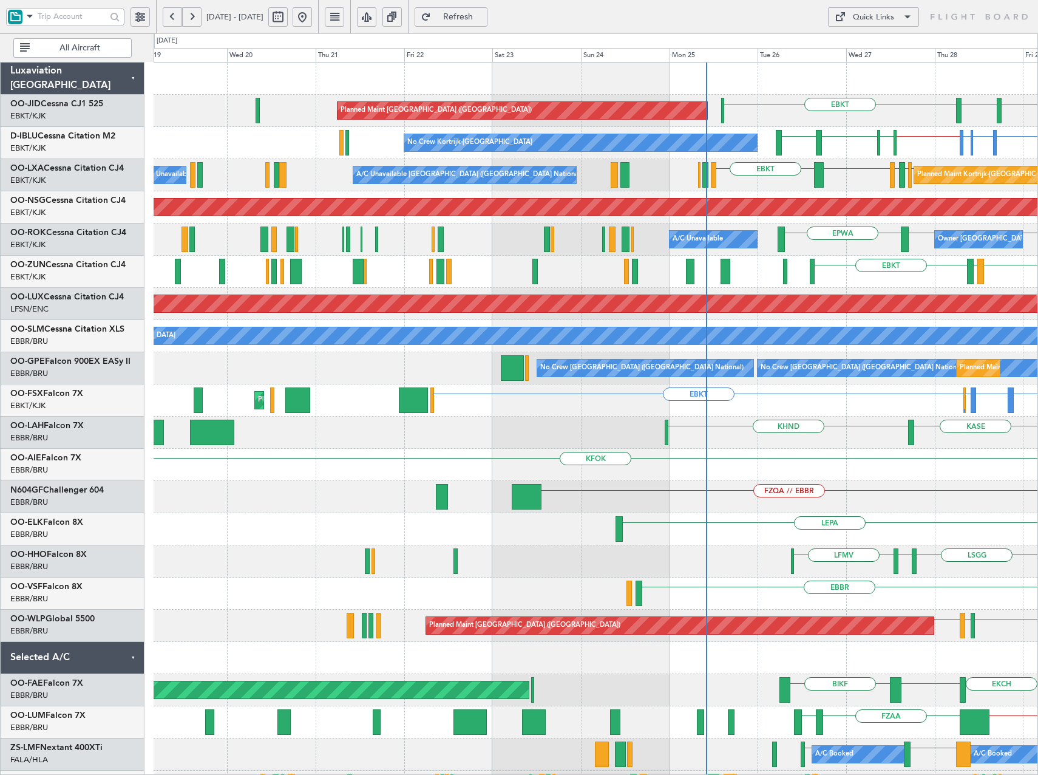
click at [978, 427] on div "EBKT [GEOGRAPHIC_DATA] EBKT Planned Maint [GEOGRAPHIC_DATA] ([GEOGRAPHIC_DATA])…" at bounding box center [596, 481] width 884 height 836
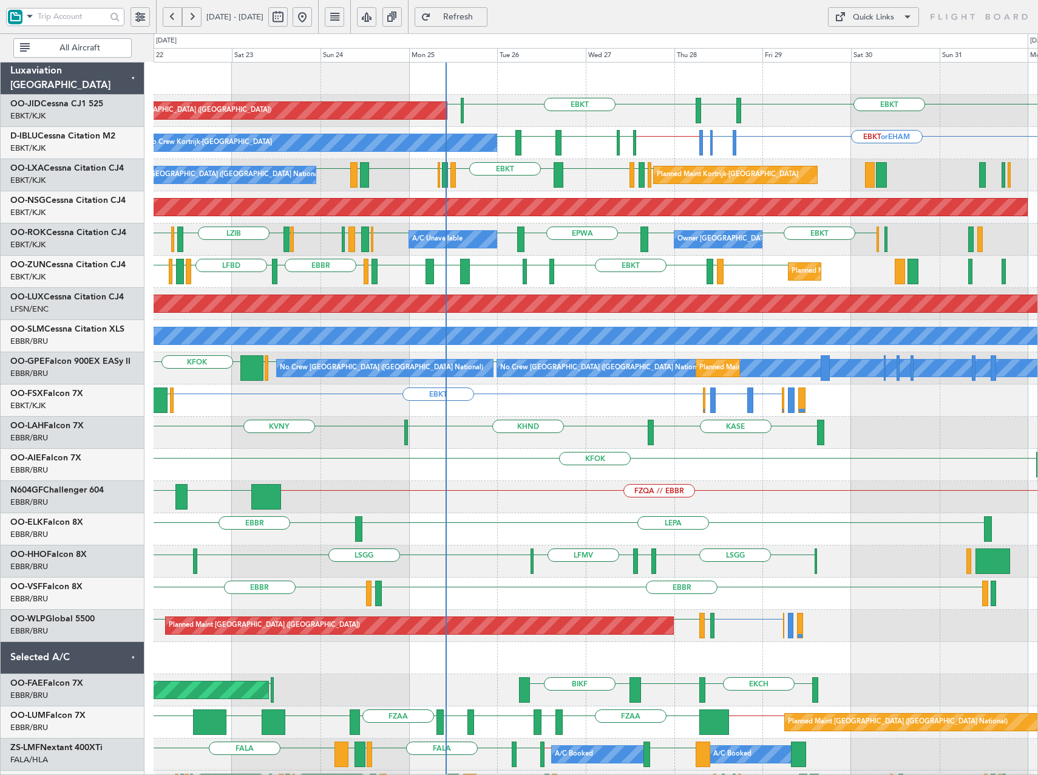
click at [622, 282] on div "EBKT LFMD EBKT EKEB EBKT LEBZ EBKT LOWS EBBR LFBD LFMN EGFF EBKT Planned Maint …" at bounding box center [596, 272] width 884 height 32
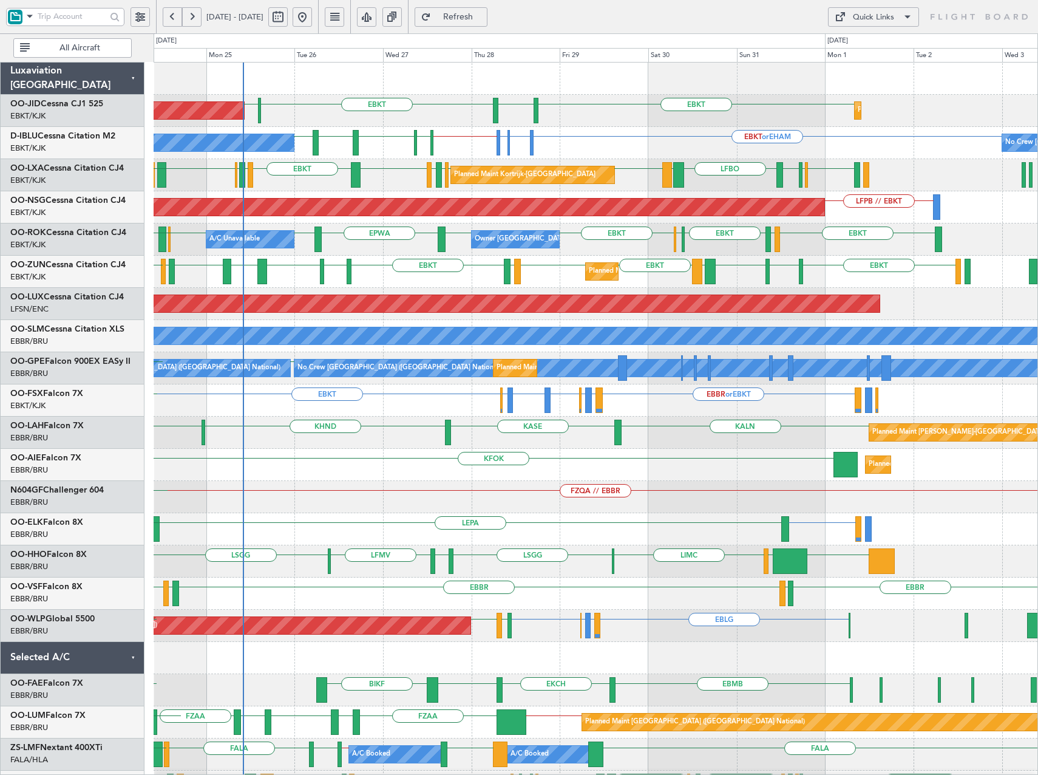
click at [595, 262] on div "Planned Maint Paris (Le Bourget) EBKT EGNT EBKT LFPB Planned Maint Kortrijk-Wev…" at bounding box center [596, 481] width 884 height 836
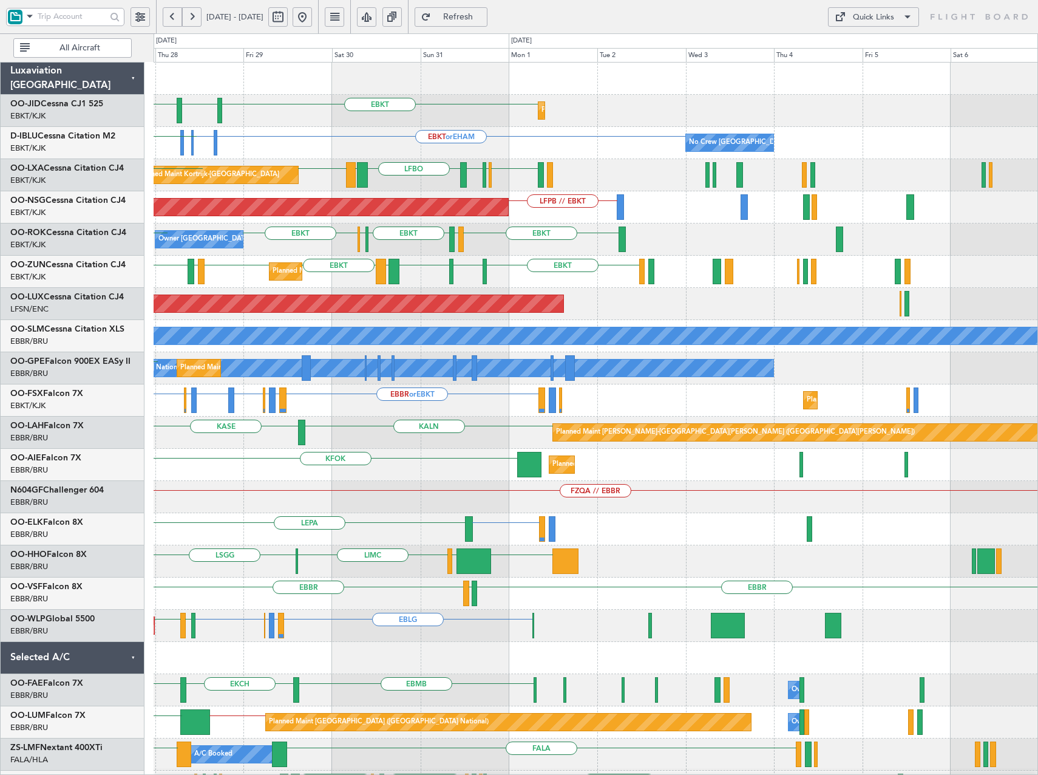
click at [577, 244] on div "Owner Kortrijk-Wevelgem EBKT LFTZ EBKT EHAM EBKT EBKT EPWA EBKT A/C Unavailable" at bounding box center [596, 239] width 884 height 32
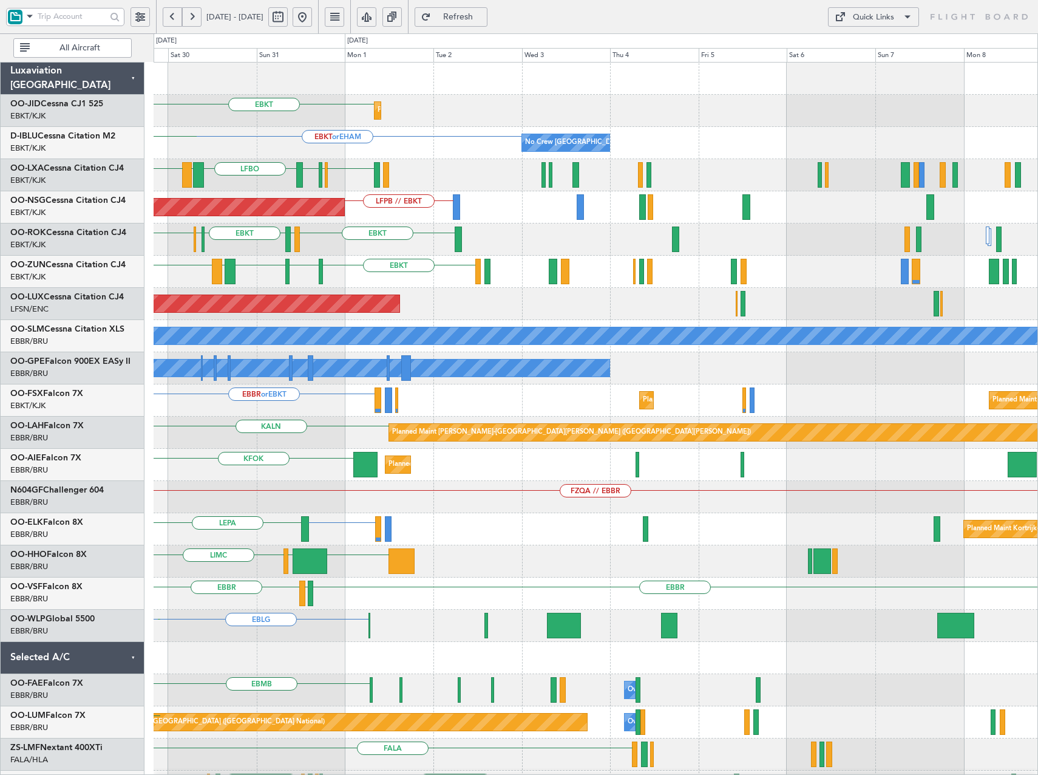
click at [722, 255] on div "EBKT LFTZ EBKT EHAM EBKT Owner Kortrijk-Wevelgem EBKT EPWA" at bounding box center [596, 239] width 884 height 32
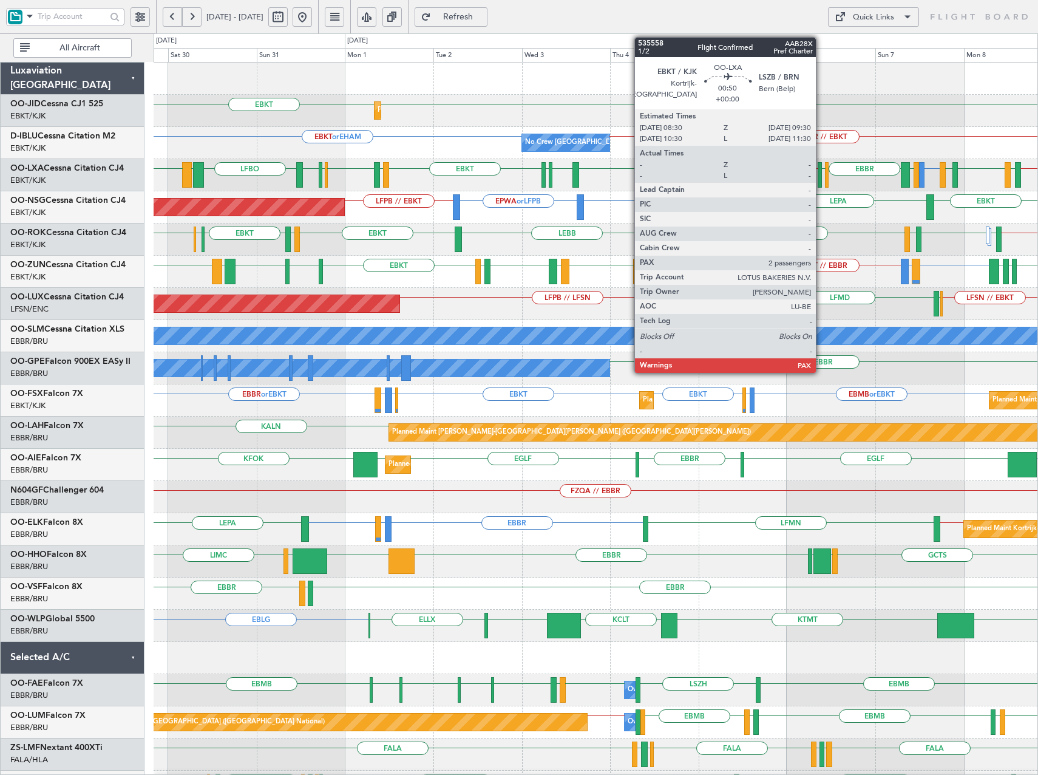
click at [821, 177] on div at bounding box center [820, 174] width 4 height 25
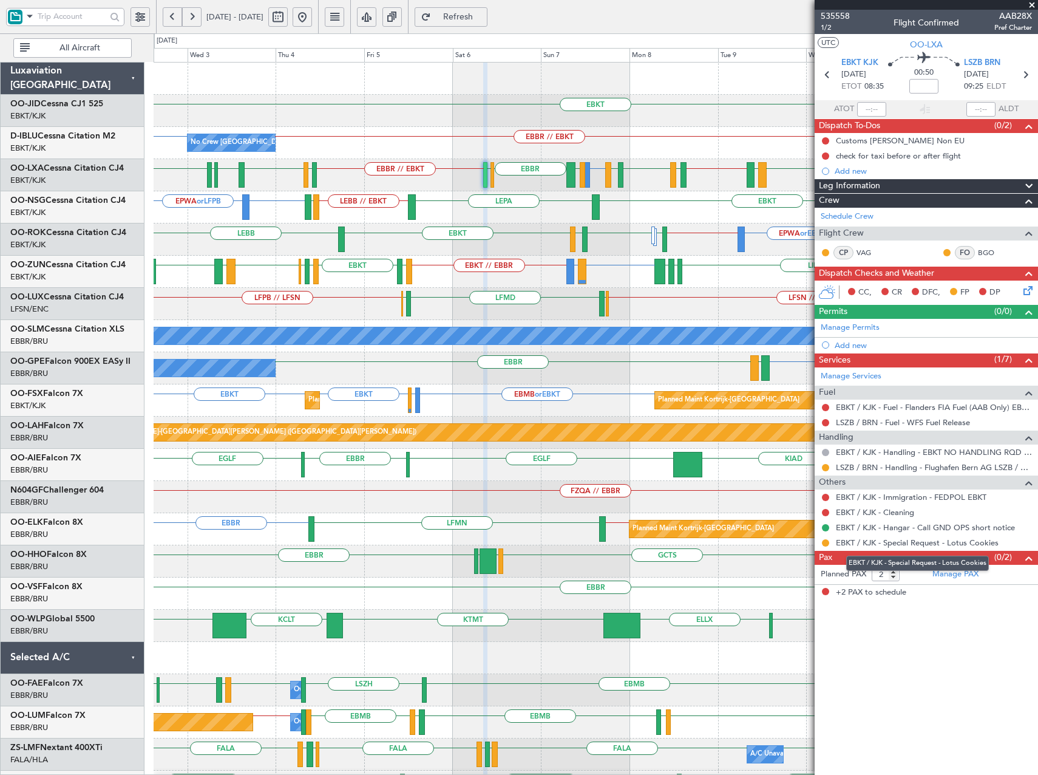
click at [960, 574] on mat-tooltip-component "EBKT / KJK - Special Request - Lotus Cookies" at bounding box center [918, 563] width 160 height 32
click at [944, 575] on link "Manage PAX" at bounding box center [955, 574] width 46 height 12
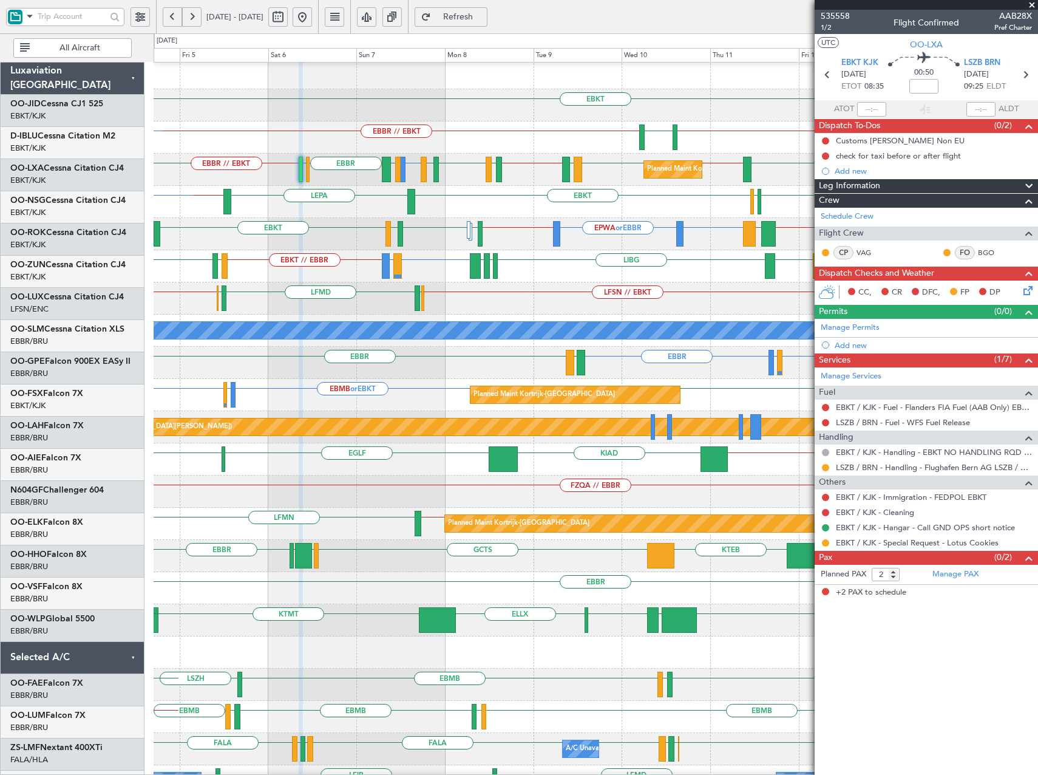
scroll to position [6, 0]
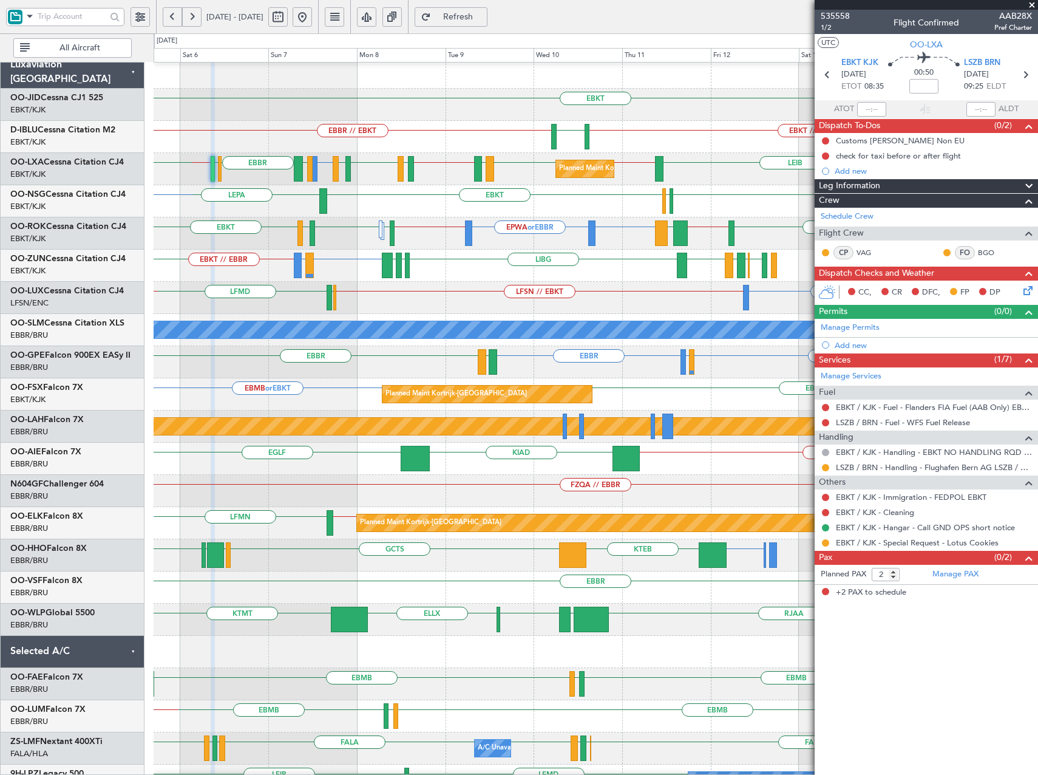
click at [459, 278] on div "EBOS or EBKT LIRN or EBKT EBKT // EBBR LIBG LGMK LIBG EBKT EBBR LIRN EBKT LFMD …" at bounding box center [596, 265] width 884 height 32
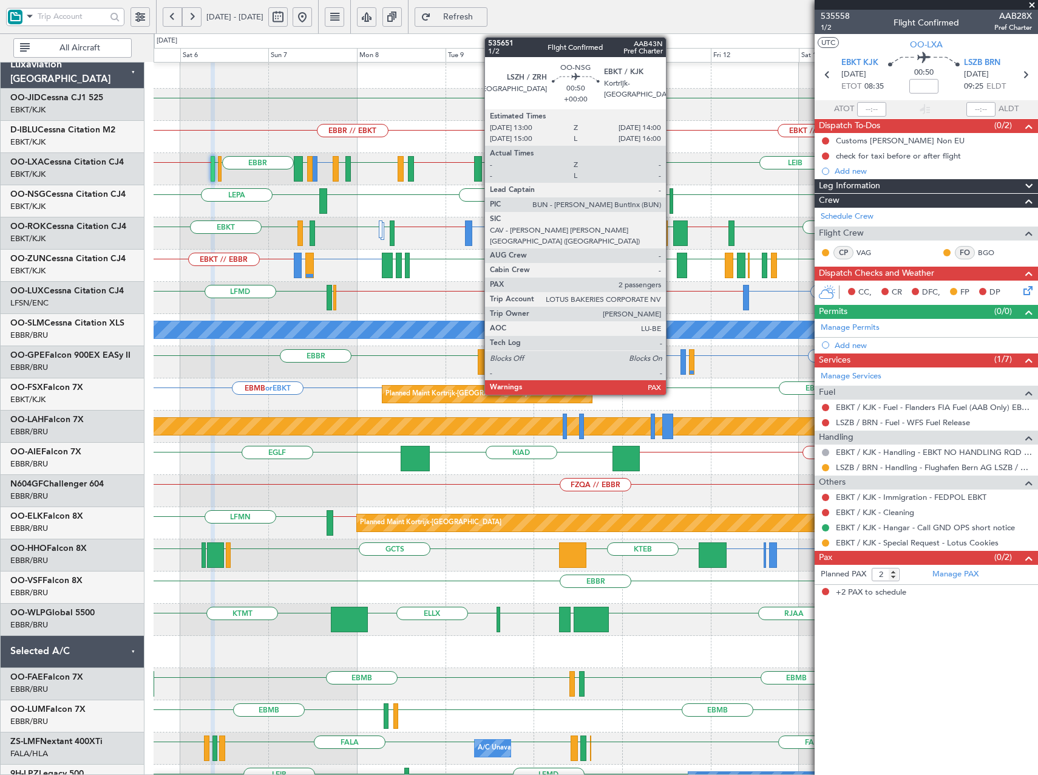
click at [671, 197] on div at bounding box center [672, 200] width 4 height 25
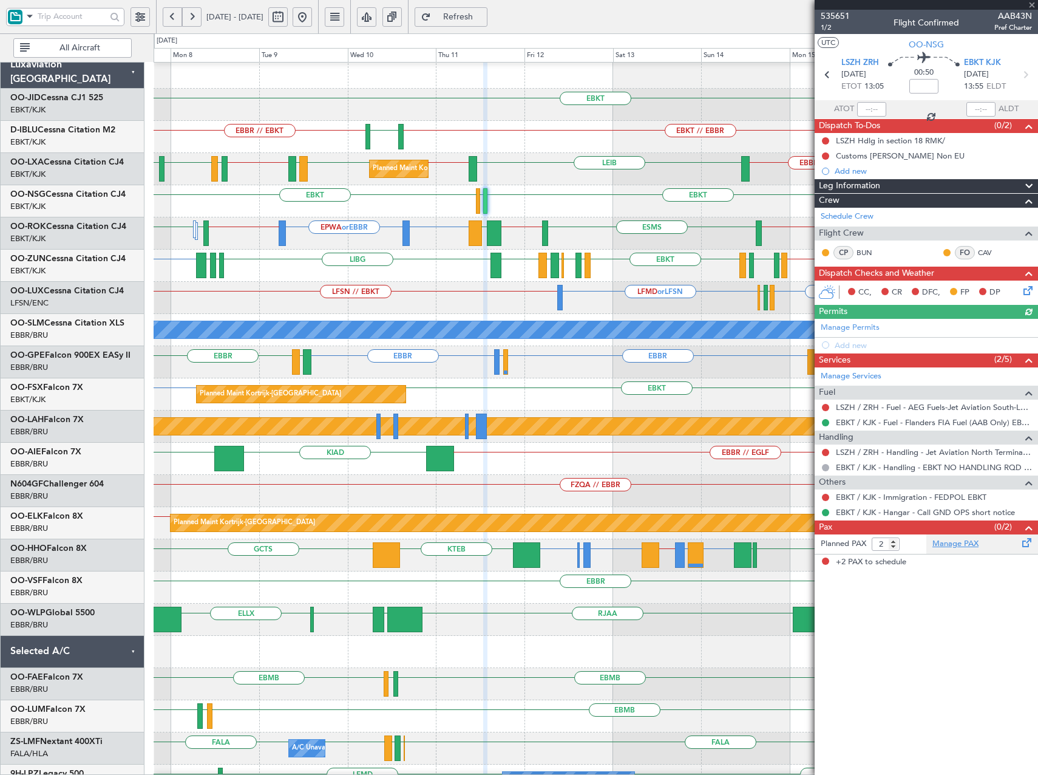
click at [965, 543] on link "Manage PAX" at bounding box center [955, 544] width 46 height 12
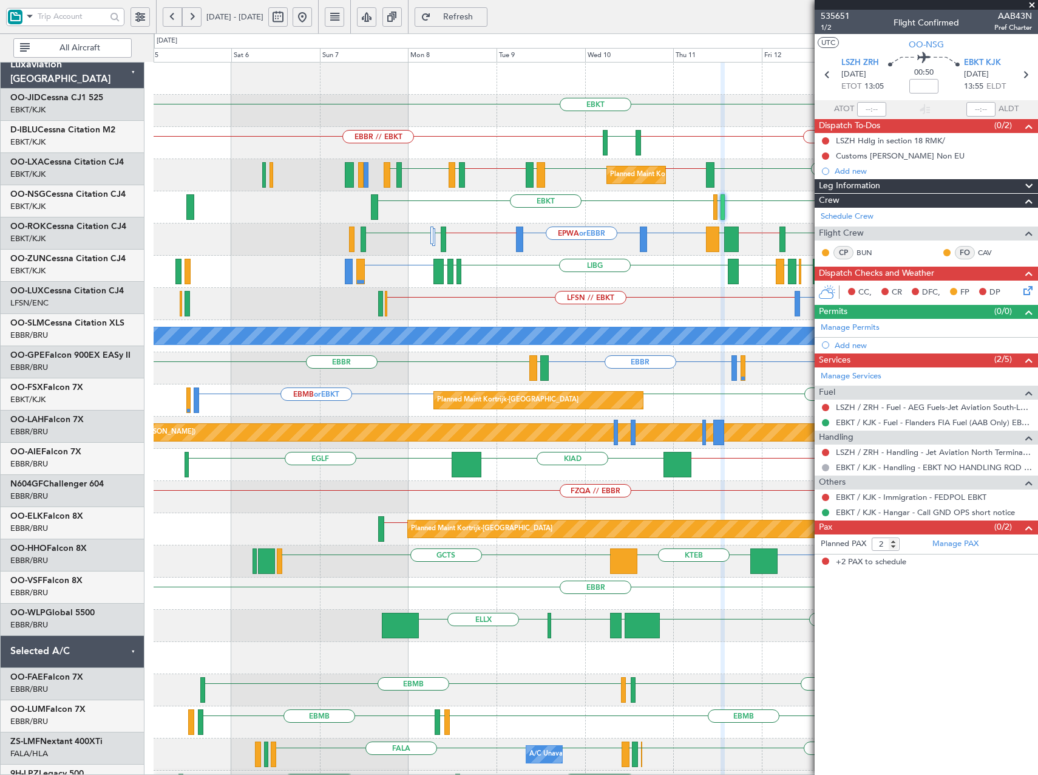
scroll to position [0, 0]
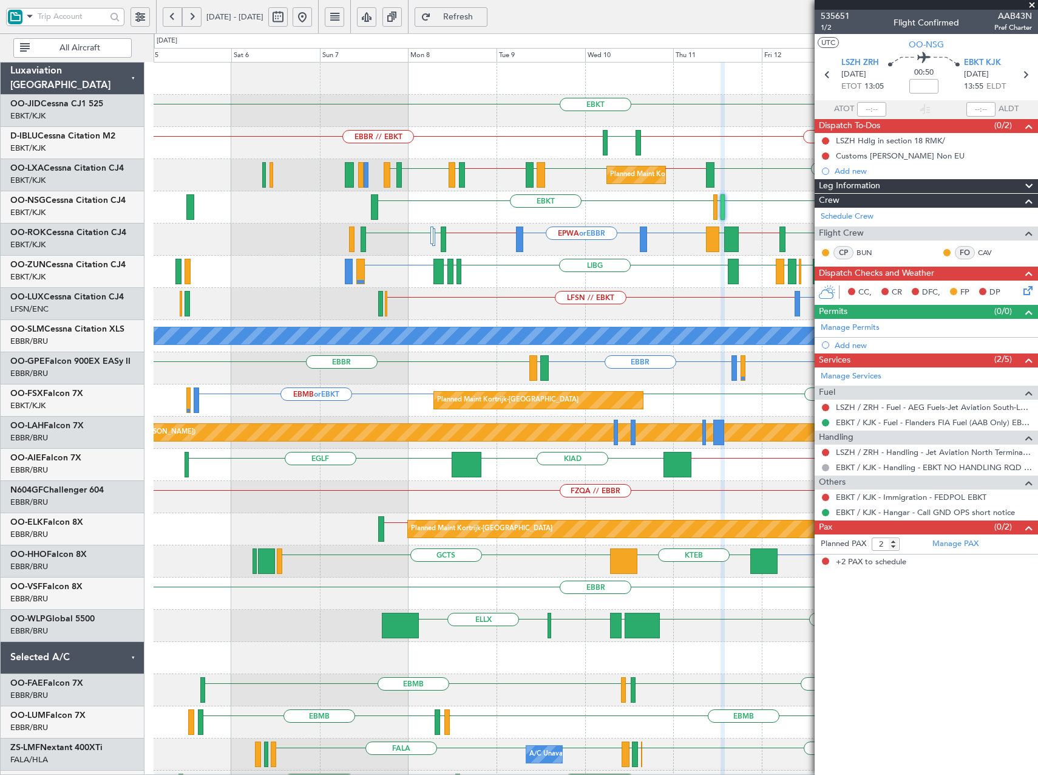
click at [503, 152] on div "EBKT // EBBR LSZH EBBR // EBKT No Crew Brussels (Brussels National) LIRQ or EBK…" at bounding box center [596, 143] width 884 height 32
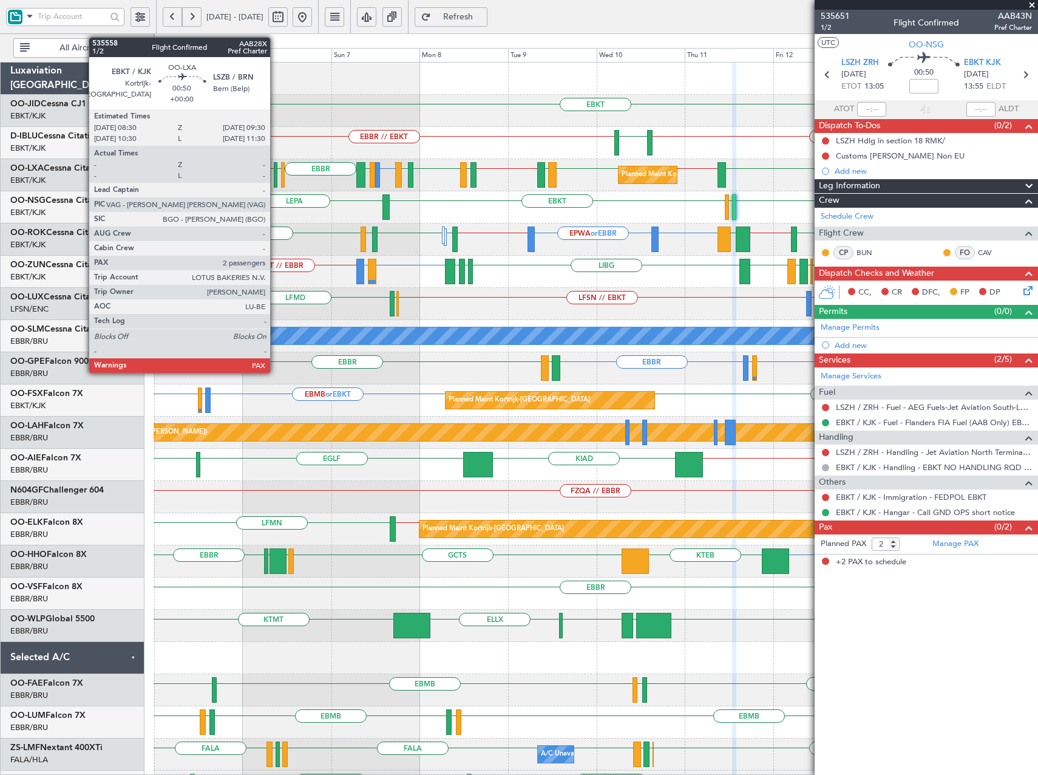
click at [276, 175] on div at bounding box center [276, 174] width 4 height 25
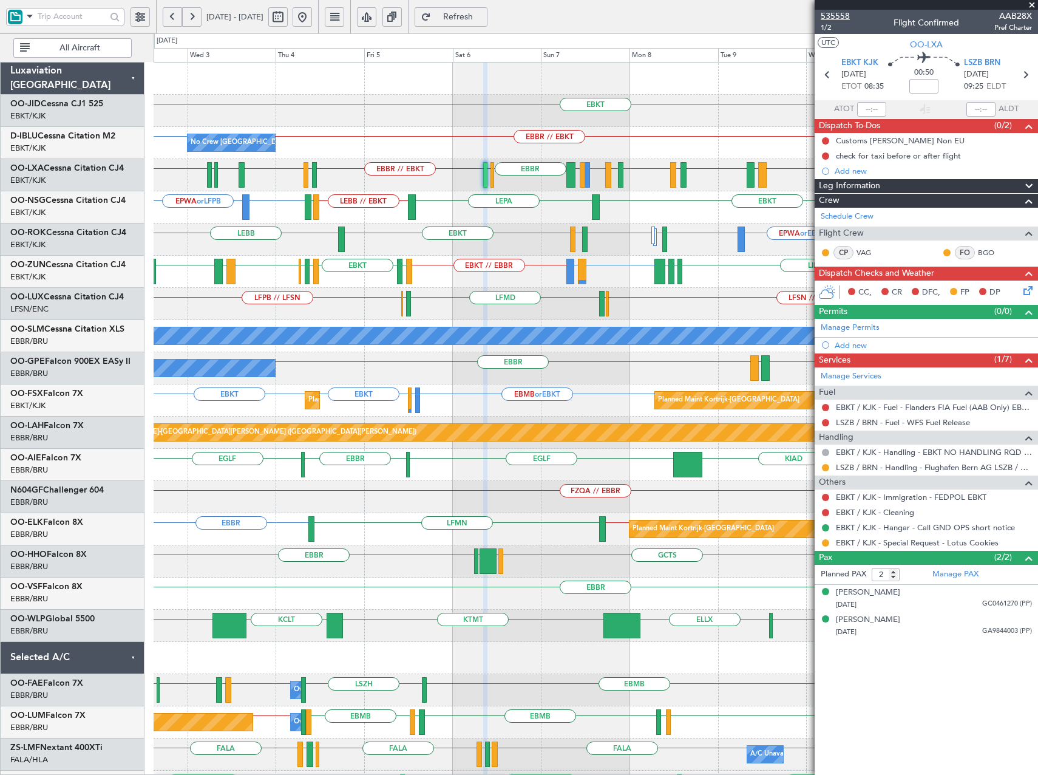
click at [845, 12] on span "535558" at bounding box center [835, 16] width 29 height 13
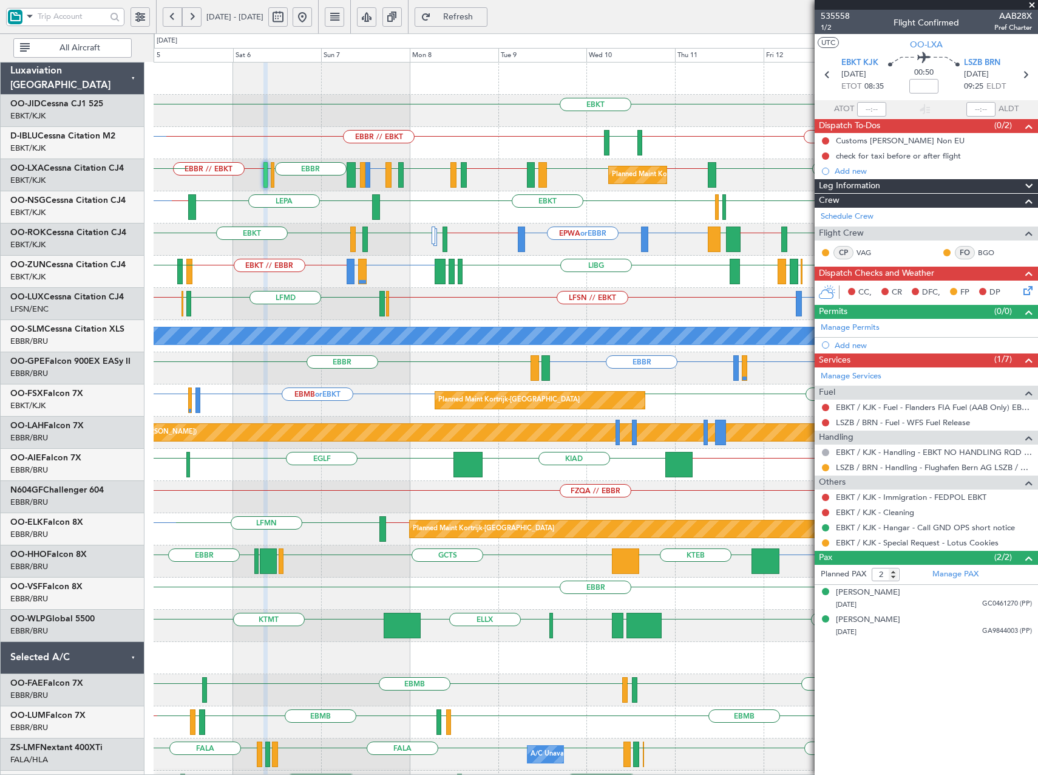
click at [370, 289] on div "EBKT EBKT // EBBR LSZH EBBR // EBKT No Crew Brussels (Brussels National) EBKT o…" at bounding box center [596, 465] width 884 height 804
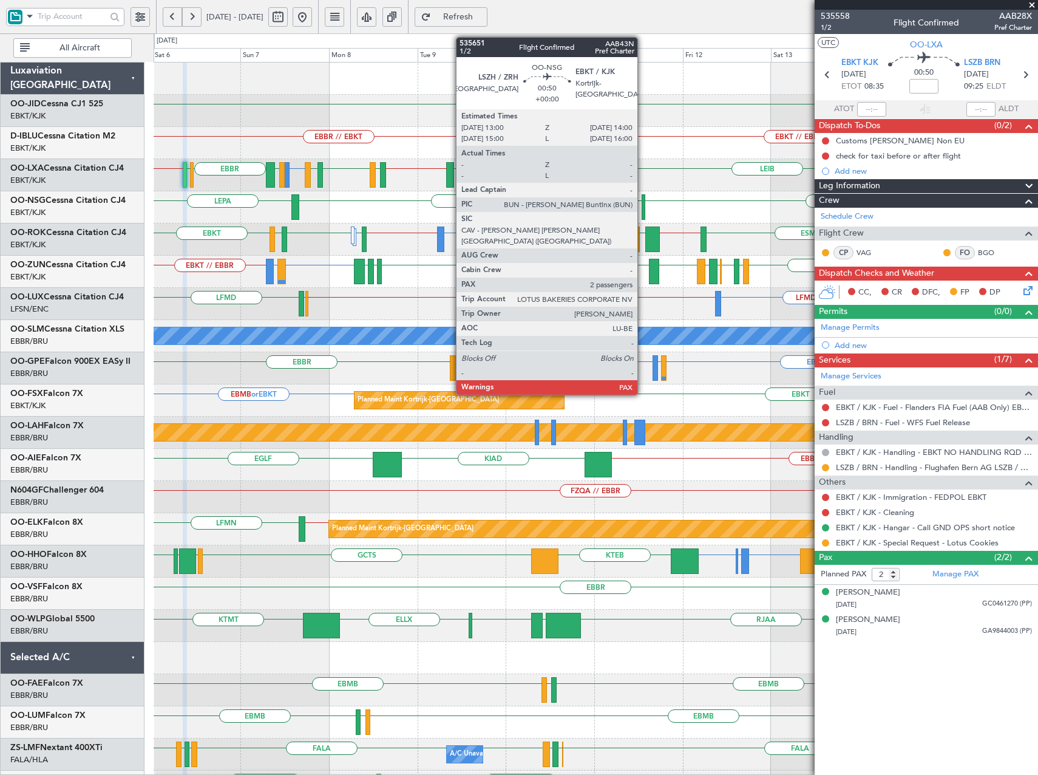
click at [643, 207] on div at bounding box center [644, 206] width 4 height 25
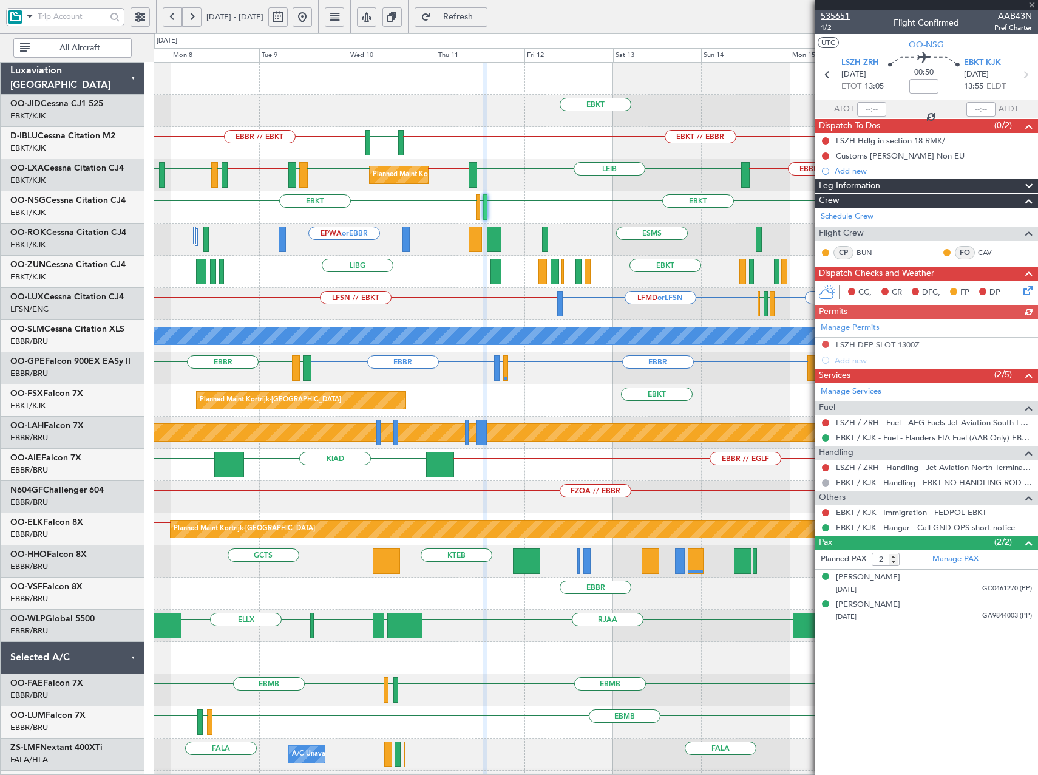
click at [828, 16] on span "535651" at bounding box center [835, 16] width 29 height 13
click at [483, 277] on div "EBKT EBKT // EBBR LSZH EBBR // EBKT LIRQ or EBKT EBKT Planned Maint Kortrijk-We…" at bounding box center [596, 465] width 884 height 804
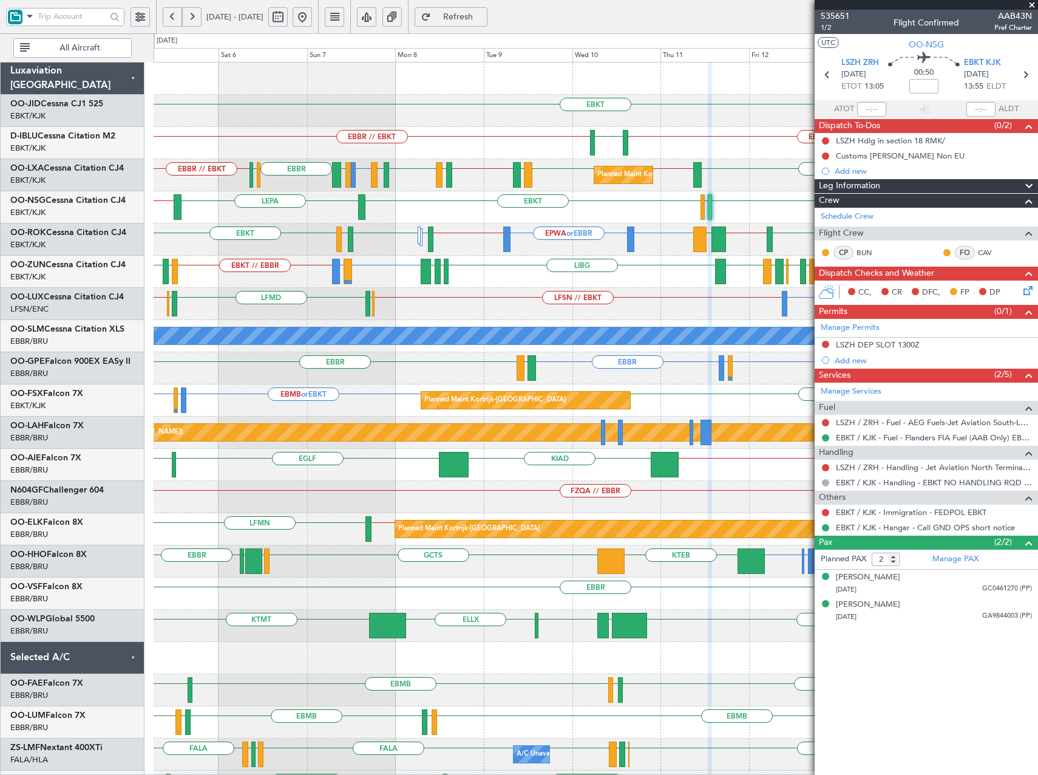
click at [1030, 5] on span at bounding box center [1032, 5] width 12 height 11
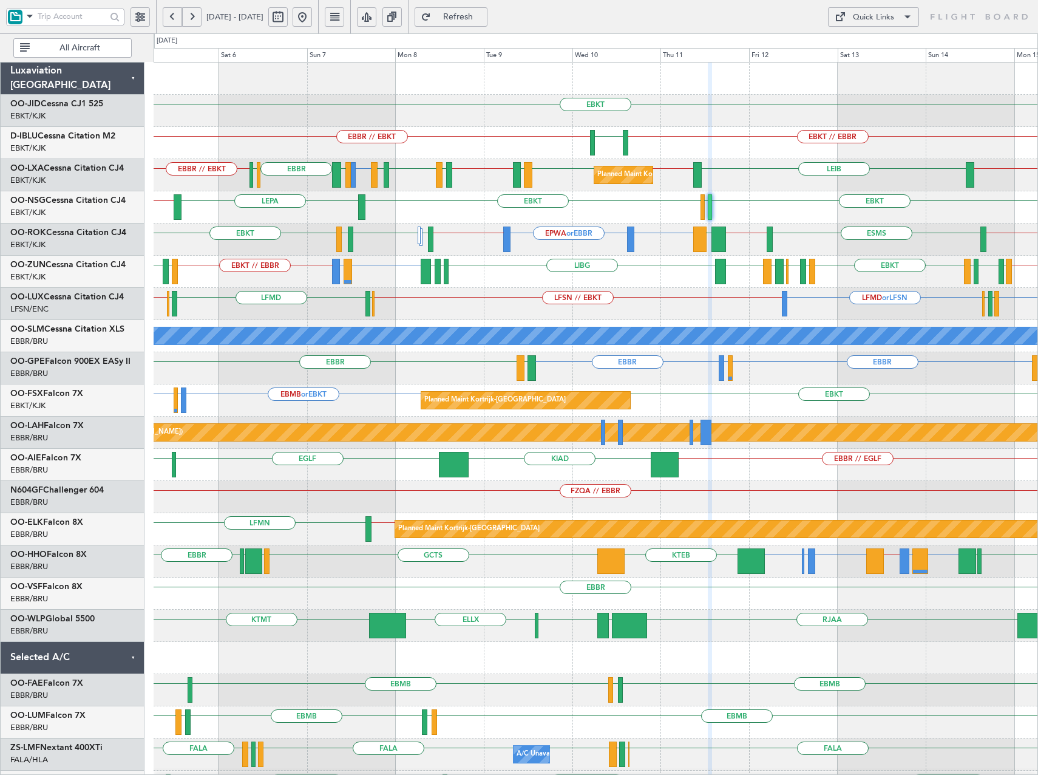
type input "0"
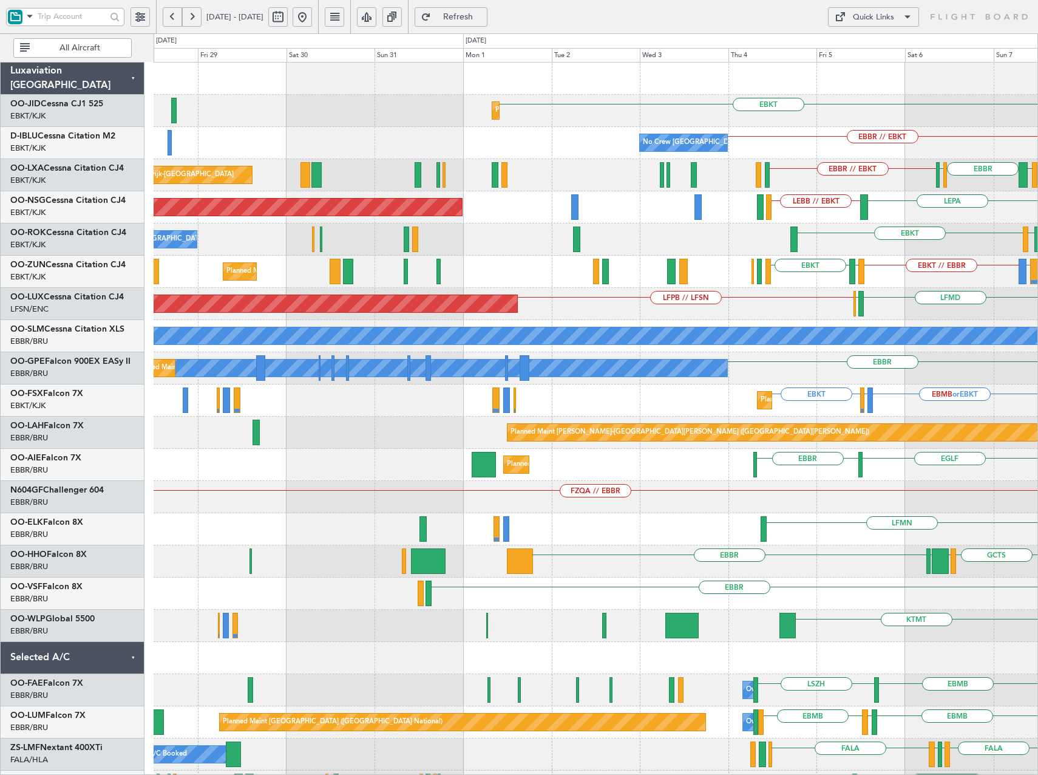
click at [978, 520] on div "EBKT Planned Maint Kortrijk-Wevelgem EBBR // EBKT No Crew Brussels (Brussels Na…" at bounding box center [596, 465] width 884 height 804
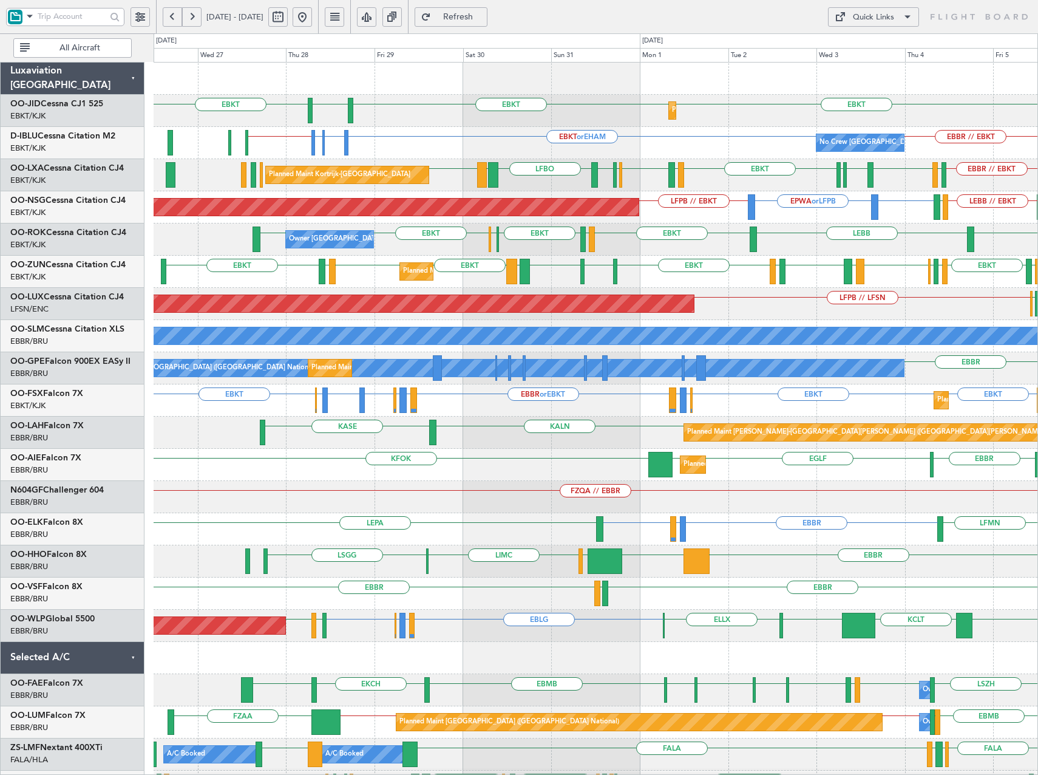
click at [591, 314] on div "EBKT EBKT EGNT Planned Maint Kortrijk-Wevelgem EBKT Planned Maint Paris (Le Bou…" at bounding box center [596, 481] width 884 height 836
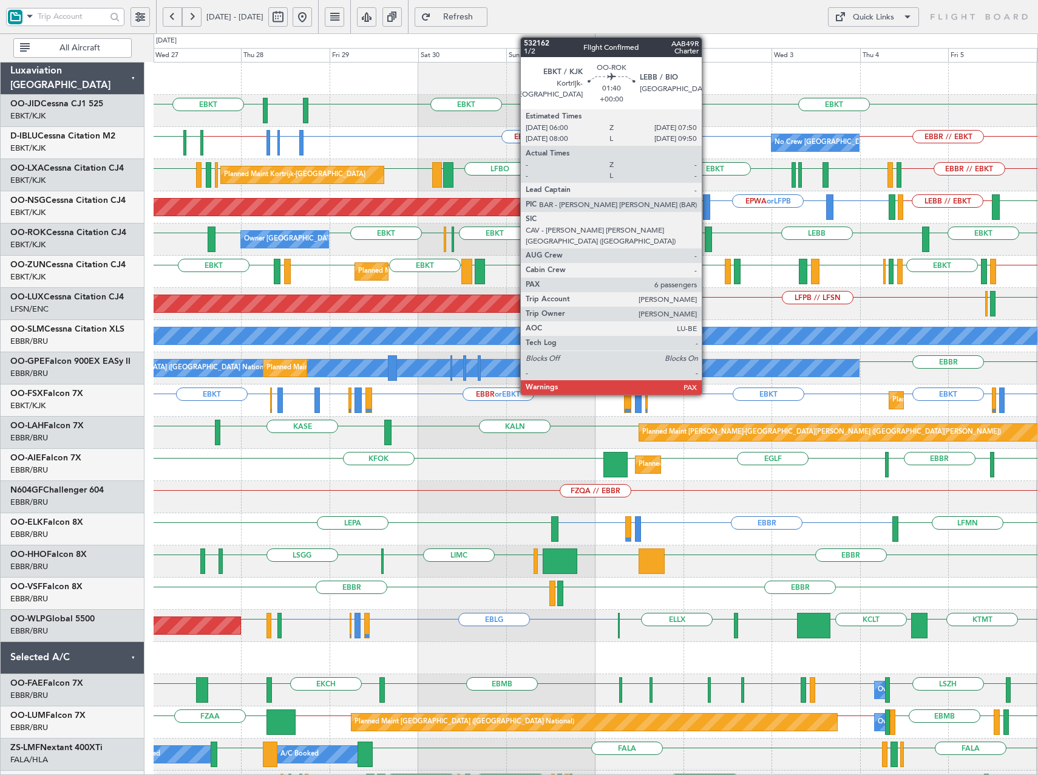
click at [707, 242] on div at bounding box center [708, 238] width 7 height 25
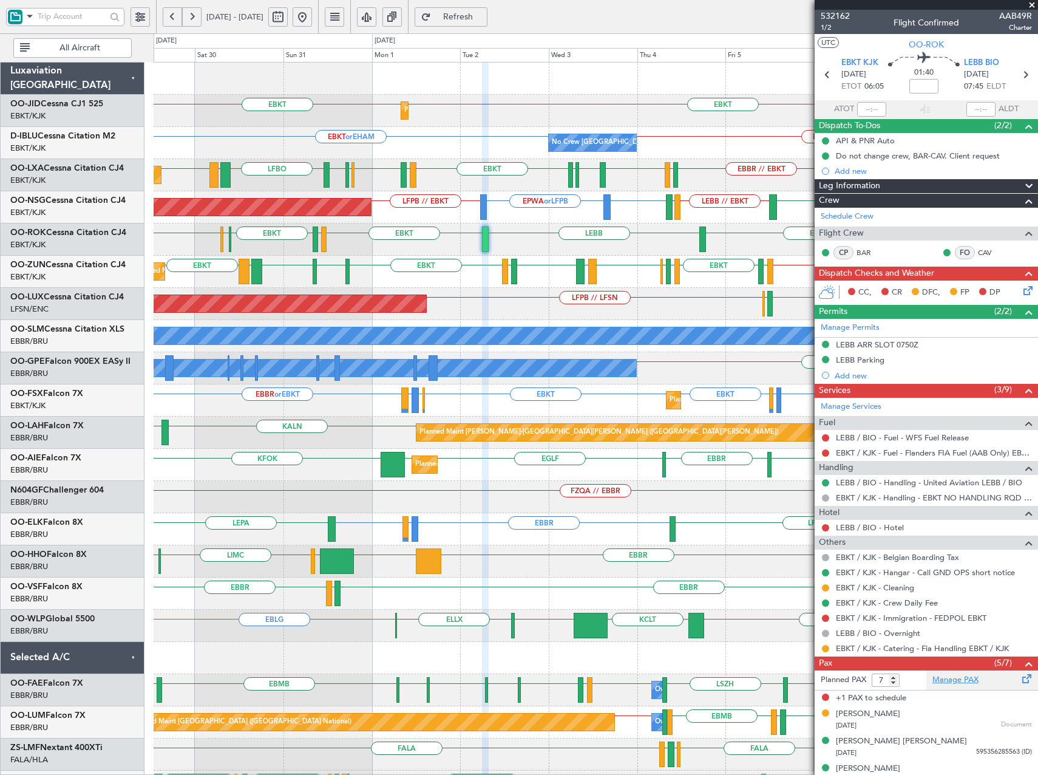
click at [964, 679] on link "Manage PAX" at bounding box center [955, 680] width 46 height 12
click at [483, 13] on span "Refresh" at bounding box center [458, 17] width 50 height 8
click at [952, 682] on link "Manage PAX" at bounding box center [955, 680] width 46 height 12
click at [483, 13] on span "Refresh" at bounding box center [458, 17] width 50 height 8
click at [849, 15] on span "532162" at bounding box center [835, 16] width 29 height 13
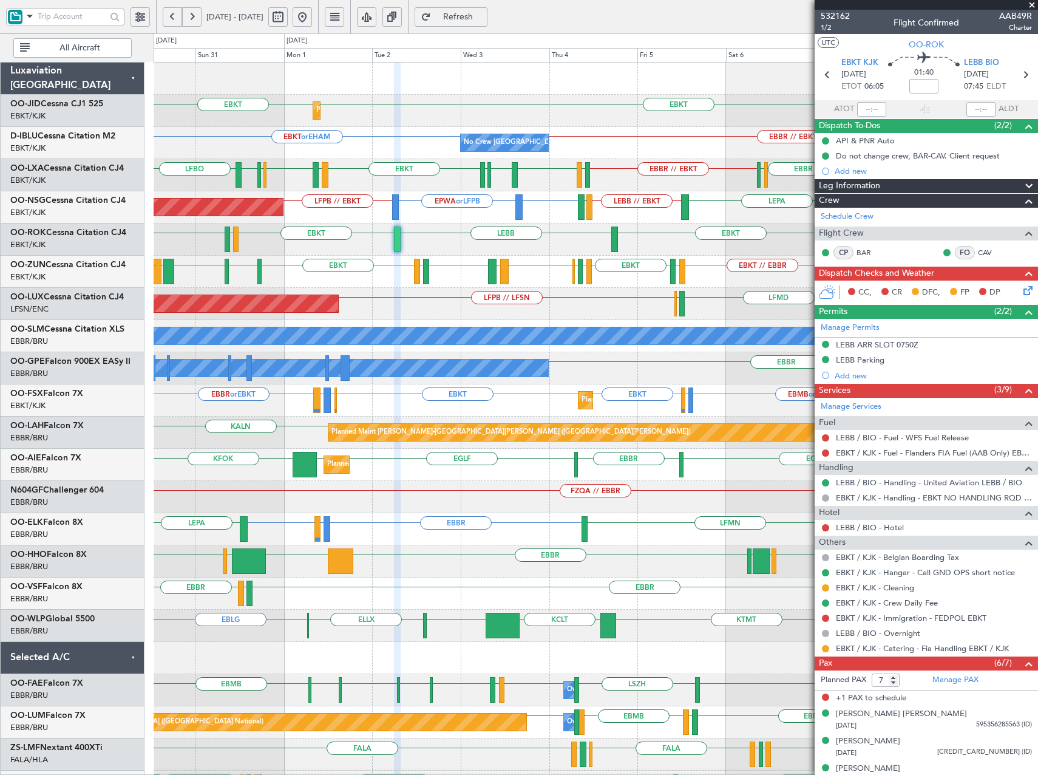
click at [600, 266] on div "EBKT EBKT Planned Maint [GEOGRAPHIC_DATA]-[GEOGRAPHIC_DATA] EBKT or EHAM EBBR /…" at bounding box center [596, 481] width 884 height 836
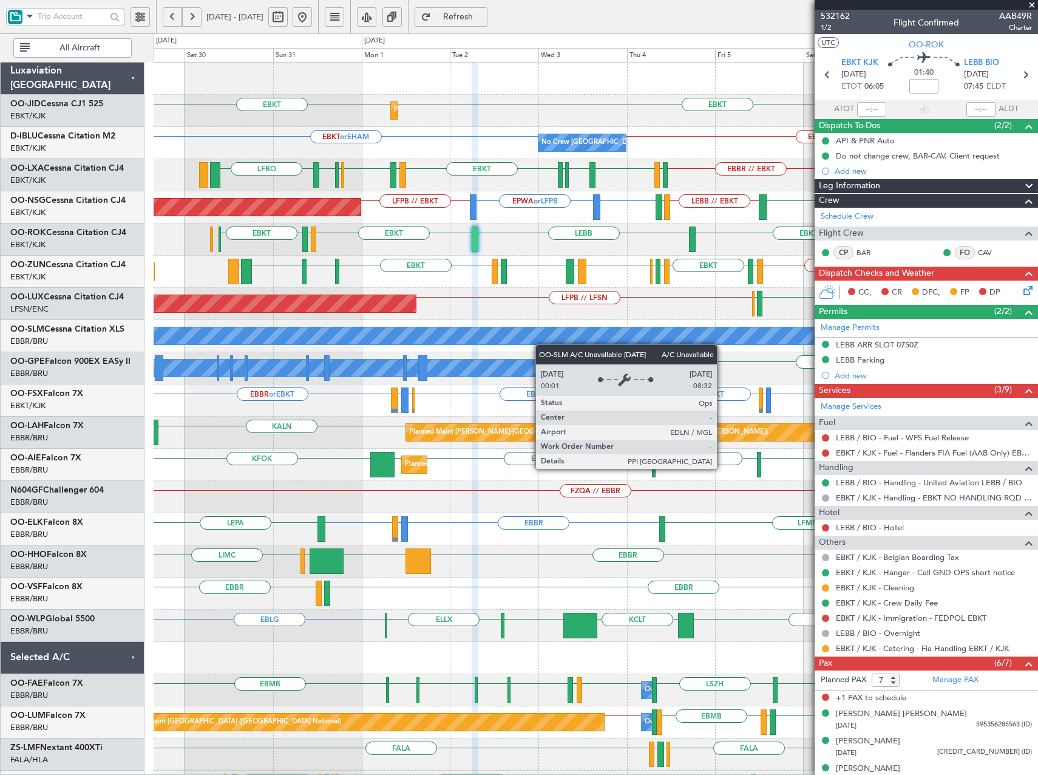
click at [540, 344] on div "Planned Maint Kortrijk-[GEOGRAPHIC_DATA] EBKT EBKT EBKT or EHAM No Crew [GEOGRA…" at bounding box center [596, 465] width 884 height 804
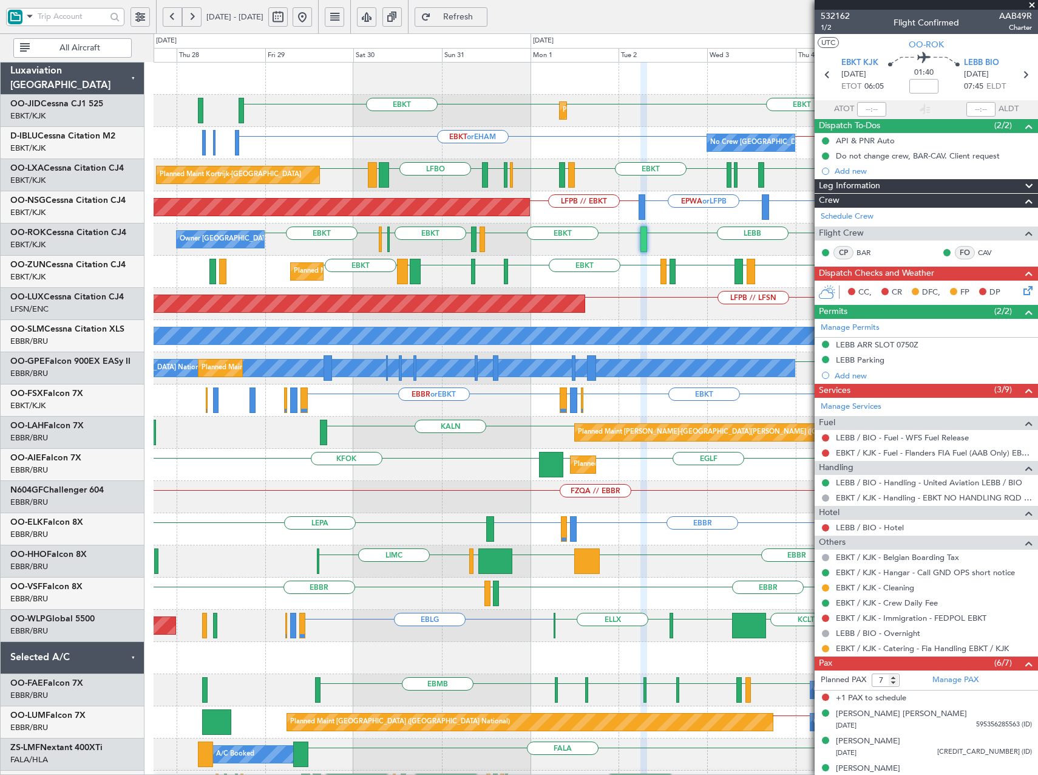
click at [745, 290] on div "Planned Maint Kortrijk-[GEOGRAPHIC_DATA] EBKT EBKT Planned Maint [GEOGRAPHIC_DA…" at bounding box center [596, 481] width 884 height 836
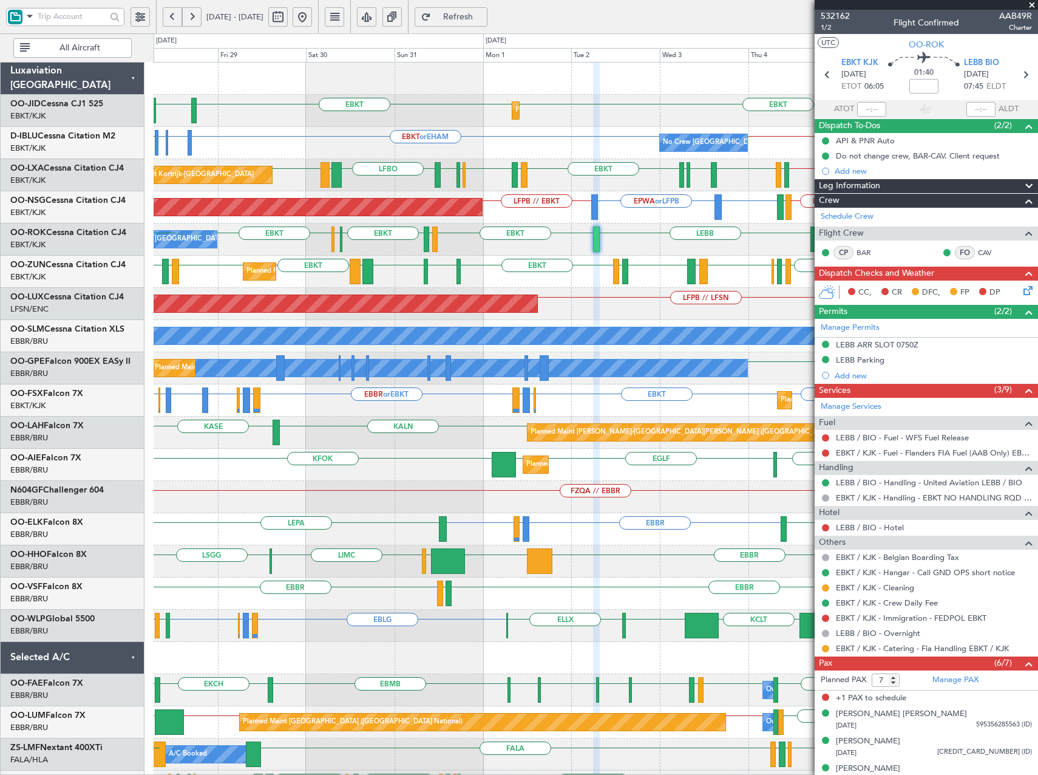
click at [599, 296] on div "Planned Maint Kortrijk-[GEOGRAPHIC_DATA] EBKT EBKT [GEOGRAPHIC_DATA] EBKT No Cr…" at bounding box center [596, 481] width 884 height 836
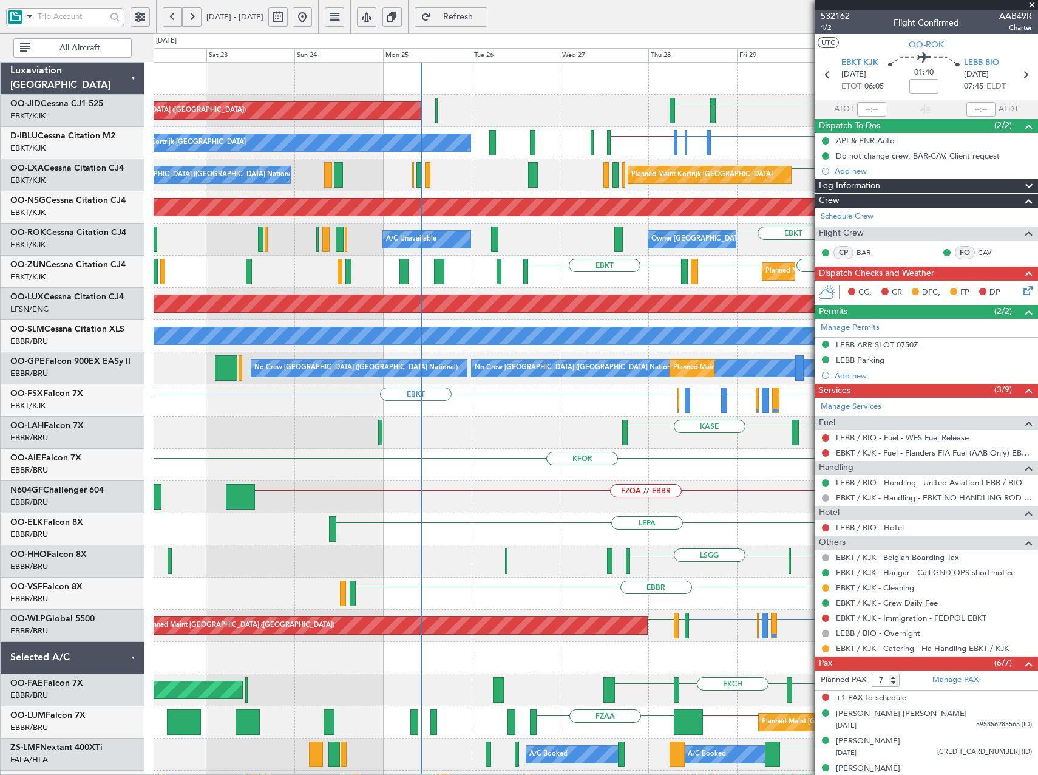
click at [973, 275] on fb-app "28 Aug 2025 - 07 Sep 2025 Refresh Quick Links All Aircraft EBKT EGNT Planned Ma…" at bounding box center [519, 395] width 1038 height 760
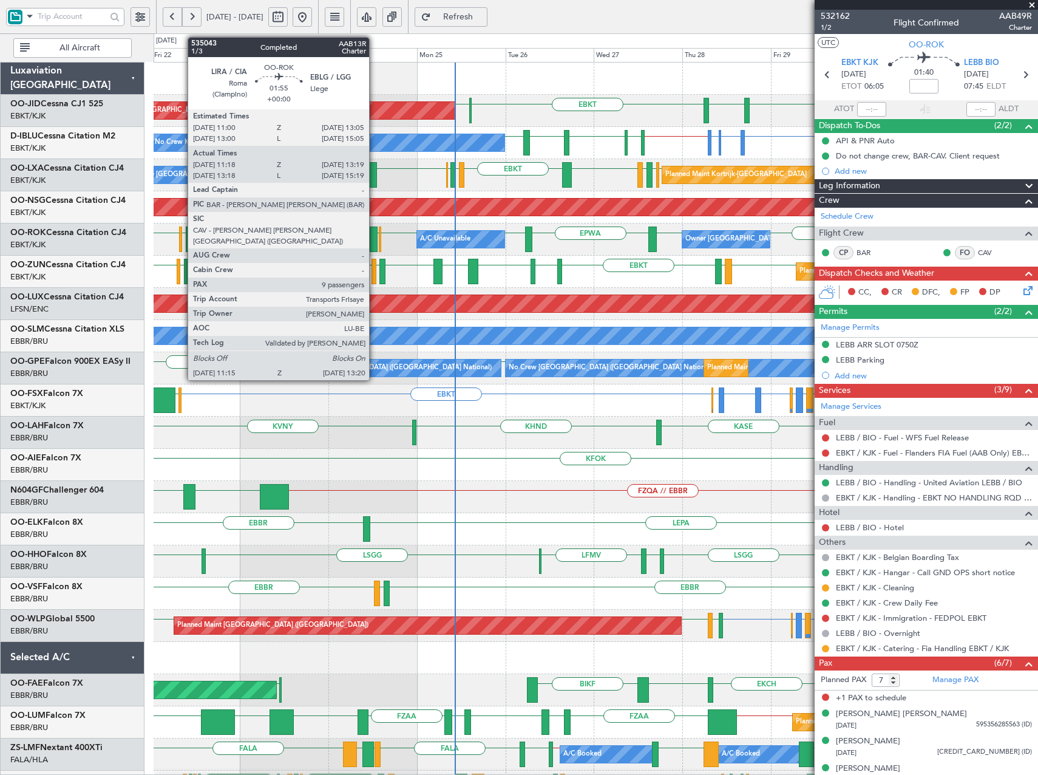
click at [375, 243] on div at bounding box center [374, 238] width 8 height 25
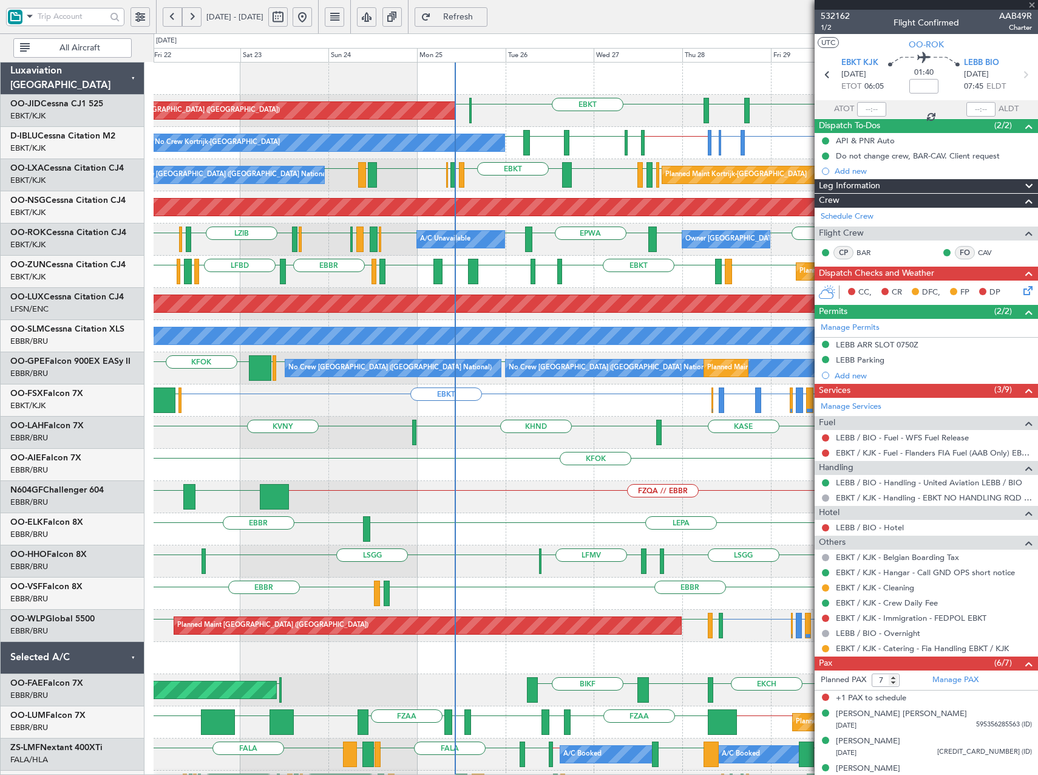
type input "11:23"
type input "13:14"
type input "9"
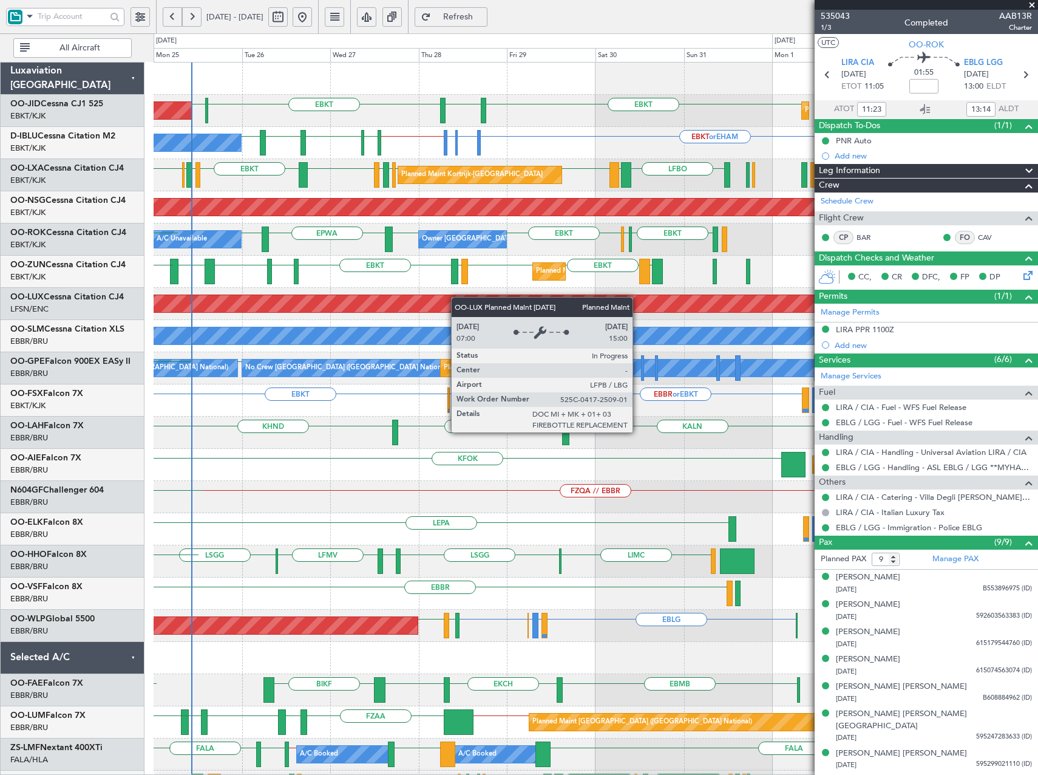
click at [367, 305] on div "Planned Maint Paris (Le Bourget) EBKT EGNT EBKT LFPB Planned Maint Kortrijk-Wev…" at bounding box center [596, 465] width 884 height 804
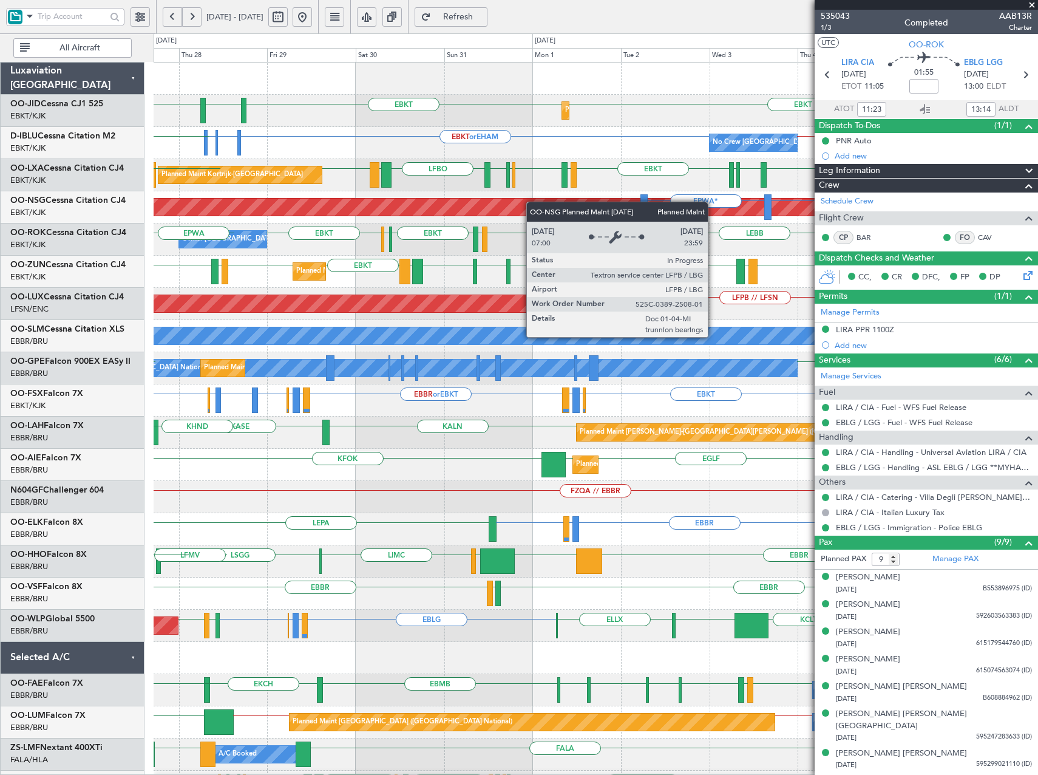
click at [54, 202] on div "Planned Maint Kortrijk-Wevelgem EBKT EBKT EGNT EBKT LFPB Planned Maint Paris (L…" at bounding box center [519, 403] width 1038 height 741
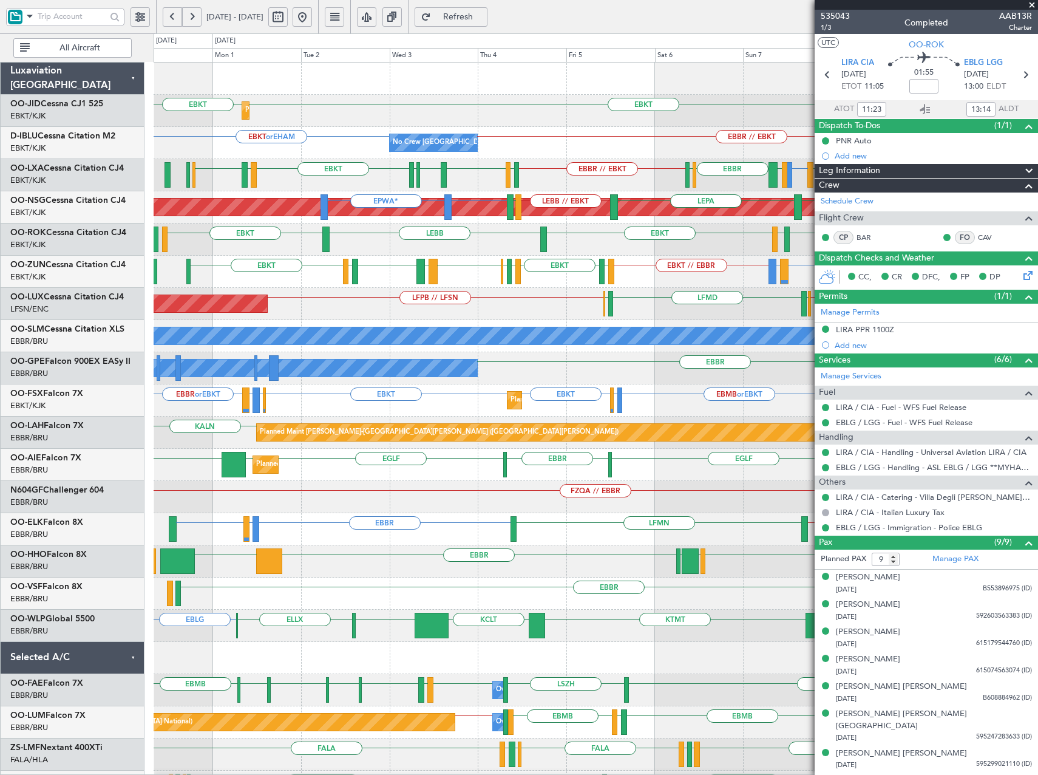
click at [455, 294] on div "Planned Maint Kortrijk-Wevelgem EBKT EBKT No Crew Brussels (Brussels National) …" at bounding box center [596, 465] width 884 height 804
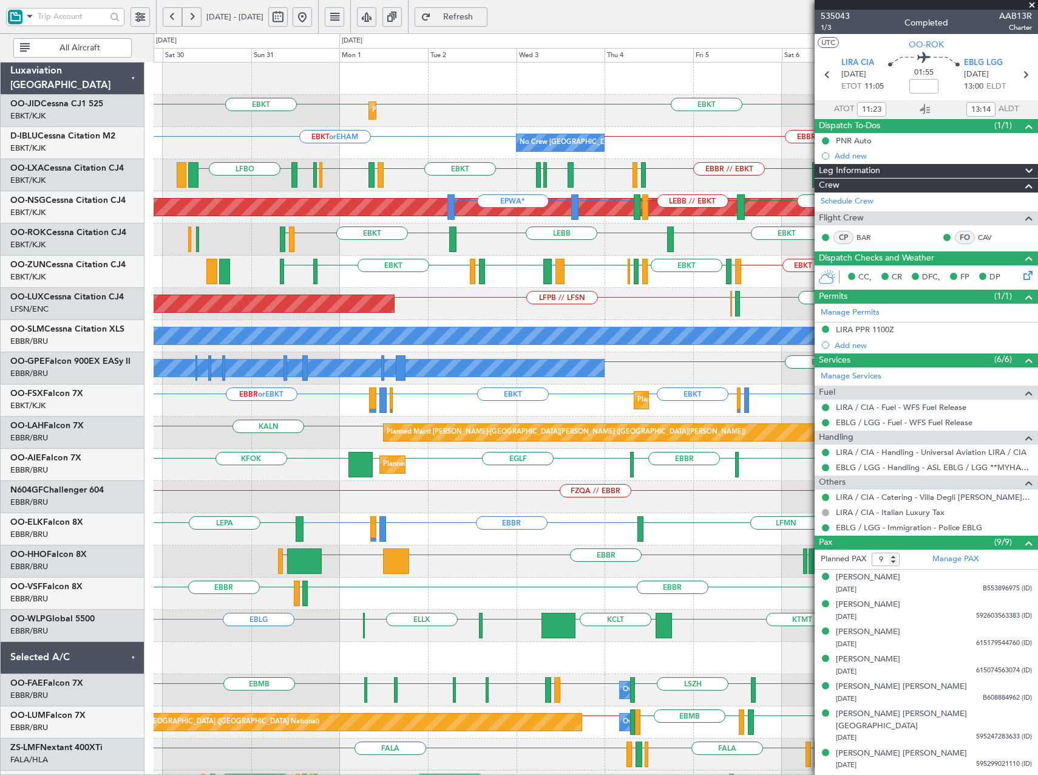
click at [495, 263] on div "Planned Maint Kortrijk-Wevelgem EBKT EBKT No Crew Brussels (Brussels National) …" at bounding box center [596, 465] width 884 height 804
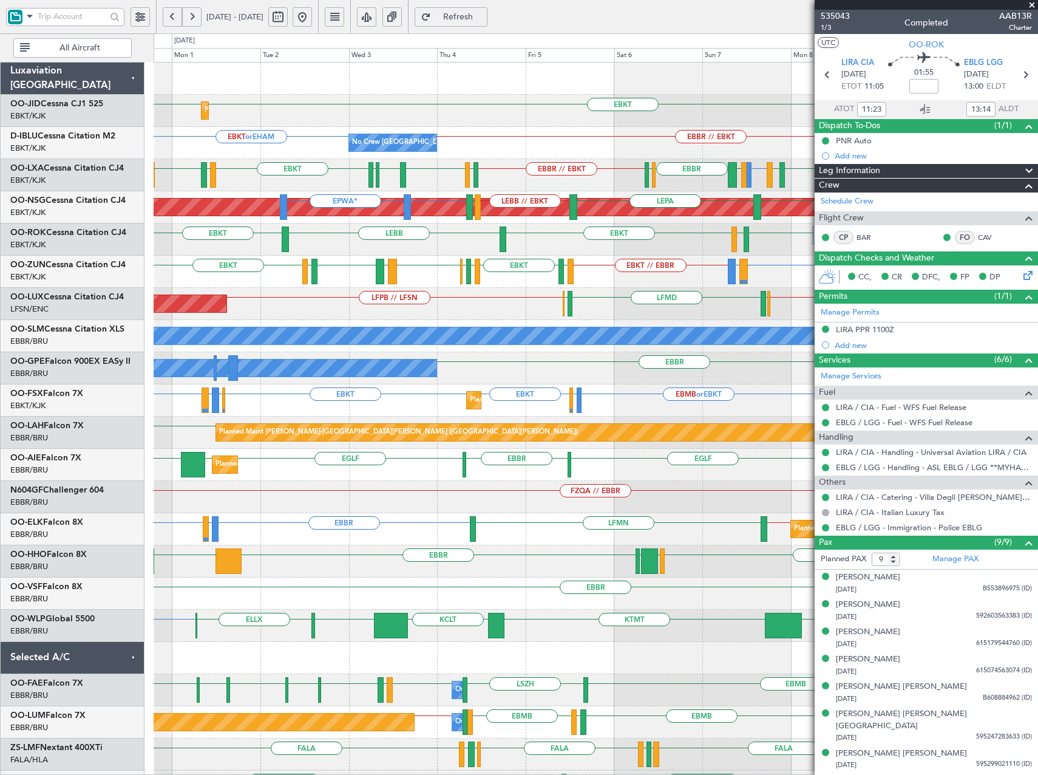
click at [511, 257] on div "Planned Maint Kortrijk-Wevelgem EBKT EBKT No Crew Brussels (Brussels National) …" at bounding box center [596, 465] width 884 height 804
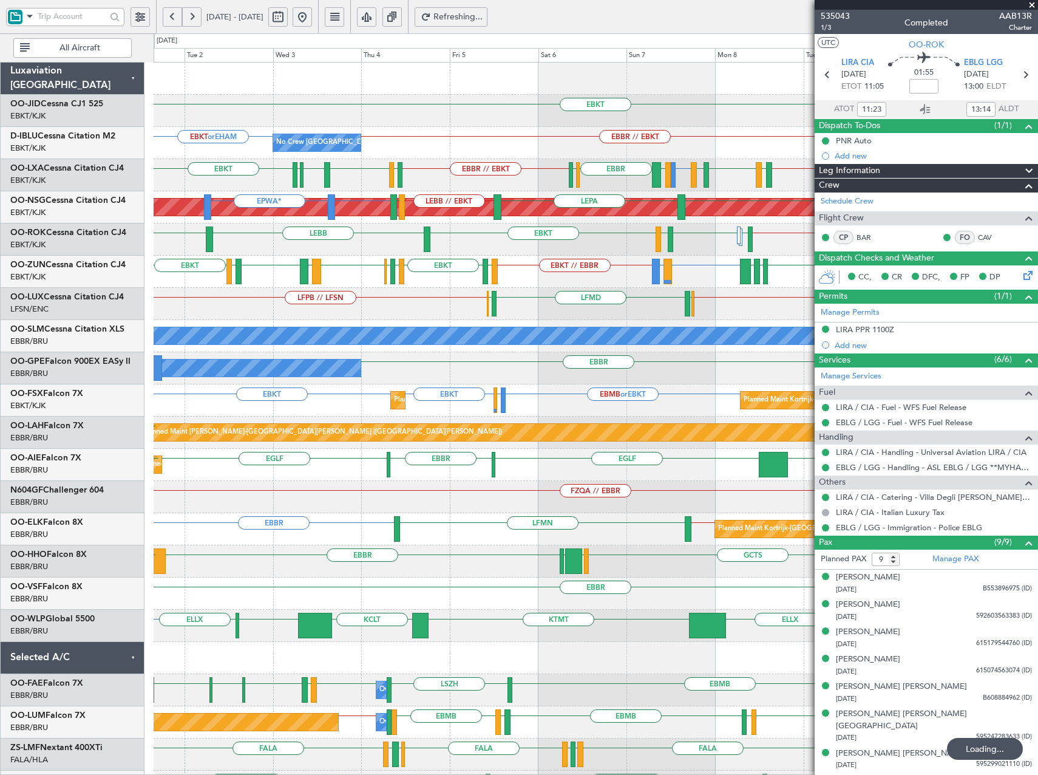
click at [535, 247] on div "EBKT or EBBR EPWA or EBBR EBBR // EBKT EBKT LEBB EBKT LFMN EBKT LFTZ" at bounding box center [596, 239] width 884 height 32
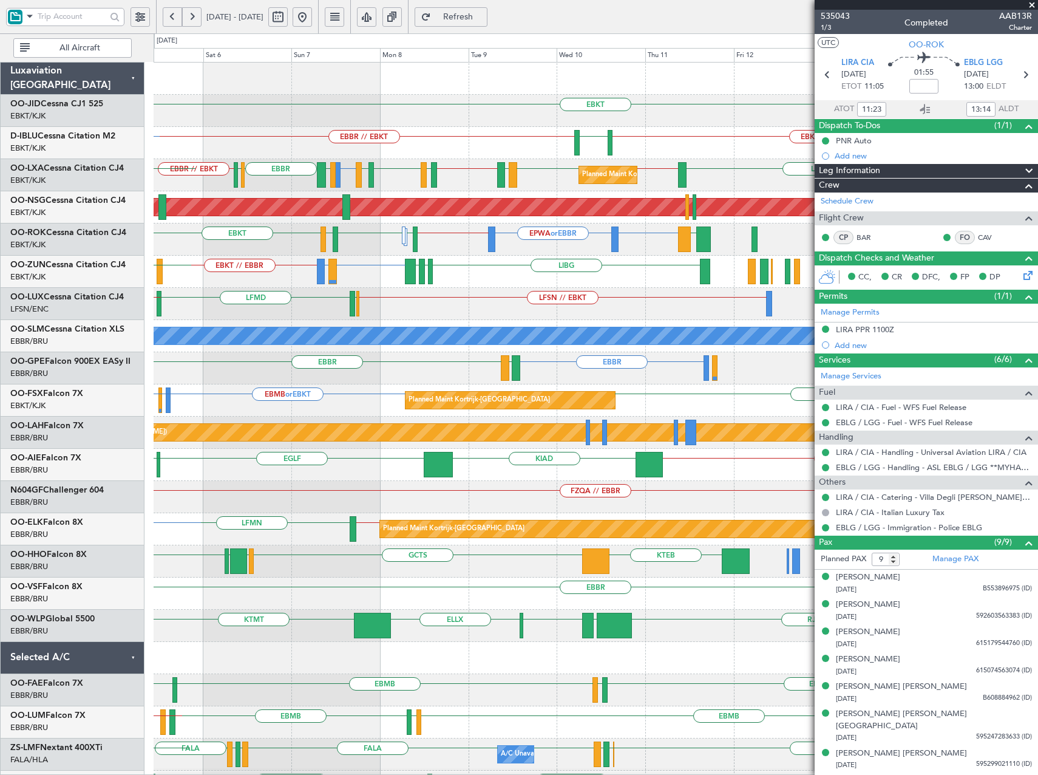
click at [330, 244] on div "EBKT or EBBR EPWA or EBBR EBBR // EBKT LFMN EBKT LFTZ EBKT LGPA Planned Maint P…" at bounding box center [596, 239] width 884 height 32
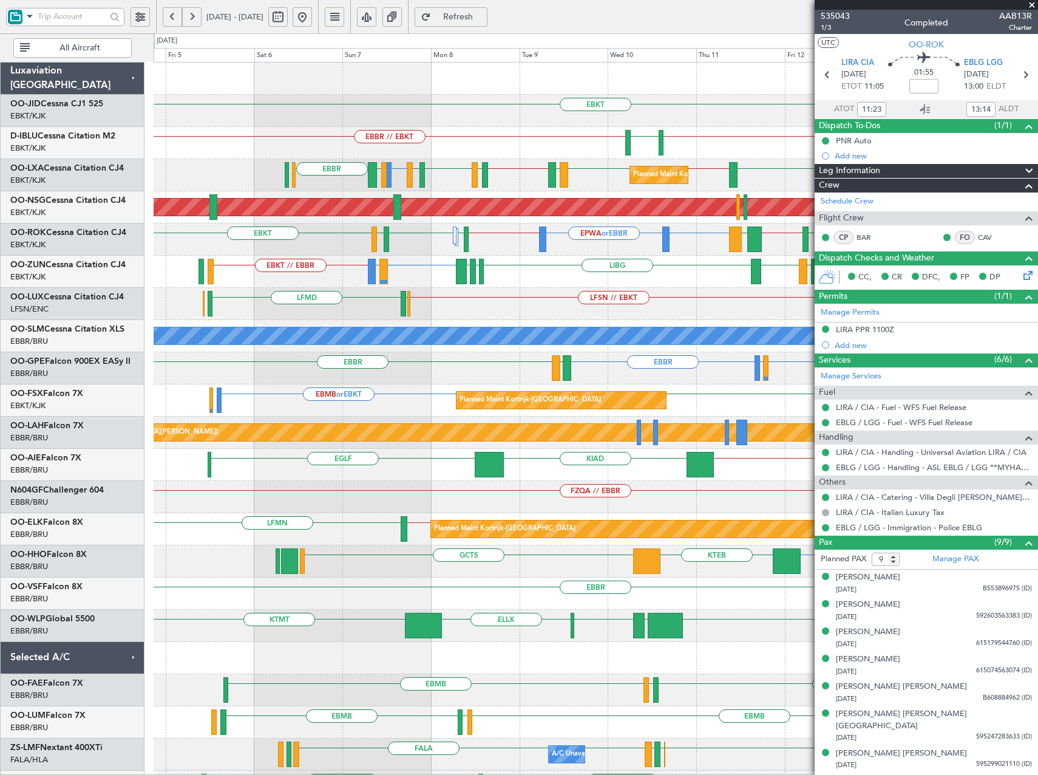
click at [648, 257] on div "EBKT EBKT // EBBR LSZH EBBR // EBKT No Crew Brussels (Brussels National) LFMN o…" at bounding box center [596, 465] width 884 height 804
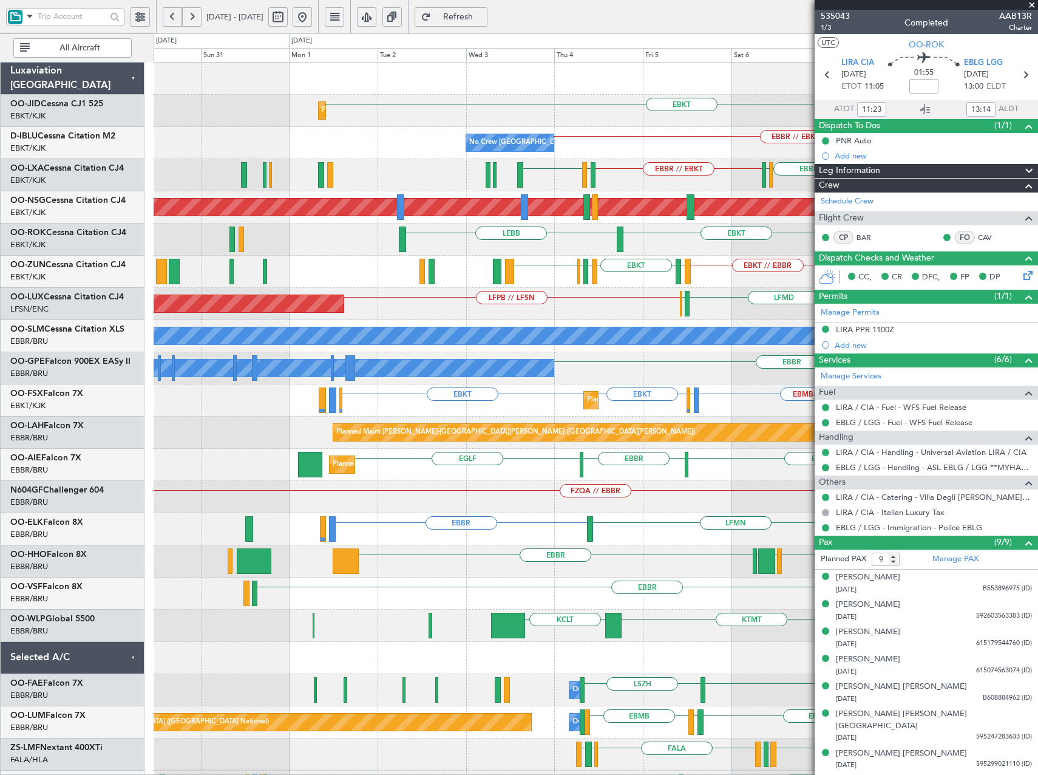
click at [475, 320] on div "EBKT Planned Maint Kortrijk-Wevelgem EBBR // EBKT No Crew Brussels (Brussels Na…" at bounding box center [596, 465] width 884 height 804
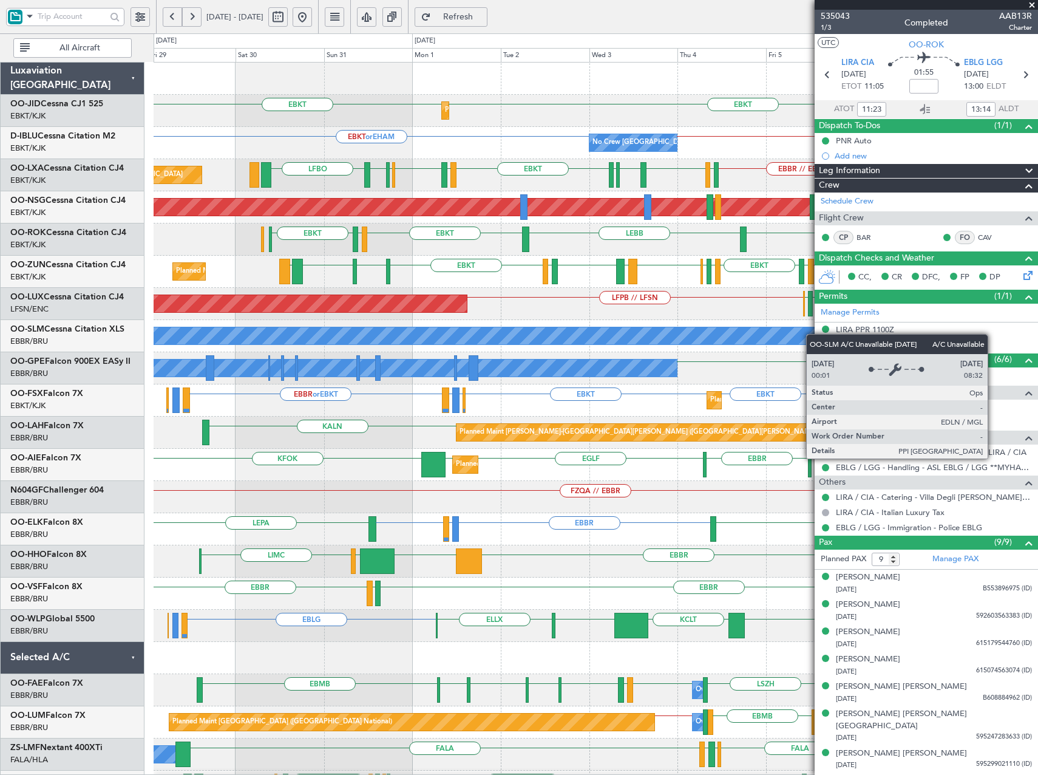
click at [515, 336] on div "Planned Maint Kortrijk-Wevelgem EBKT EBKT EBKT or EHAM No Crew Brussels (Brusse…" at bounding box center [596, 465] width 884 height 804
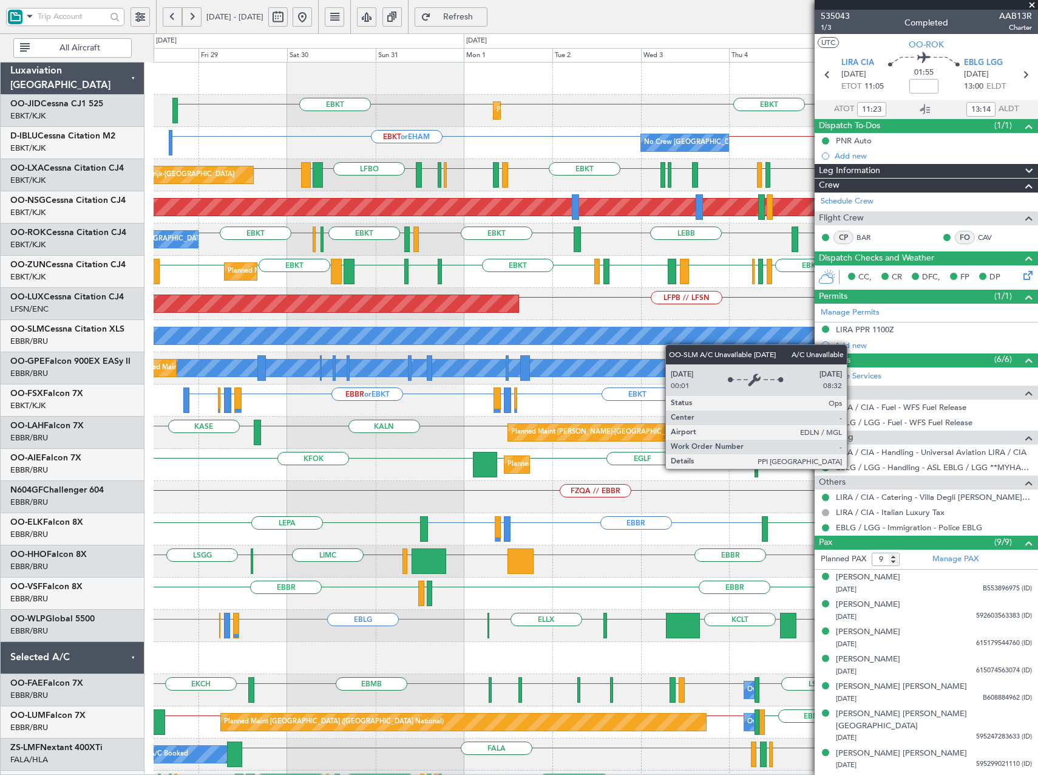
click at [546, 327] on div "EBKT Planned Maint Kortrijk-Wevelgem EBKT EBKT or EHAM No Crew Brussels (Brusse…" at bounding box center [596, 481] width 884 height 836
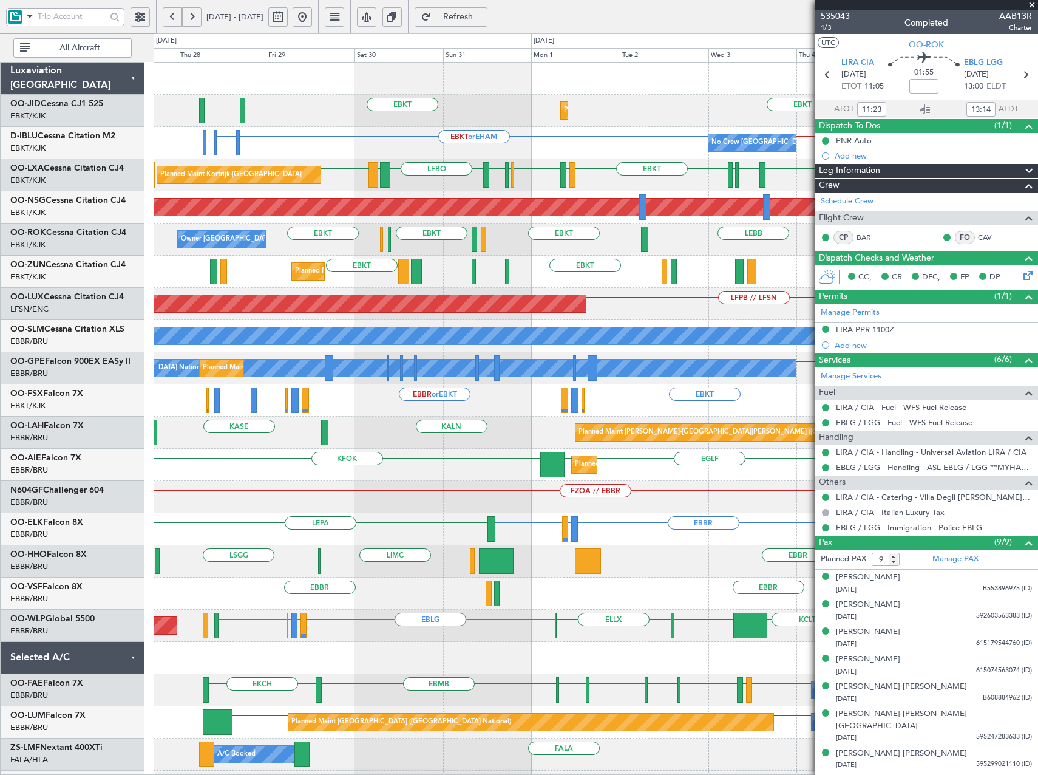
click at [598, 324] on div "Planned Maint Kortrijk-Wevelgem EBKT EBKT EGNT Planned Maint Paris (Le Bourget)…" at bounding box center [596, 481] width 884 height 836
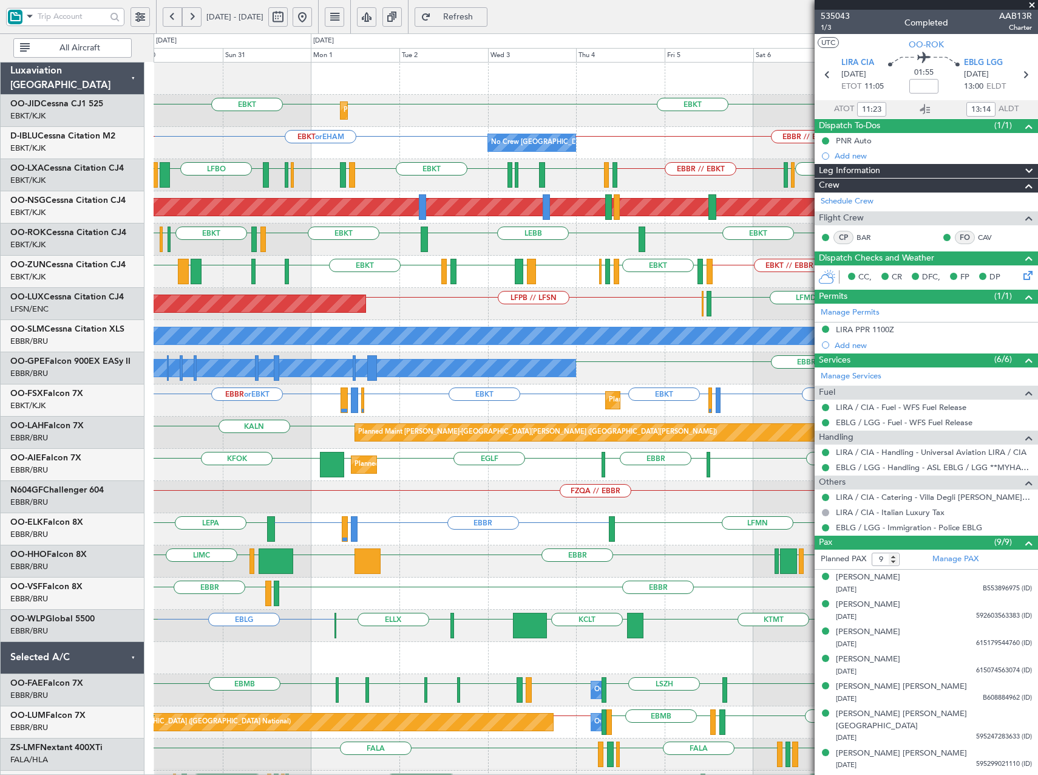
click at [473, 360] on div "Planned Maint Kortrijk-Wevelgem EBKT EBKT EGNT EBKT No Crew Brussels (Brussels …" at bounding box center [596, 481] width 884 height 836
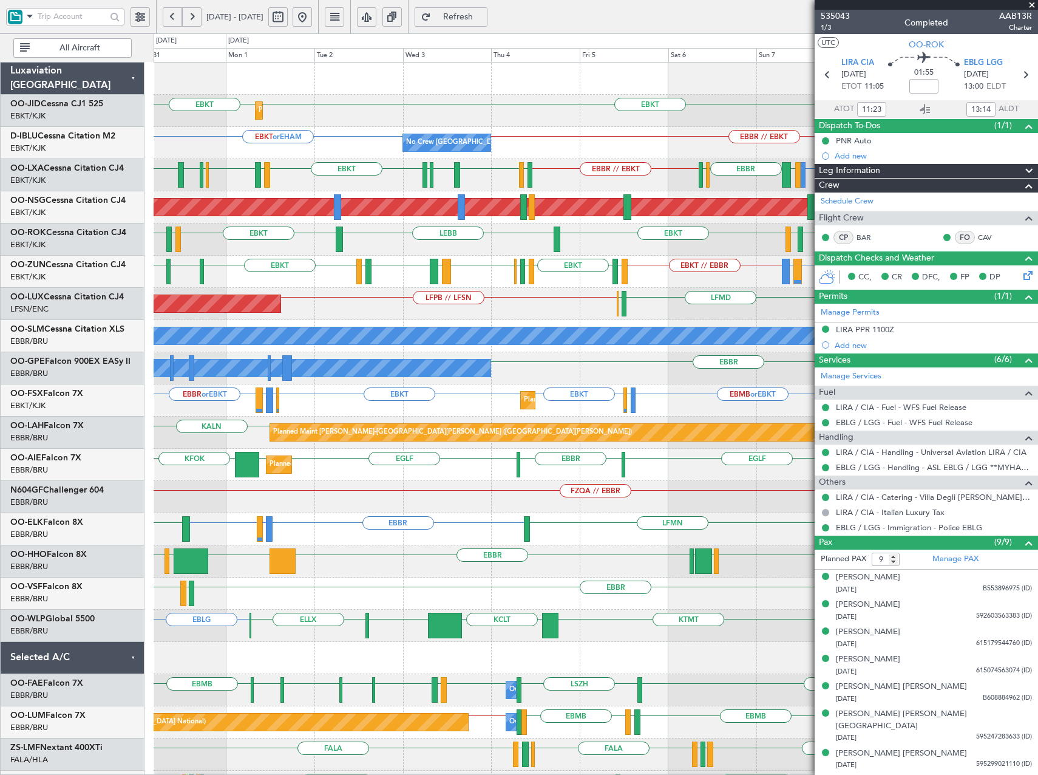
click at [499, 291] on div "Planned Maint Kortrijk-Wevelgem EBKT EBKT No Crew Brussels (Brussels National) …" at bounding box center [596, 465] width 884 height 804
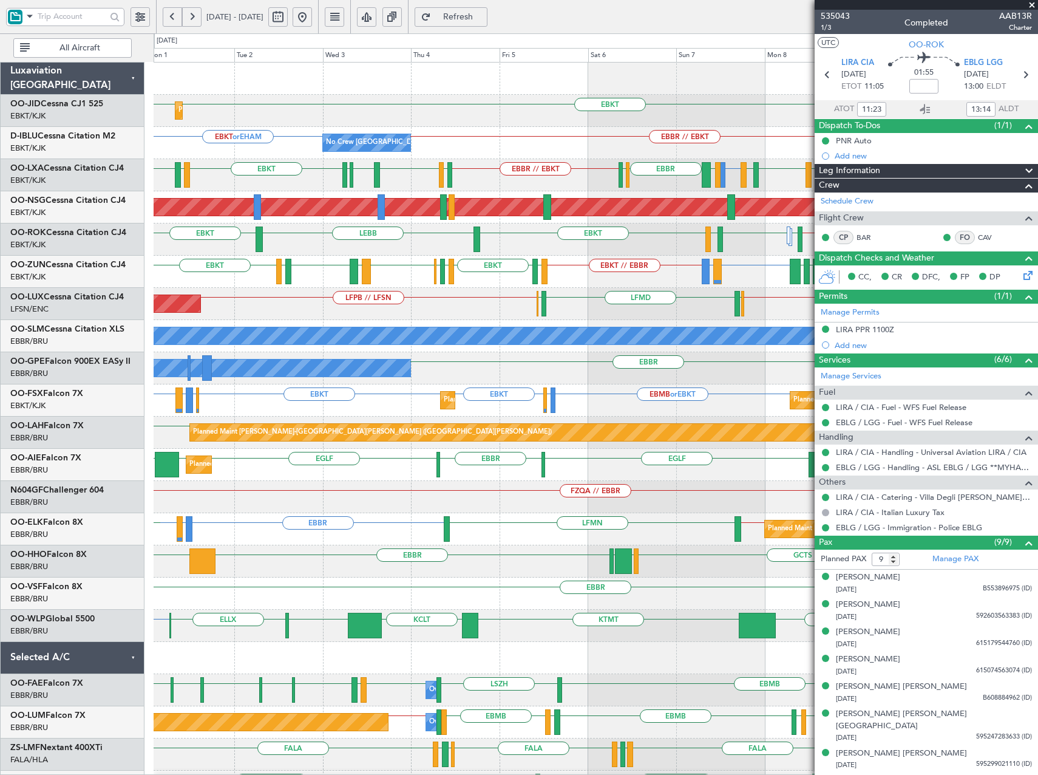
click at [390, 315] on div "Planned Maint [GEOGRAPHIC_DATA] ([GEOGRAPHIC_DATA]) LFSN // EBKT ELLX LFMD ELLX…" at bounding box center [596, 304] width 884 height 32
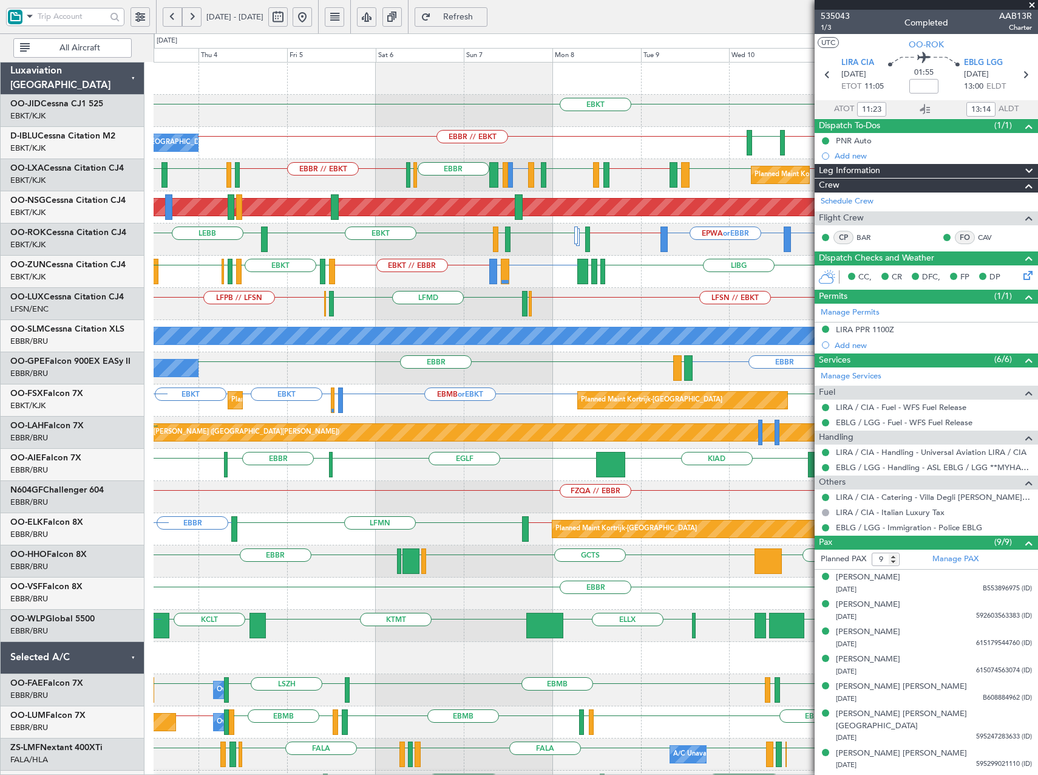
click at [557, 307] on div "LFSN // EBKT ELLX LFMD ELLX LFPB // LFSN Planned Maint Paris (Le Bourget)" at bounding box center [596, 304] width 884 height 32
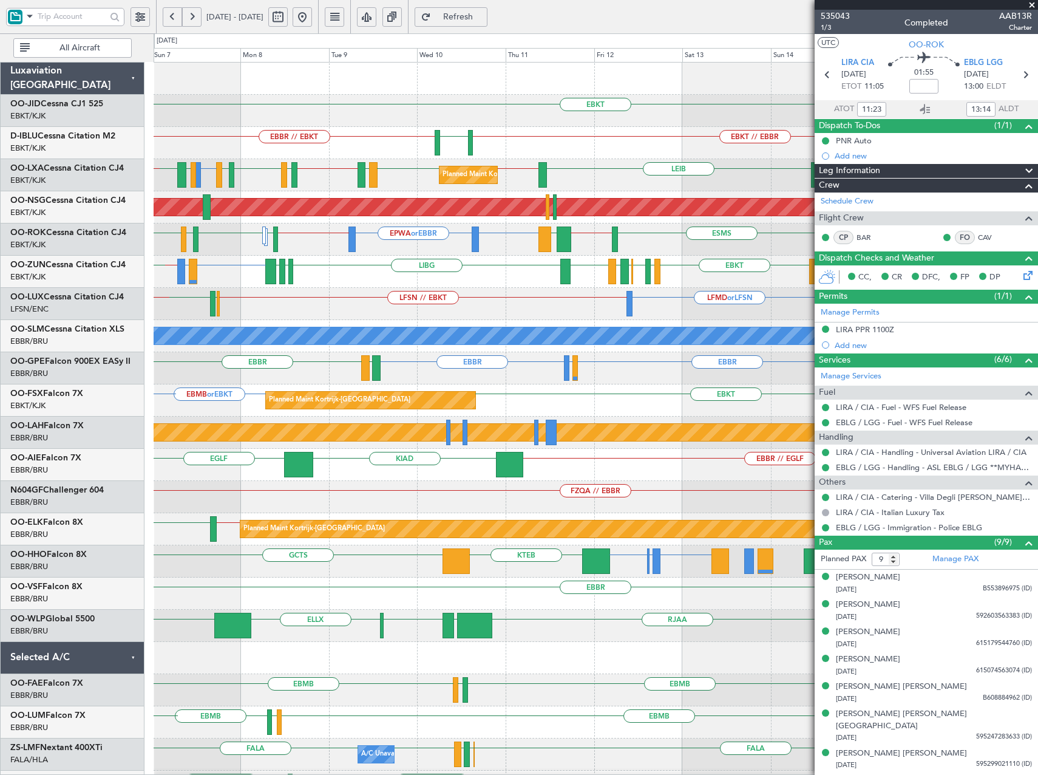
click at [373, 303] on div "LFSN // EBKT LFMD or LFSN ELLX LFMD ELLX LFPB // LFSN" at bounding box center [596, 304] width 884 height 32
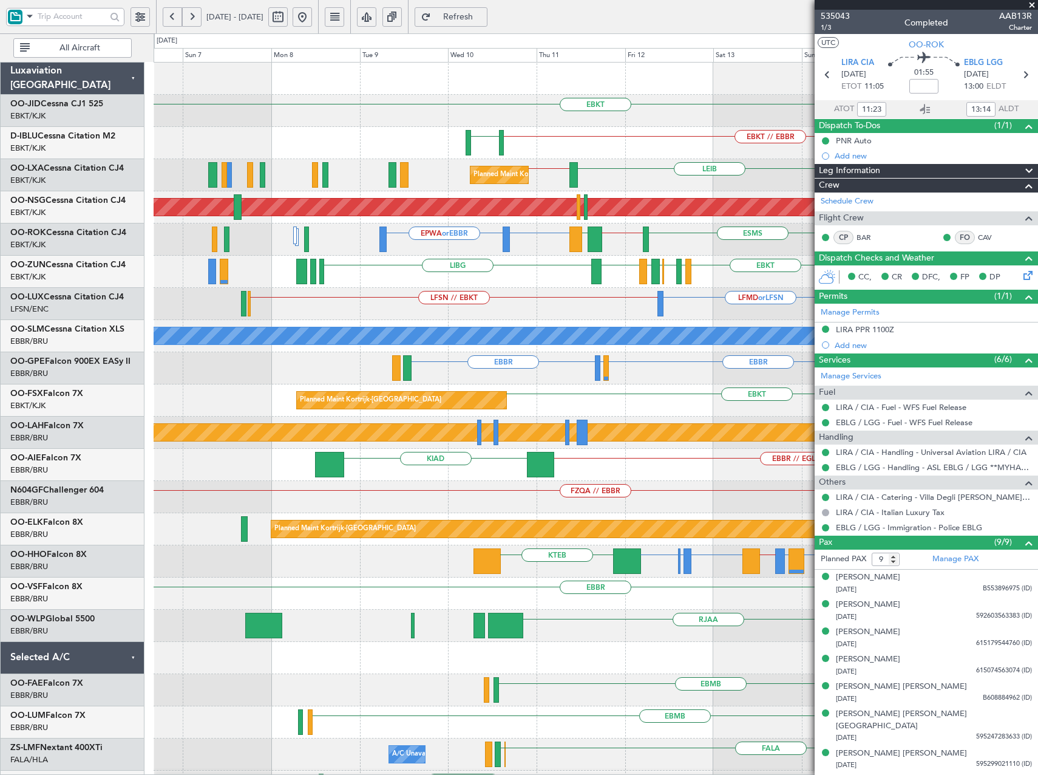
click at [741, 365] on div "EBKT EBKT // EBBR LSZH LIRQ or EBKT EBKT Planned Maint Kortrijk-Wevelgem EBBR /…" at bounding box center [596, 481] width 884 height 836
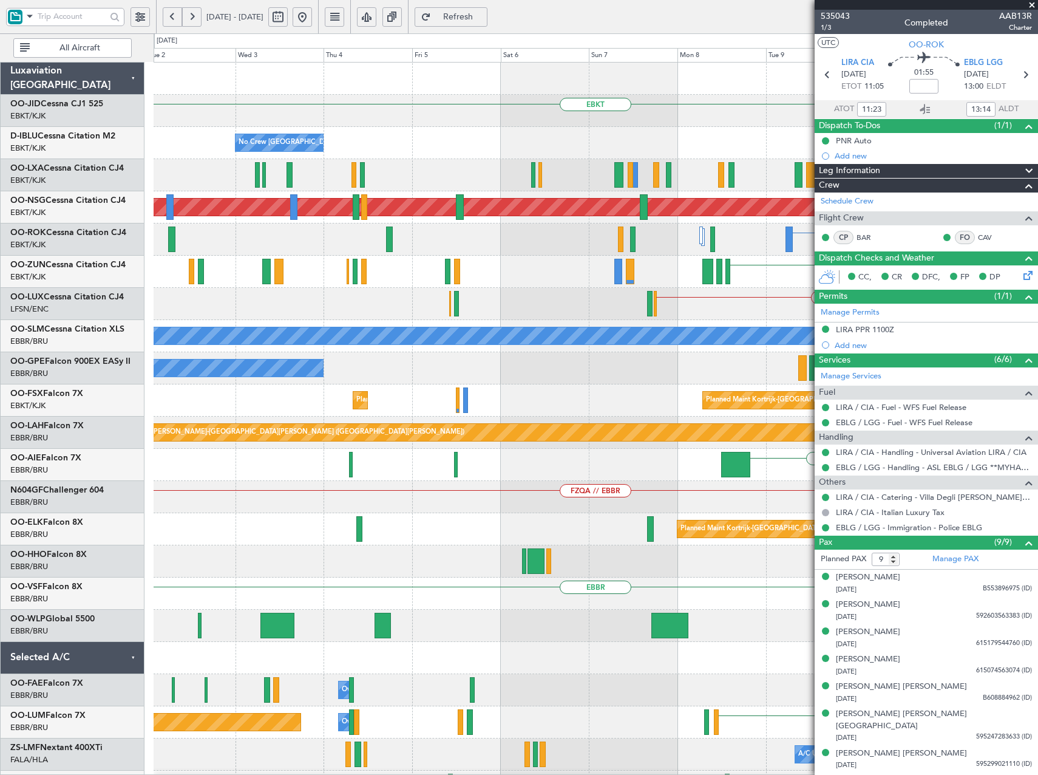
click at [680, 367] on div "EBKT Planned Maint Kortrijk-Wevelgem EBKT // EBBR LSZH No Crew Brussels (Brusse…" at bounding box center [596, 481] width 884 height 836
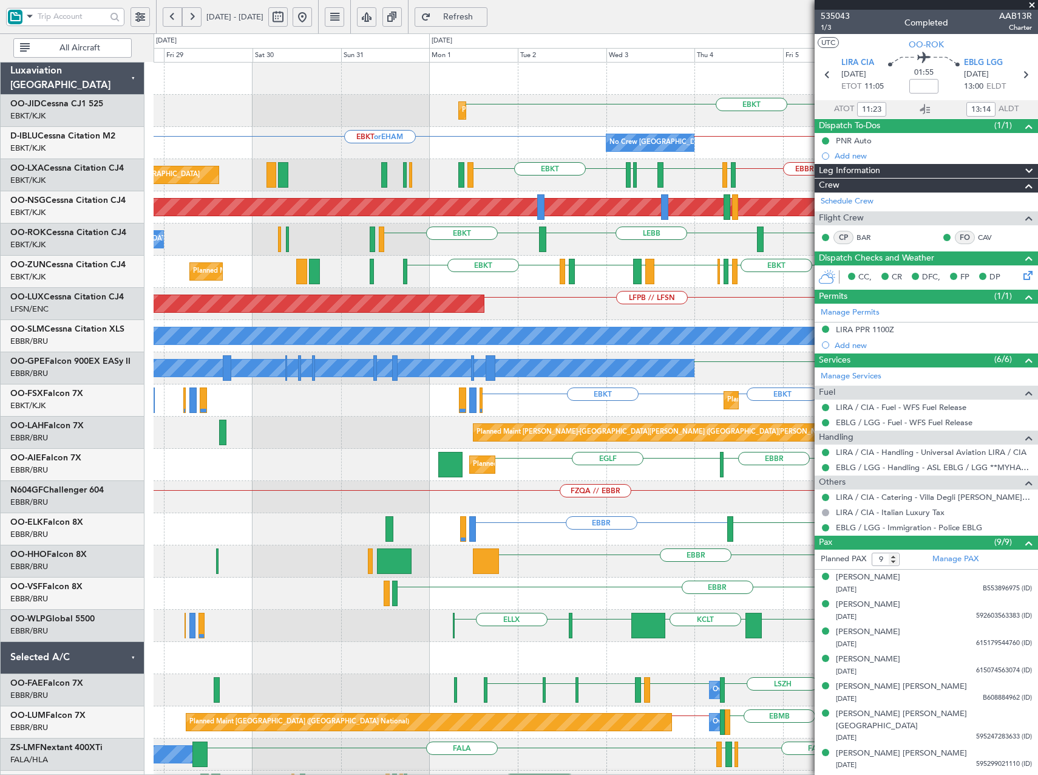
click at [701, 376] on div "EBKT Planned Maint Kortrijk-Wevelgem No Crew Brussels (Brussels National) EBKT …" at bounding box center [596, 465] width 884 height 804
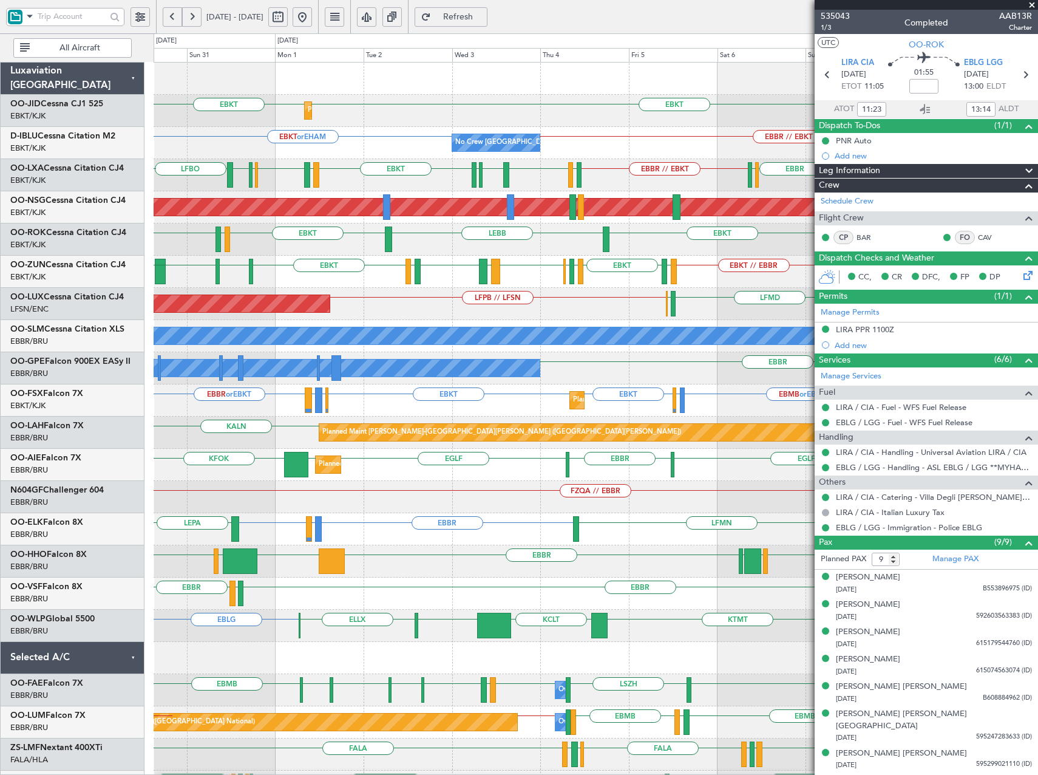
click at [544, 311] on div "Planned Maint [GEOGRAPHIC_DATA] ([GEOGRAPHIC_DATA]) LFSN // EBKT ELLX LFMD ELLX…" at bounding box center [596, 304] width 884 height 32
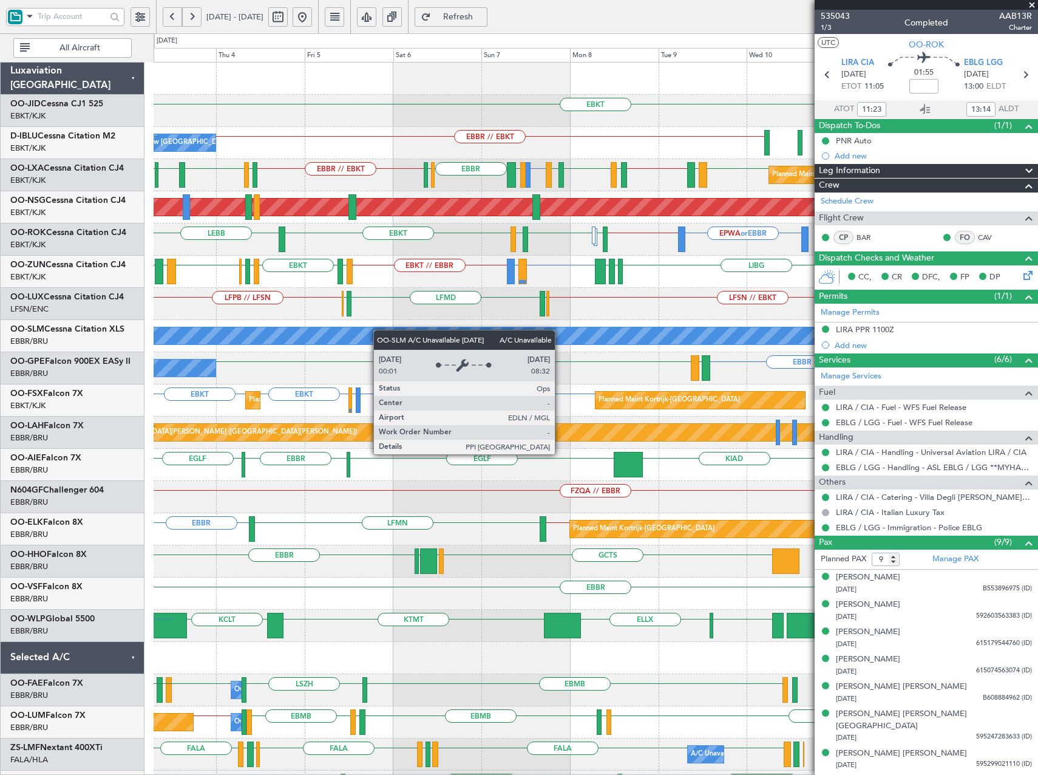
click at [164, 337] on div "EBKT Planned Maint Kortrijk-Wevelgem EBKT No Crew Brussels (Brussels National) …" at bounding box center [596, 465] width 884 height 804
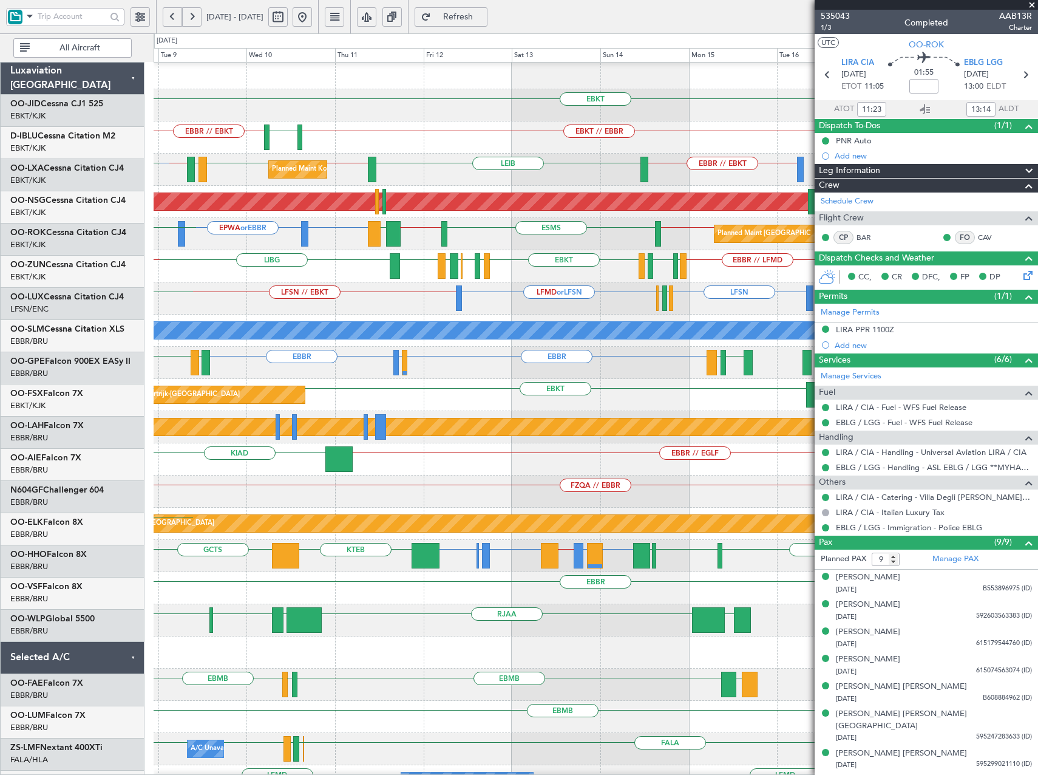
scroll to position [5, 0]
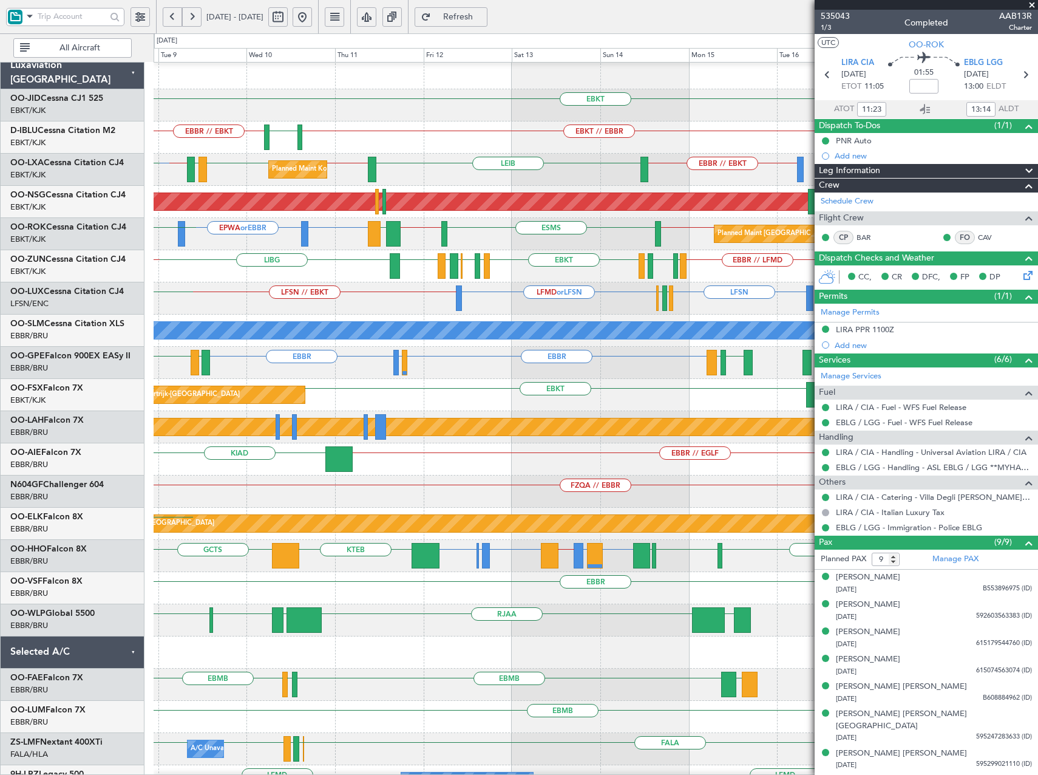
click at [330, 306] on div "LFSN // EBKT LFSN LFMD or LFSN LFMN LFPB ELLX LFMD" at bounding box center [596, 298] width 884 height 32
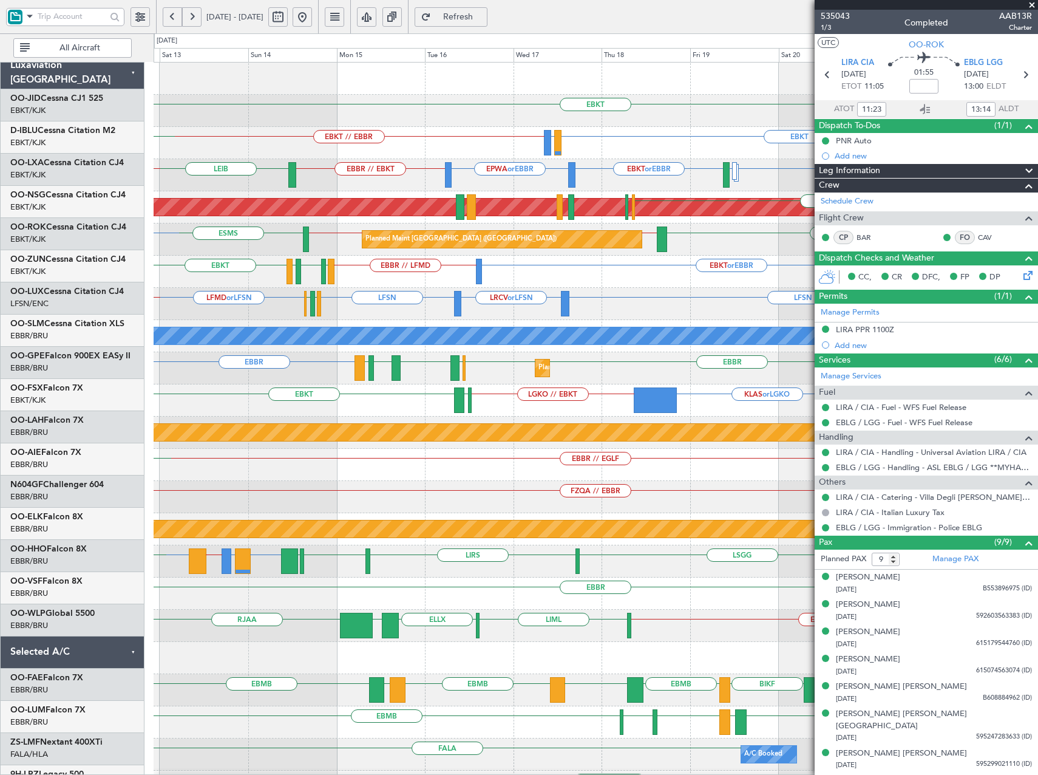
scroll to position [0, 0]
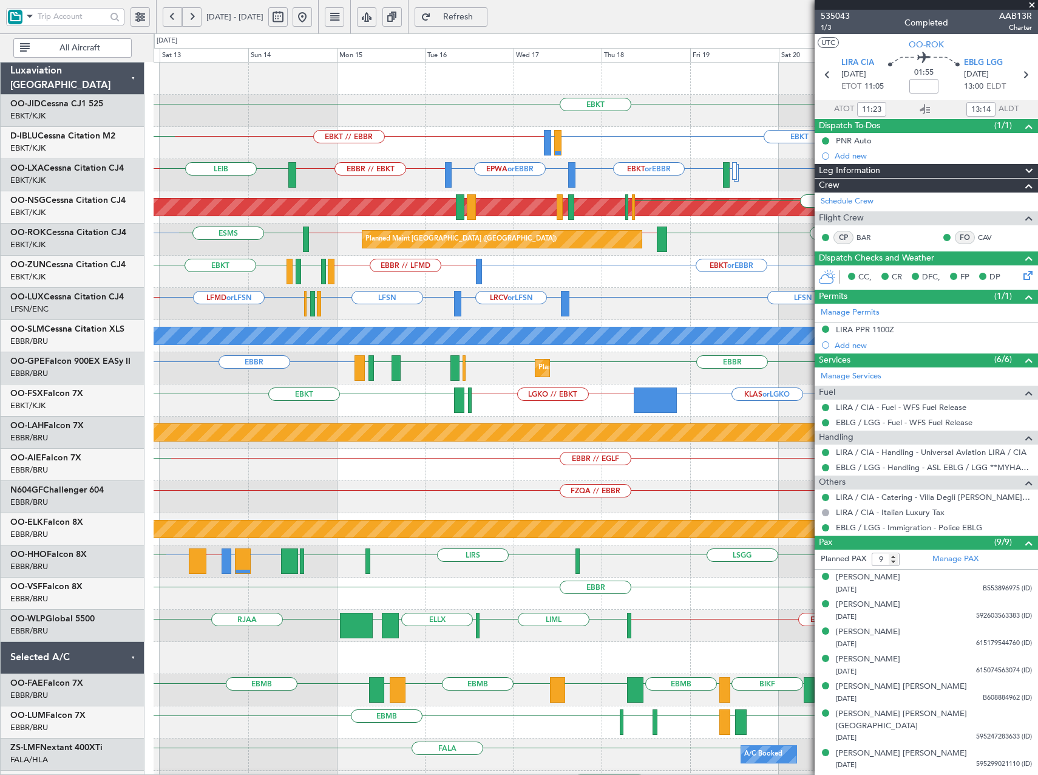
click at [259, 316] on div "LFSN LFMD or LFSN LFSN LRCV or LFSN LFMN LFPB LFSN // EBKT" at bounding box center [596, 304] width 884 height 32
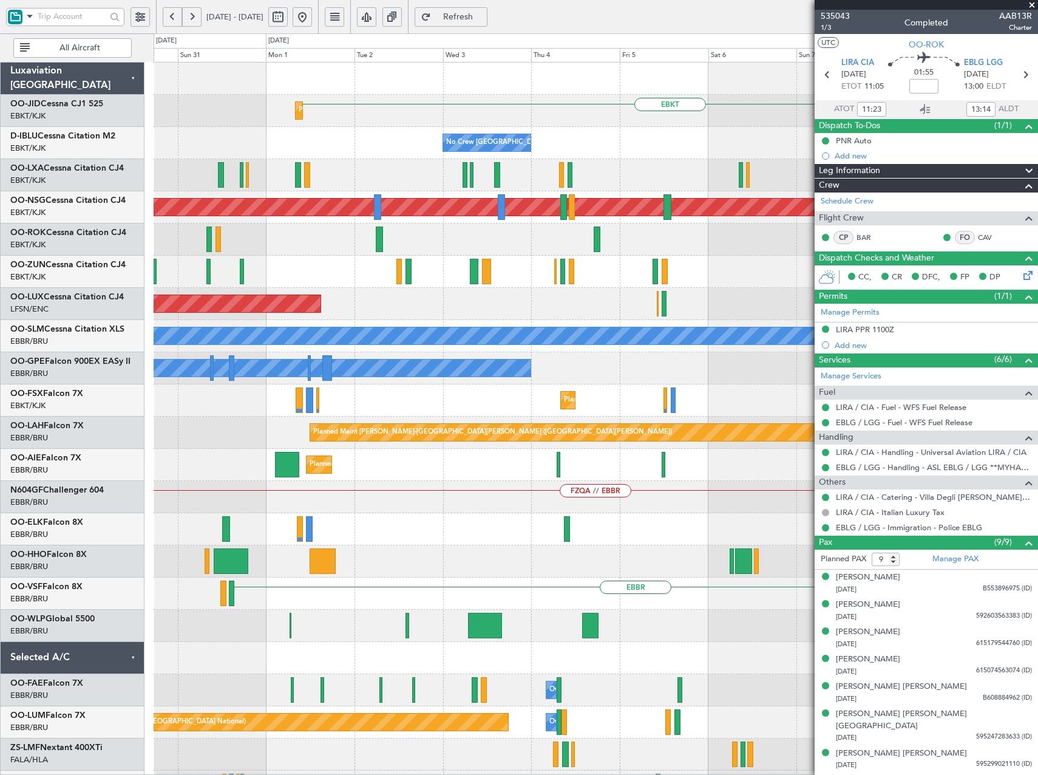
click at [1037, 345] on html "13 Sep 2025 - 23 Sep 2025 Refresh Quick Links All Aircraft EBKT Planned Maint K…" at bounding box center [519, 387] width 1038 height 775
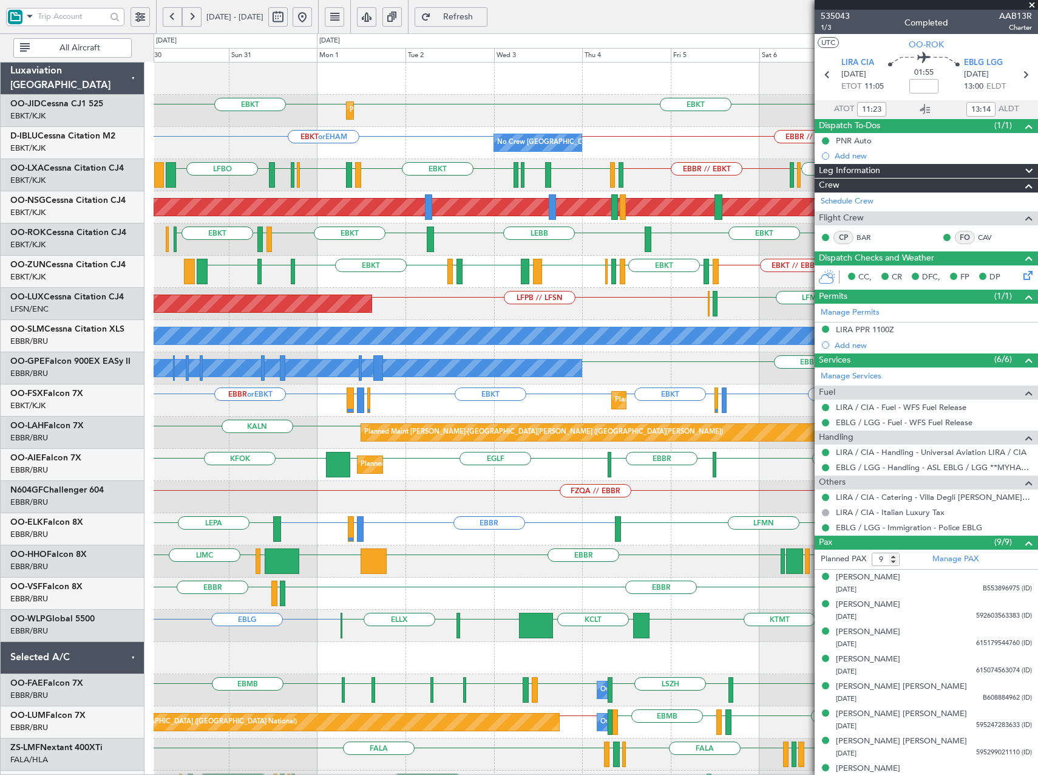
click at [395, 315] on div "Planned Maint [GEOGRAPHIC_DATA] ([GEOGRAPHIC_DATA]) LFSN // EBKT ELLX LFMD ELLX…" at bounding box center [596, 304] width 884 height 32
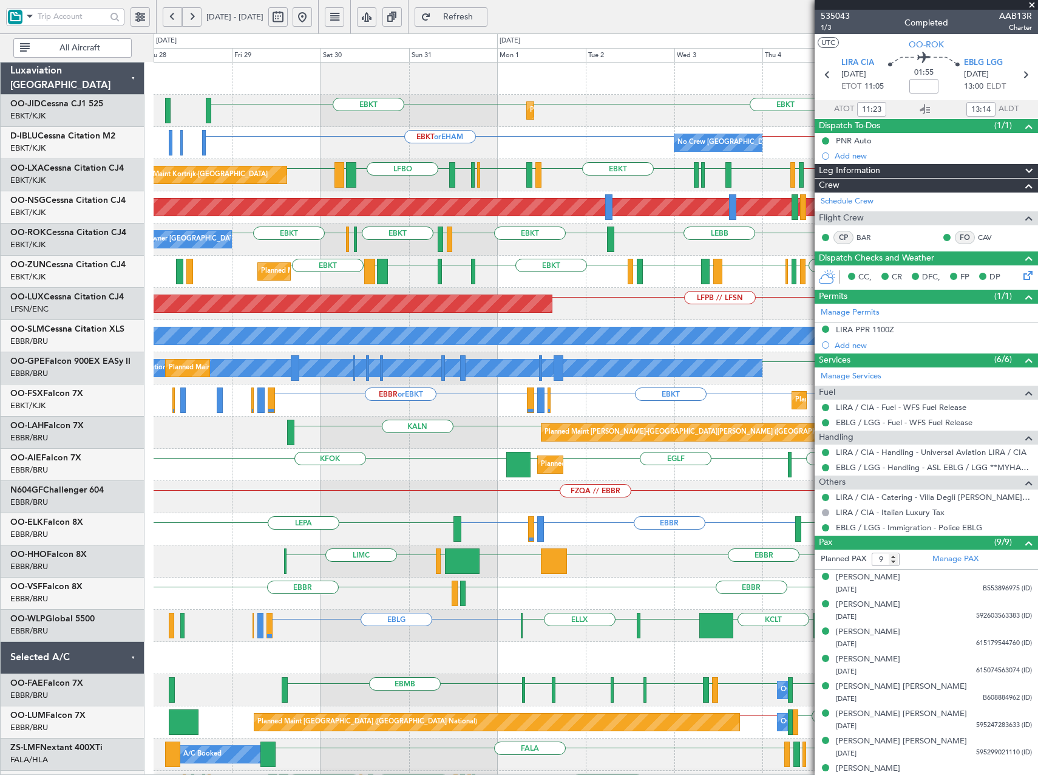
click at [575, 358] on div "Planned Maint Kortrijk-[GEOGRAPHIC_DATA] EBKT EBKT EBKT or EHAM No Crew [GEOGRA…" at bounding box center [596, 465] width 884 height 804
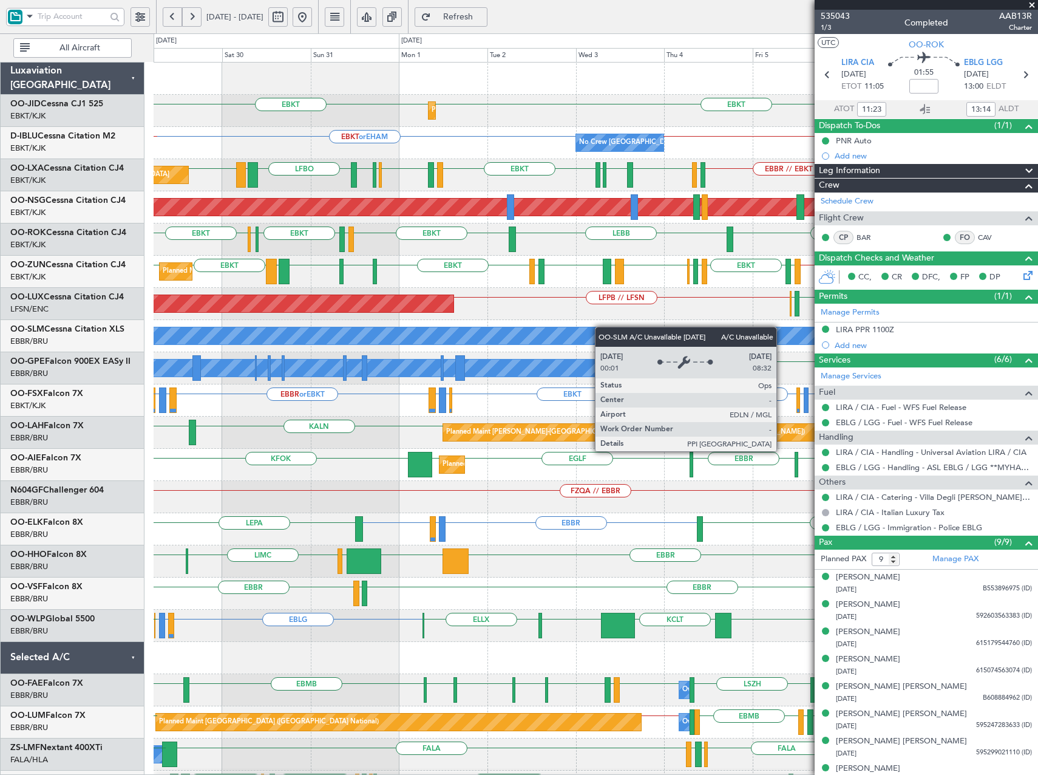
click at [552, 336] on div "Planned Maint Kortrijk-[GEOGRAPHIC_DATA] EBKT EBKT [GEOGRAPHIC_DATA] EBKT No Cr…" at bounding box center [596, 481] width 884 height 836
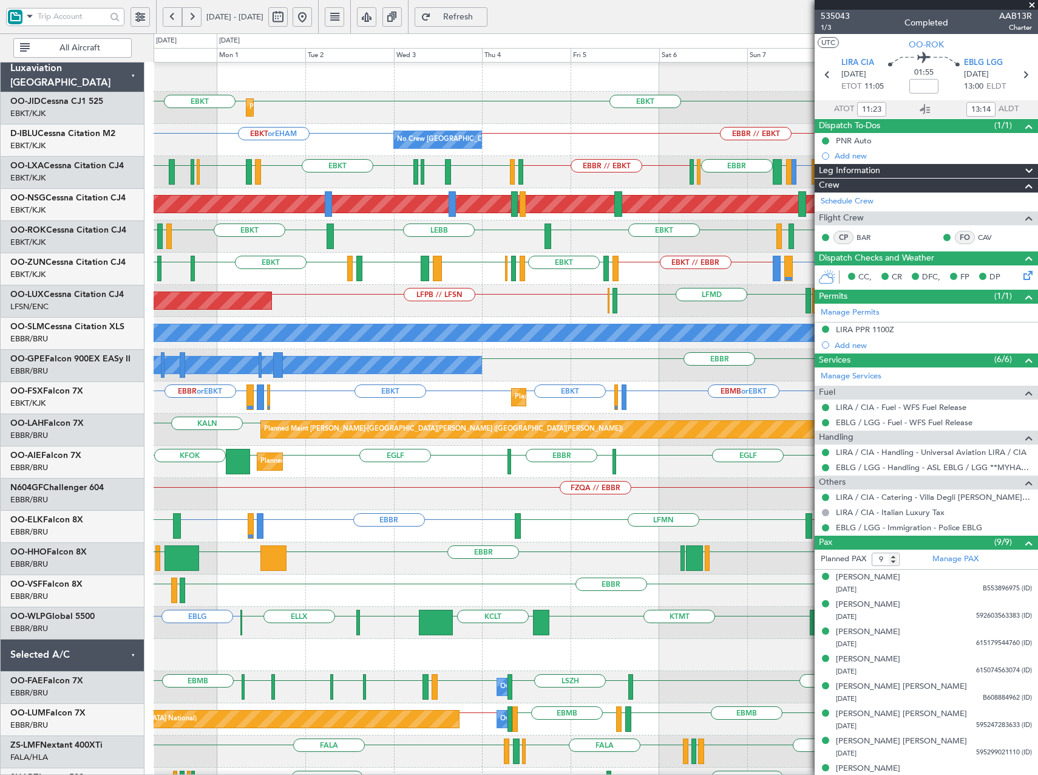
scroll to position [3, 0]
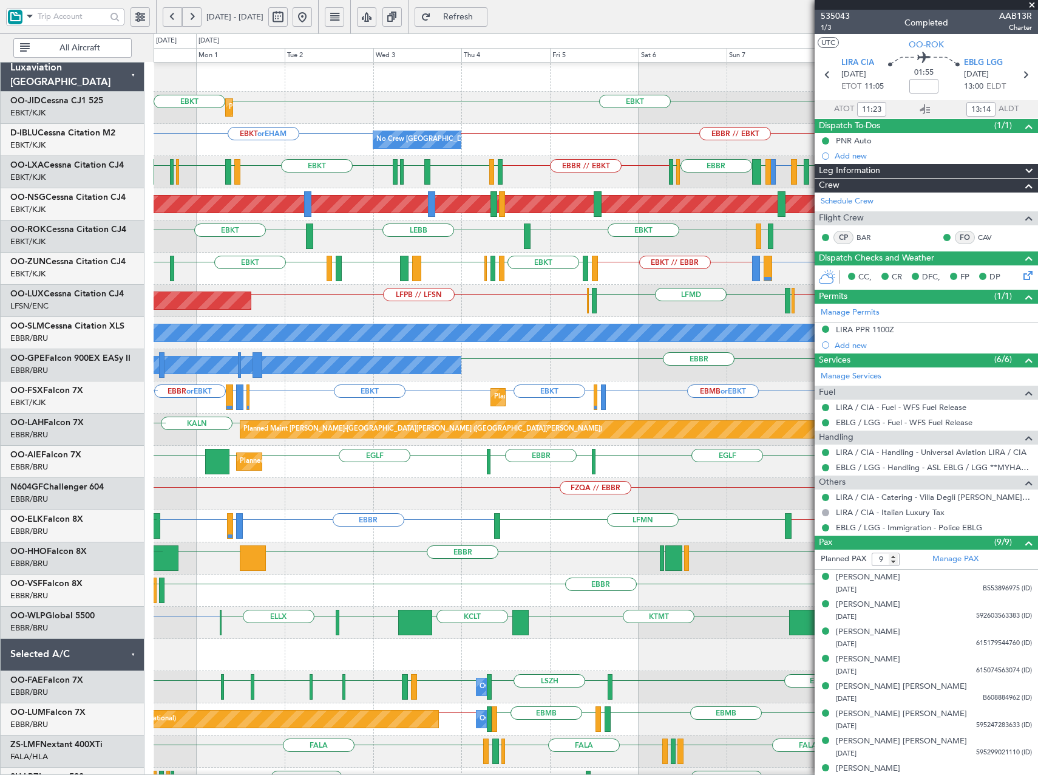
click at [542, 274] on div "EBOS or EBKT LIRN or EBKT EBKT // EBBR EBKT EGGD LFMD EBKT LIML EBLG EBKT LIRA …" at bounding box center [596, 269] width 884 height 32
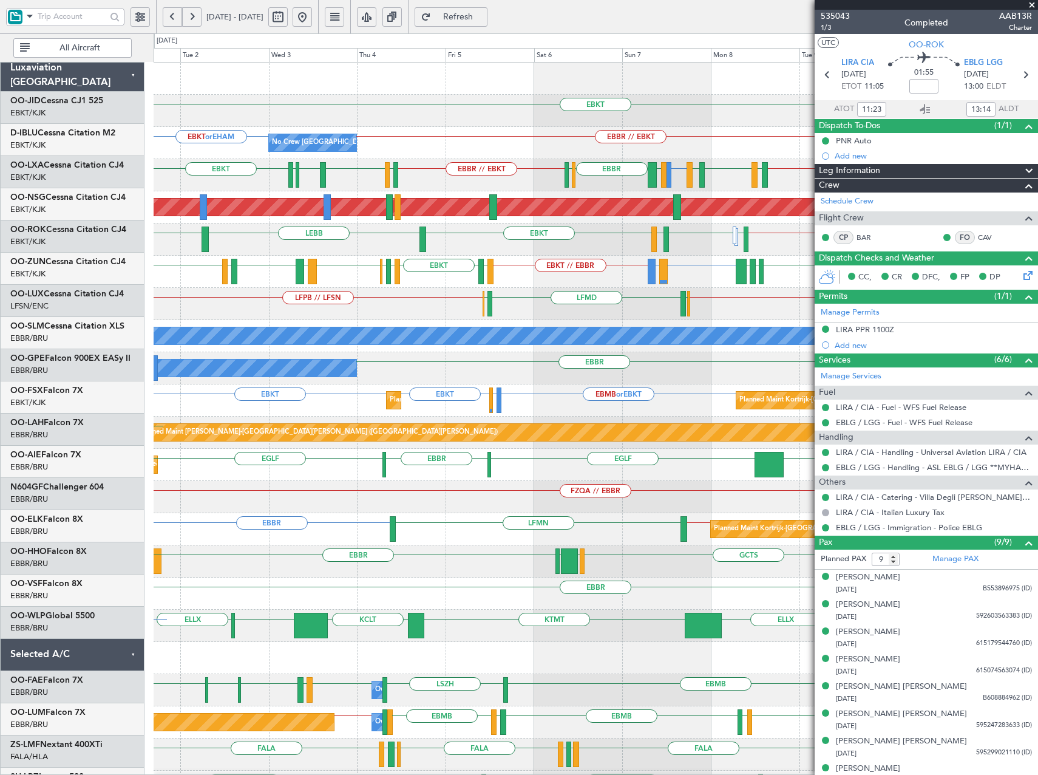
scroll to position [0, 0]
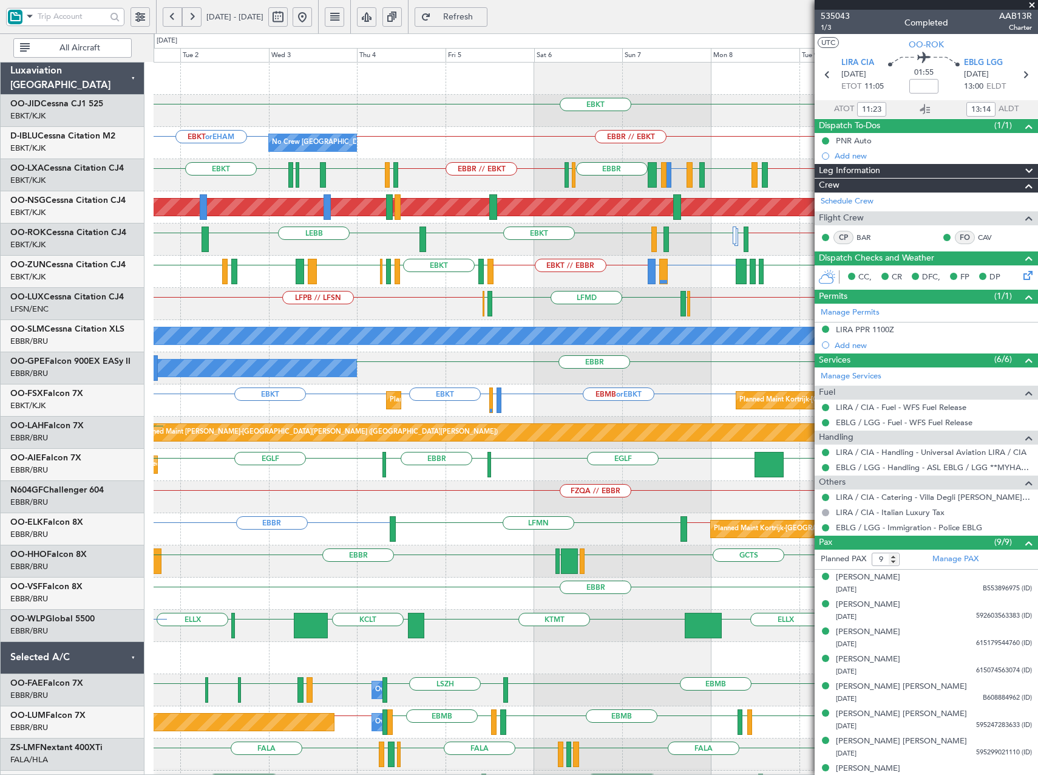
click at [546, 276] on div "EBOS or EBKT LIRN or EBKT EBKT // EBBR EBKT LIBG LGMK LIBG LFMD EBKT LIML EBLG …" at bounding box center [596, 272] width 884 height 32
type input "13:23"
type input "15:14"
type input "11:23"
type input "13:14"
